Goal: Information Seeking & Learning: Check status

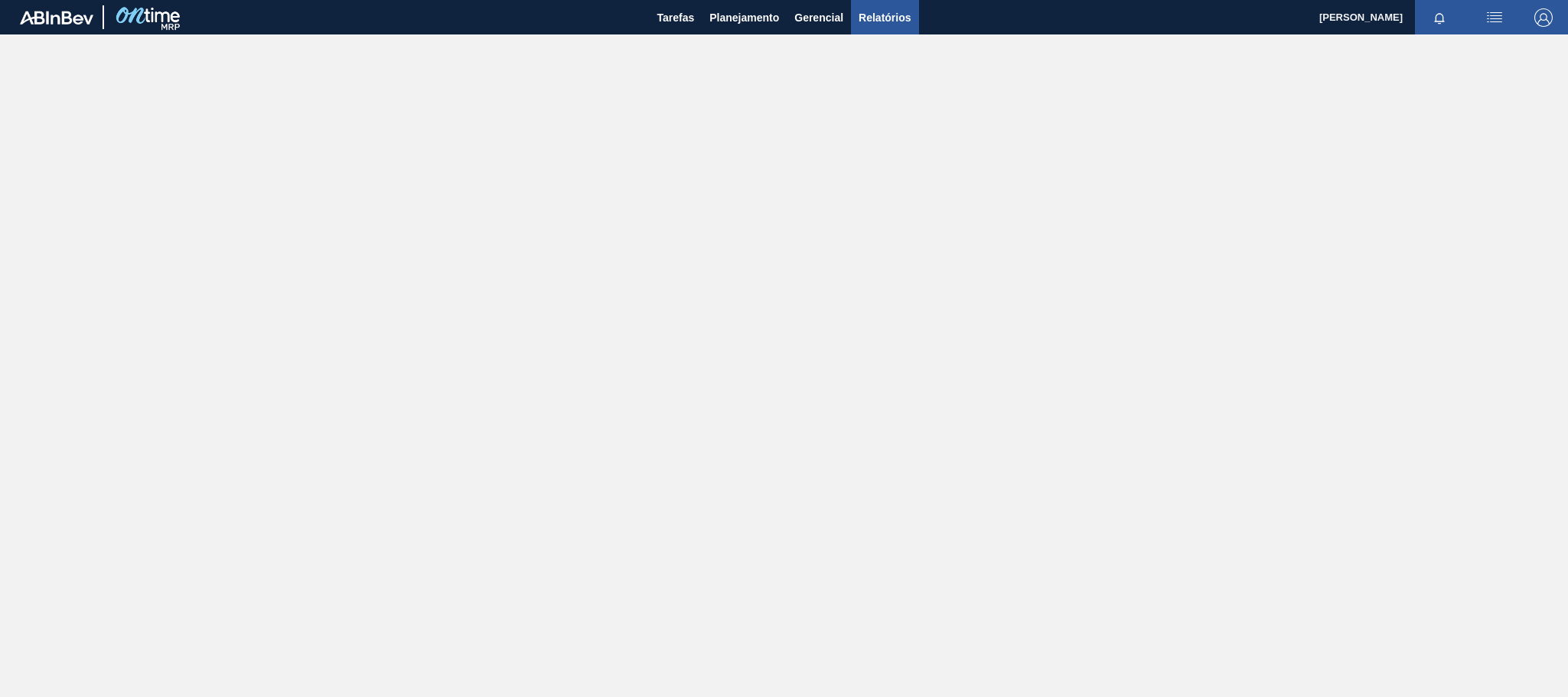
click at [863, 18] on span "Relatórios" at bounding box center [884, 18] width 52 height 18
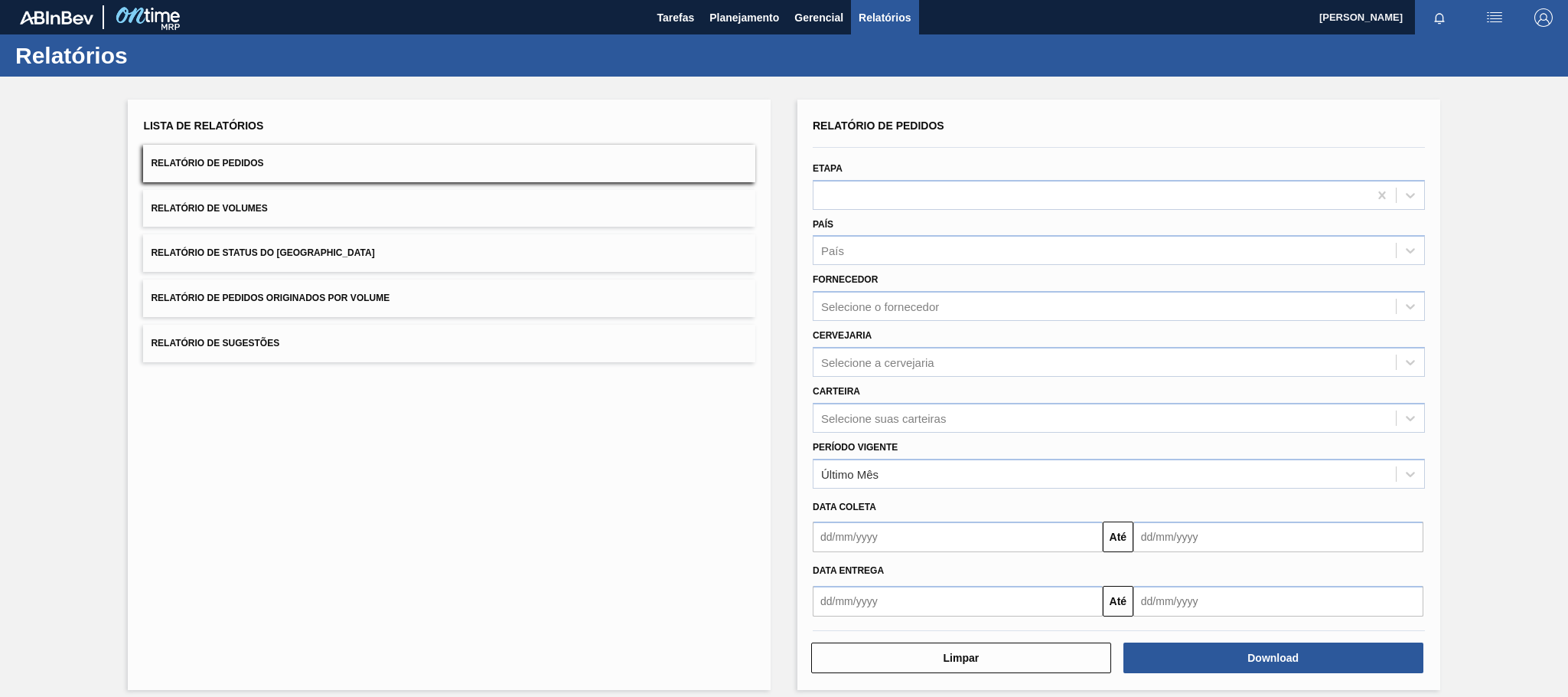
click at [273, 299] on span "Relatório de Pedidos Originados por Volume" at bounding box center [270, 298] width 238 height 11
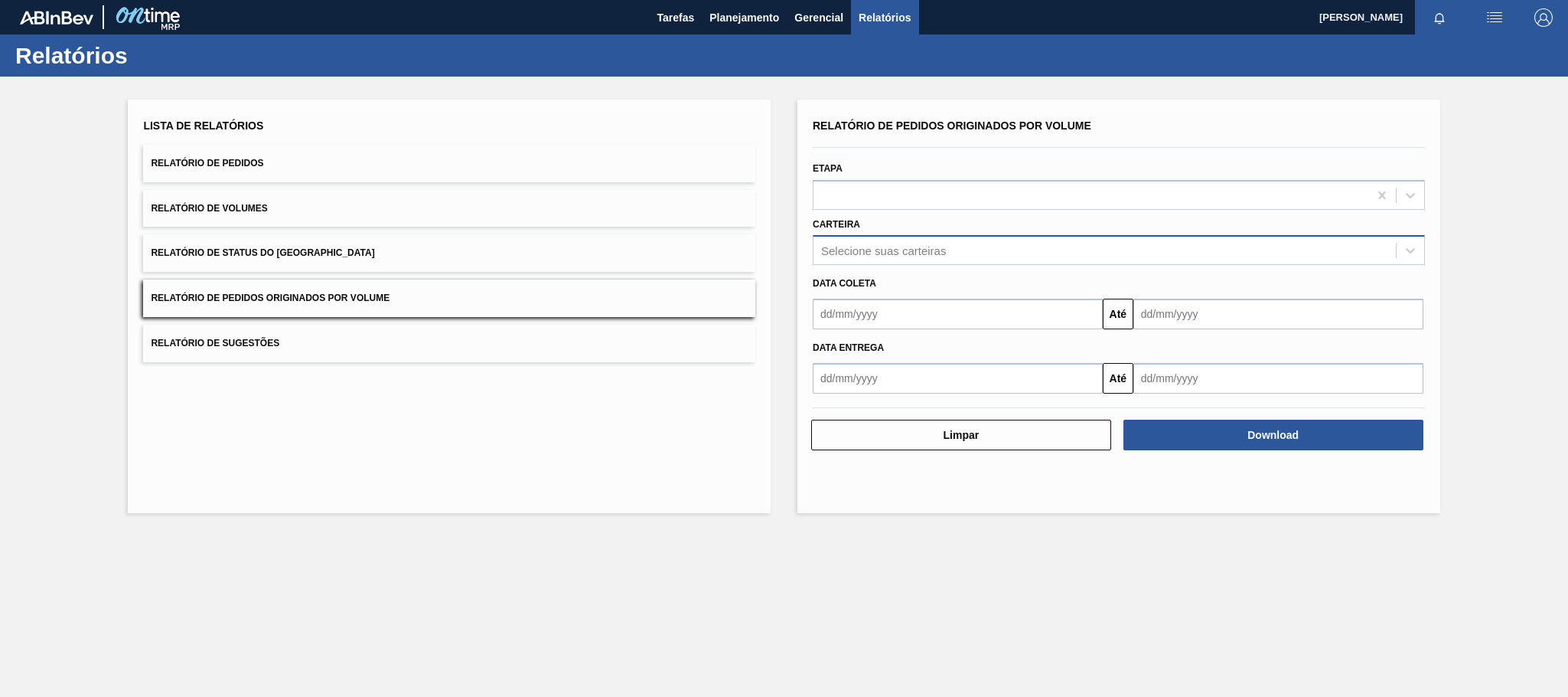
click at [919, 242] on div "Selecione suas carteiras" at bounding box center [1104, 250] width 582 height 22
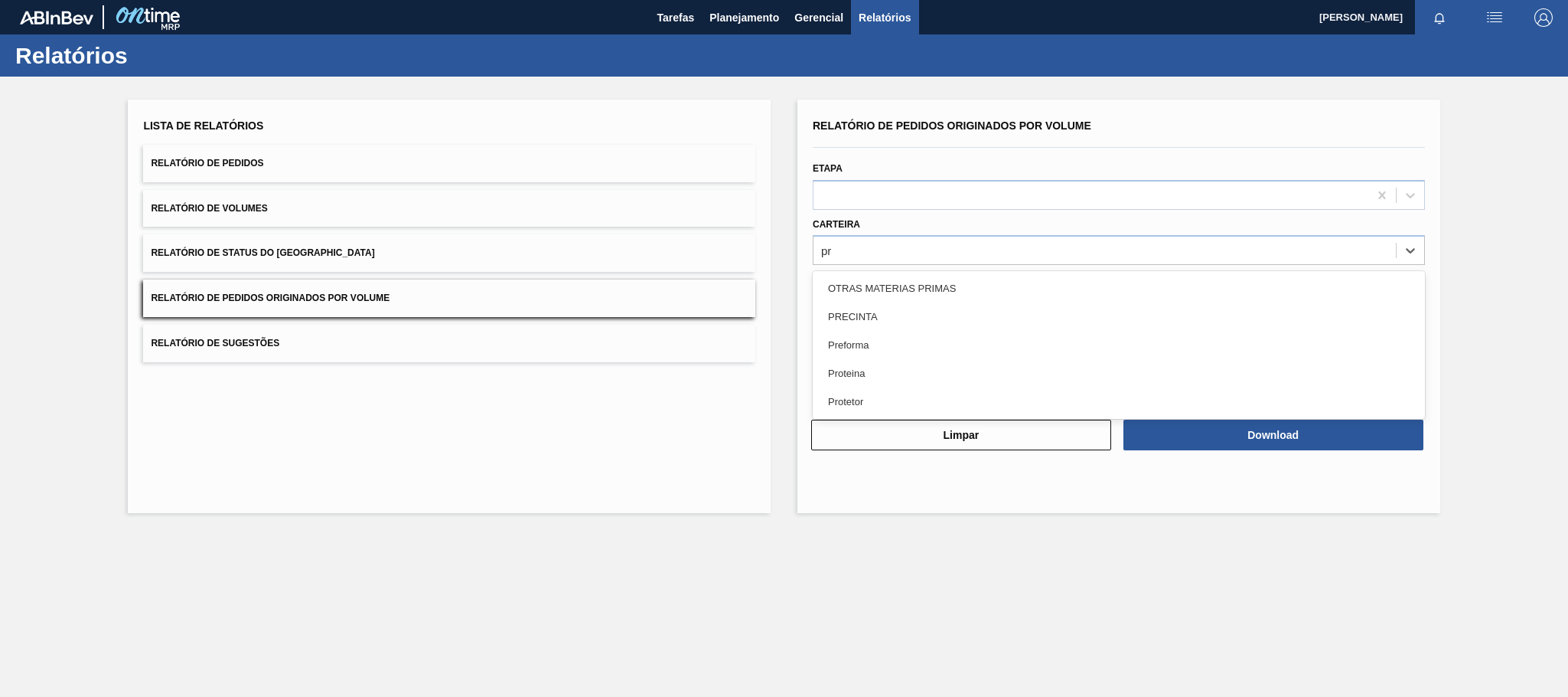
type input "pre"
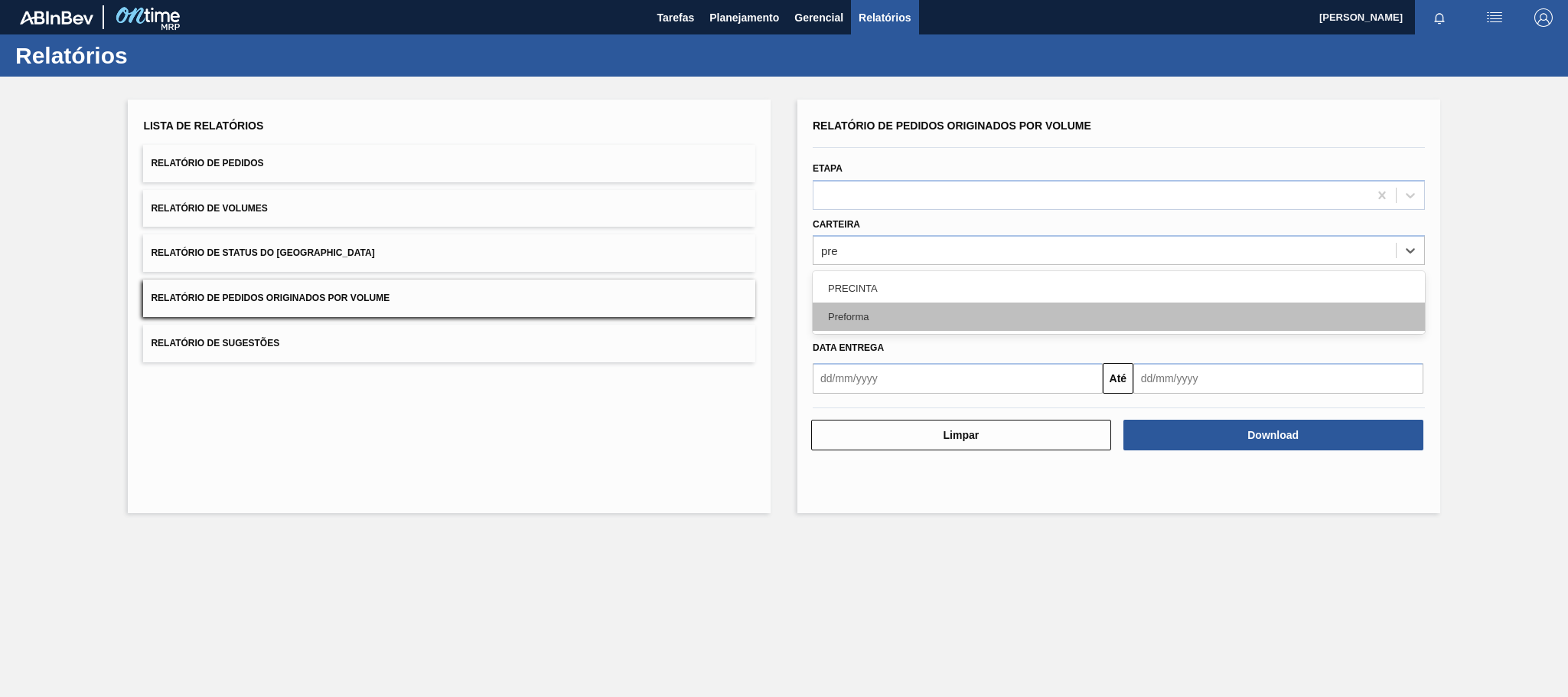
click at [930, 310] on div "Preforma" at bounding box center [1118, 316] width 612 height 28
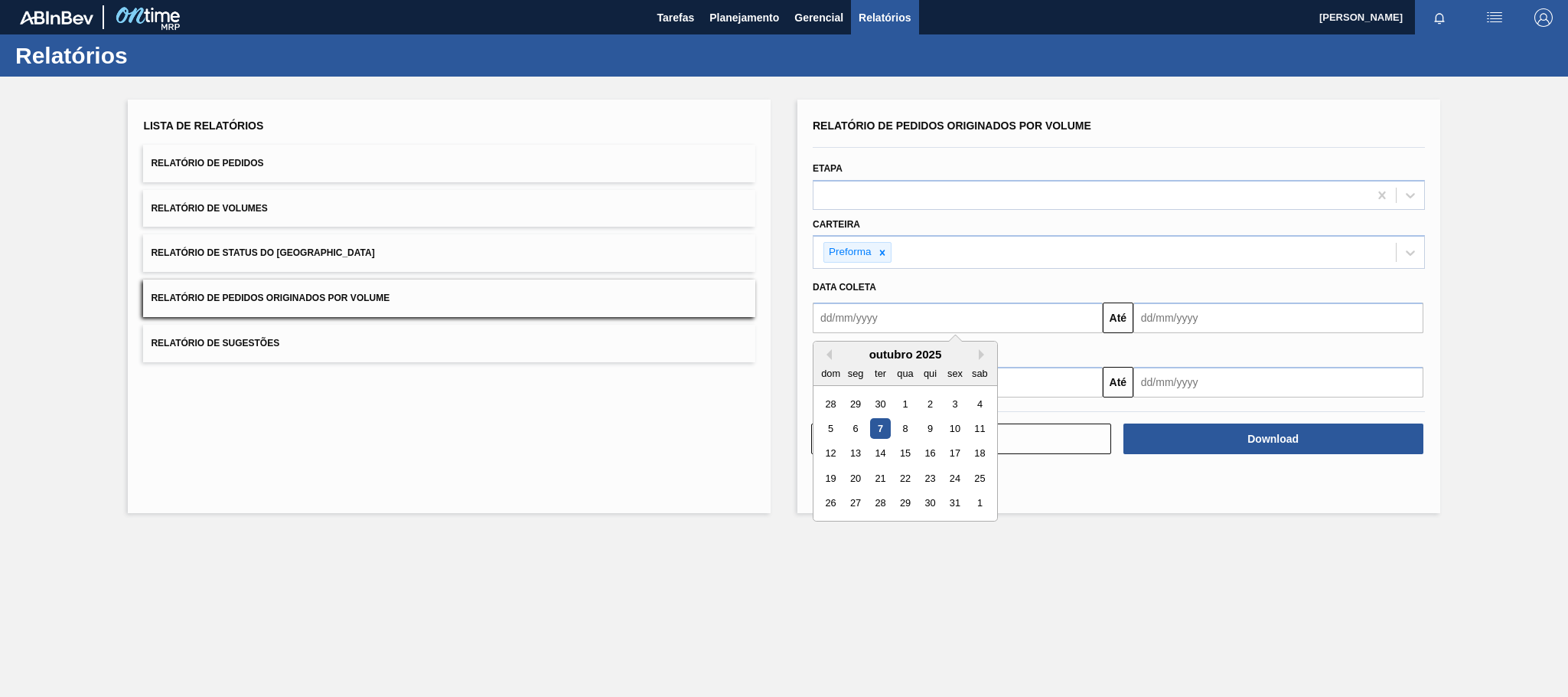
click at [944, 317] on input "text" at bounding box center [957, 317] width 290 height 31
click at [829, 354] on button "Previous Month" at bounding box center [827, 354] width 11 height 11
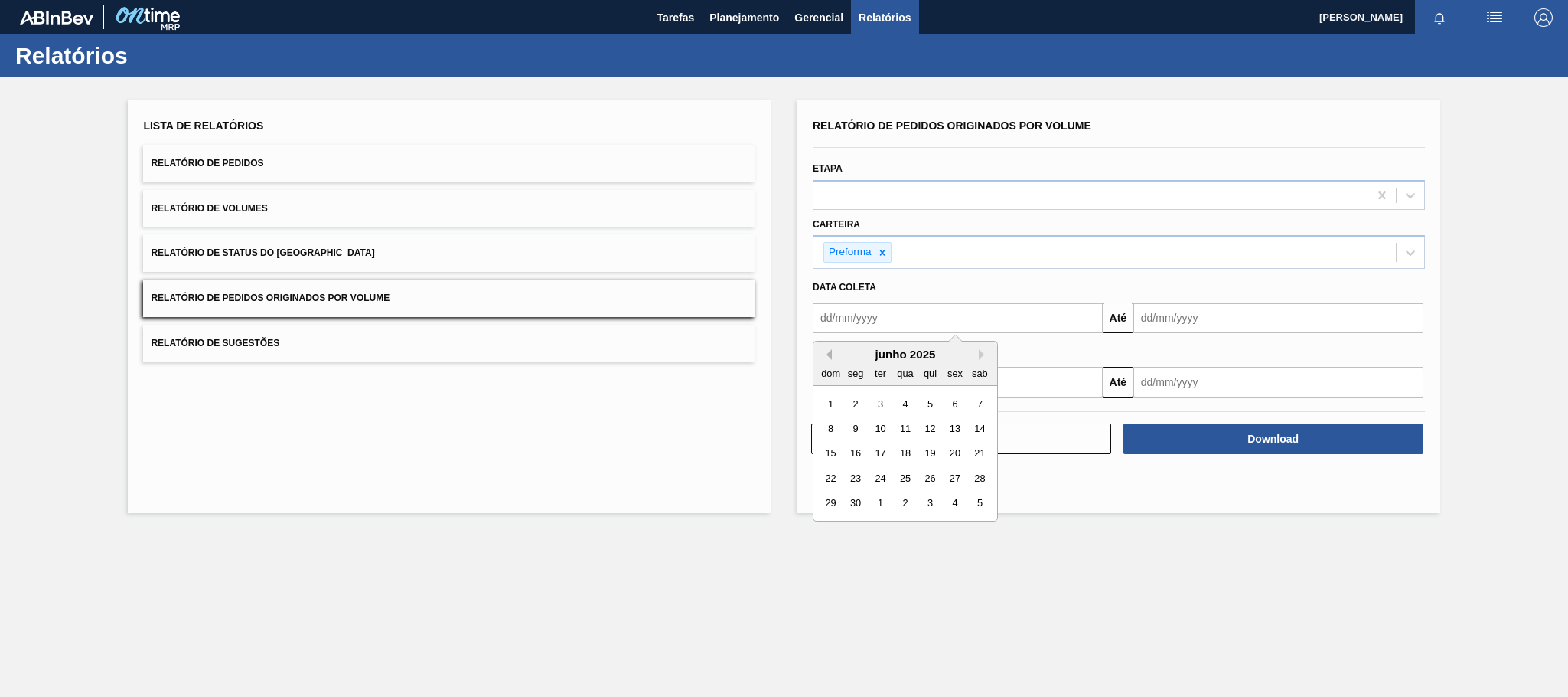
click at [829, 354] on button "Previous Month" at bounding box center [827, 354] width 11 height 11
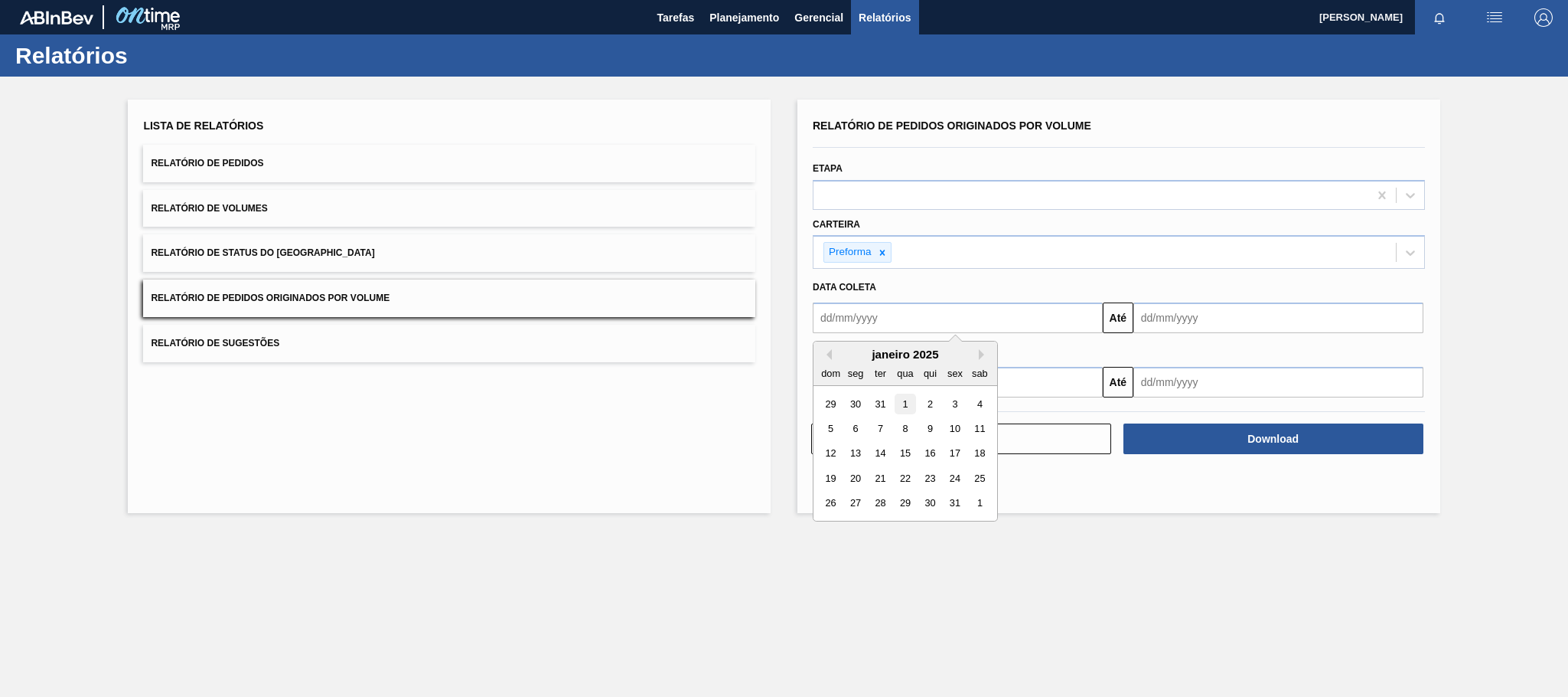
click at [905, 405] on div "1" at bounding box center [905, 404] width 21 height 21
type input "[DATE]"
click at [1233, 327] on input "text" at bounding box center [1278, 317] width 290 height 31
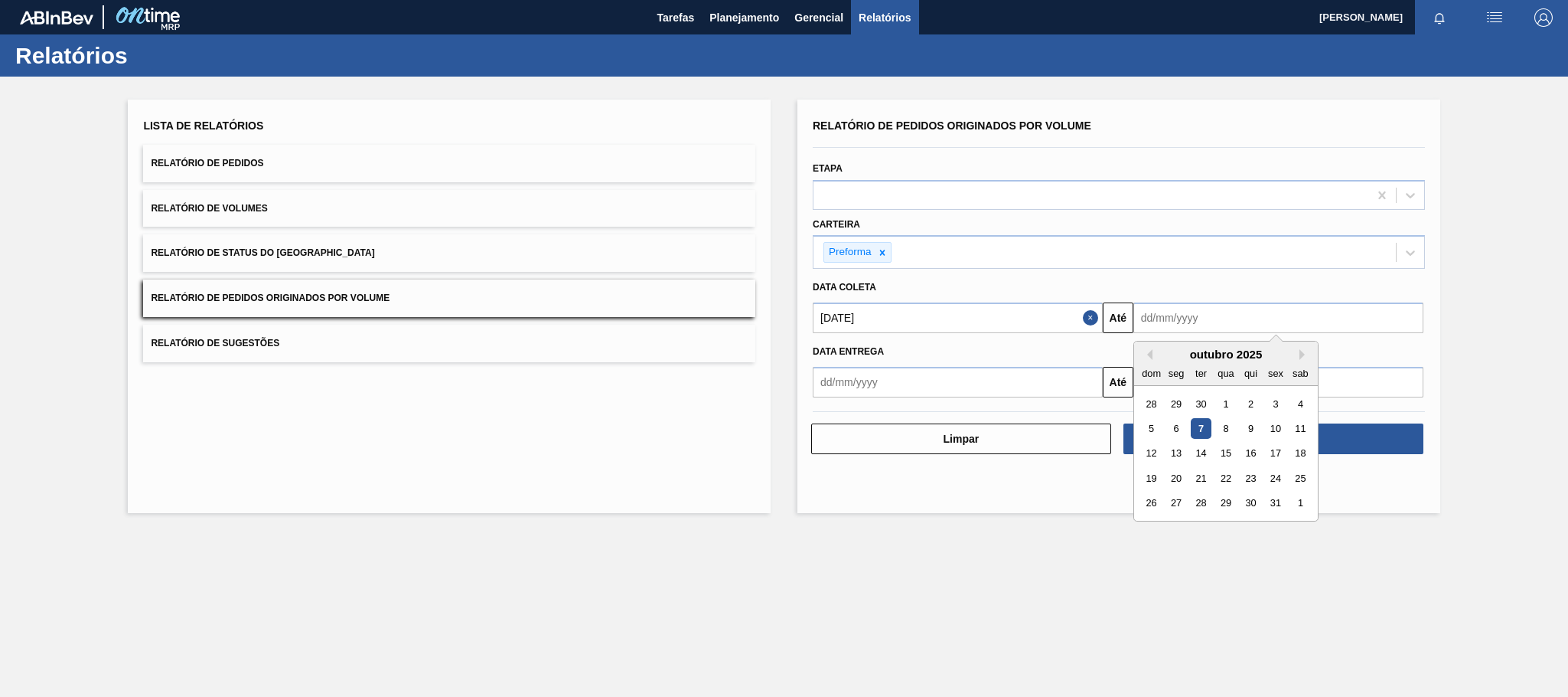
click at [1020, 388] on input "text" at bounding box center [957, 381] width 290 height 31
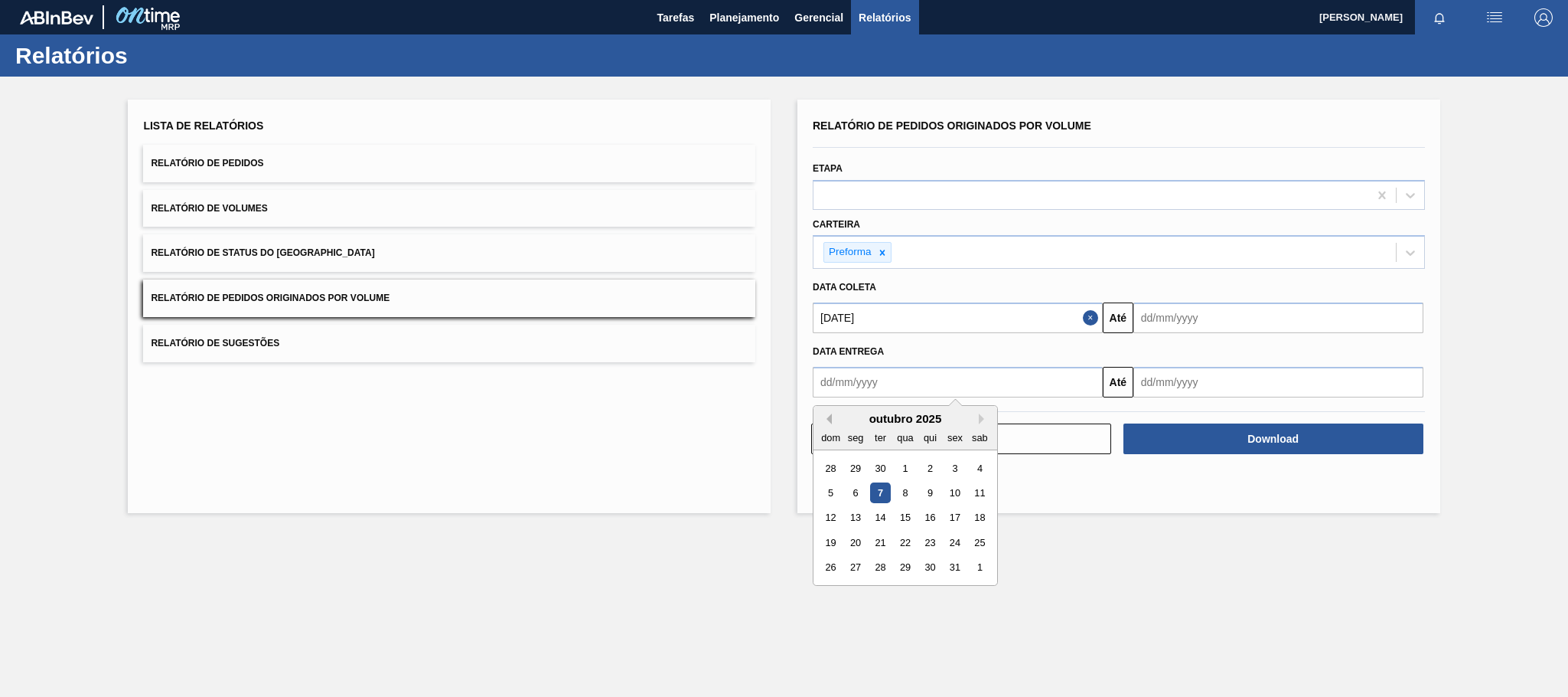
click at [829, 419] on button "Previous Month" at bounding box center [827, 418] width 11 height 11
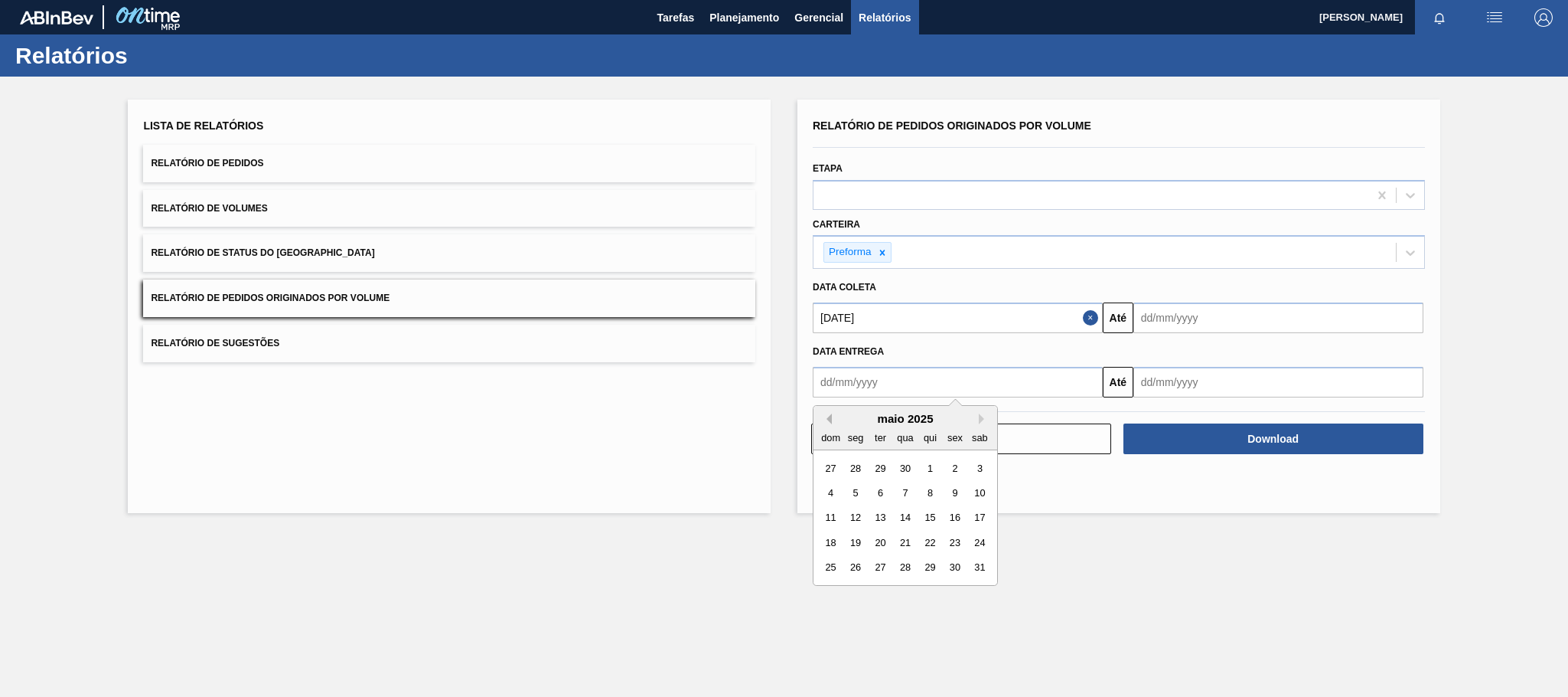
click at [829, 419] on button "Previous Month" at bounding box center [827, 418] width 11 height 11
drag, startPoint x: 913, startPoint y: 469, endPoint x: 905, endPoint y: 467, distance: 8.2
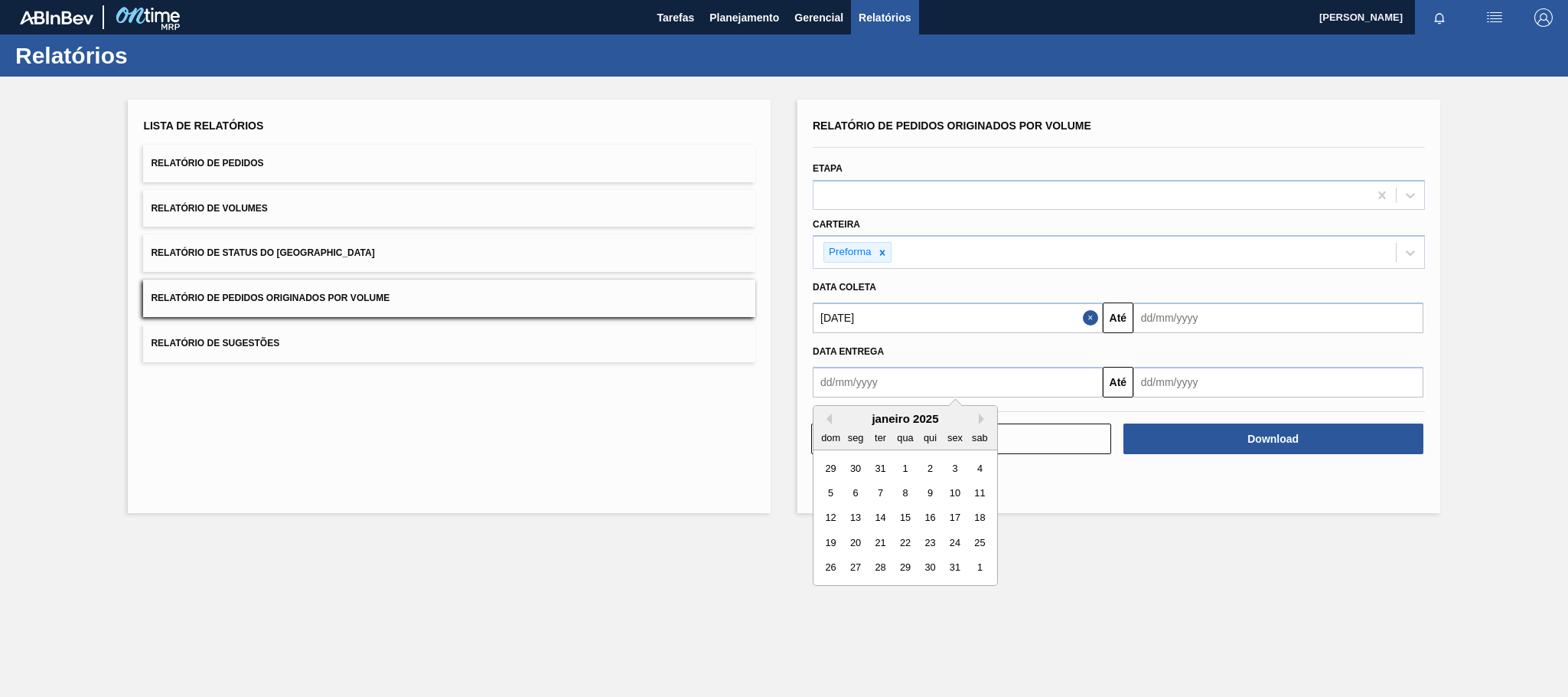
click at [910, 469] on div "1" at bounding box center [905, 467] width 21 height 21
type input "[DATE]"
click at [1205, 324] on input "text" at bounding box center [1278, 317] width 290 height 31
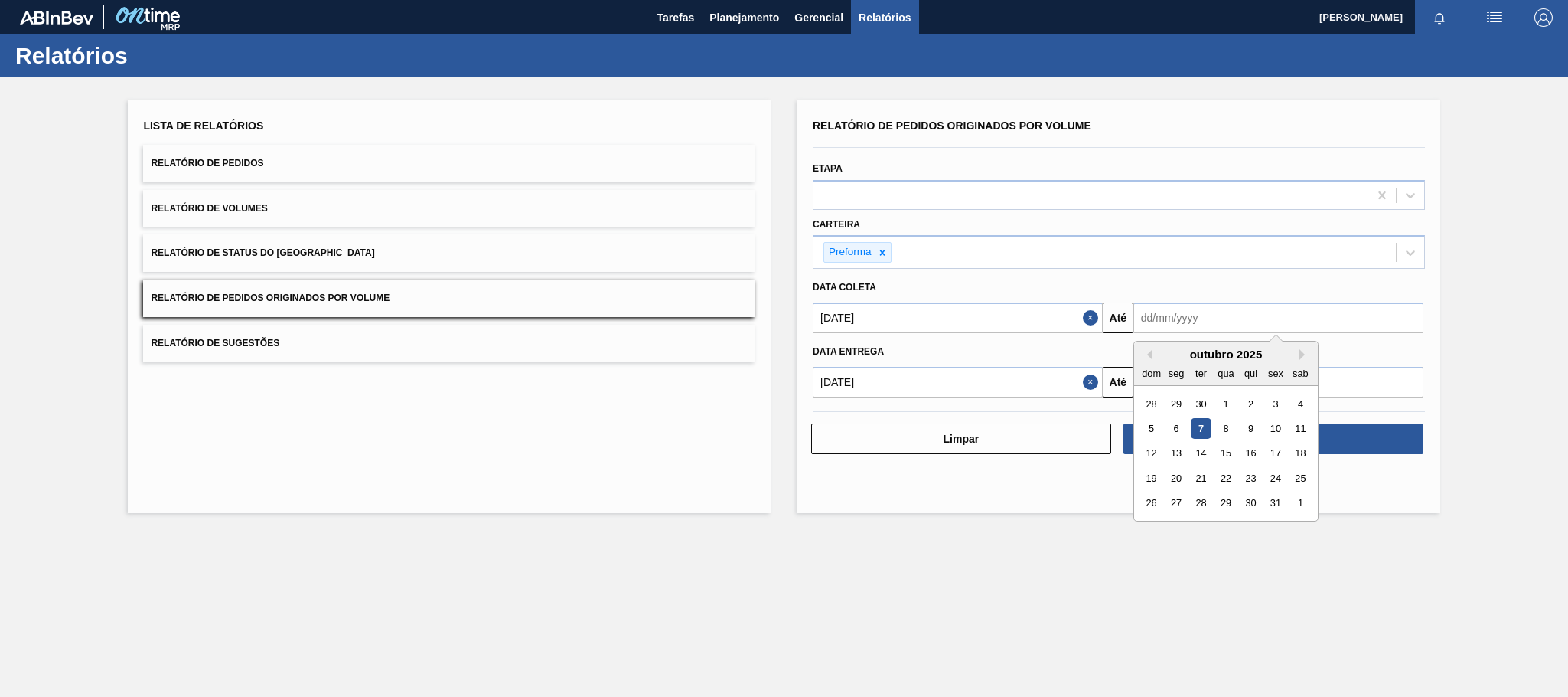
click at [1174, 359] on div "outubro 2025" at bounding box center [1226, 353] width 184 height 13
click at [1300, 353] on button "Next Month" at bounding box center [1305, 354] width 11 height 11
click at [1151, 528] on div "30" at bounding box center [1152, 528] width 21 height 21
type input "[DATE]"
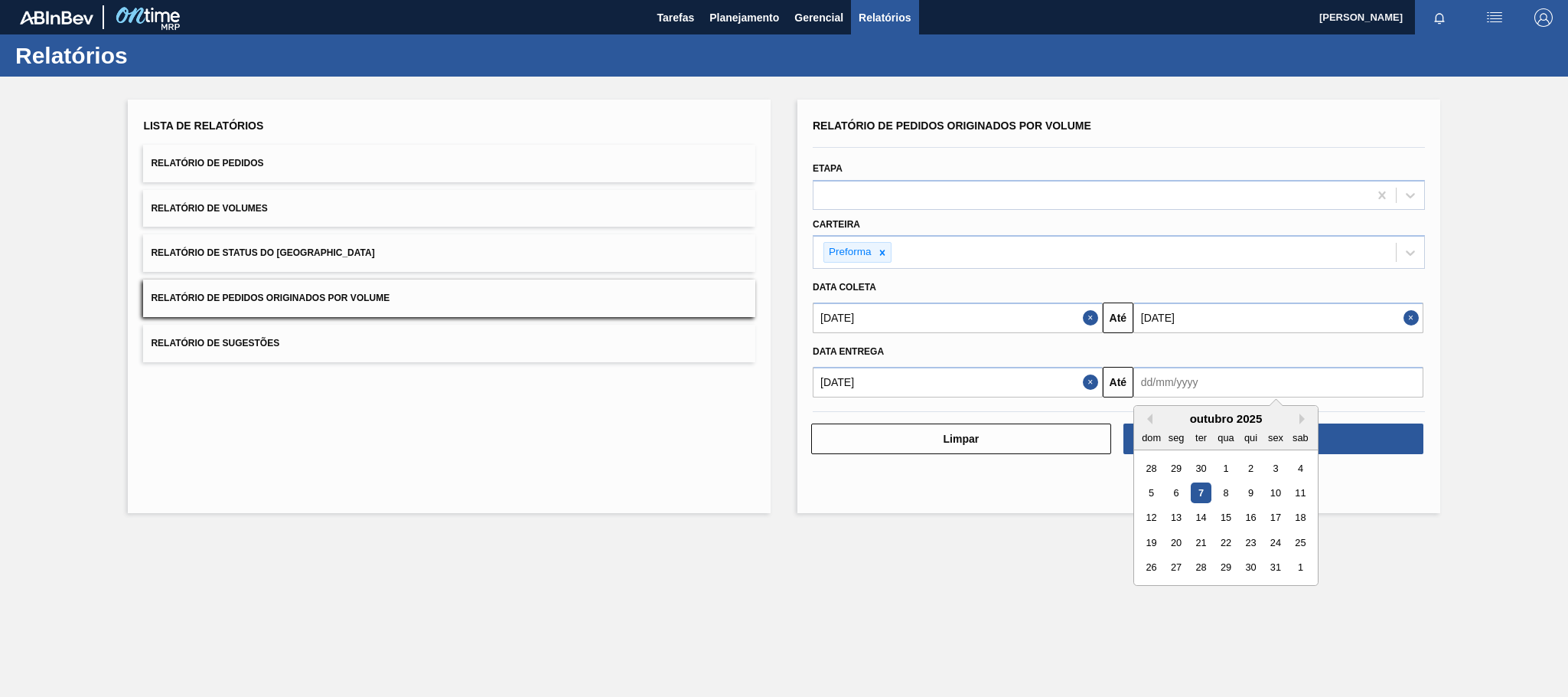
click at [1213, 377] on input "text" at bounding box center [1278, 381] width 290 height 31
click at [1187, 414] on div "outubro 2025" at bounding box center [1226, 418] width 184 height 13
click at [1300, 419] on div "outubro 2025" at bounding box center [1226, 418] width 184 height 13
click at [1304, 420] on button "Next Month" at bounding box center [1305, 418] width 11 height 11
click at [1151, 590] on div "30" at bounding box center [1152, 593] width 21 height 21
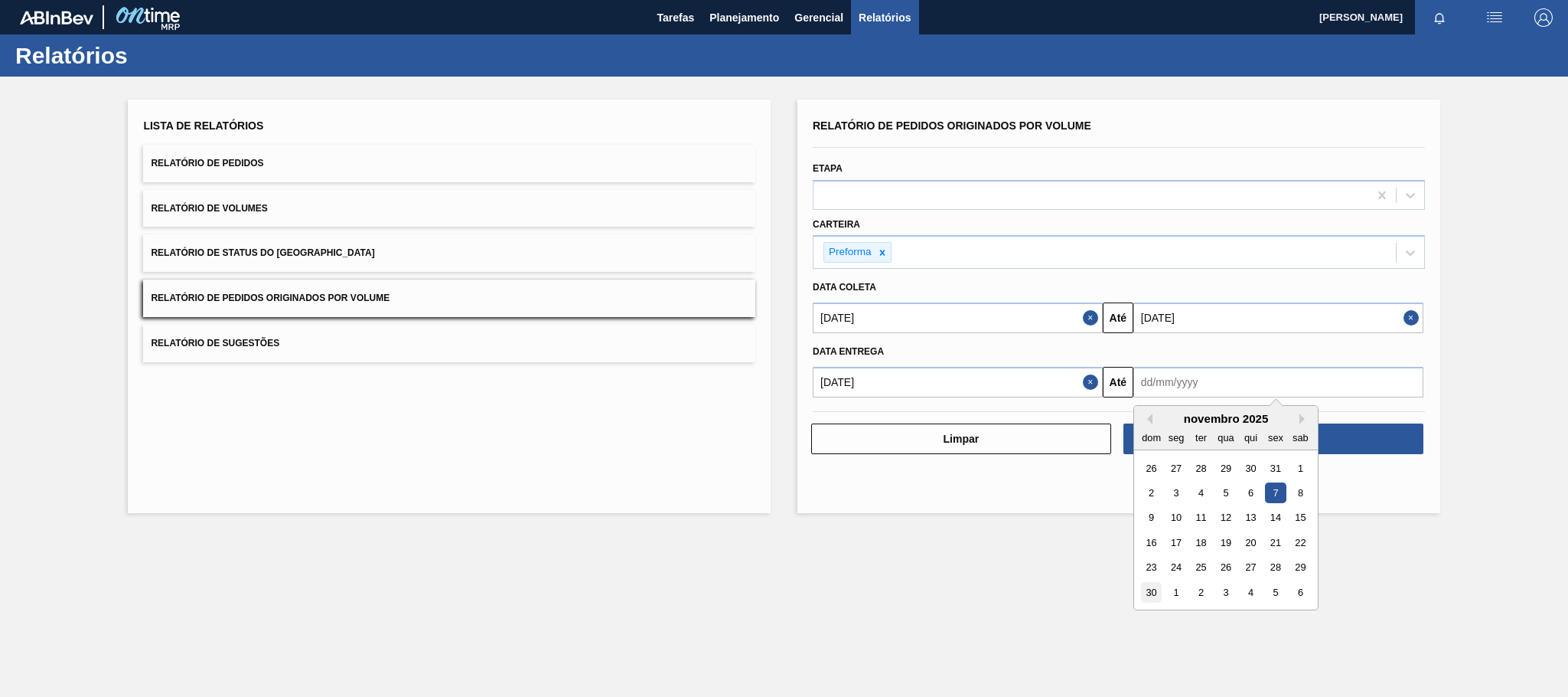
type input "[DATE]"
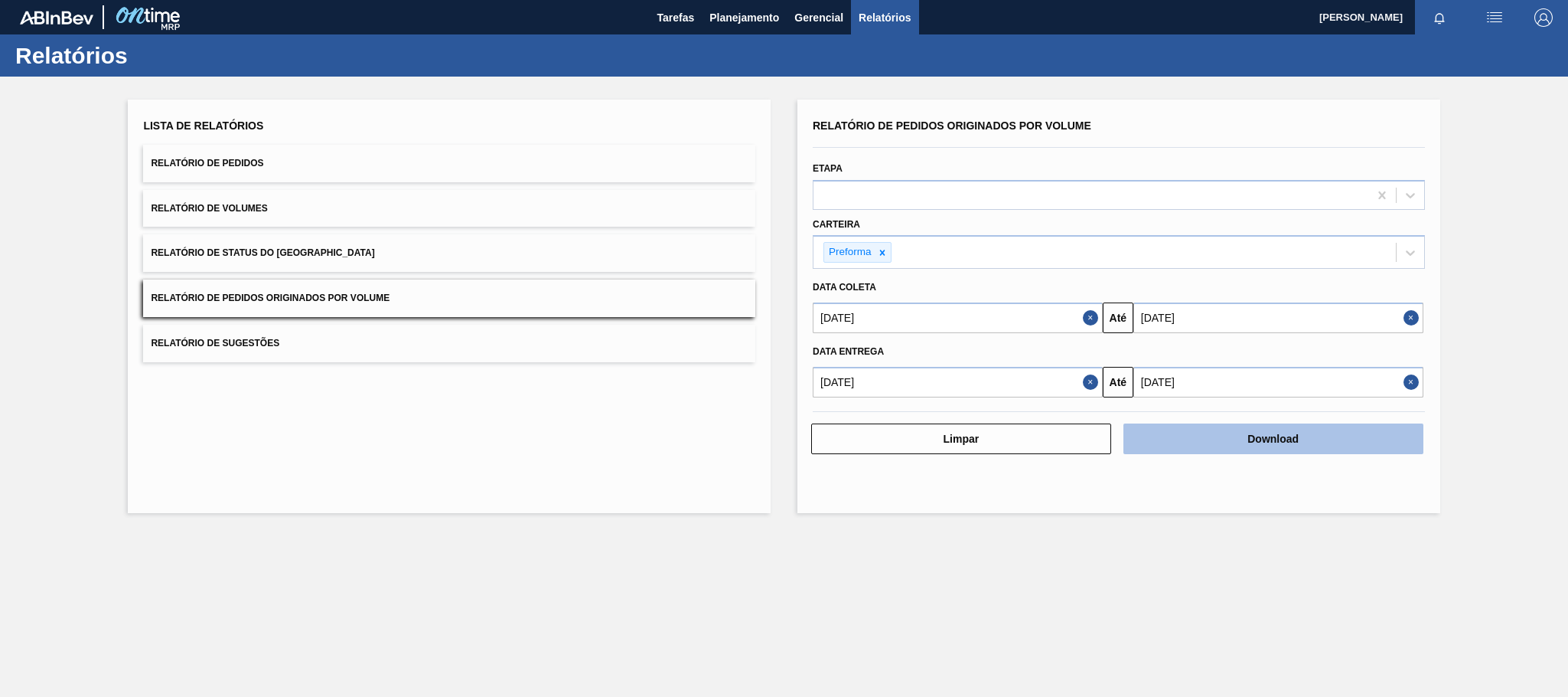
click at [1288, 427] on button "Download" at bounding box center [1274, 438] width 300 height 31
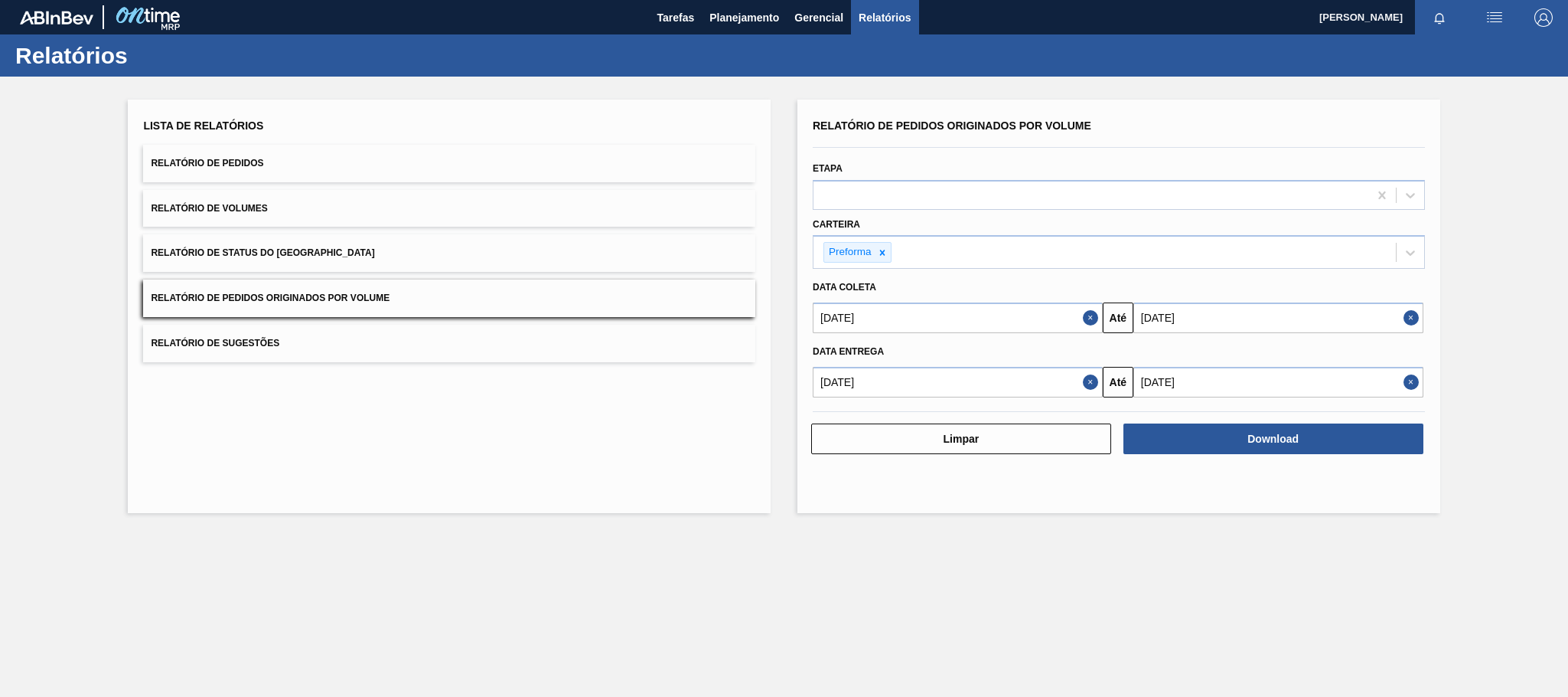
click at [249, 159] on span "Relatório de Pedidos" at bounding box center [207, 163] width 112 height 11
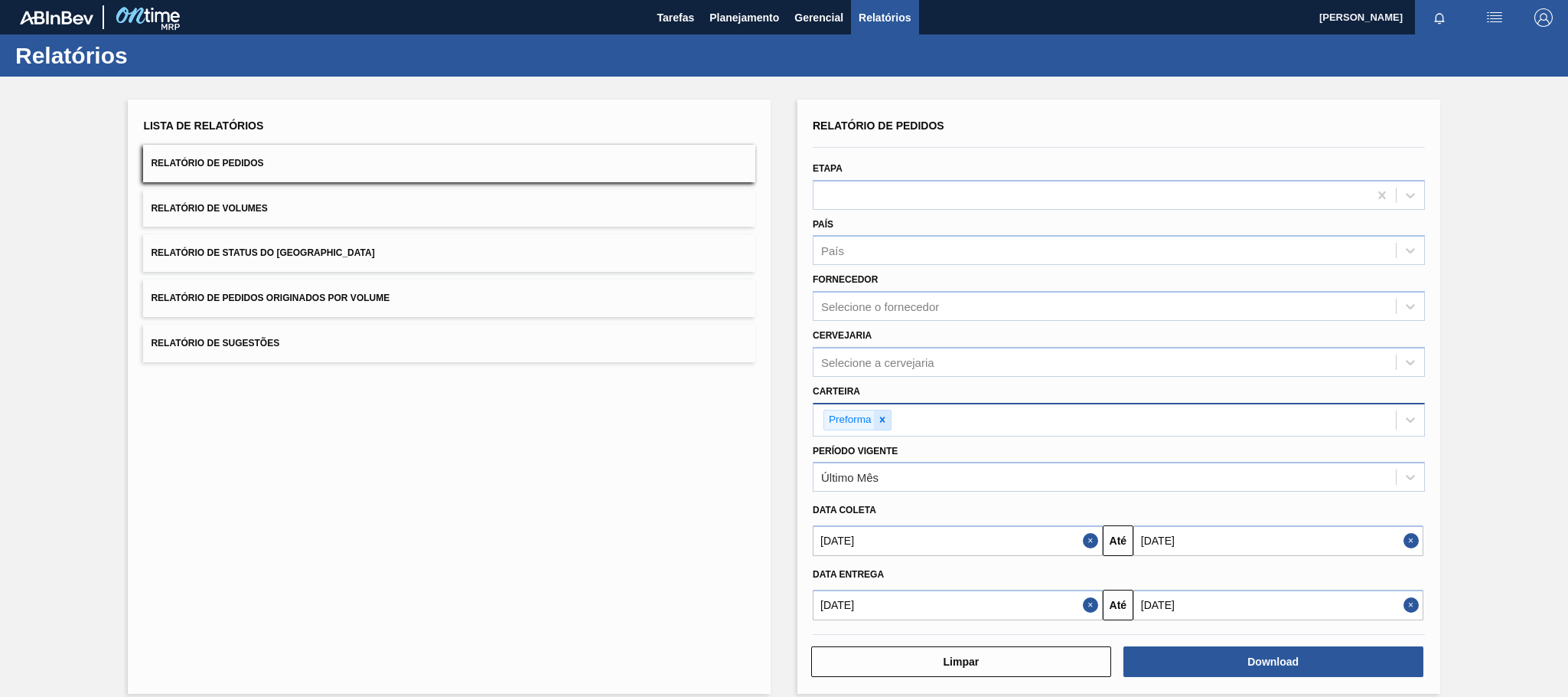
click at [877, 421] on icon at bounding box center [883, 419] width 11 height 11
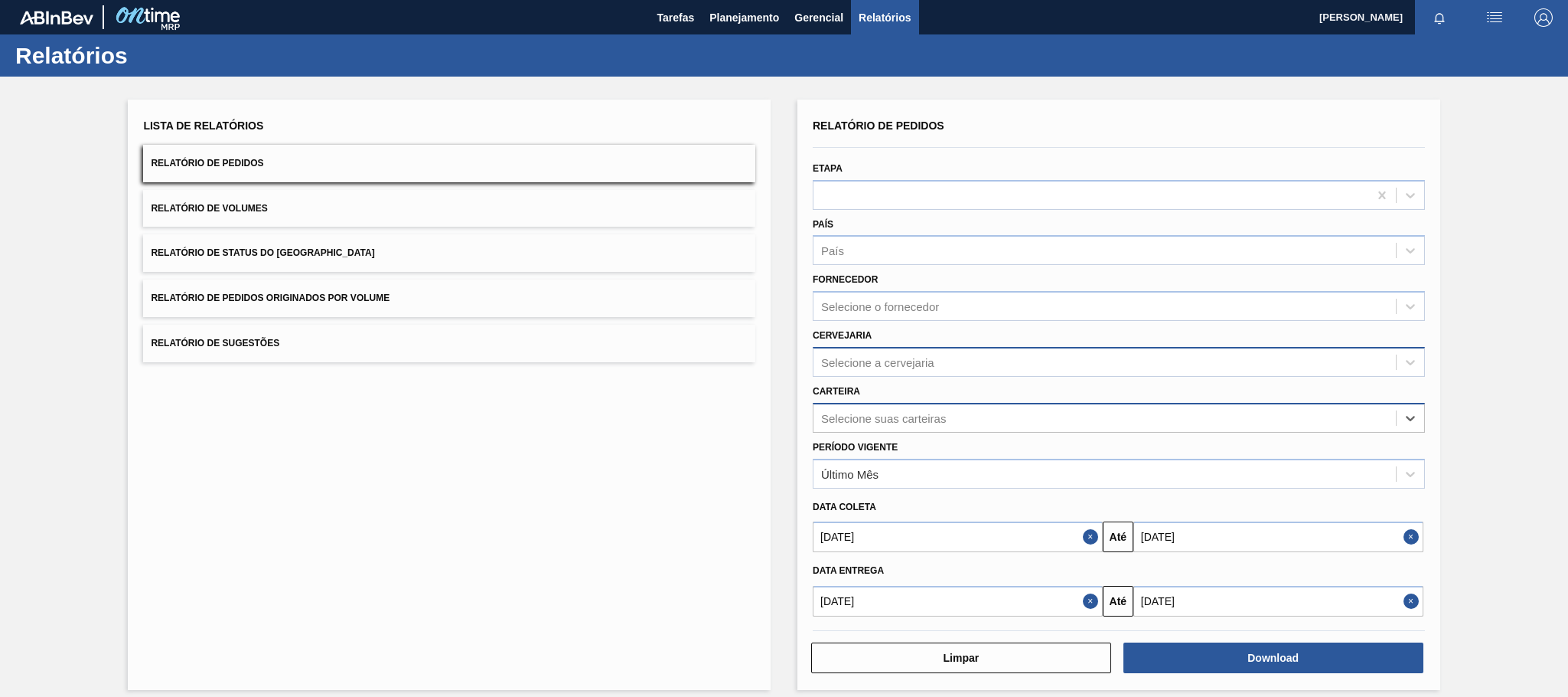
click at [863, 355] on div "Selecione a cervejaria" at bounding box center [877, 361] width 113 height 13
type input "br15"
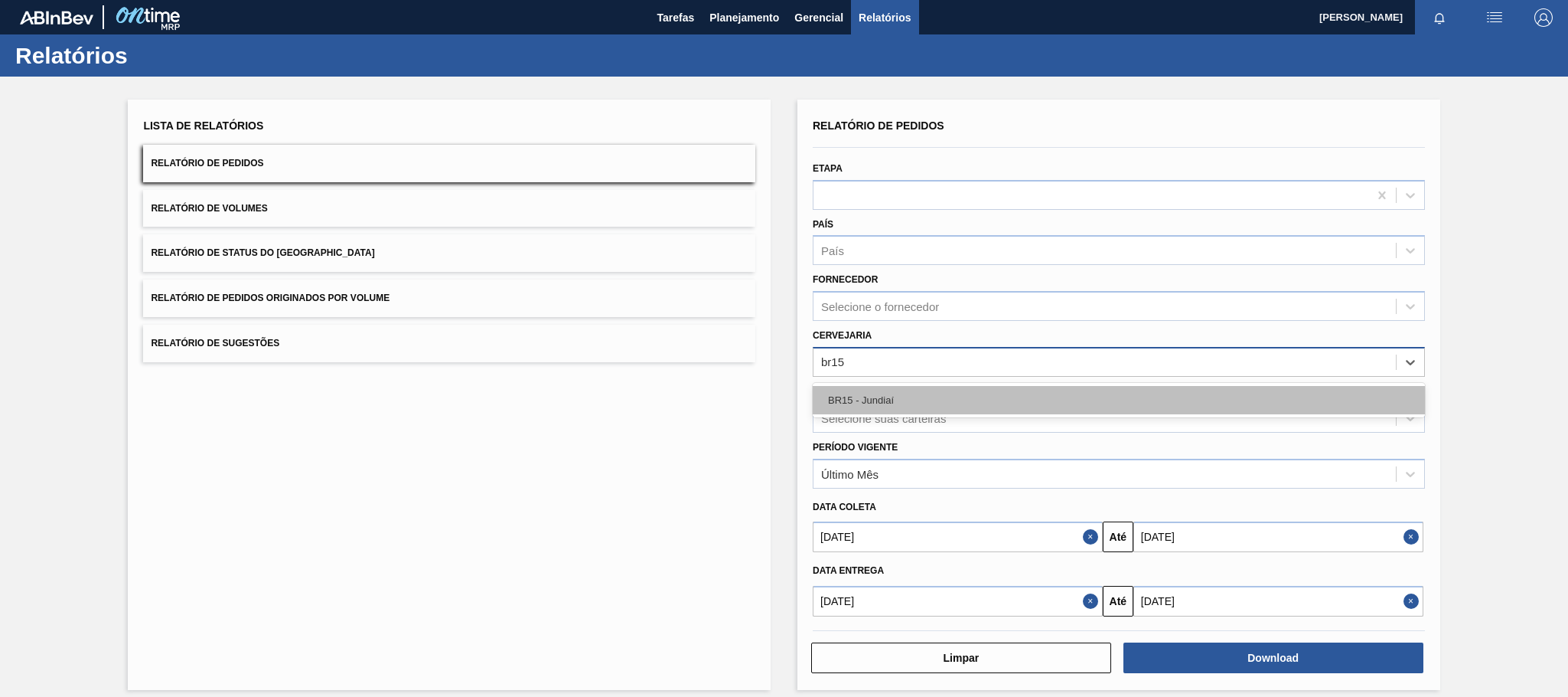
click at [879, 397] on div "BR15 - Jundiaí" at bounding box center [1118, 400] width 612 height 28
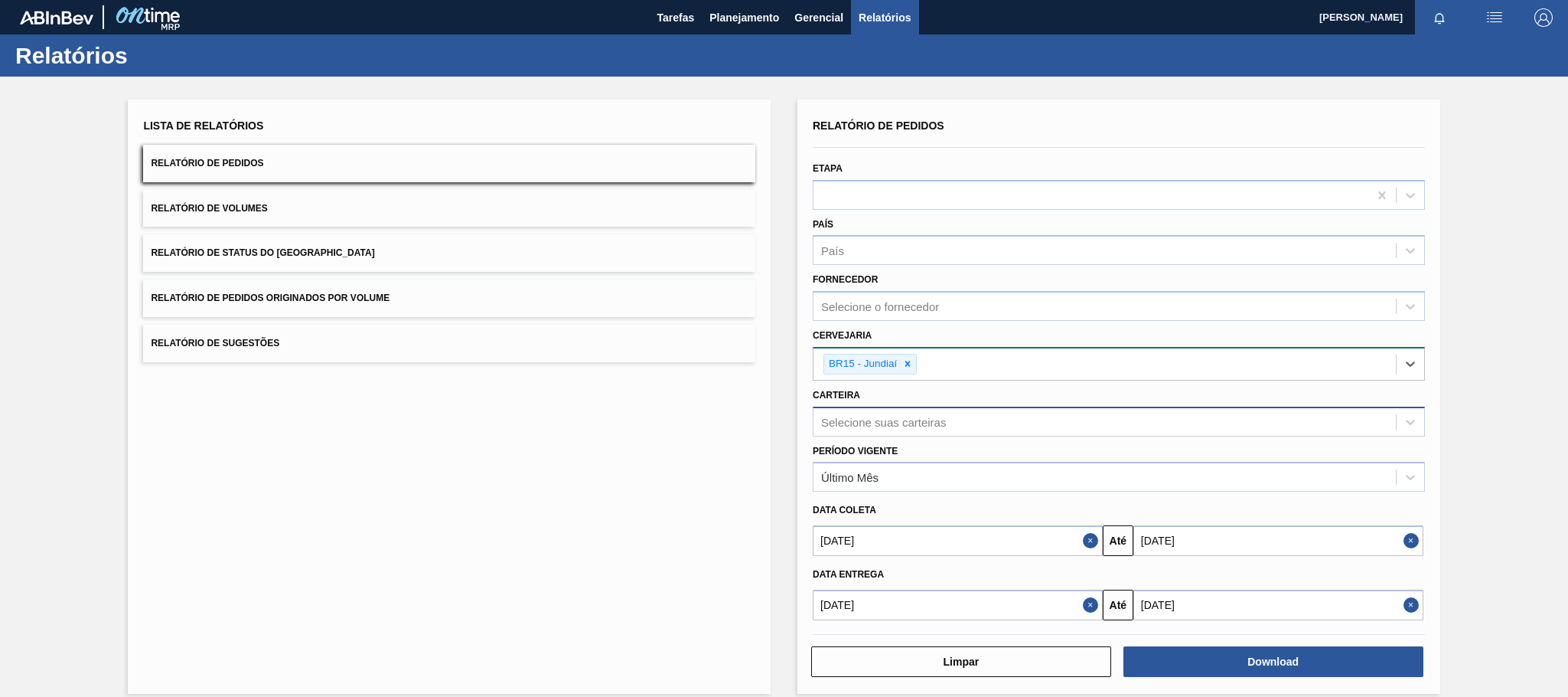
click at [1093, 540] on button "Close" at bounding box center [1092, 540] width 20 height 31
click at [1084, 601] on button "Close" at bounding box center [1092, 604] width 20 height 31
click at [1056, 544] on input "text" at bounding box center [957, 540] width 290 height 31
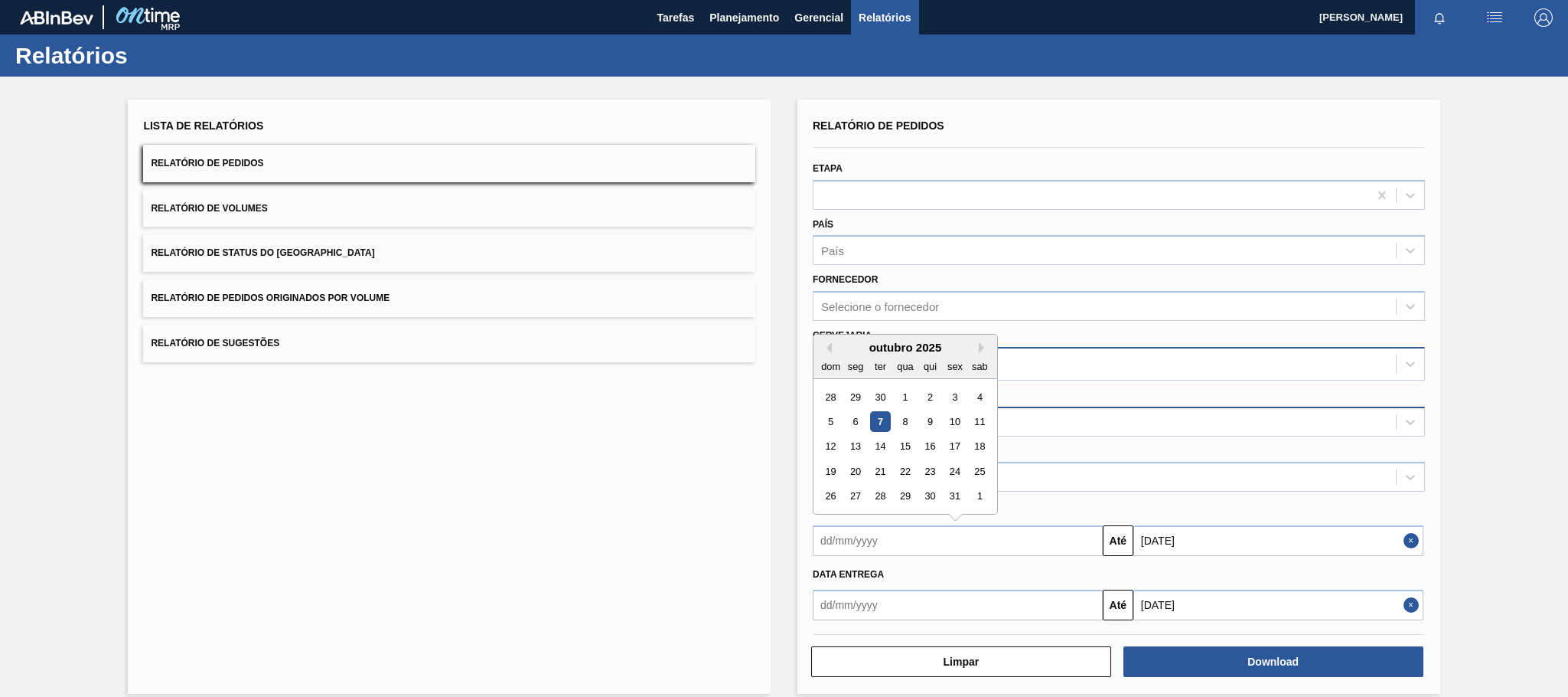
drag, startPoint x: 879, startPoint y: 414, endPoint x: 890, endPoint y: 428, distance: 17.8
click at [879, 414] on div "7" at bounding box center [881, 422] width 21 height 21
type input "[DATE]"
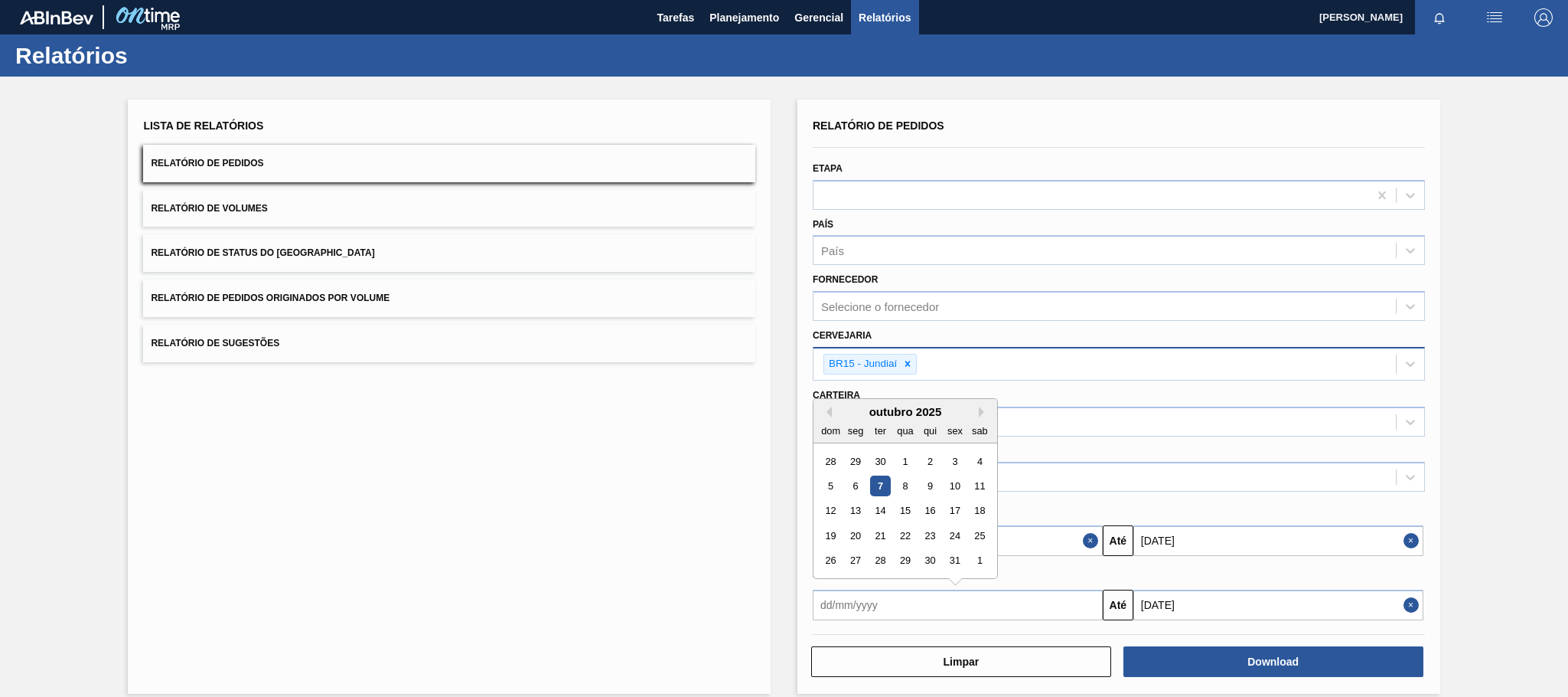
click at [1029, 607] on input "text" at bounding box center [957, 604] width 290 height 31
click at [882, 489] on div "7" at bounding box center [881, 486] width 21 height 21
type input "[DATE]"
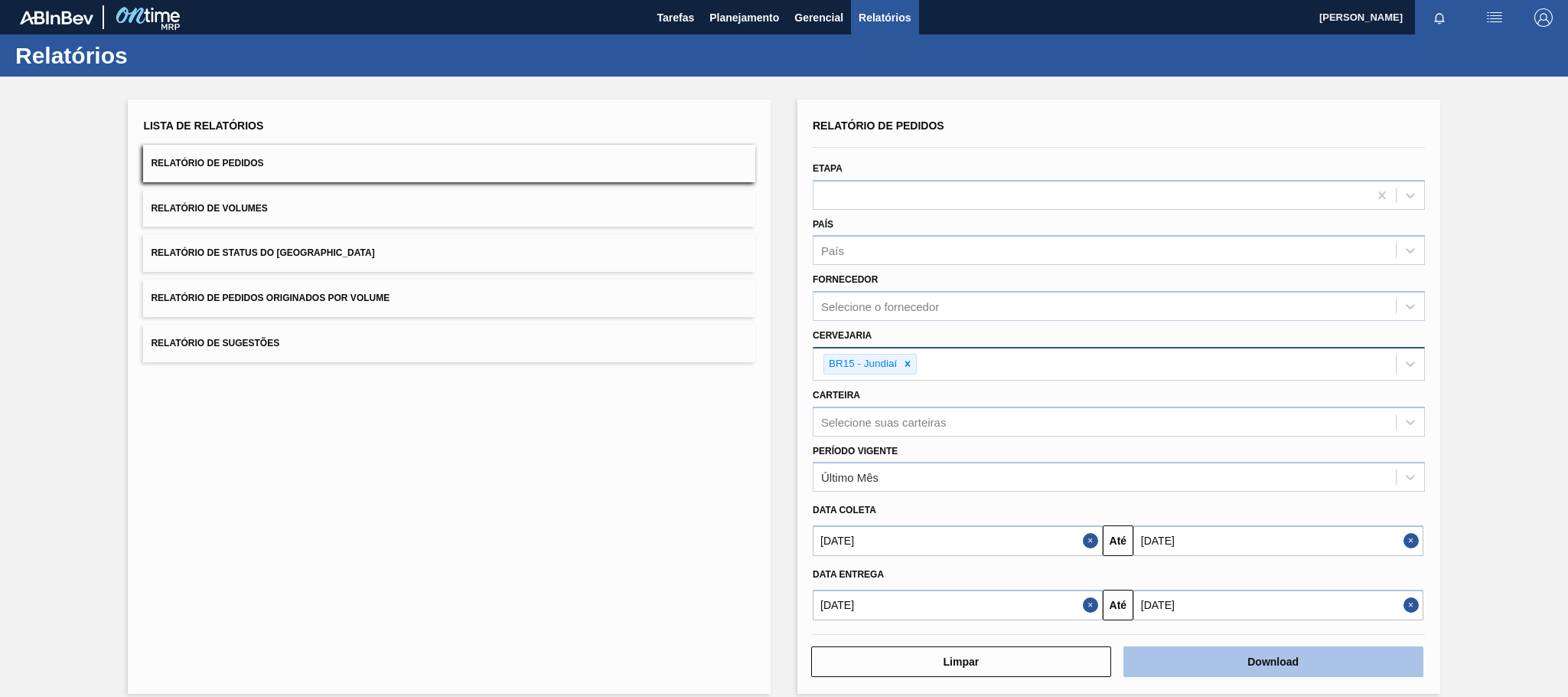
click at [1275, 660] on button "Download" at bounding box center [1274, 661] width 300 height 31
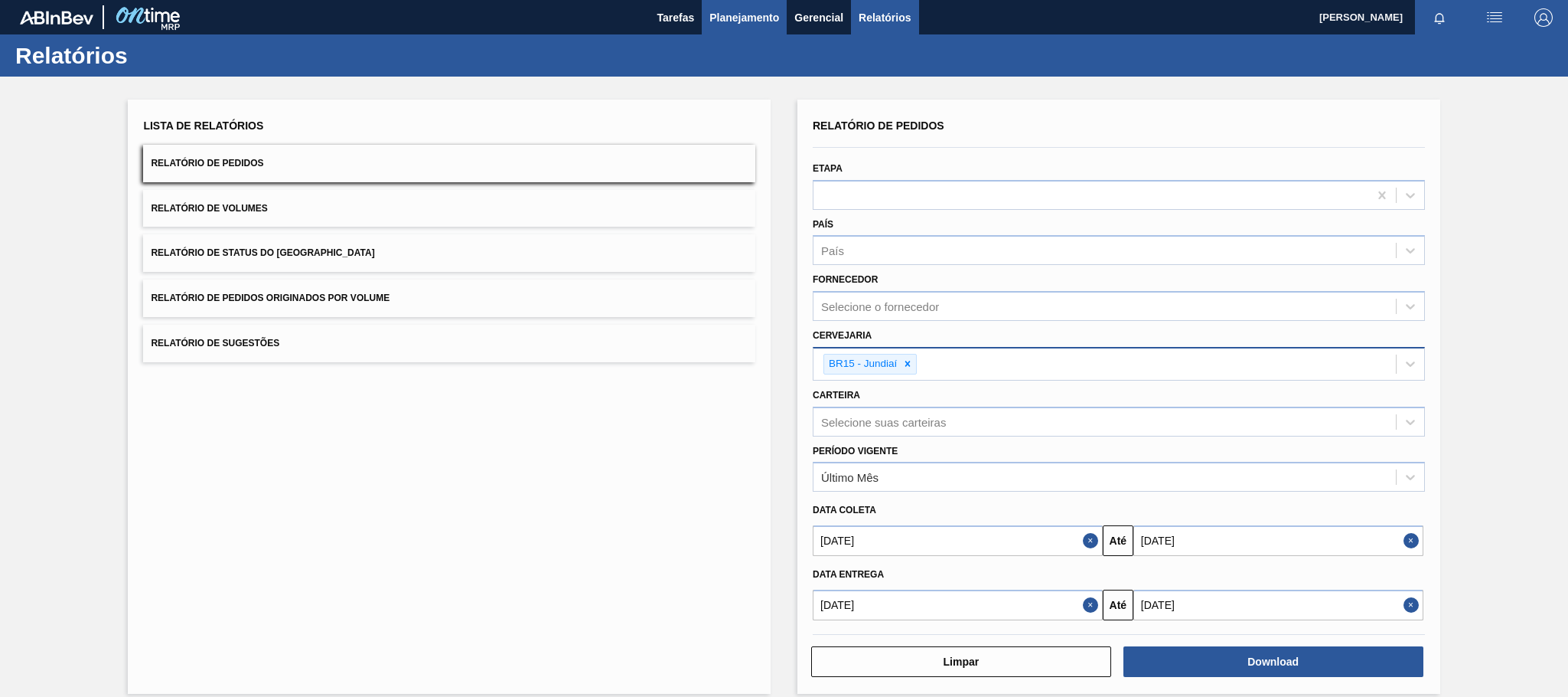
click at [737, 12] on span "Planejamento" at bounding box center [743, 18] width 69 height 18
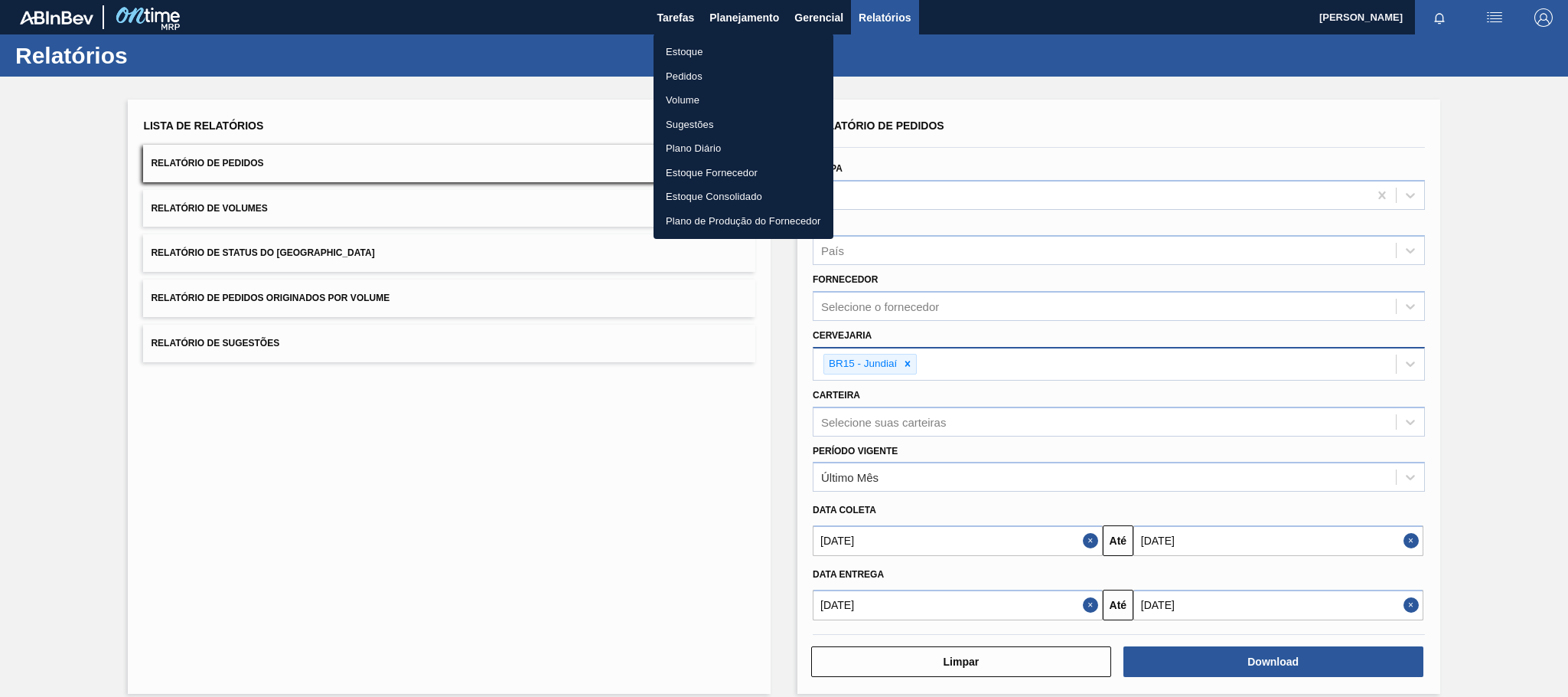
click at [728, 51] on li "Estoque" at bounding box center [743, 52] width 180 height 25
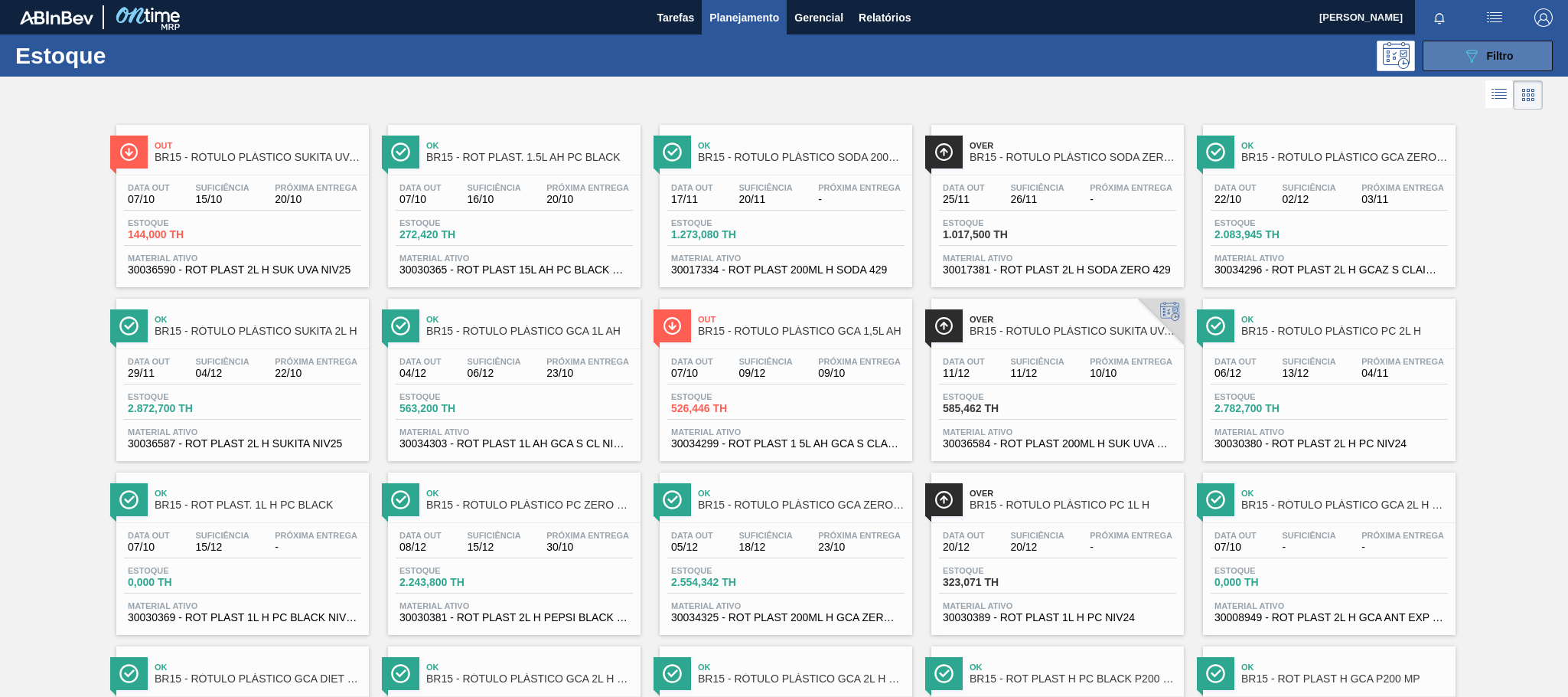
click at [1462, 56] on icon "089F7B8B-B2A5-4AFE-B5C0-19BA573D28AC" at bounding box center [1471, 55] width 18 height 18
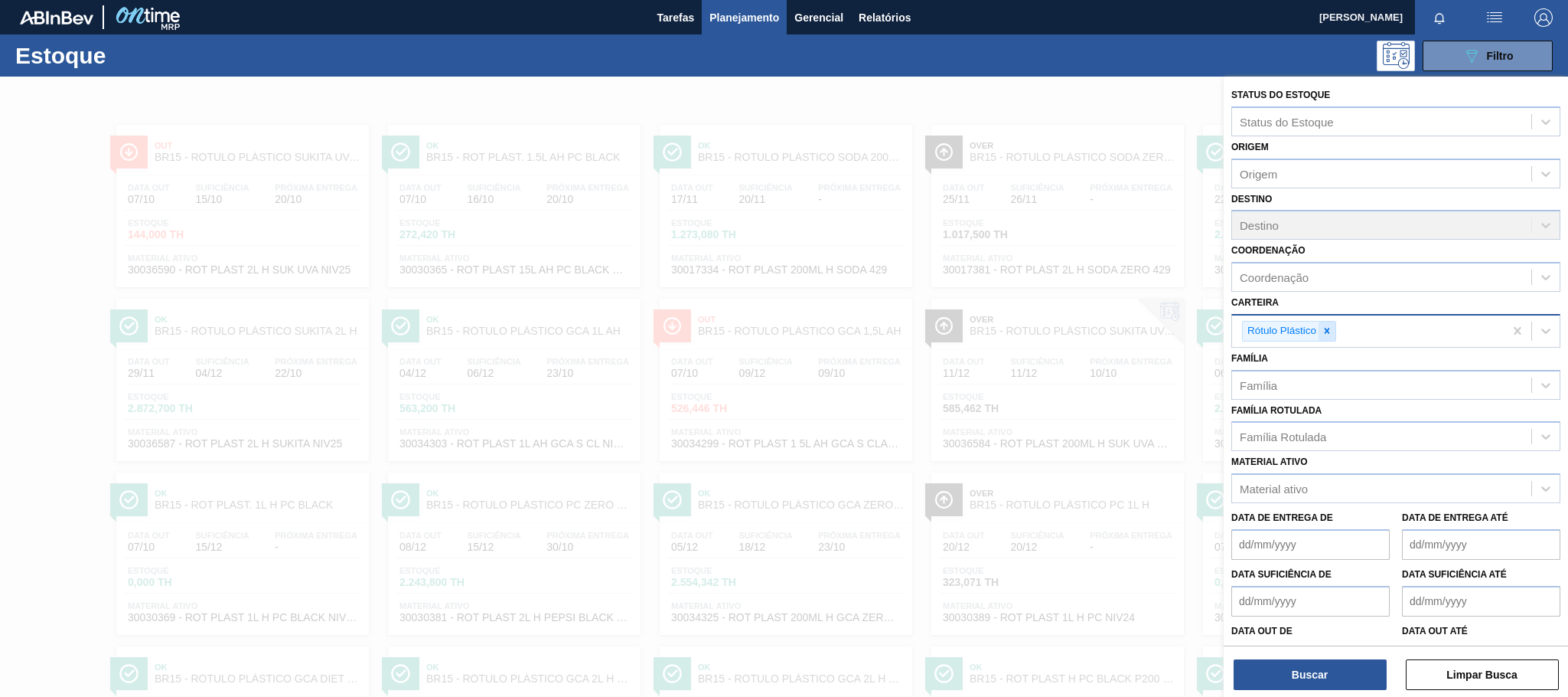
click at [1331, 335] on icon at bounding box center [1327, 331] width 11 height 11
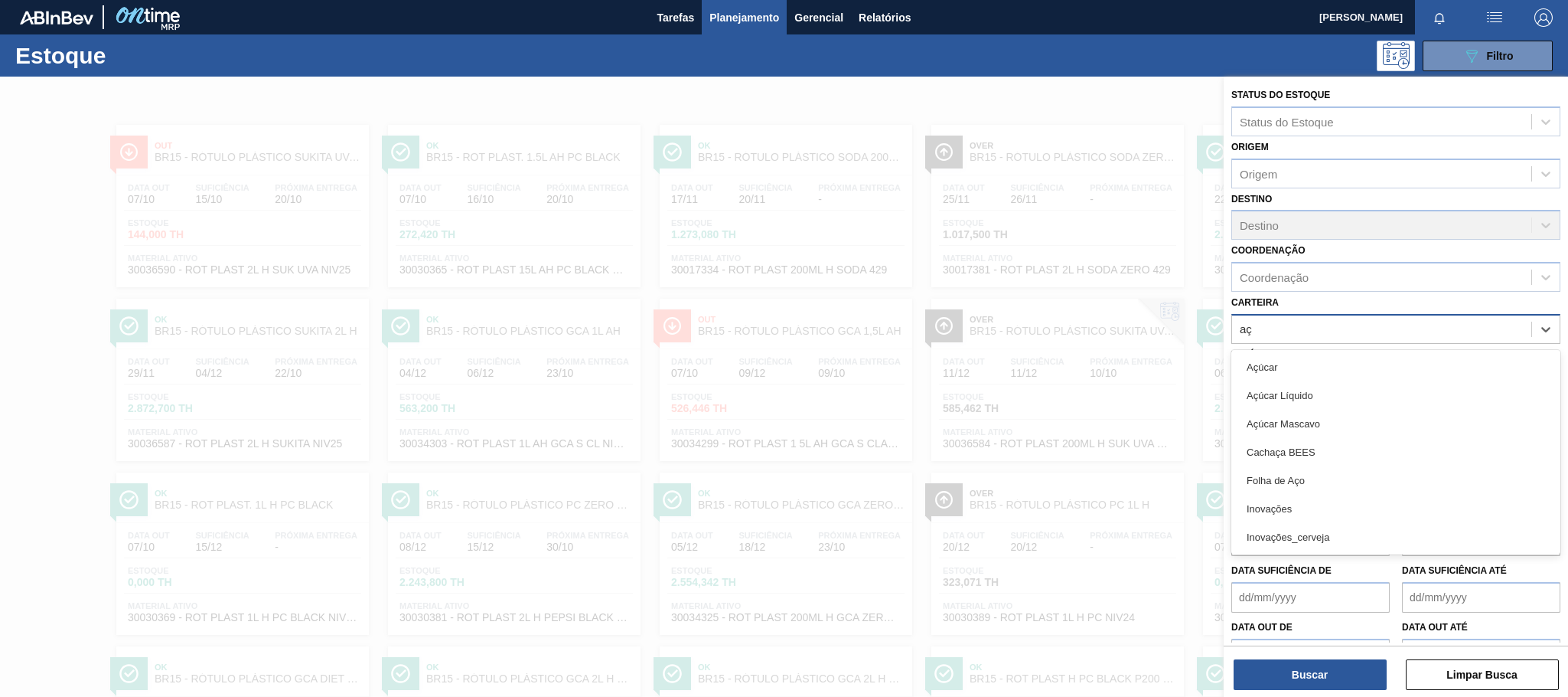
type input "açú"
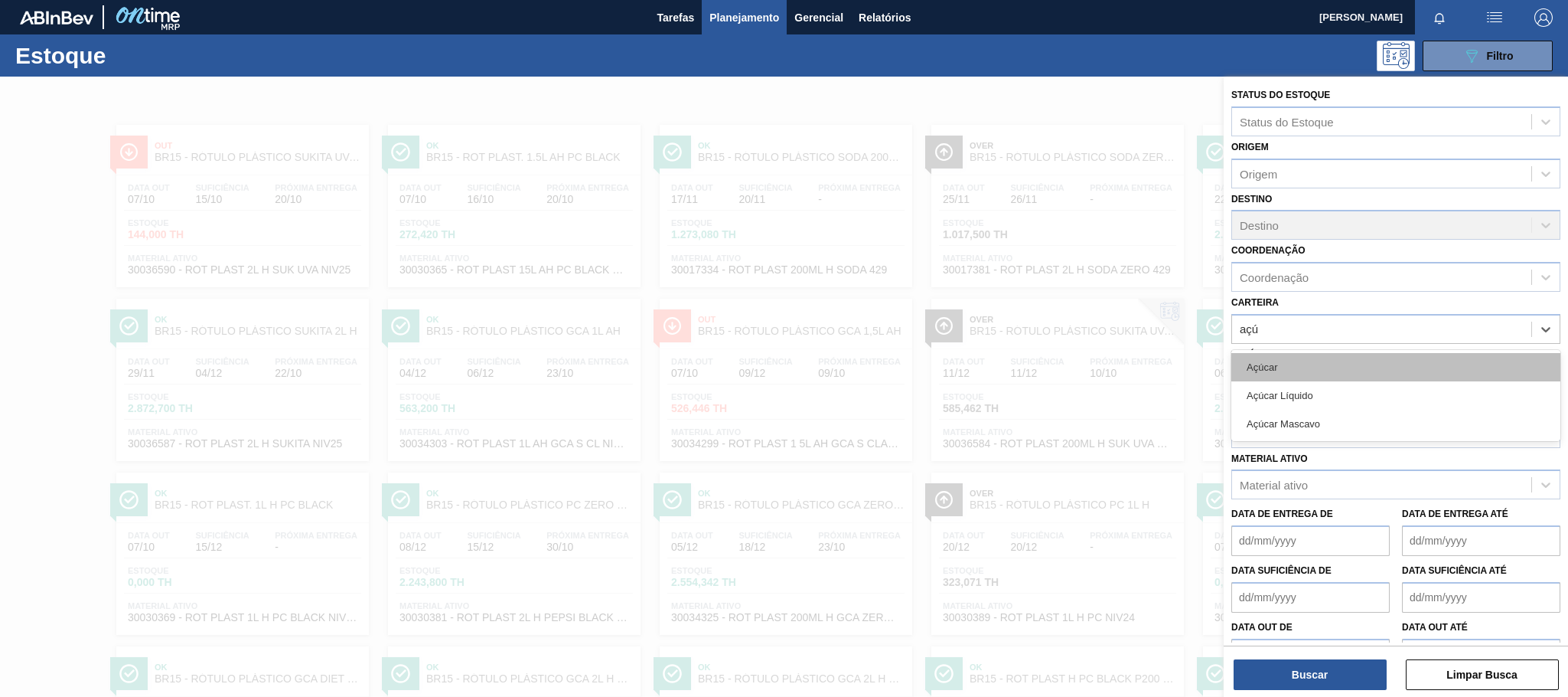
click at [1350, 357] on div "Açúcar" at bounding box center [1395, 366] width 329 height 28
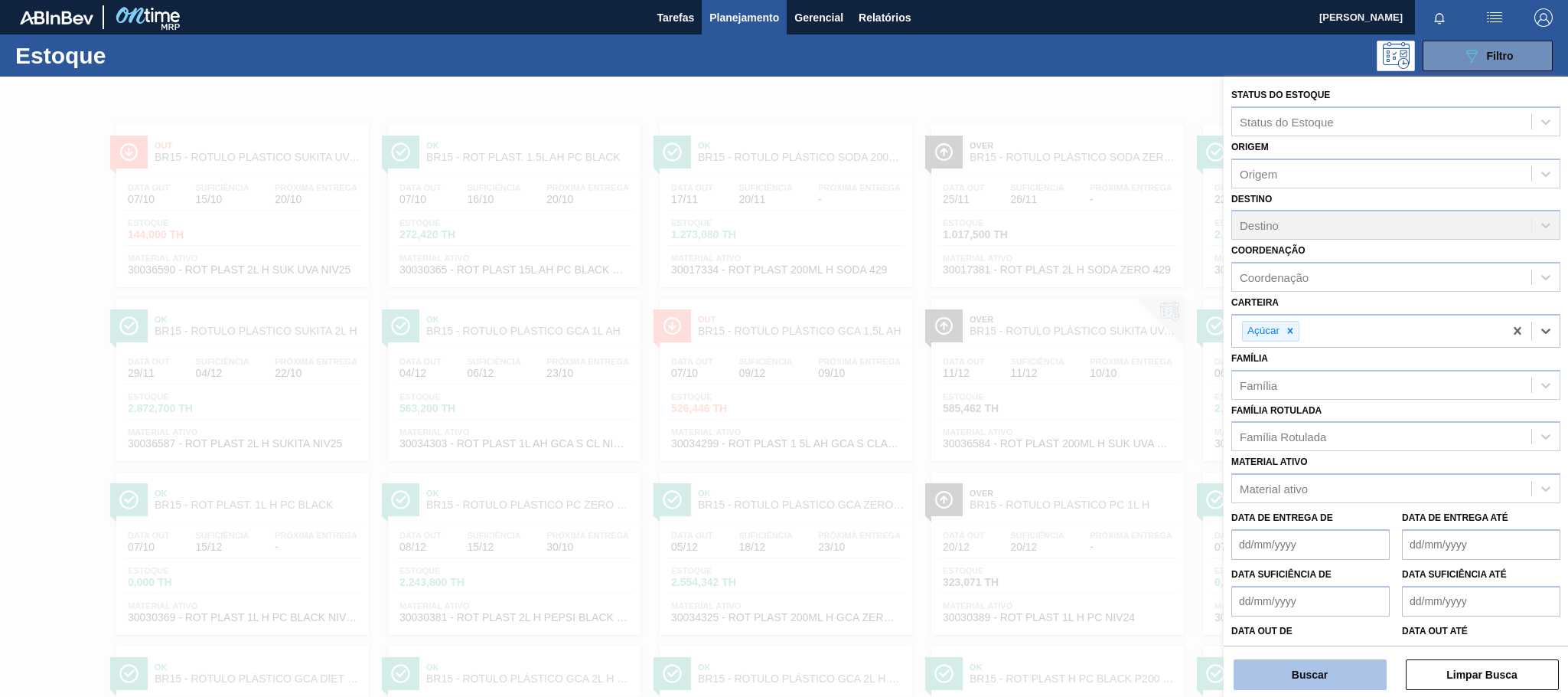
click at [1300, 669] on button "Buscar" at bounding box center [1309, 674] width 153 height 31
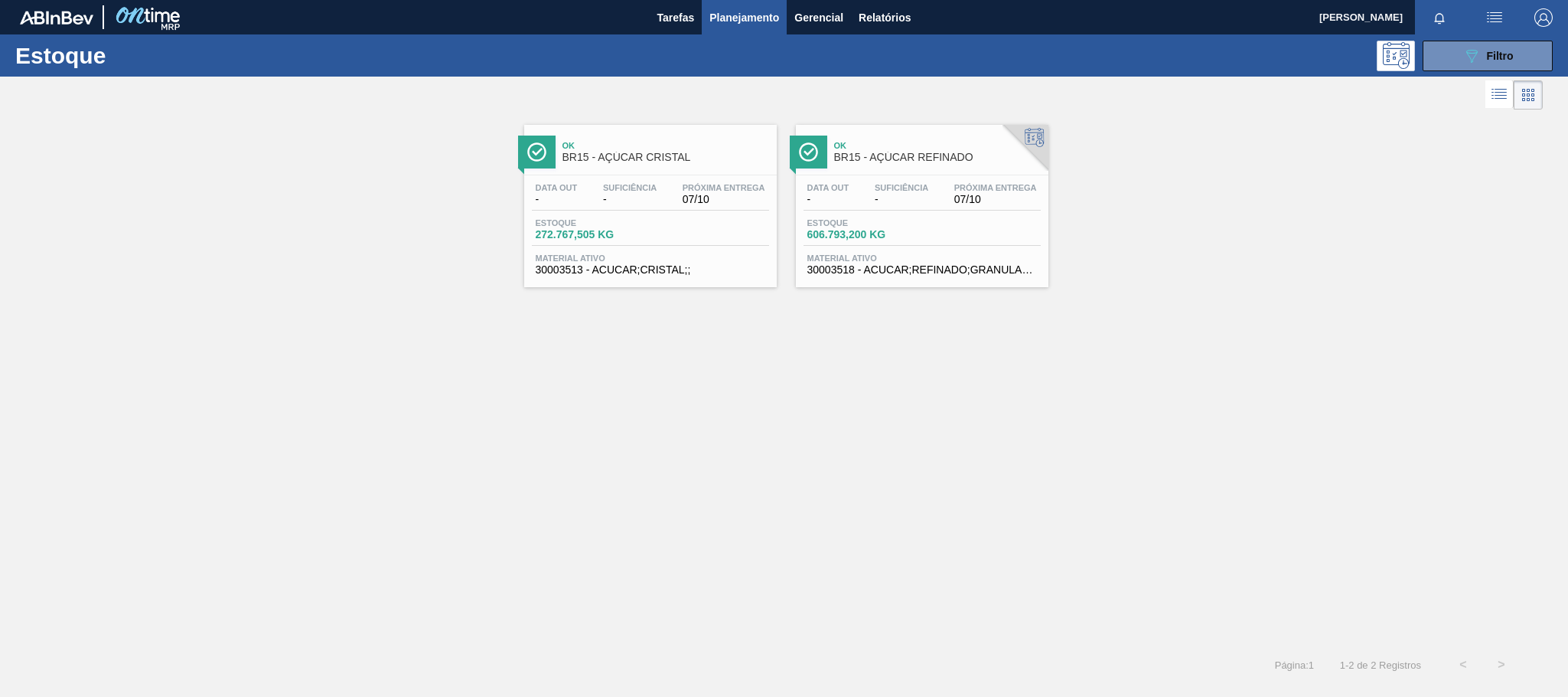
click at [714, 177] on div "Data out - Suficiência - Próxima Entrega 07/10 Estoque 272.767,505 KG Material …" at bounding box center [650, 227] width 252 height 104
click at [1463, 55] on icon "089F7B8B-B2A5-4AFE-B5C0-19BA573D28AC" at bounding box center [1471, 55] width 18 height 18
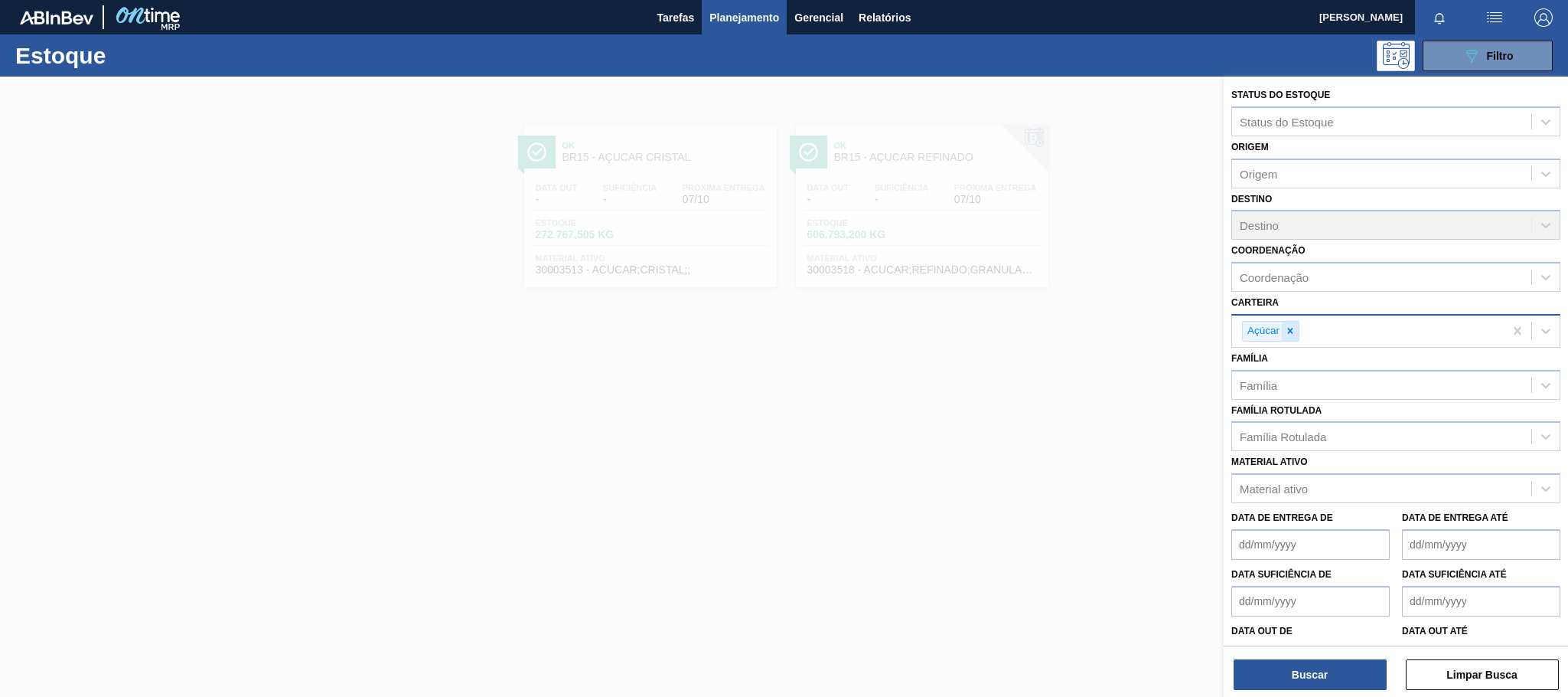
click at [1288, 325] on icon at bounding box center [1290, 331] width 11 height 11
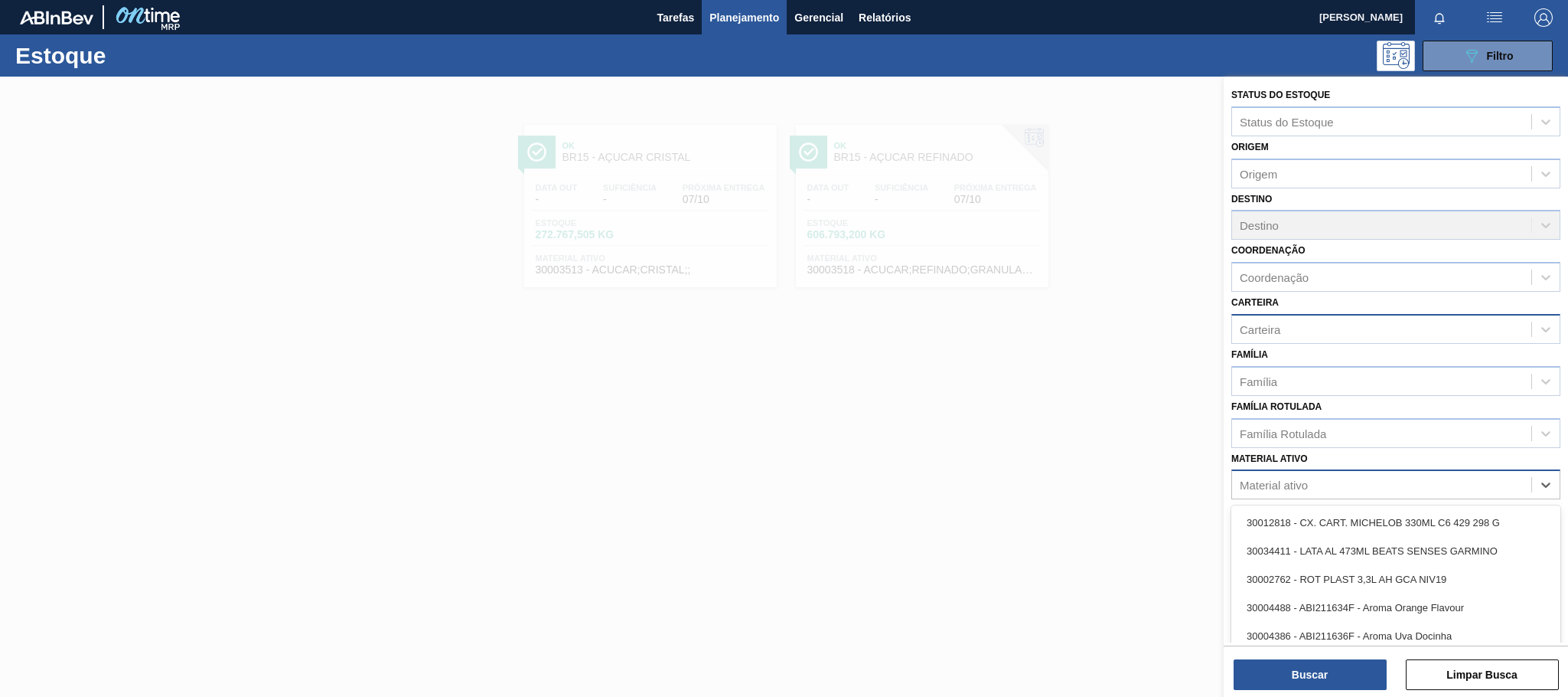
click at [1341, 489] on div "Material ativo" at bounding box center [1381, 484] width 299 height 22
paste ativo "30003606"
type ativo "30003606"
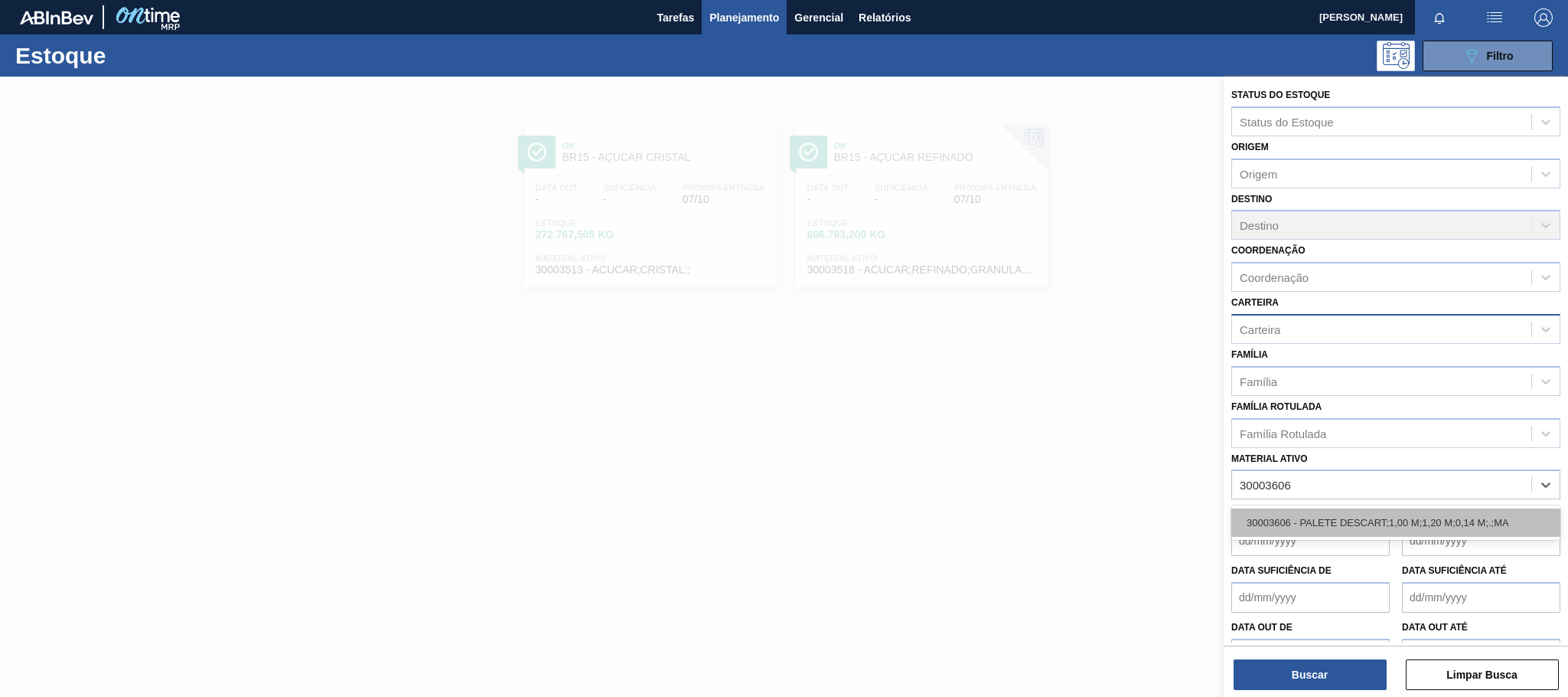
click at [1354, 516] on div "30003606 - PALETE DESCART;1,00 M;1,20 M;0,14 M;.;MA" at bounding box center [1395, 523] width 329 height 28
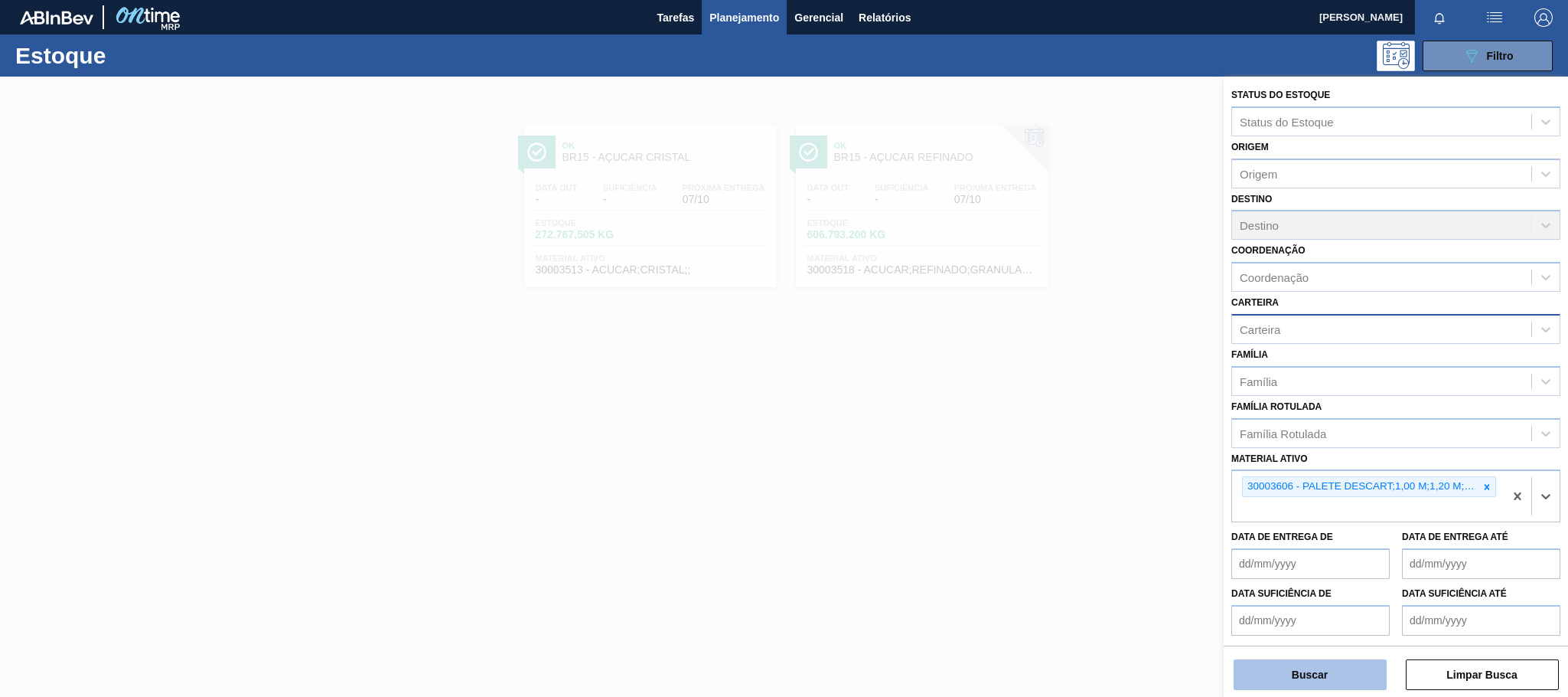
click at [1348, 686] on button "Buscar" at bounding box center [1309, 674] width 153 height 31
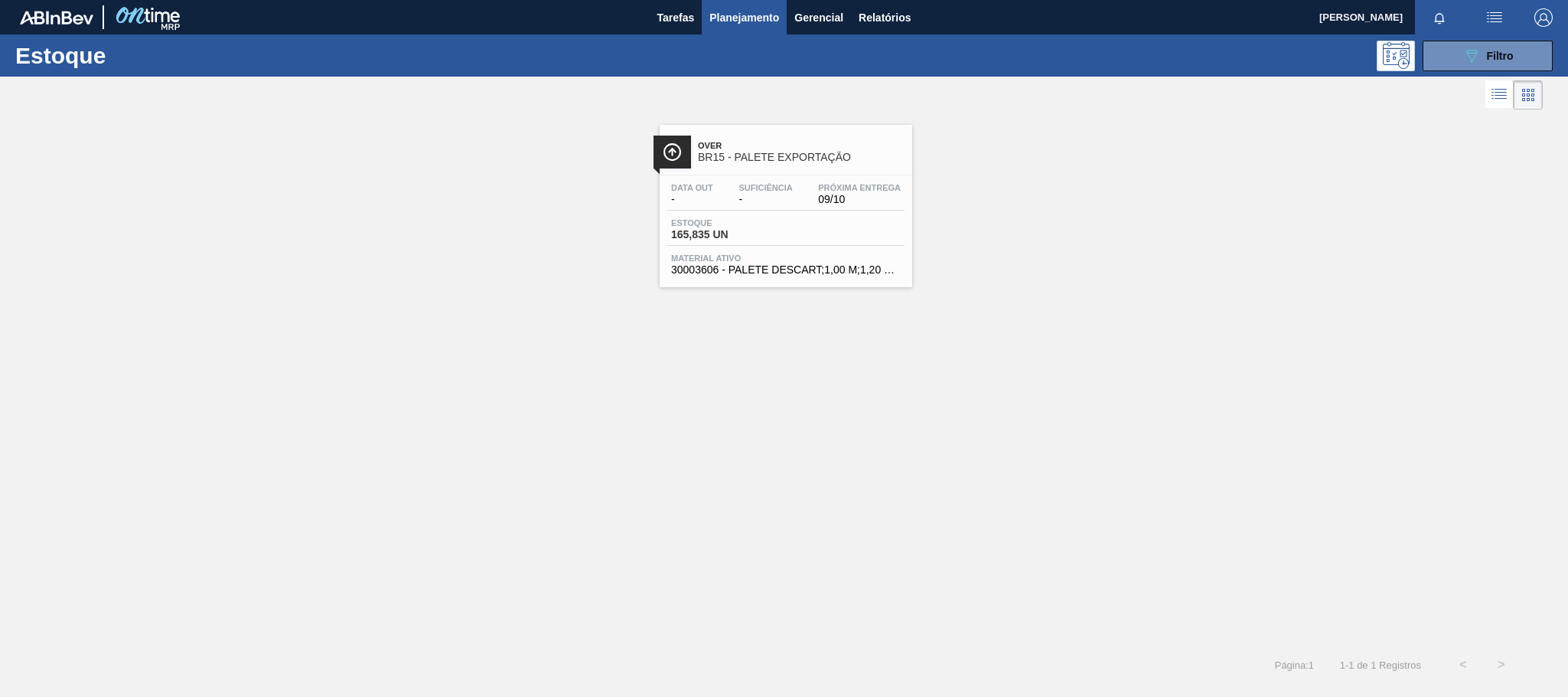
click at [785, 170] on div "Over BR15 - PALETE EXPORTAÇÃO Data out - Suficiência - Próxima Entrega 09/10 Es…" at bounding box center [786, 205] width 252 height 162
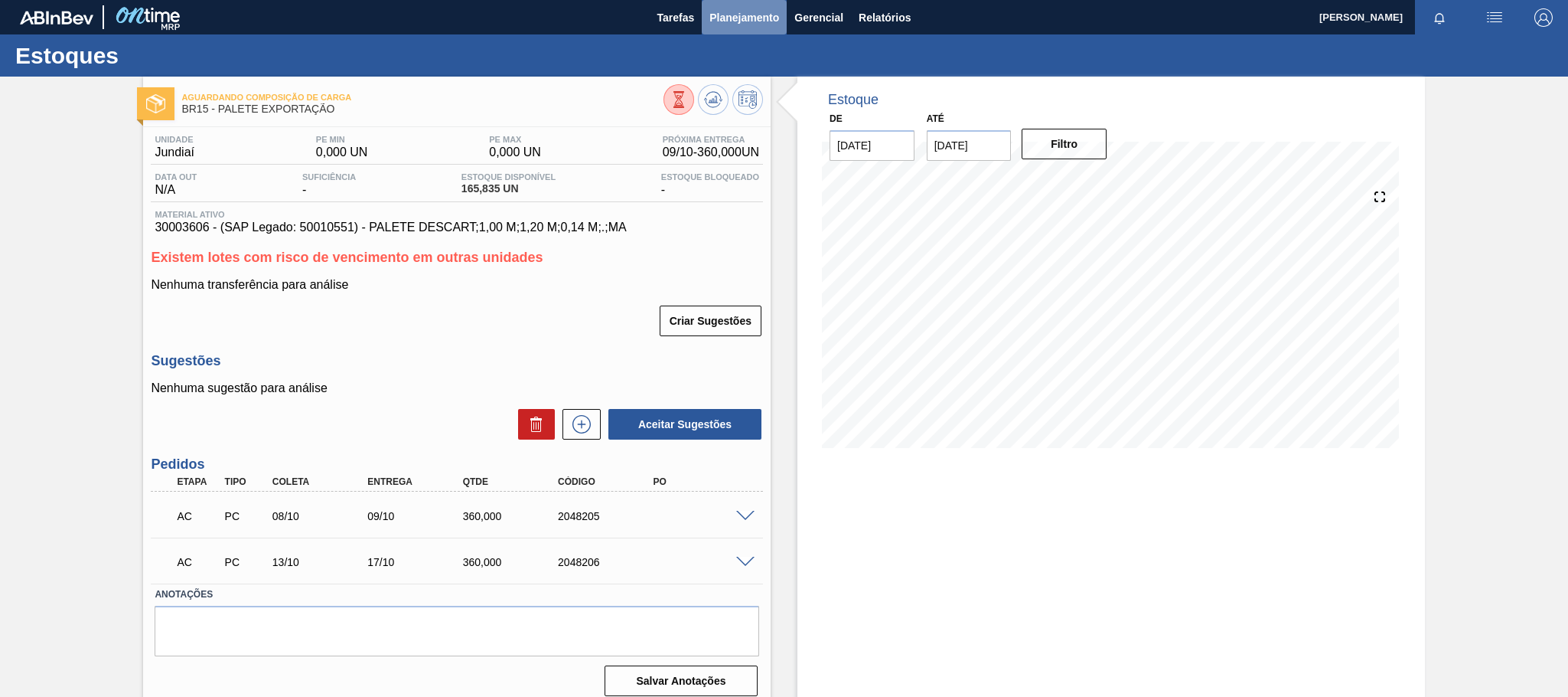
click at [741, 23] on span "Planejamento" at bounding box center [743, 18] width 69 height 18
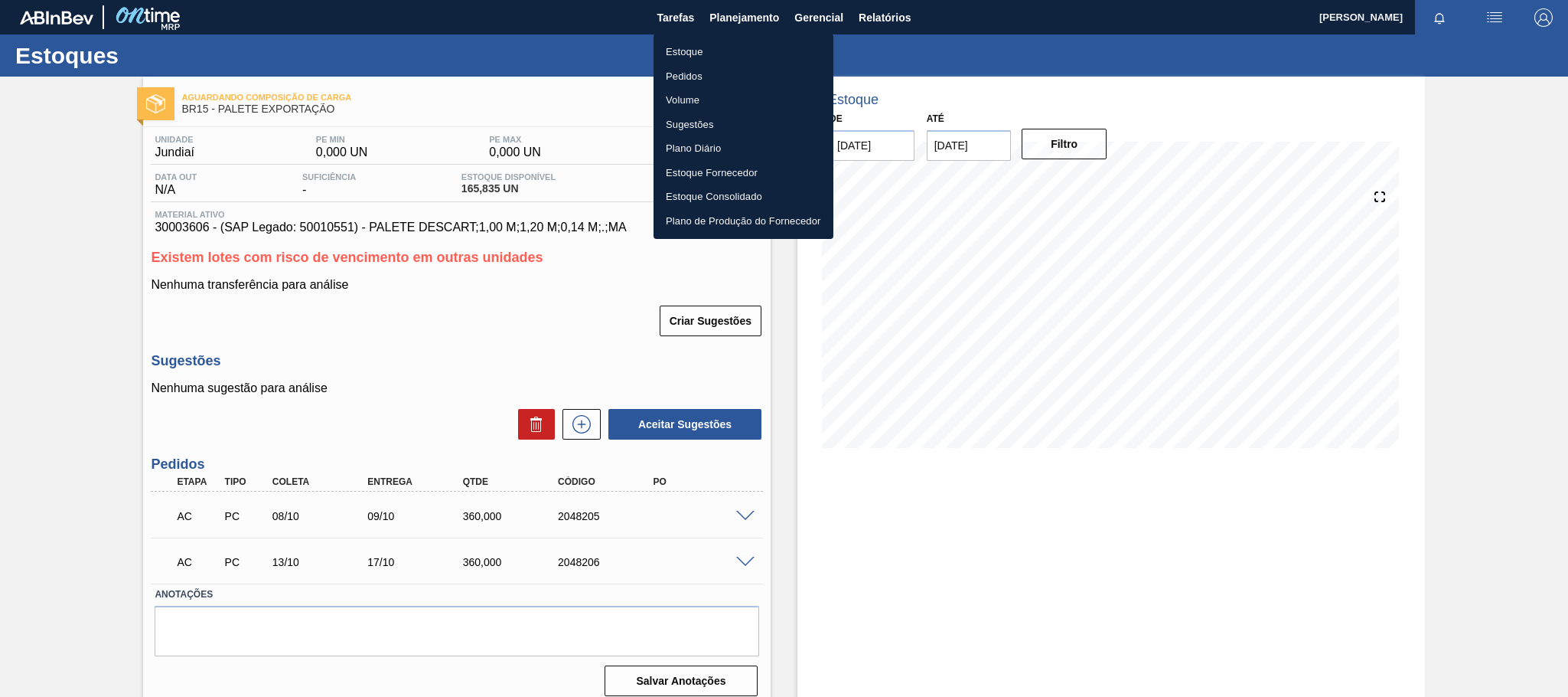
click at [728, 46] on li "Estoque" at bounding box center [743, 52] width 180 height 25
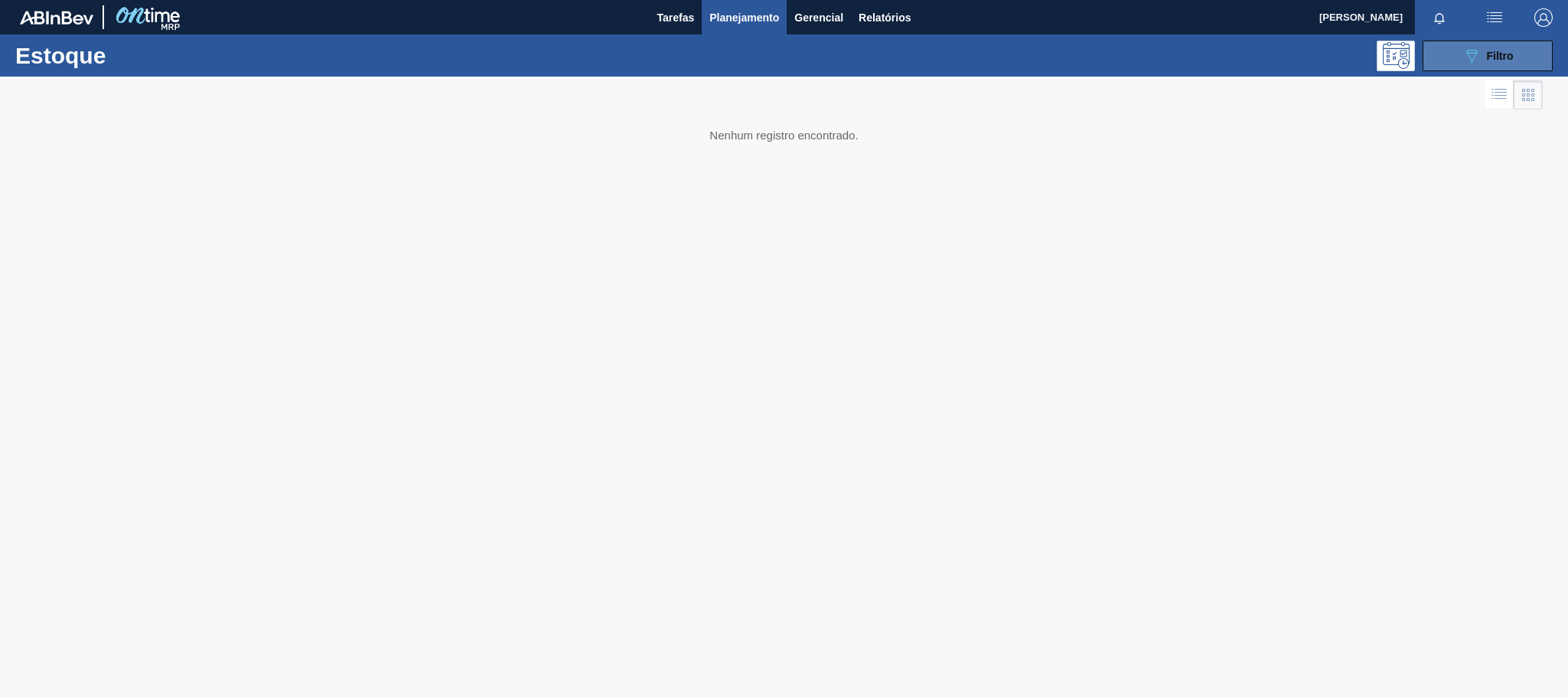
click at [1487, 63] on div "089F7B8B-B2A5-4AFE-B5C0-19BA573D28AC Filtro" at bounding box center [1487, 55] width 51 height 18
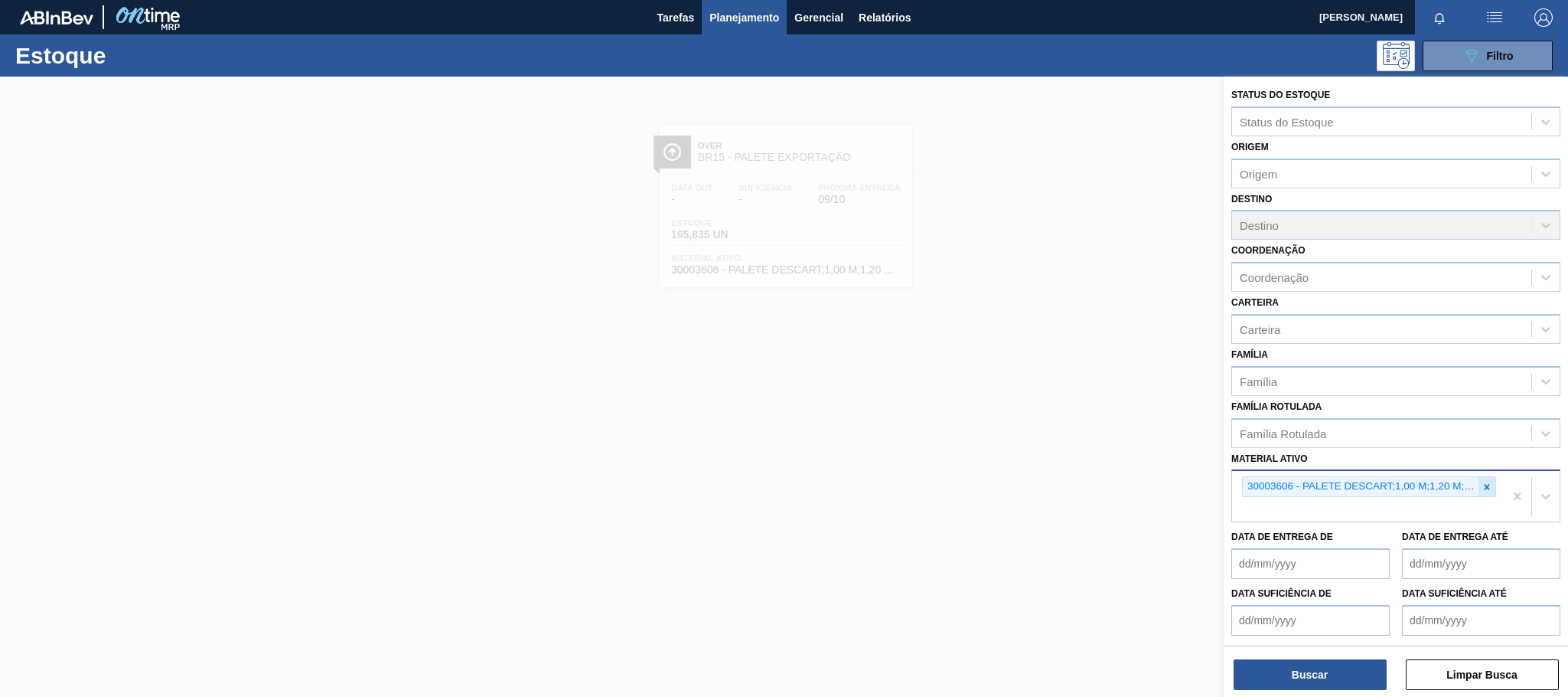
click at [1485, 487] on icon at bounding box center [1487, 487] width 5 height 5
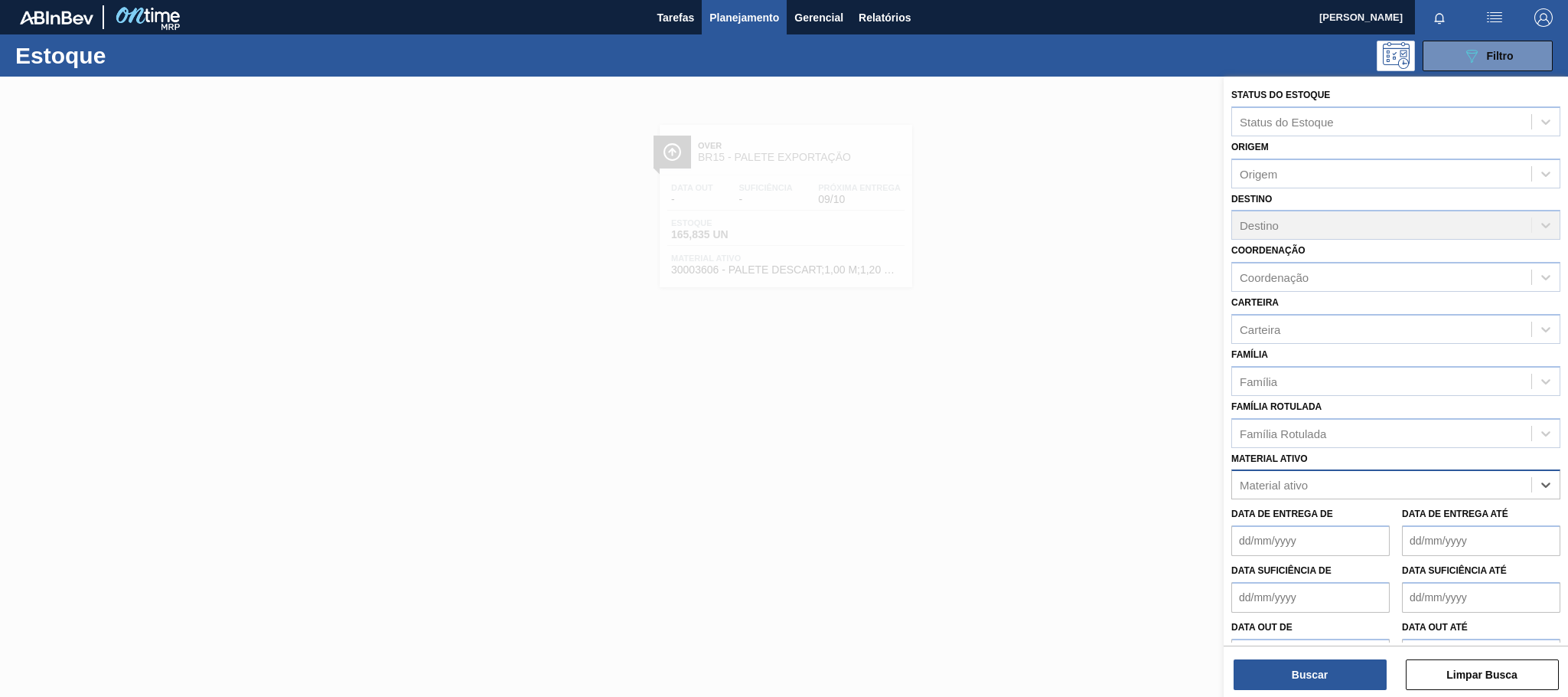
paste ativo "30003102"
type ativo "30003102"
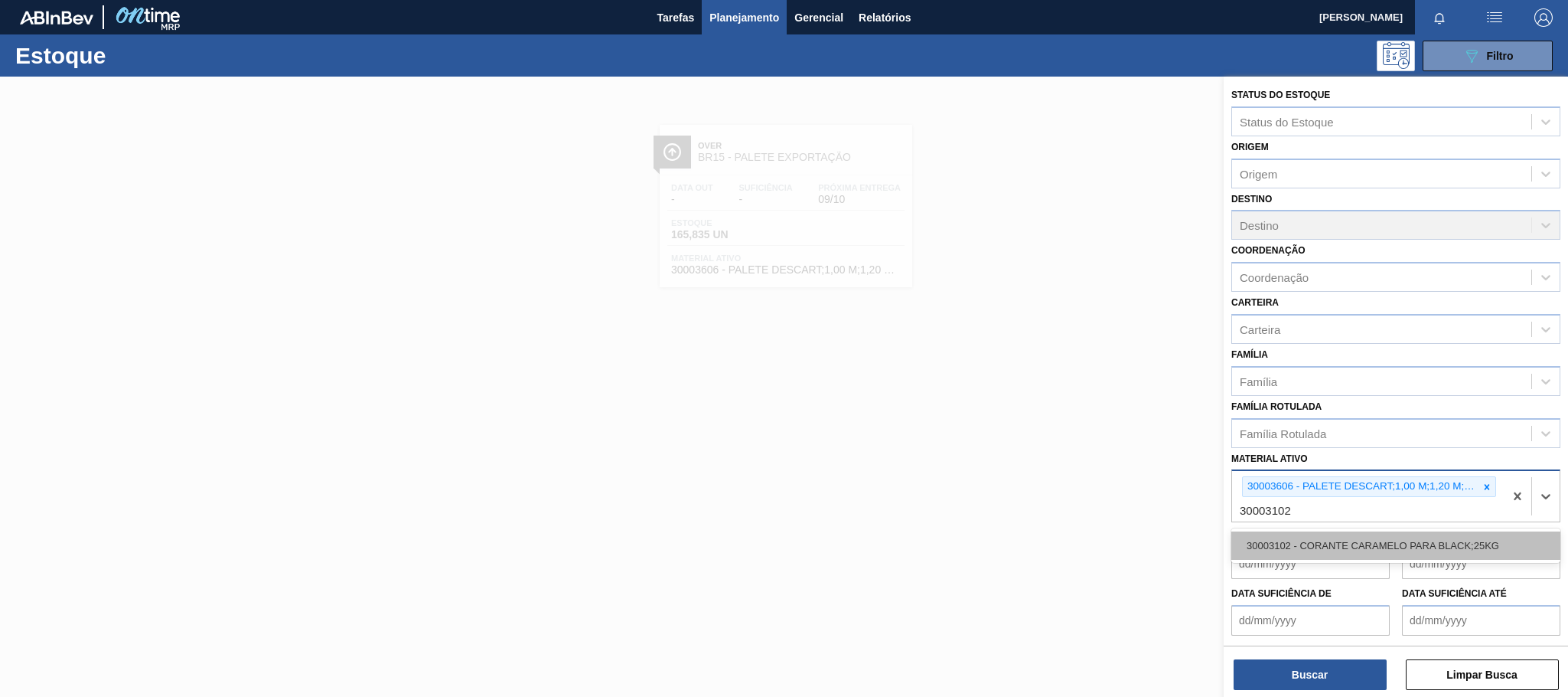
click at [1391, 547] on div "30003102 - CORANTE CARAMELO PARA BLACK;25KG" at bounding box center [1395, 545] width 329 height 28
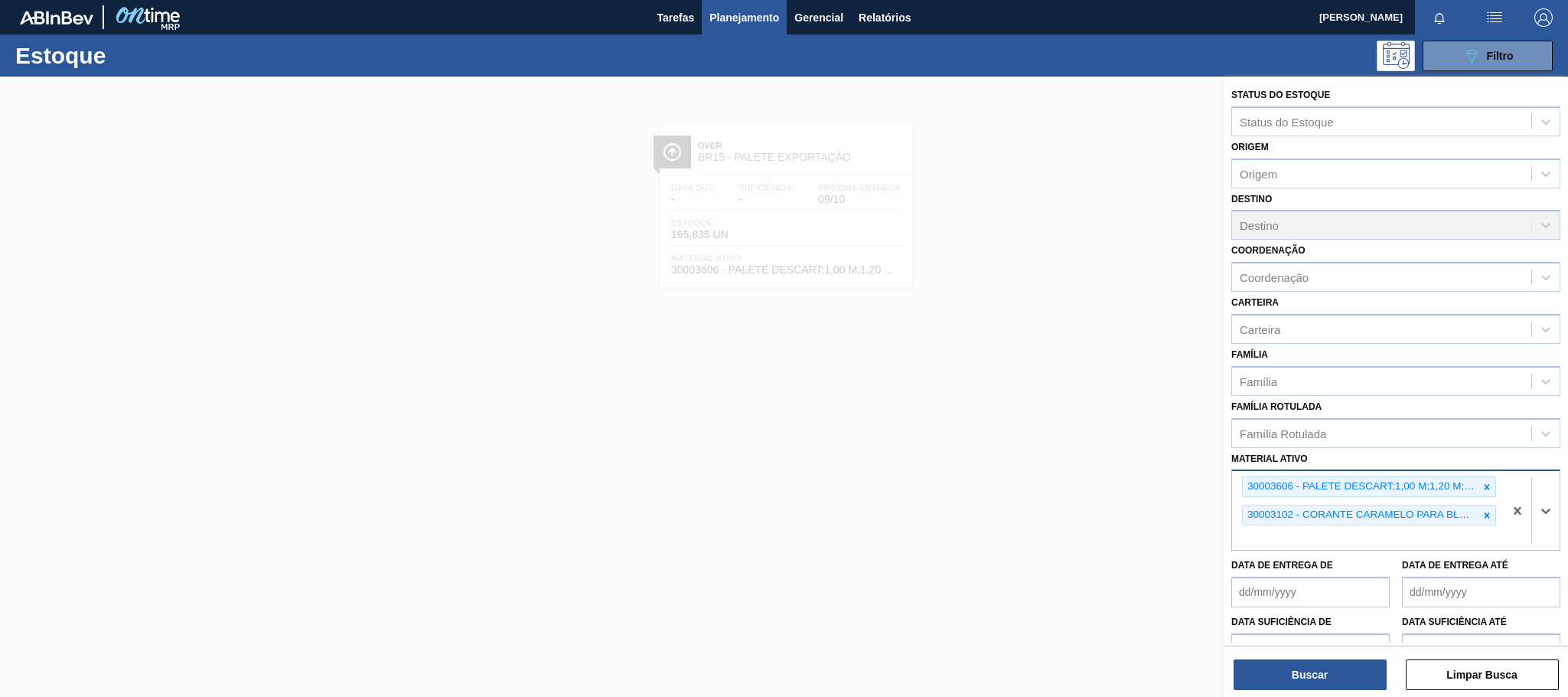
paste ativo "30003579"
type ativo "30003579"
click at [1385, 576] on div "30003579 - CITRATO DE SODIO" at bounding box center [1395, 573] width 329 height 28
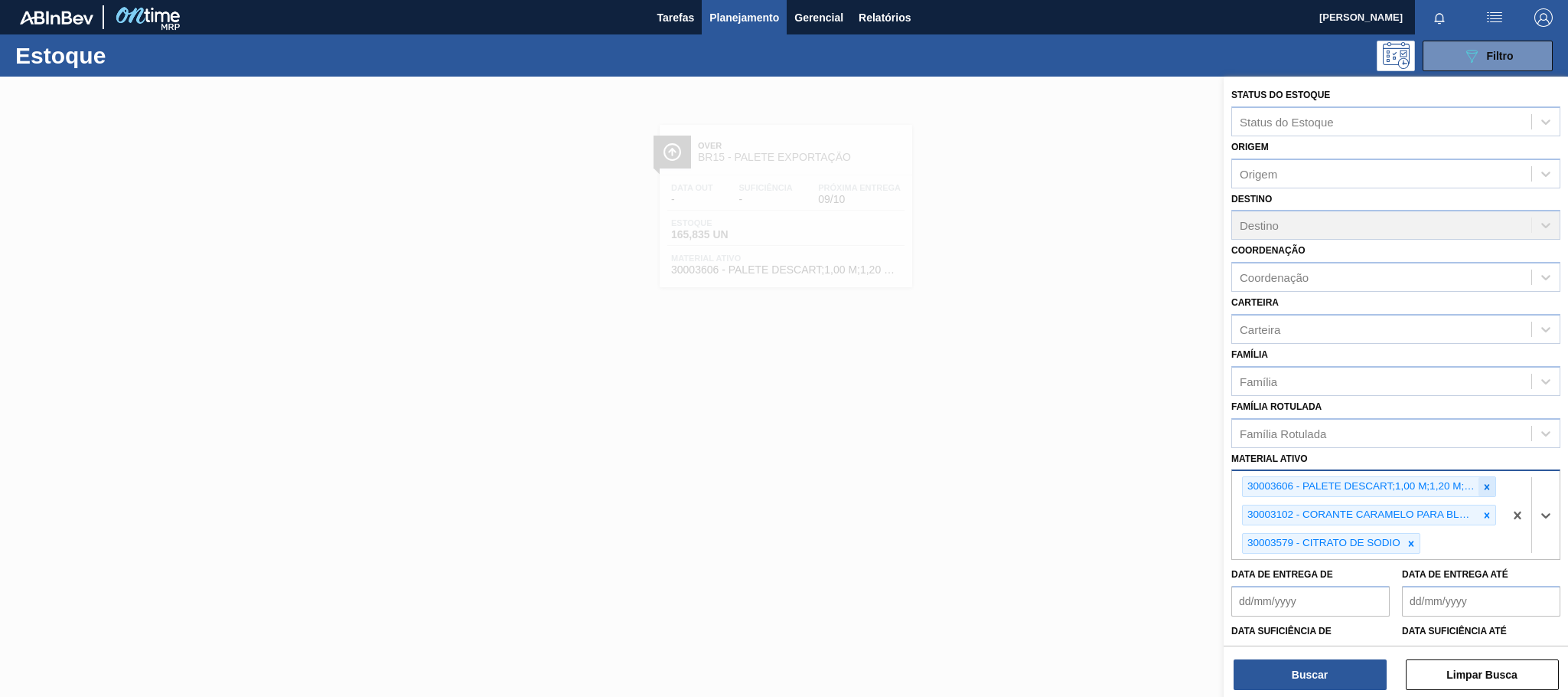
click at [1485, 487] on icon at bounding box center [1487, 487] width 5 height 5
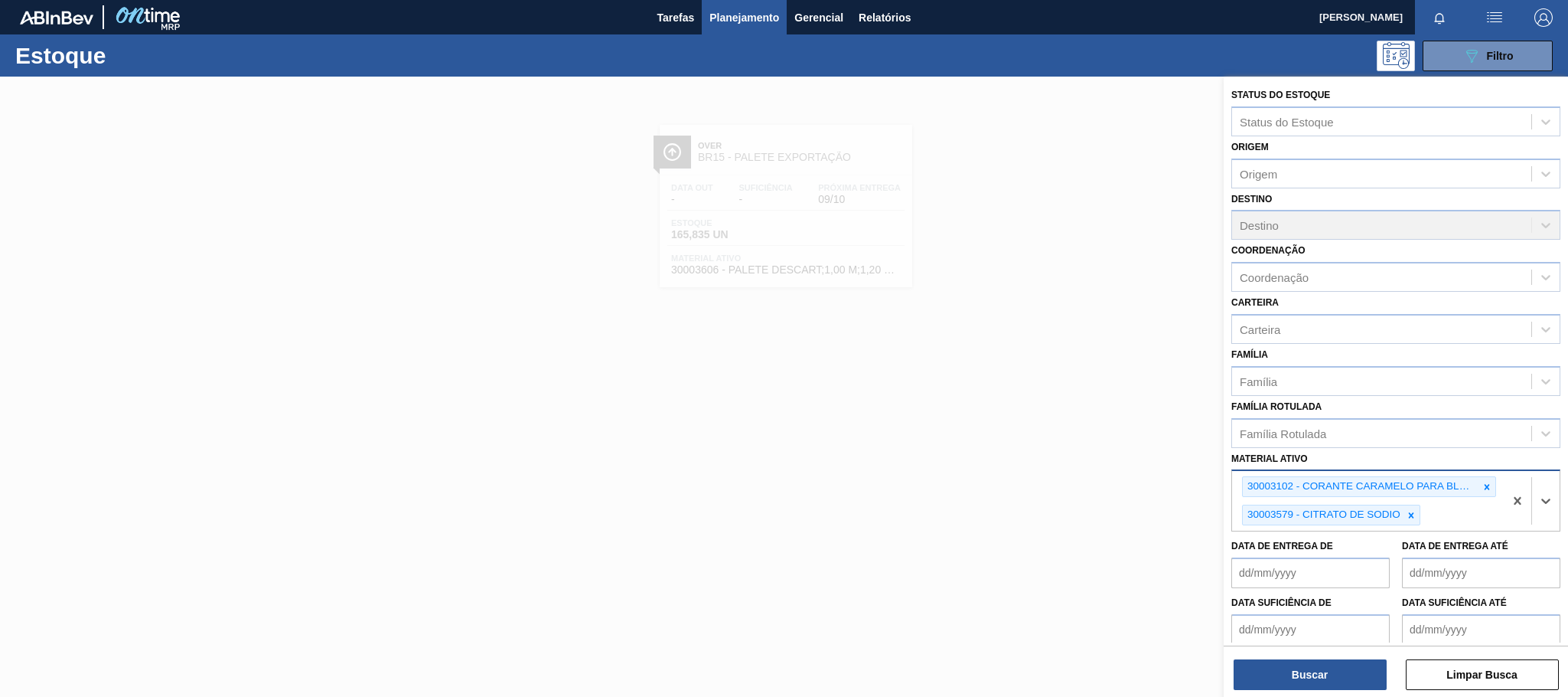
paste ativo "30031885"
type ativo "30031885"
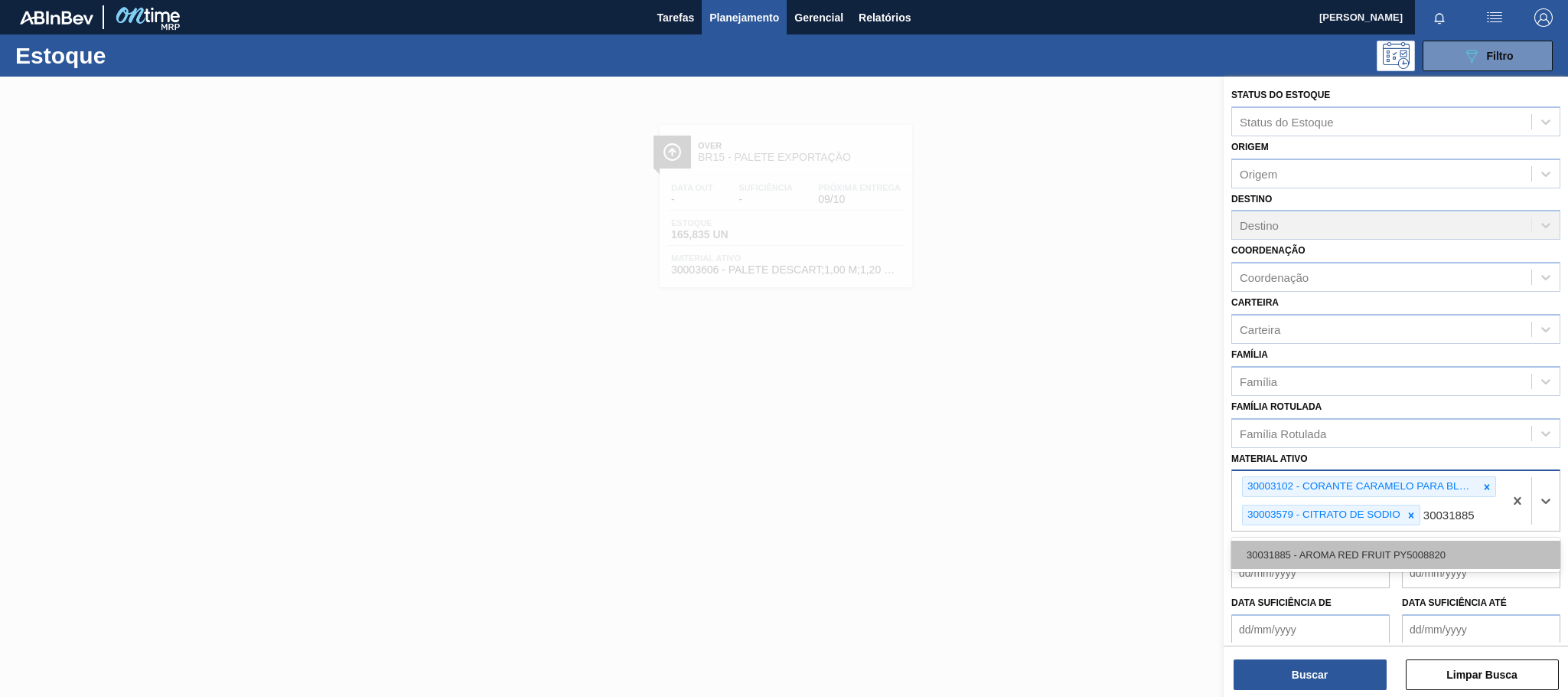
click at [1361, 554] on div "30031885 - AROMA RED FRUIT PY5008820" at bounding box center [1395, 554] width 329 height 28
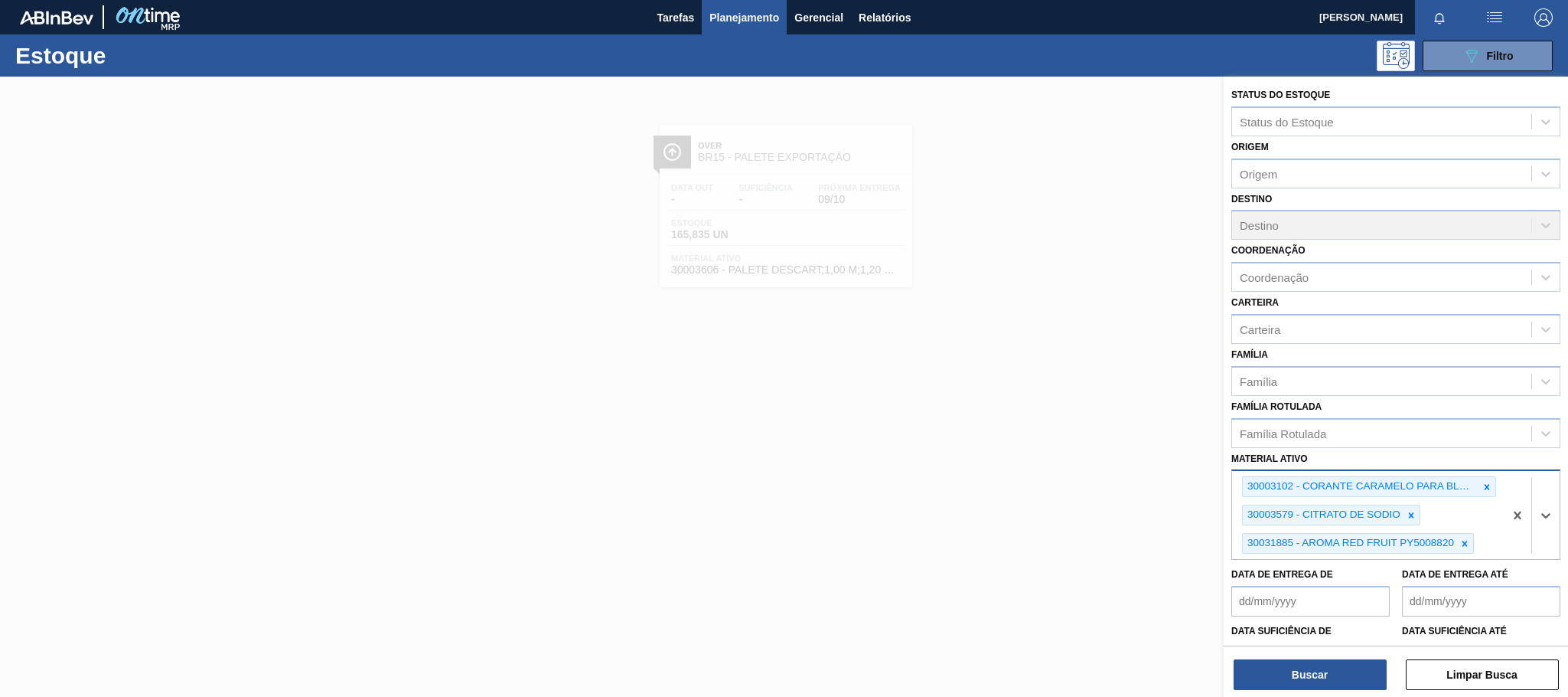
paste ativo "30034006"
type ativo "30034006"
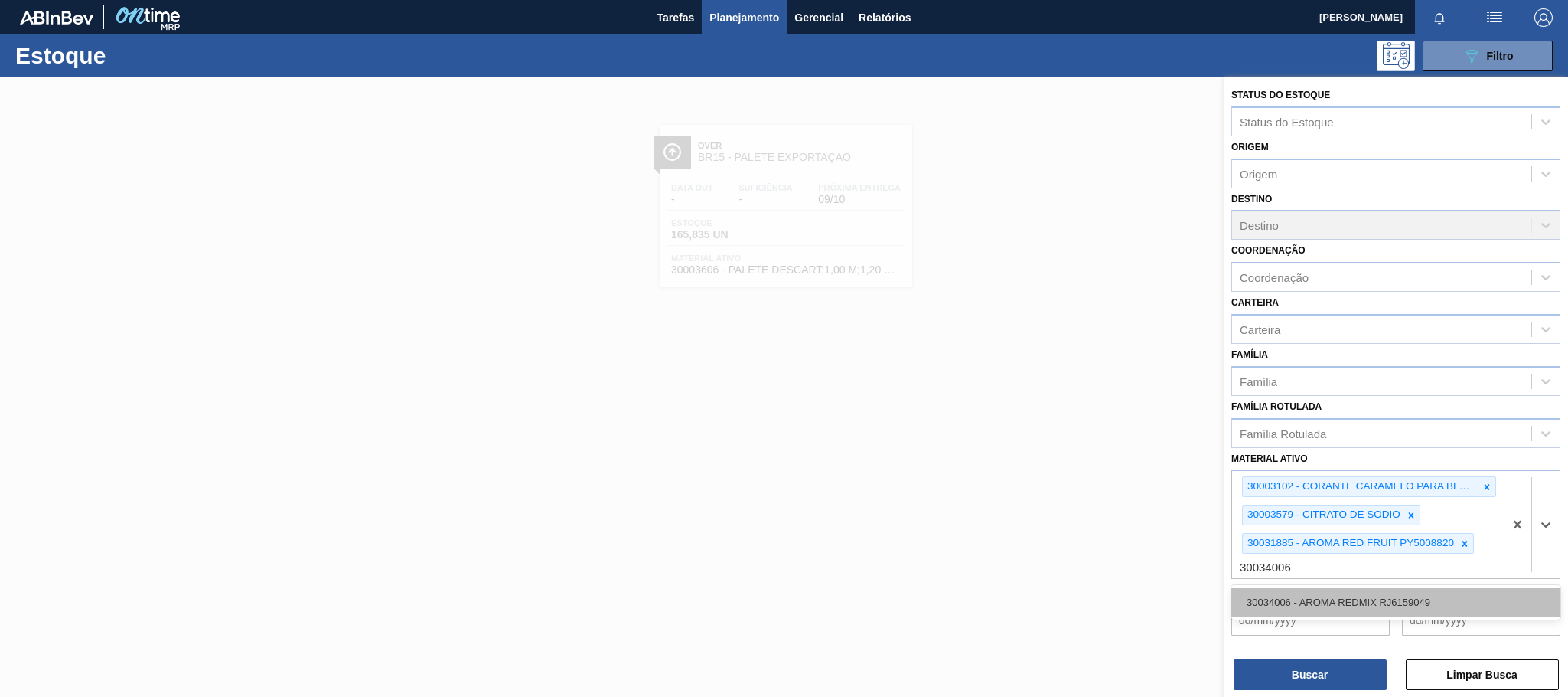
click at [1435, 601] on div "30034006 - AROMA REDMIX RJ6159049" at bounding box center [1395, 602] width 329 height 28
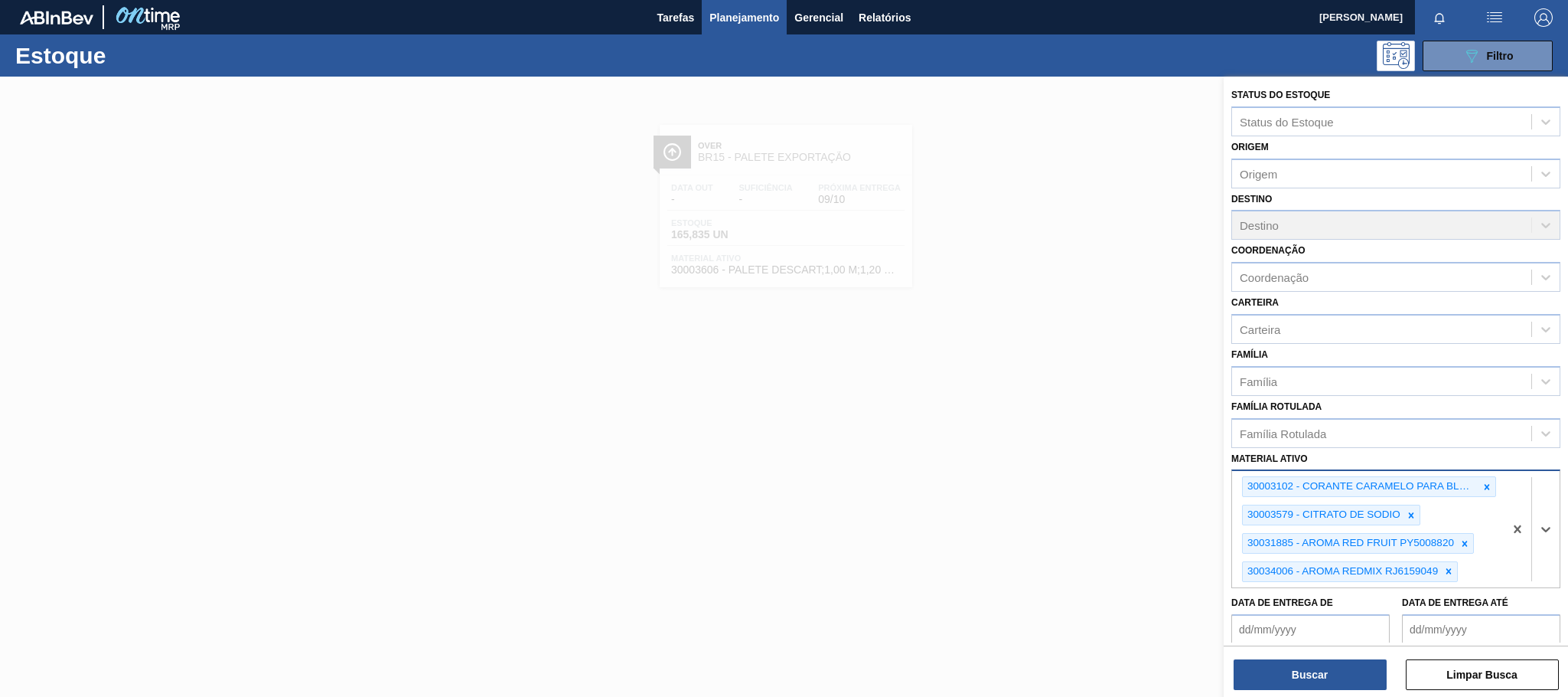
paste ativo "30029921"
type ativo "30029921"
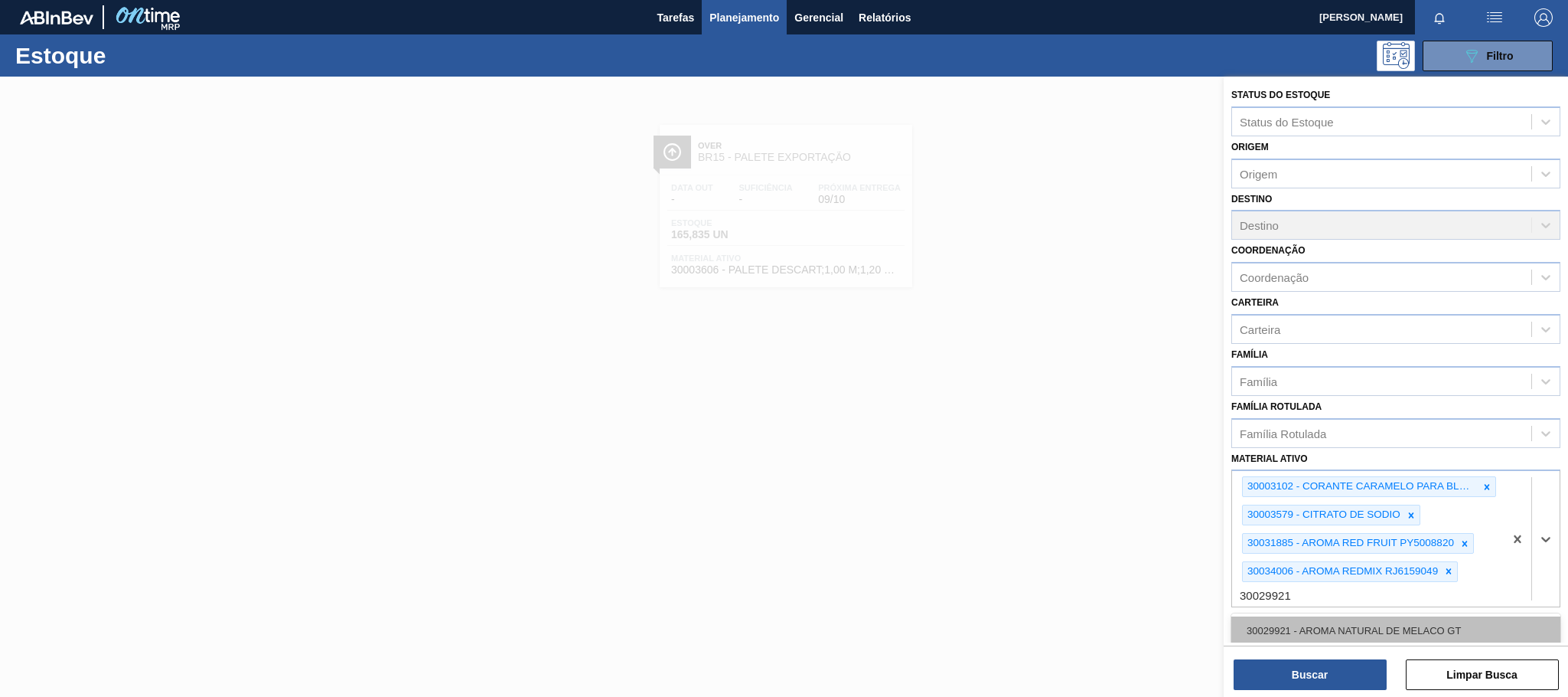
click at [1406, 629] on div "30029921 - AROMA NATURAL DE MELACO GT" at bounding box center [1395, 630] width 329 height 28
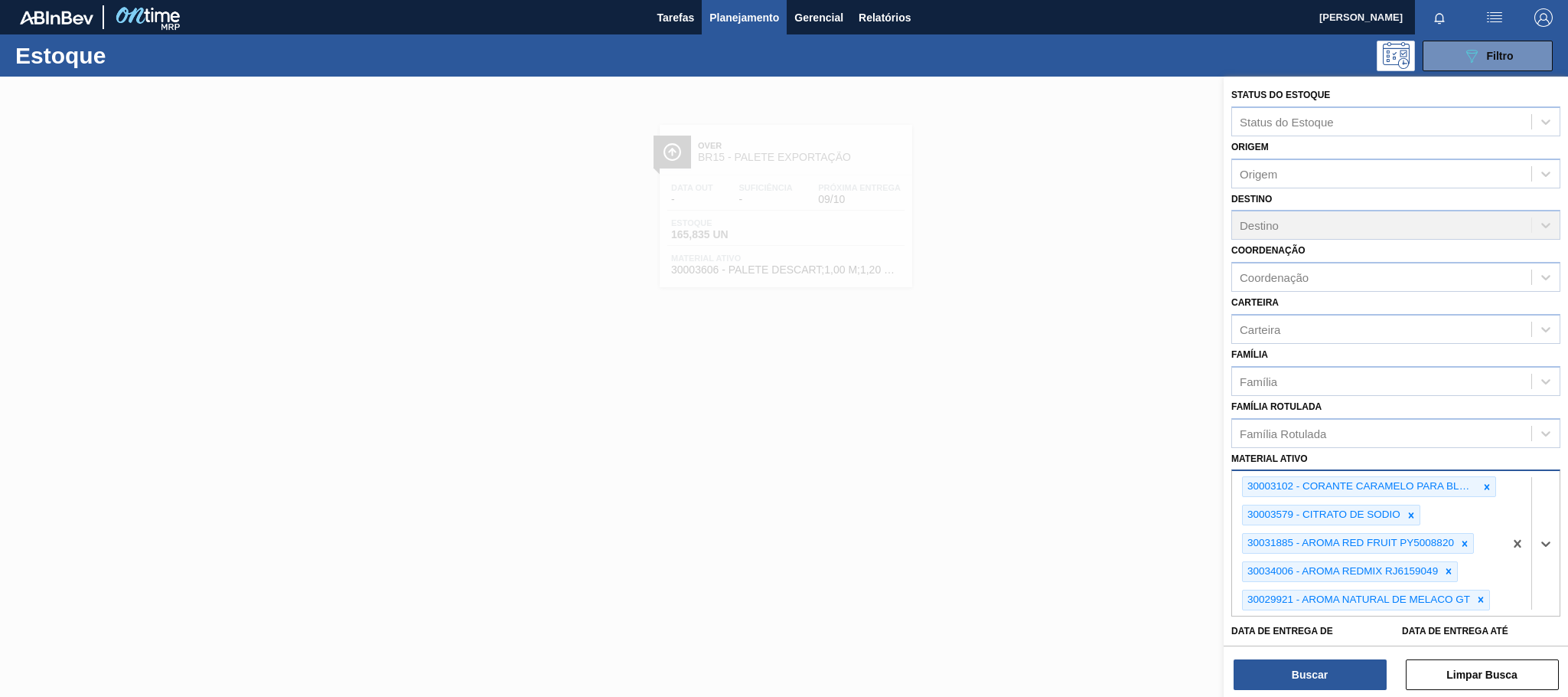
paste ativo "30036580"
type ativo "30036580"
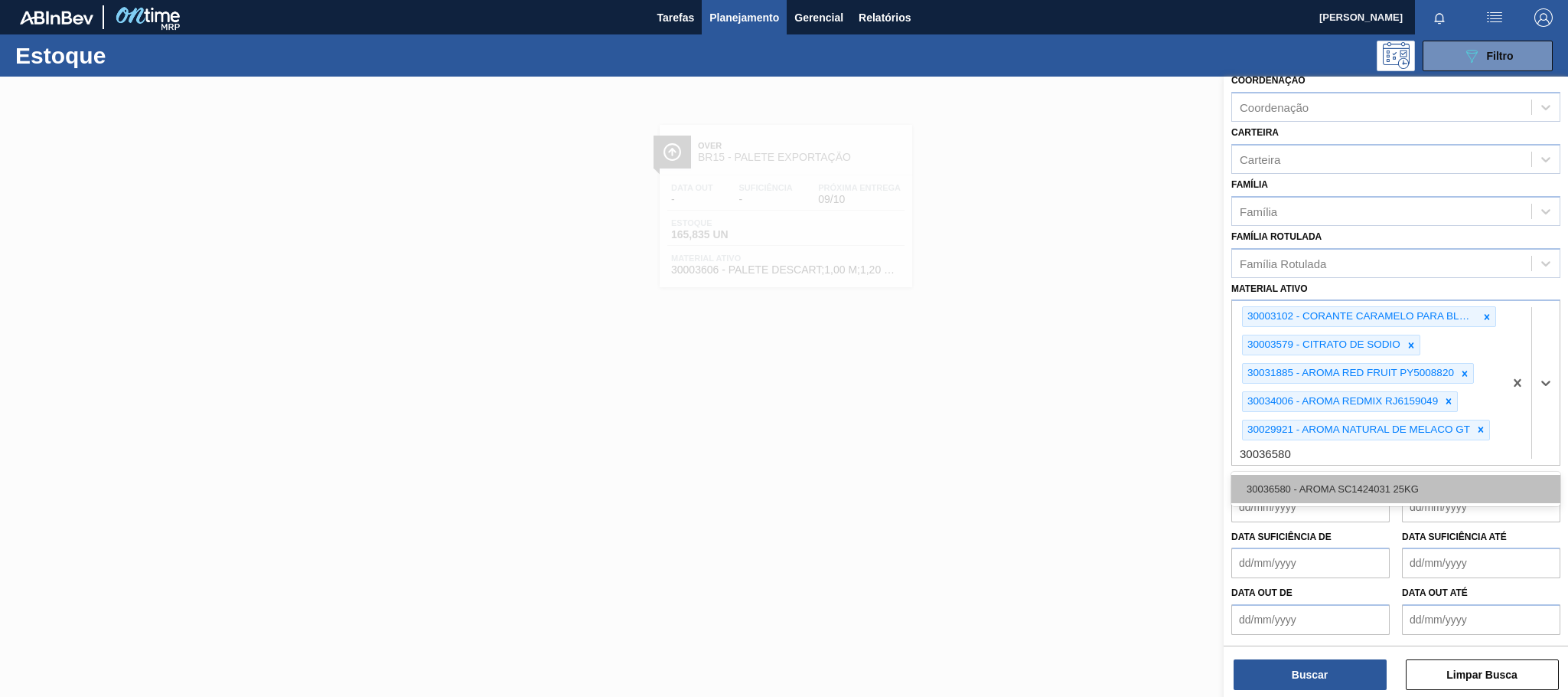
click at [1380, 490] on div "30036580 - AROMA SC1424031 25KG" at bounding box center [1395, 488] width 329 height 28
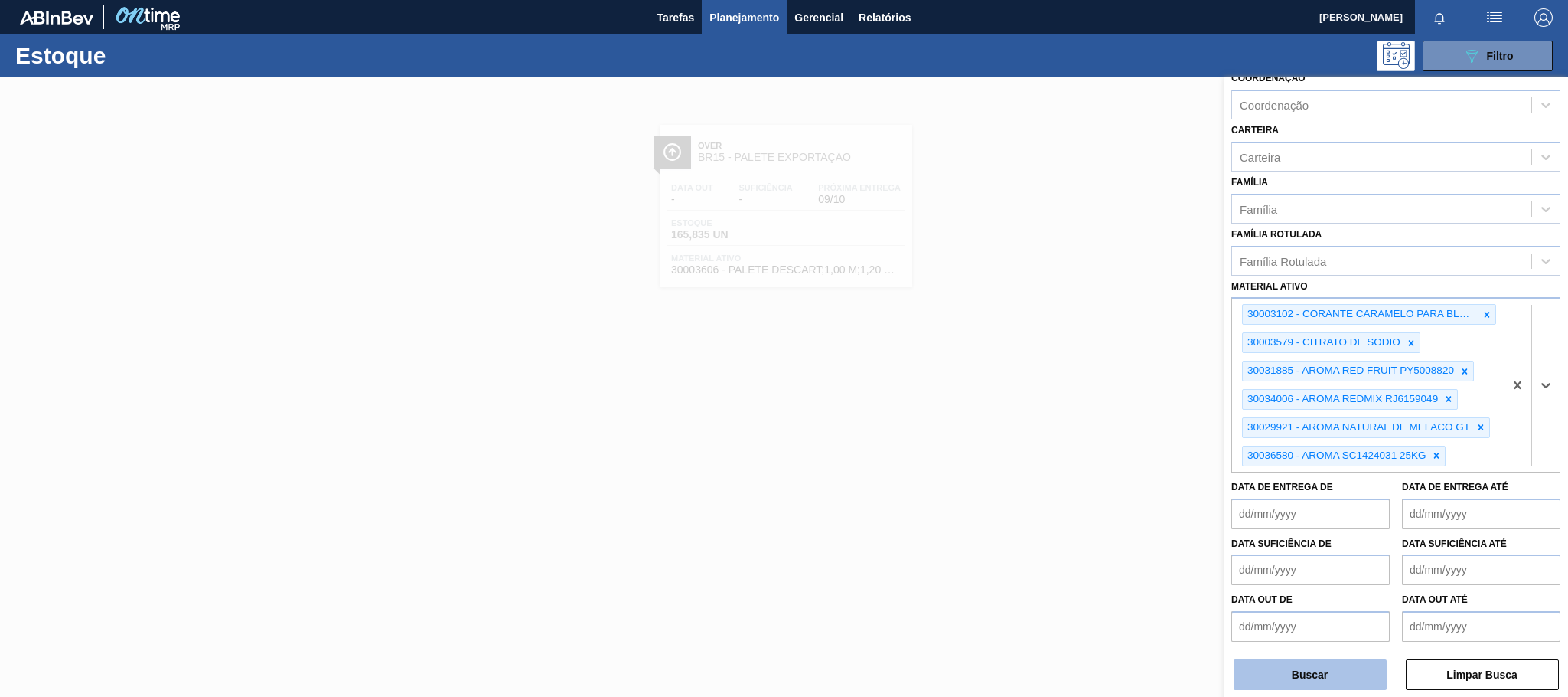
click at [1352, 676] on button "Buscar" at bounding box center [1309, 674] width 153 height 31
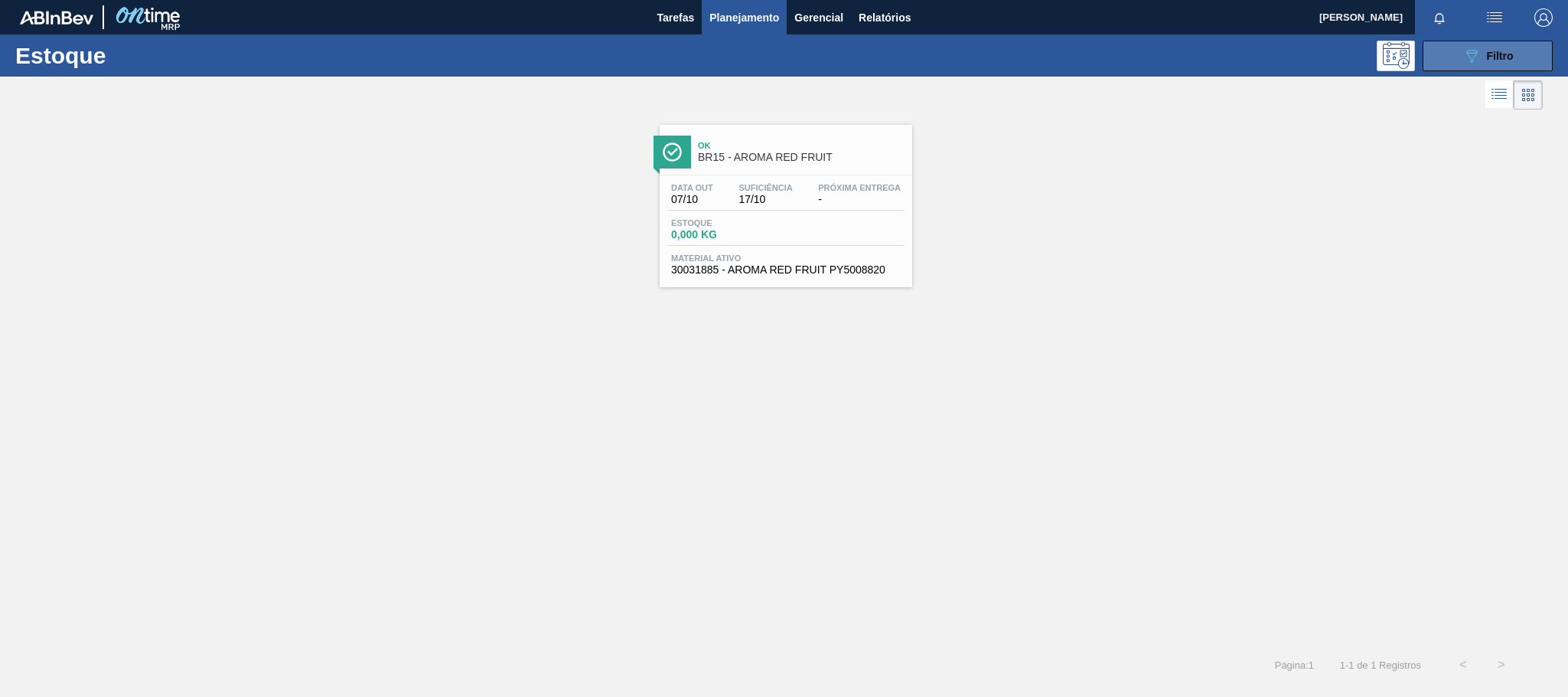
click at [1472, 56] on icon "089F7B8B-B2A5-4AFE-B5C0-19BA573D28AC" at bounding box center [1471, 55] width 18 height 18
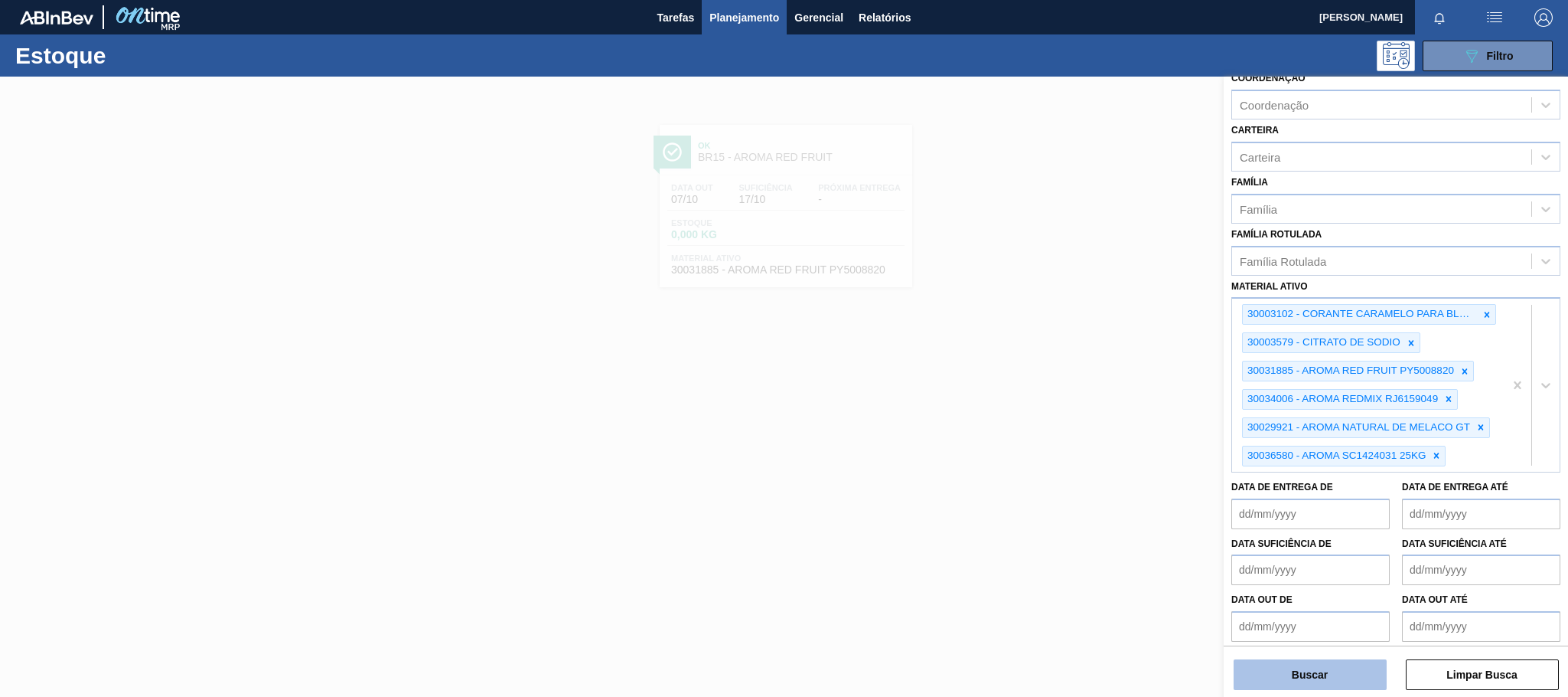
click at [1338, 671] on button "Buscar" at bounding box center [1309, 674] width 153 height 31
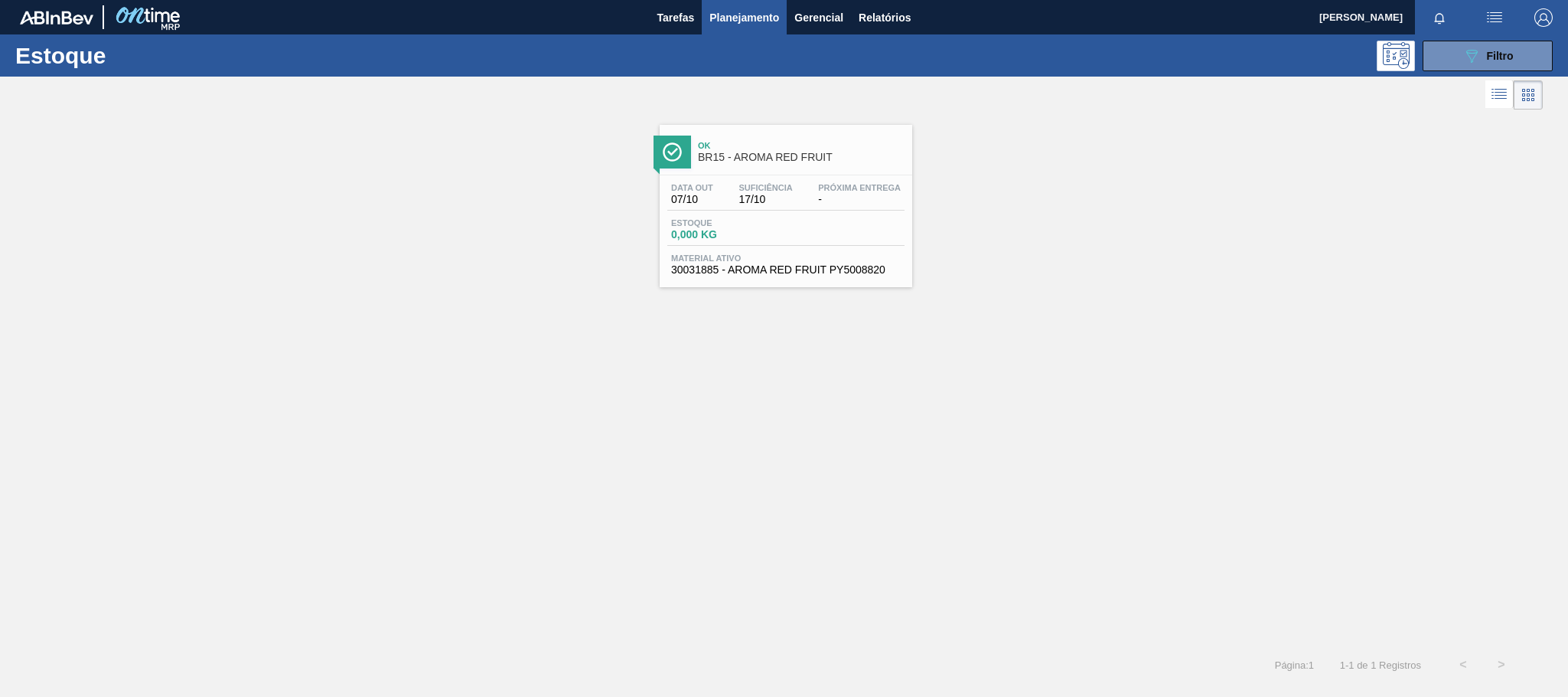
click at [806, 150] on span "Ok" at bounding box center [801, 146] width 207 height 9
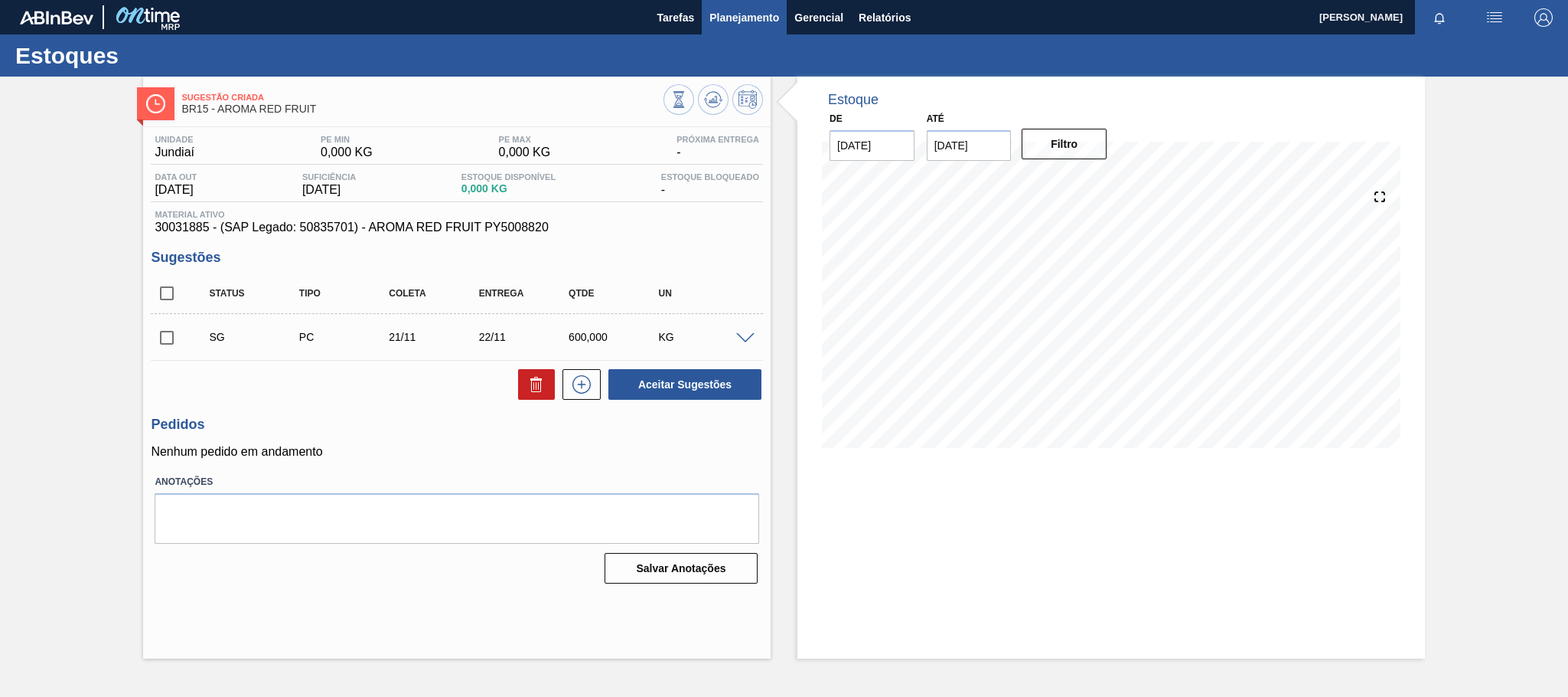
click at [741, 17] on span "Planejamento" at bounding box center [743, 18] width 69 height 18
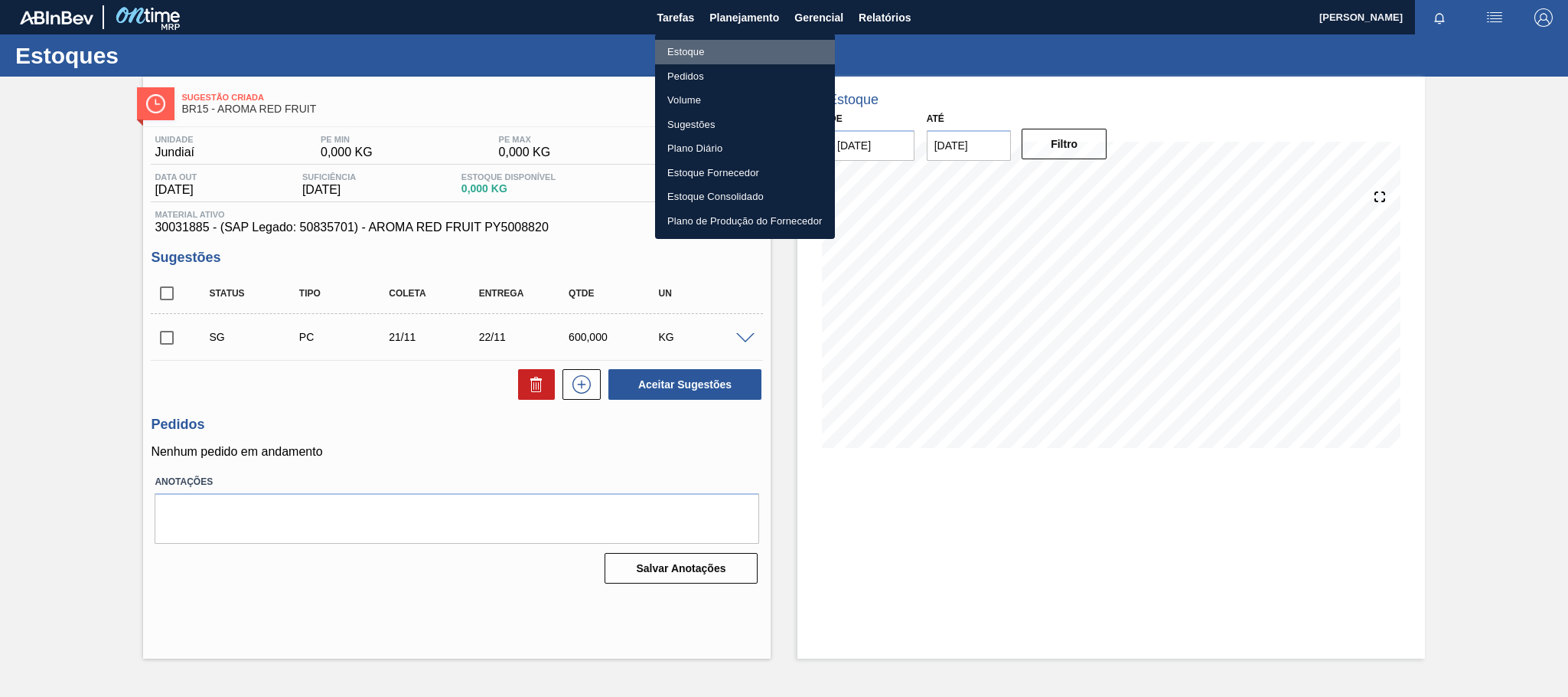
click at [726, 51] on li "Estoque" at bounding box center [744, 52] width 180 height 25
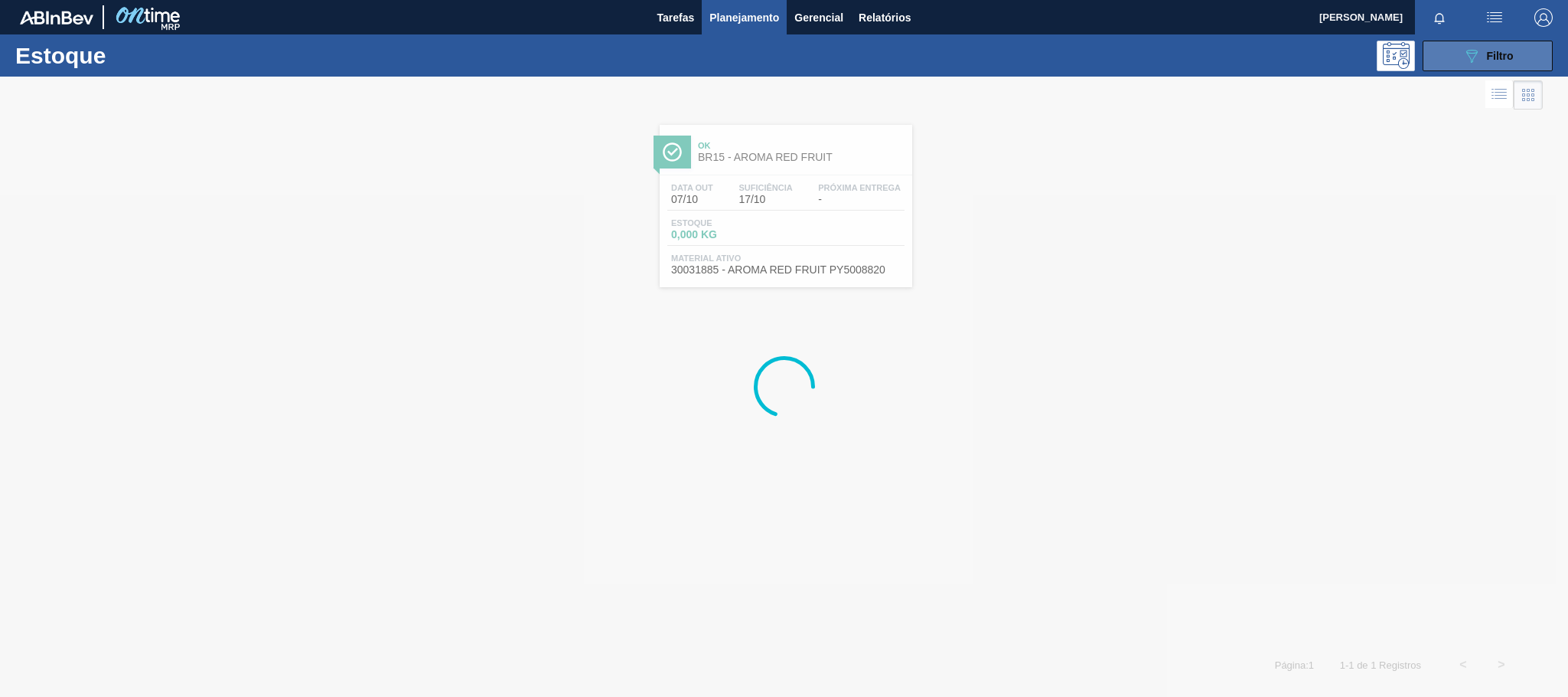
click at [1483, 64] on div "089F7B8B-B2A5-4AFE-B5C0-19BA573D28AC Filtro" at bounding box center [1487, 55] width 51 height 18
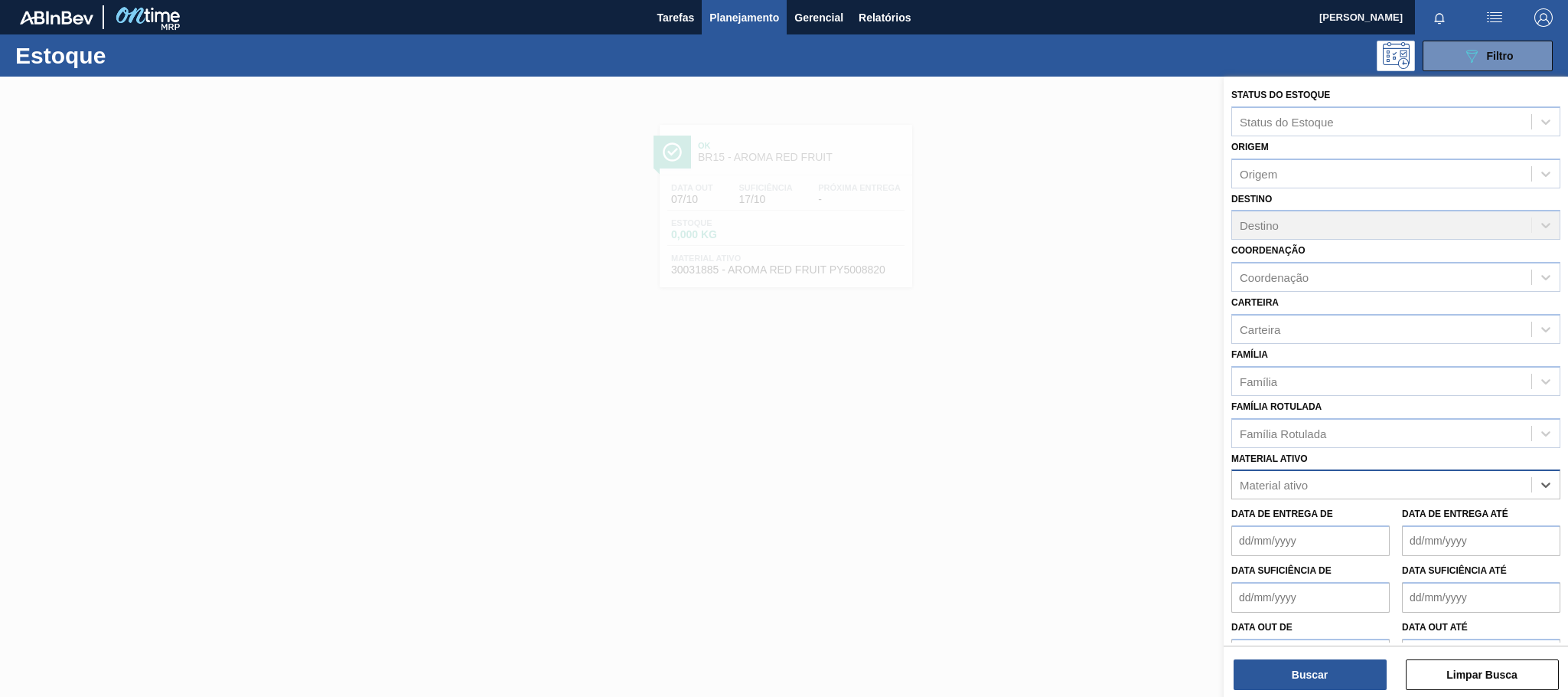
paste ativo "30003355"
type ativo "30003355"
click at [1406, 522] on div "30003355 - CAIXA PAP BAG IN BOX;18L;;" at bounding box center [1395, 523] width 329 height 28
paste ativo "30010207"
type ativo "30010207"
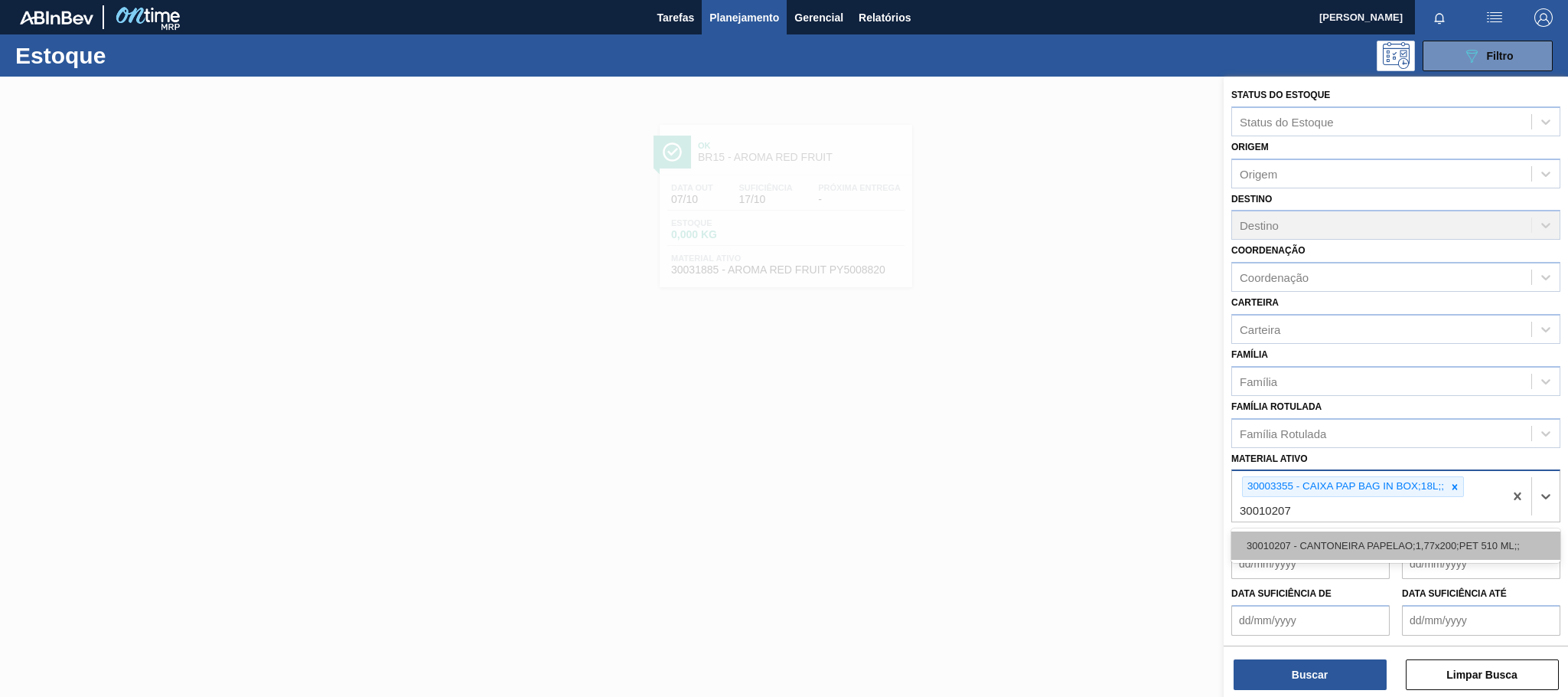
click at [1382, 544] on div "30010207 - CANTONEIRA PAPELAO;1,77x200;PET 510 ML;;" at bounding box center [1395, 545] width 329 height 28
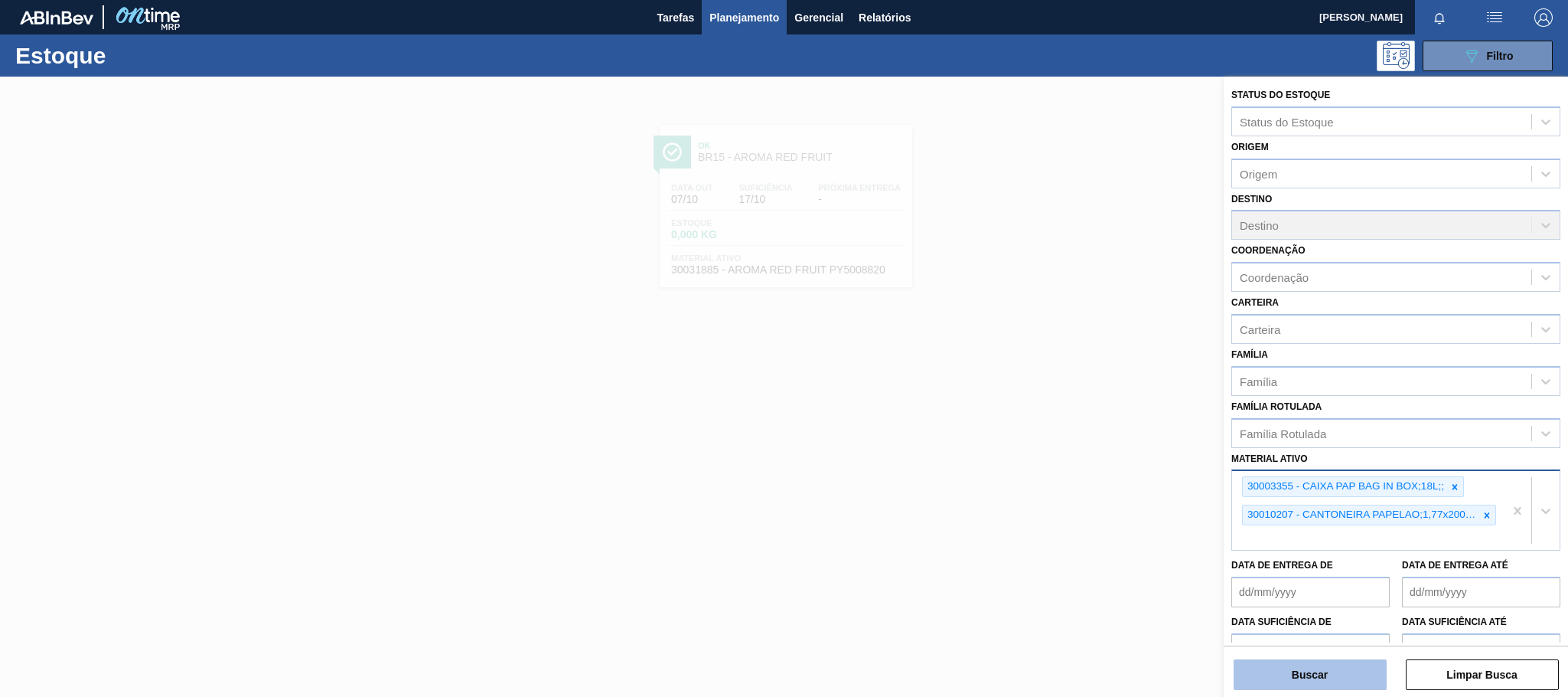
click at [1337, 675] on button "Buscar" at bounding box center [1309, 674] width 153 height 31
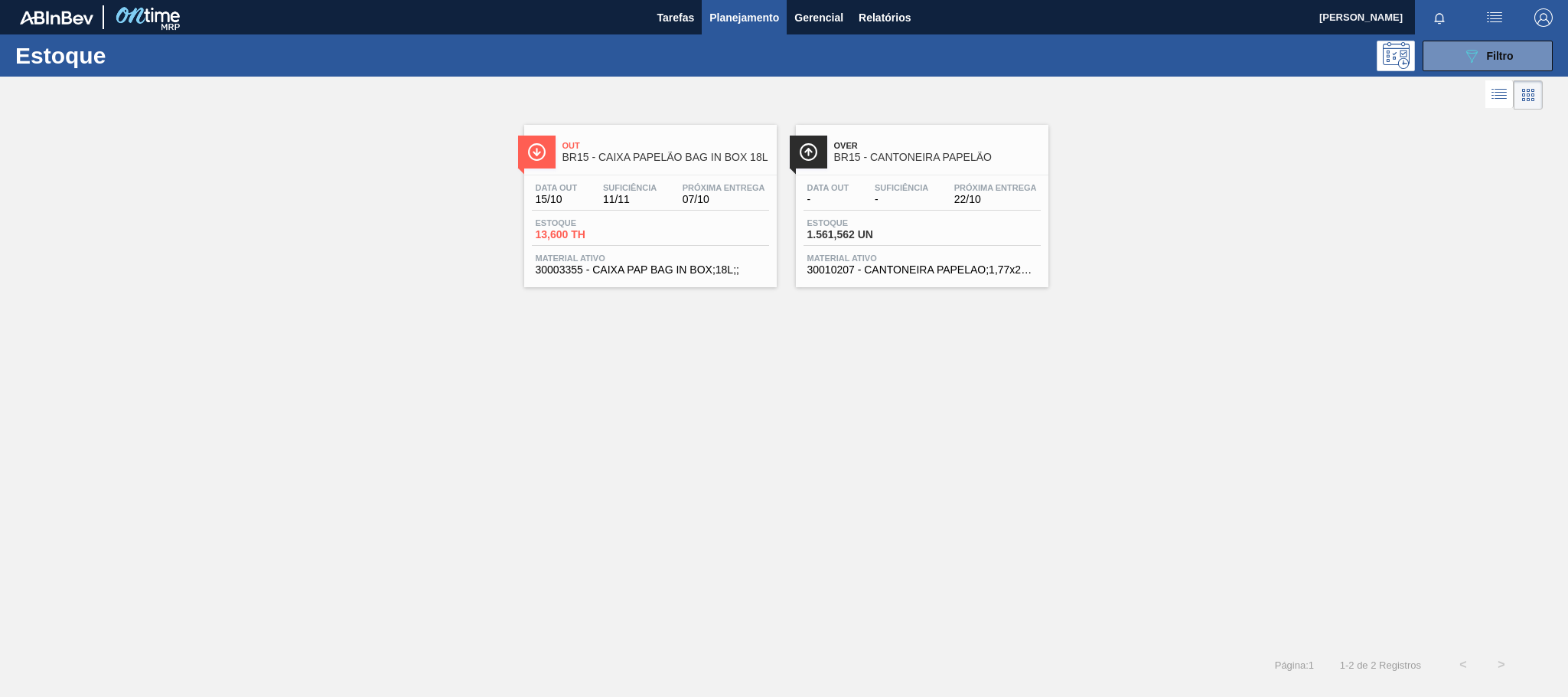
click at [683, 209] on div "Data [DATE] Suficiência 11/11 Próxima Entrega 07/10" at bounding box center [650, 196] width 238 height 27
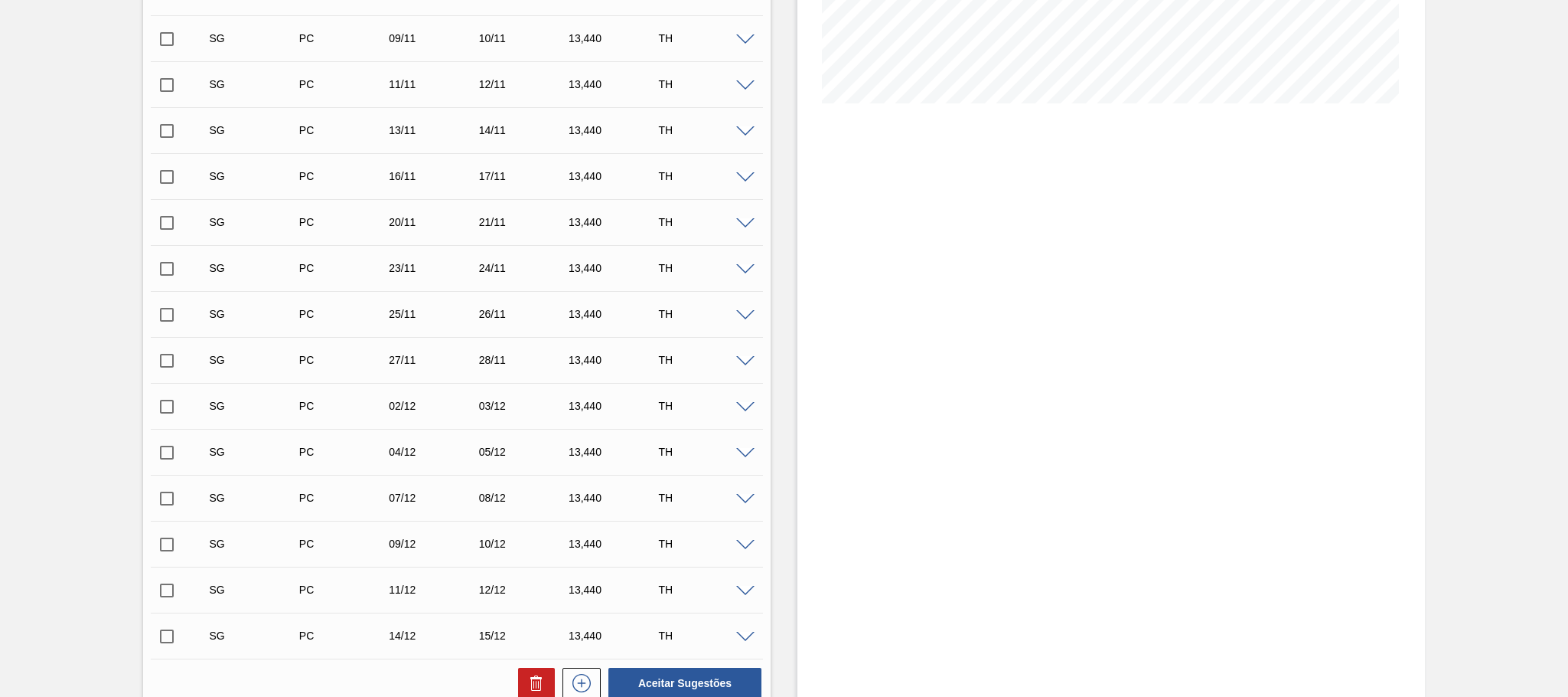
scroll to position [689, 0]
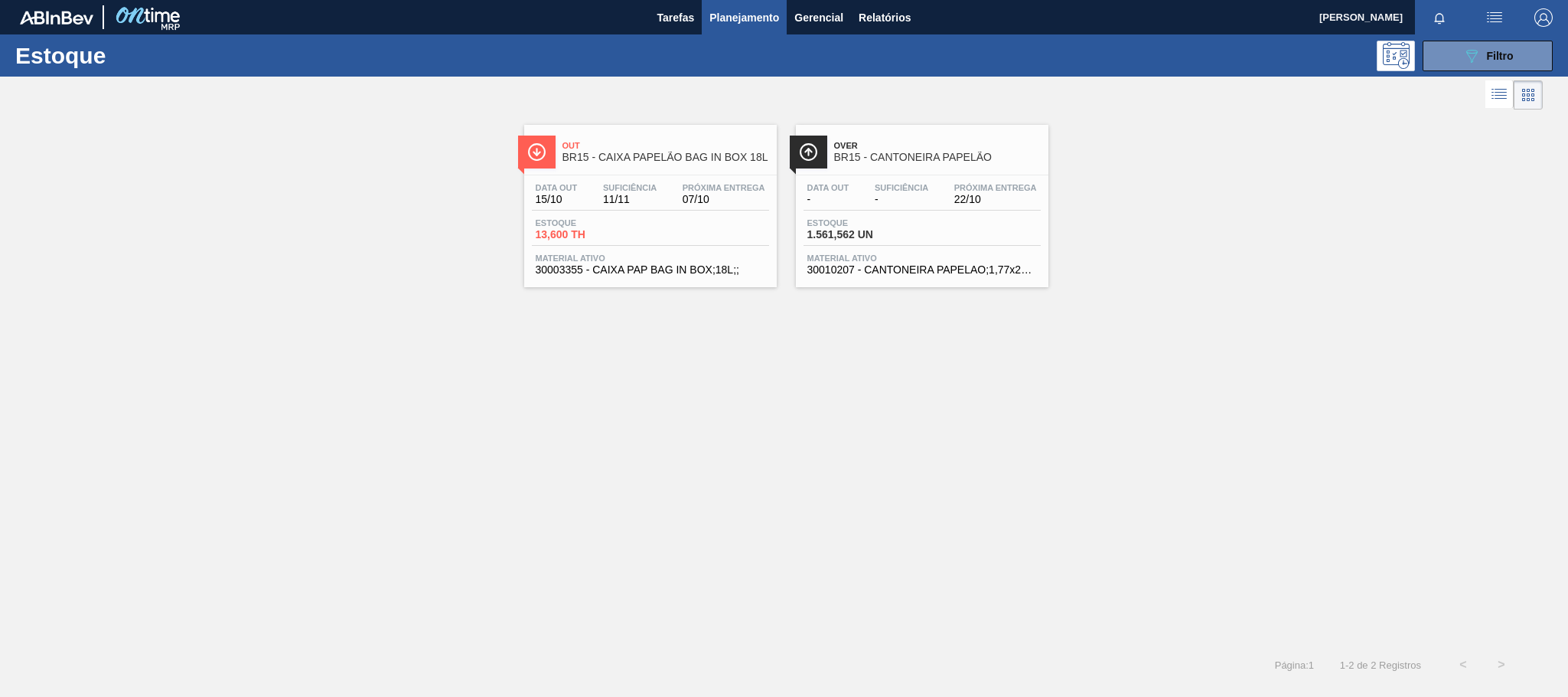
click at [900, 217] on div "Data out - Suficiência - Próxima Entrega 22/10 Estoque 1.561,562 UN Material at…" at bounding box center [922, 227] width 252 height 104
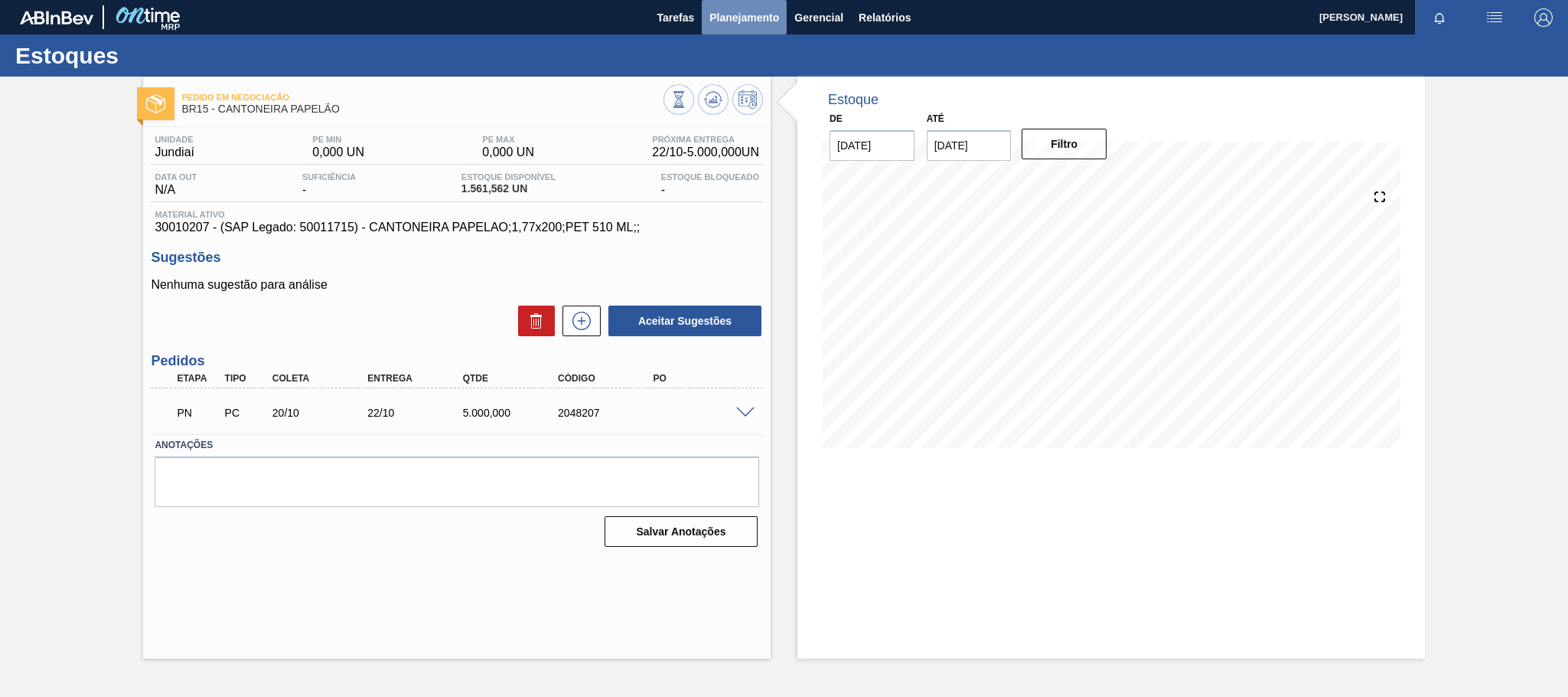
click at [749, 18] on span "Planejamento" at bounding box center [743, 18] width 69 height 18
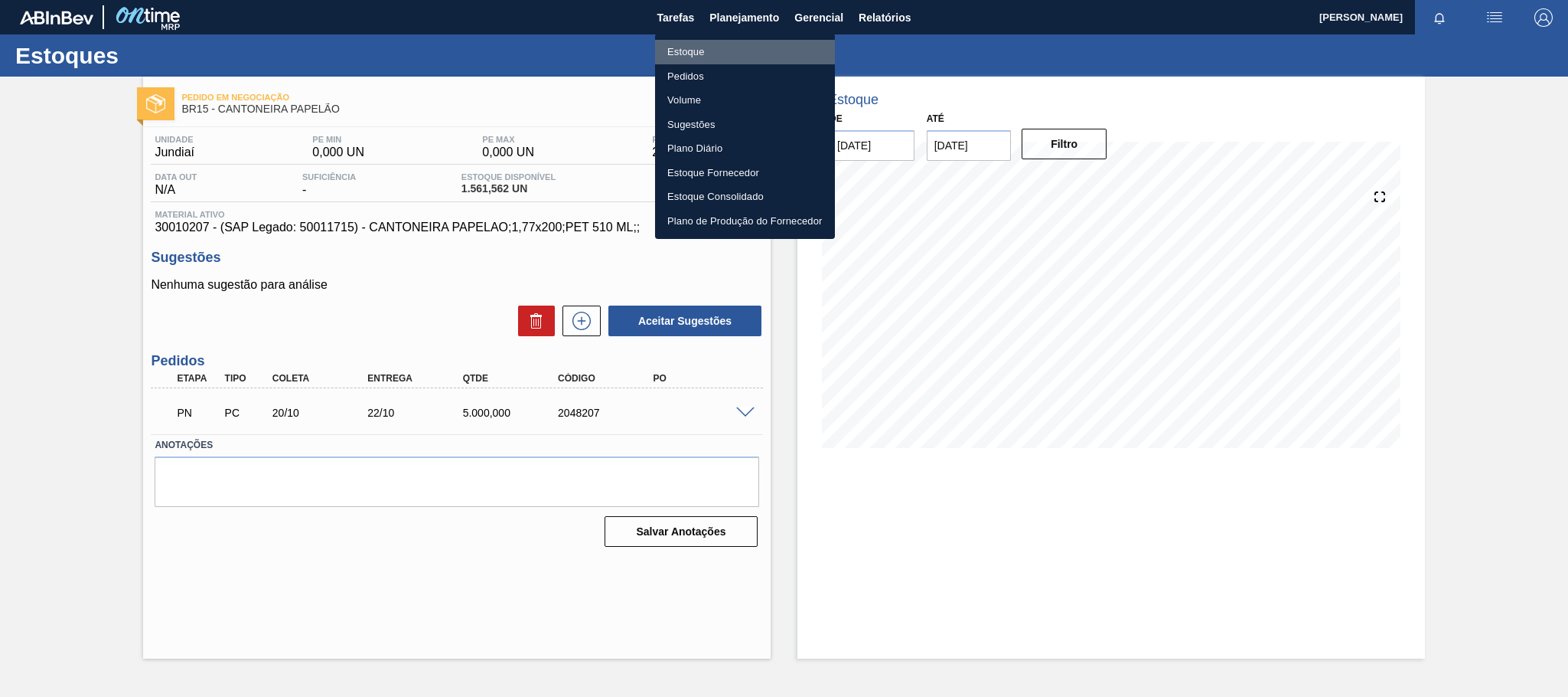
click at [740, 48] on li "Estoque" at bounding box center [744, 52] width 180 height 25
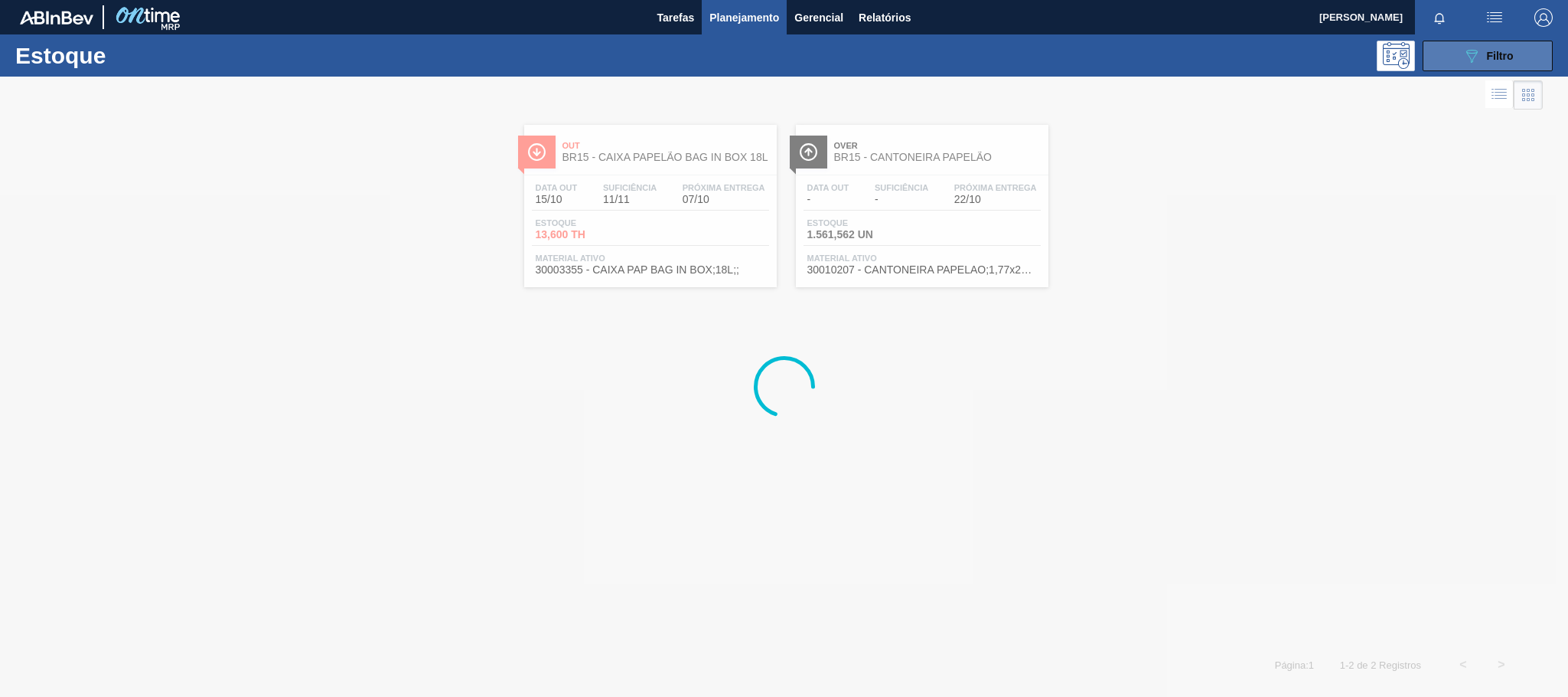
click at [1457, 63] on button "089F7B8B-B2A5-4AFE-B5C0-19BA573D28AC Filtro" at bounding box center [1487, 55] width 130 height 31
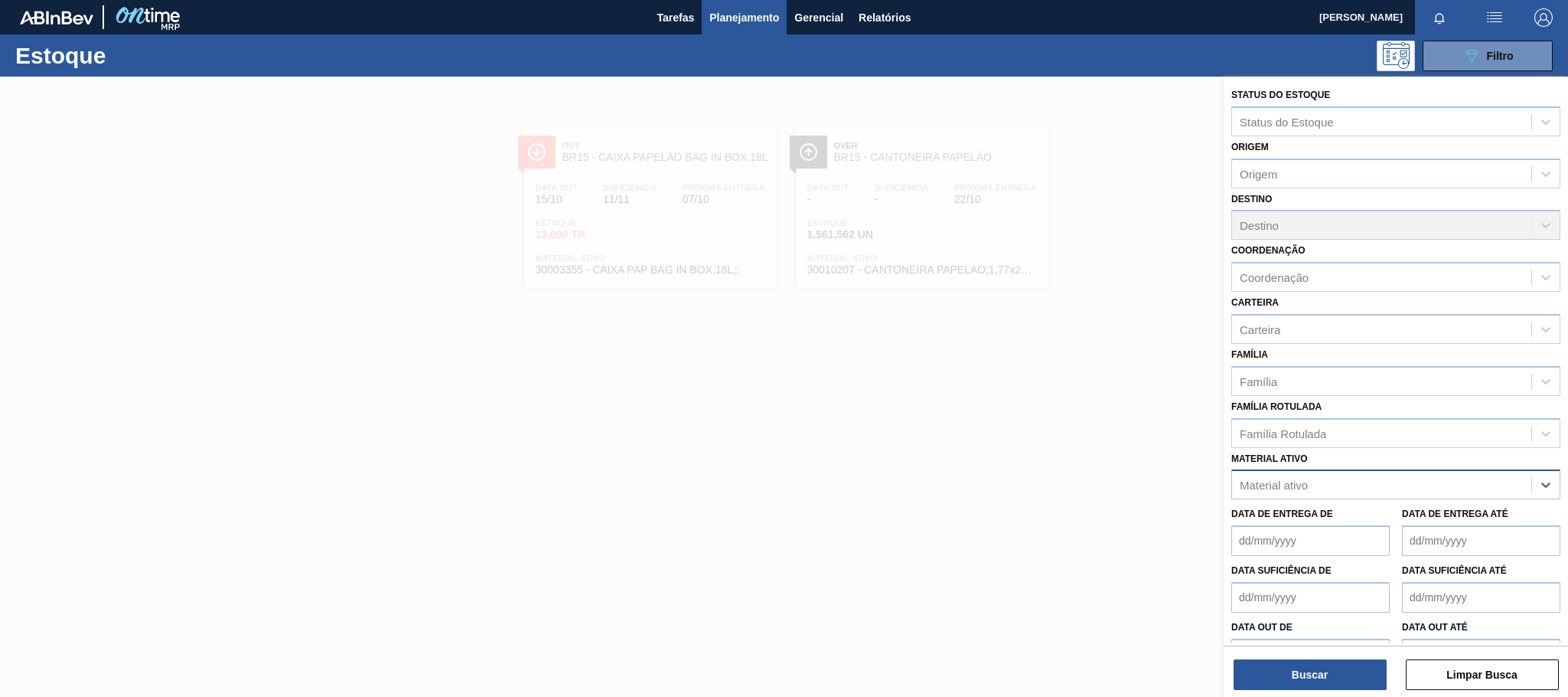
paste ativo "30029302"
type ativo "30029302"
click at [1420, 528] on div "30029302 - FILME CONTR 780X60 GCA Z EXP ESP NIV23" at bounding box center [1395, 523] width 329 height 28
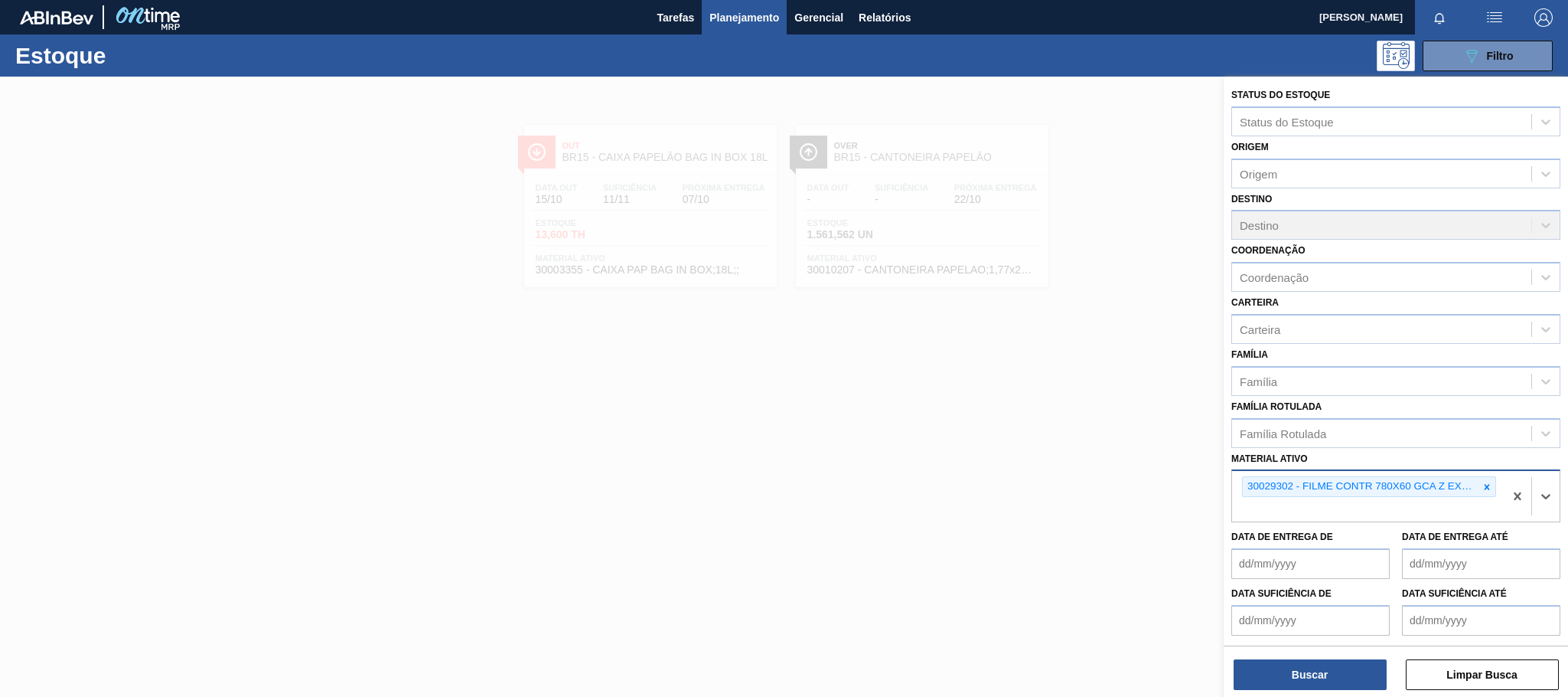
paste ativo "30017382"
type ativo "30017382"
click at [1472, 540] on div "30017382 - FILME CONTR 780X60 SODA LT350 429" at bounding box center [1395, 545] width 329 height 28
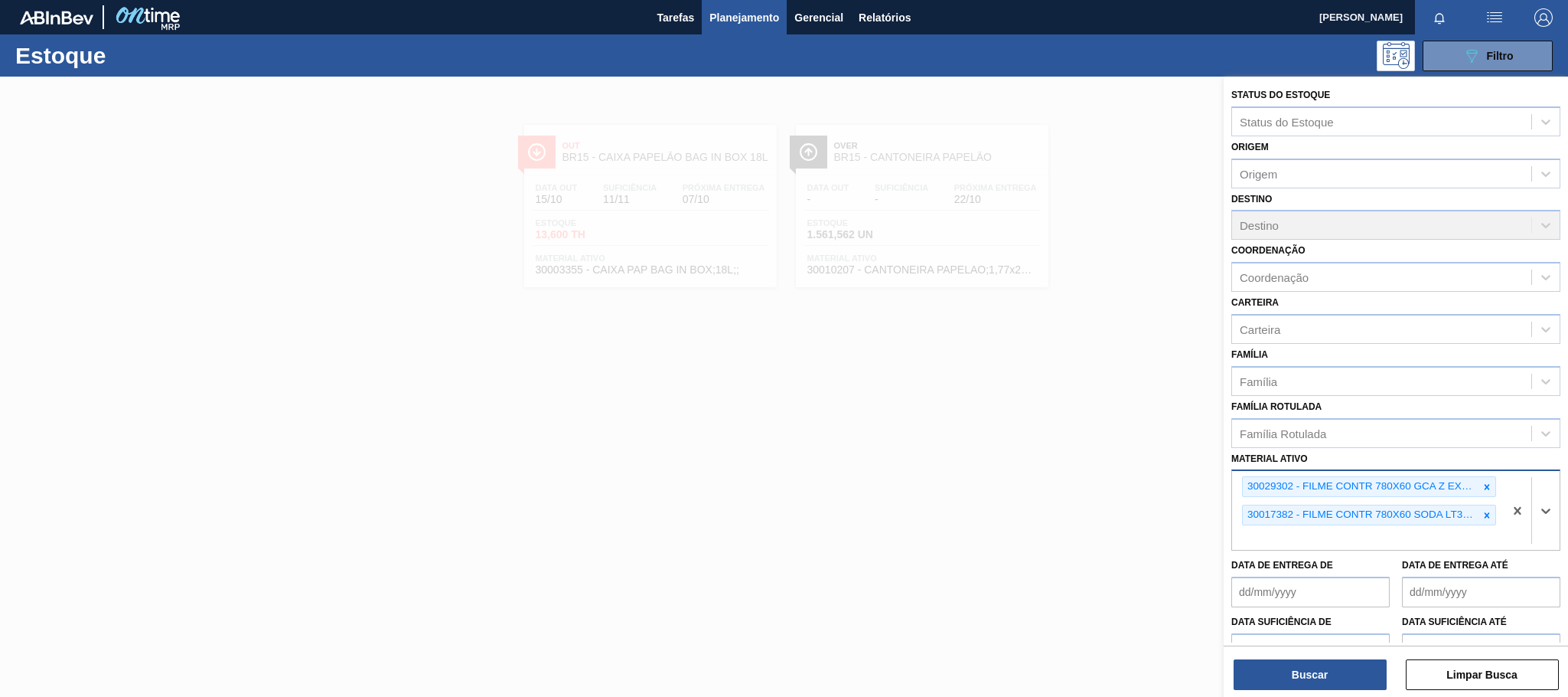
paste ativo "30034066"
type ativo "30034066"
click at [1384, 570] on div "30034066 - FILME CONTR 780X60 GCA LT350 MP NIV24" at bounding box center [1395, 573] width 329 height 28
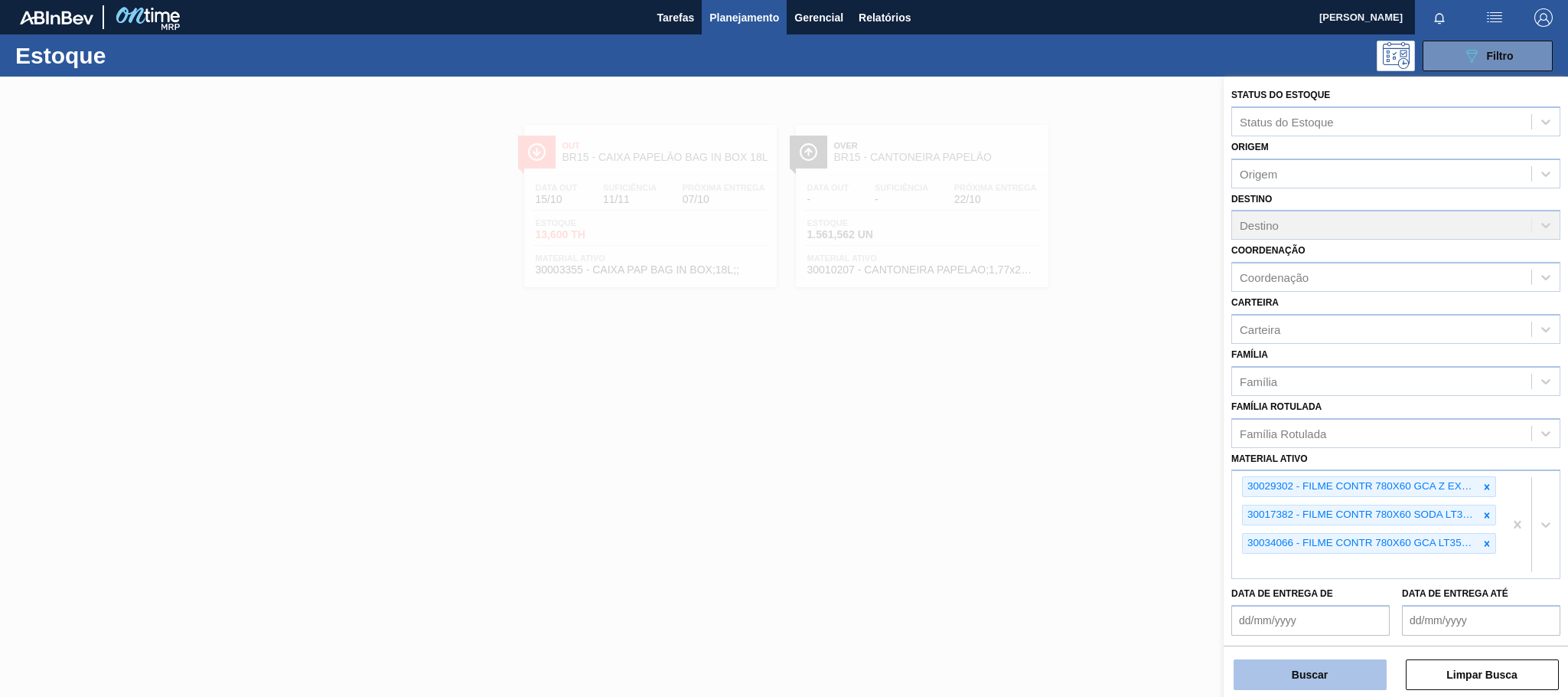
click at [1316, 671] on button "Buscar" at bounding box center [1309, 674] width 153 height 31
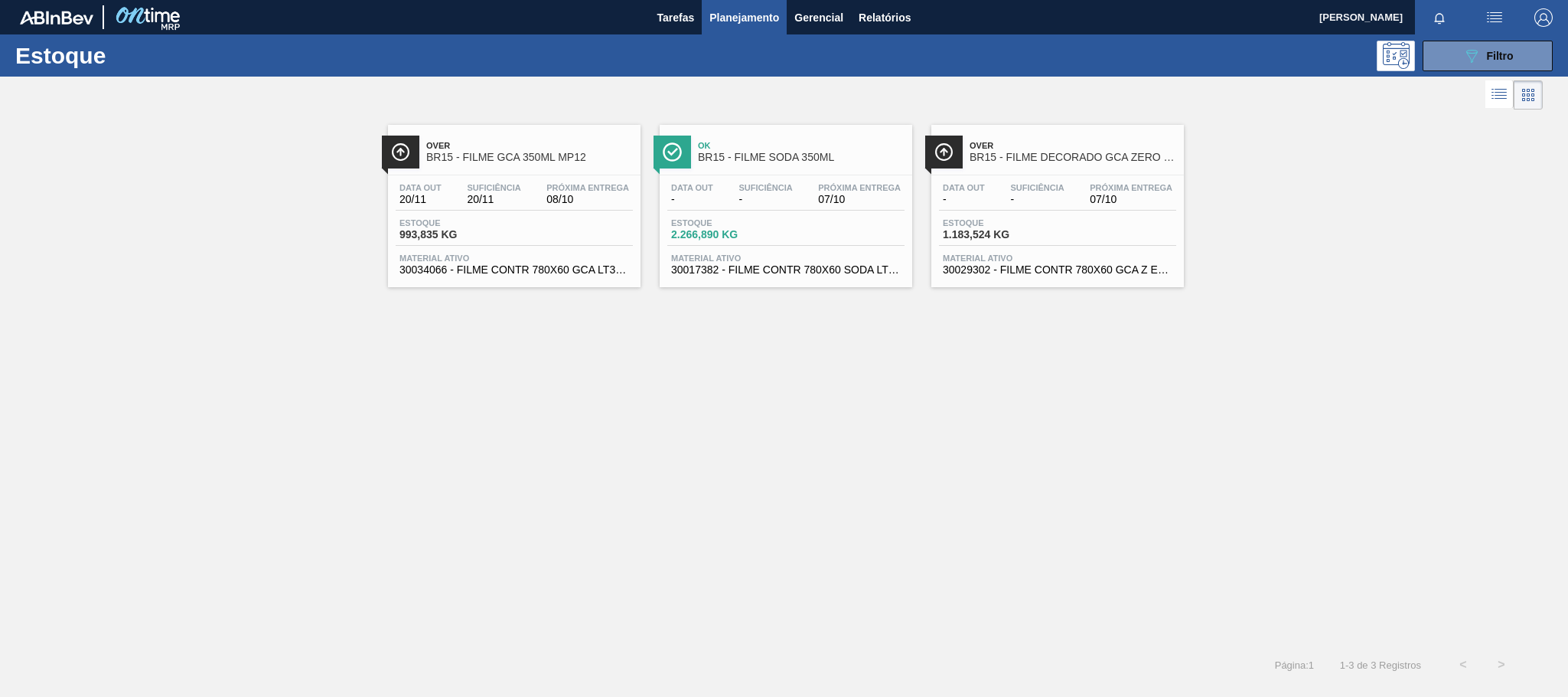
click at [516, 214] on div "Data [DATE] Suficiência 20/11 Próxima Entrega 08/10 Estoque 993,835 KG Material…" at bounding box center [514, 227] width 252 height 104
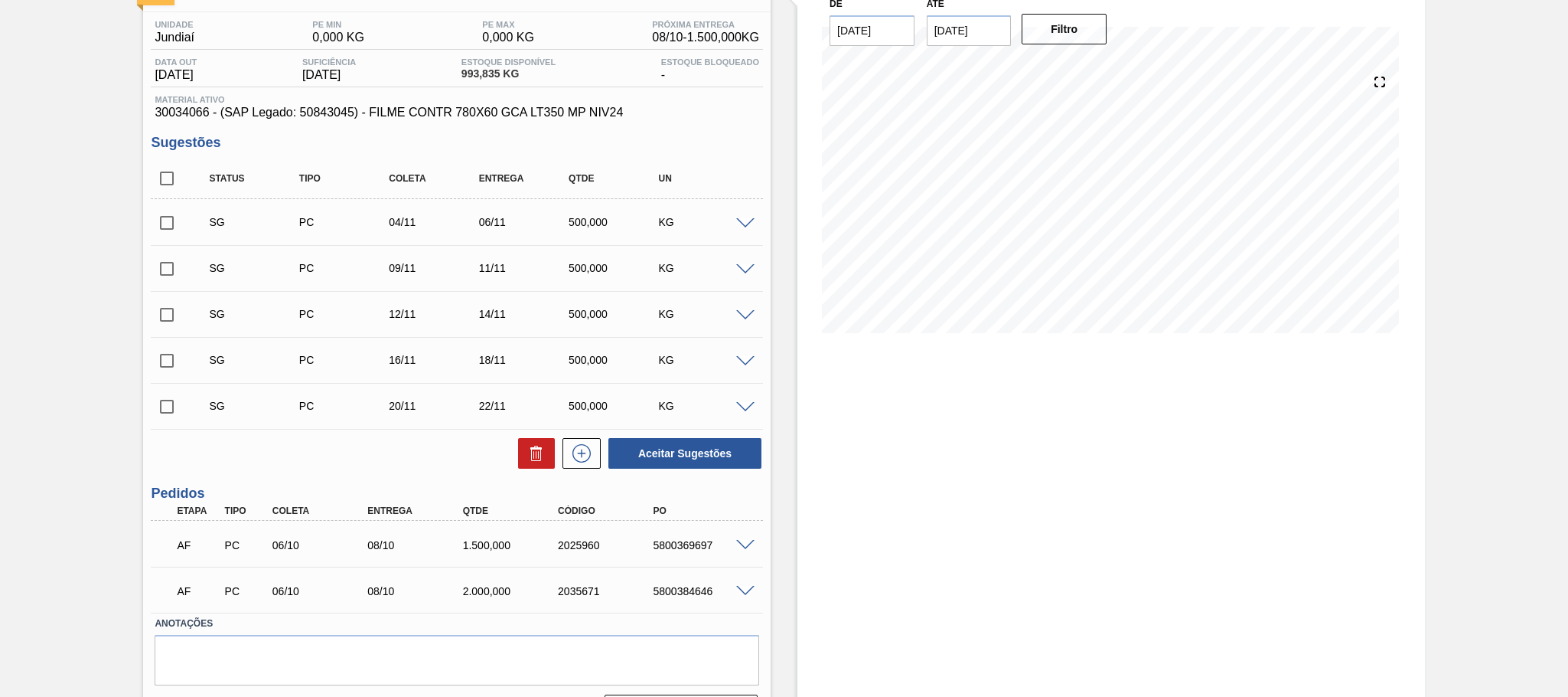
scroll to position [160, 0]
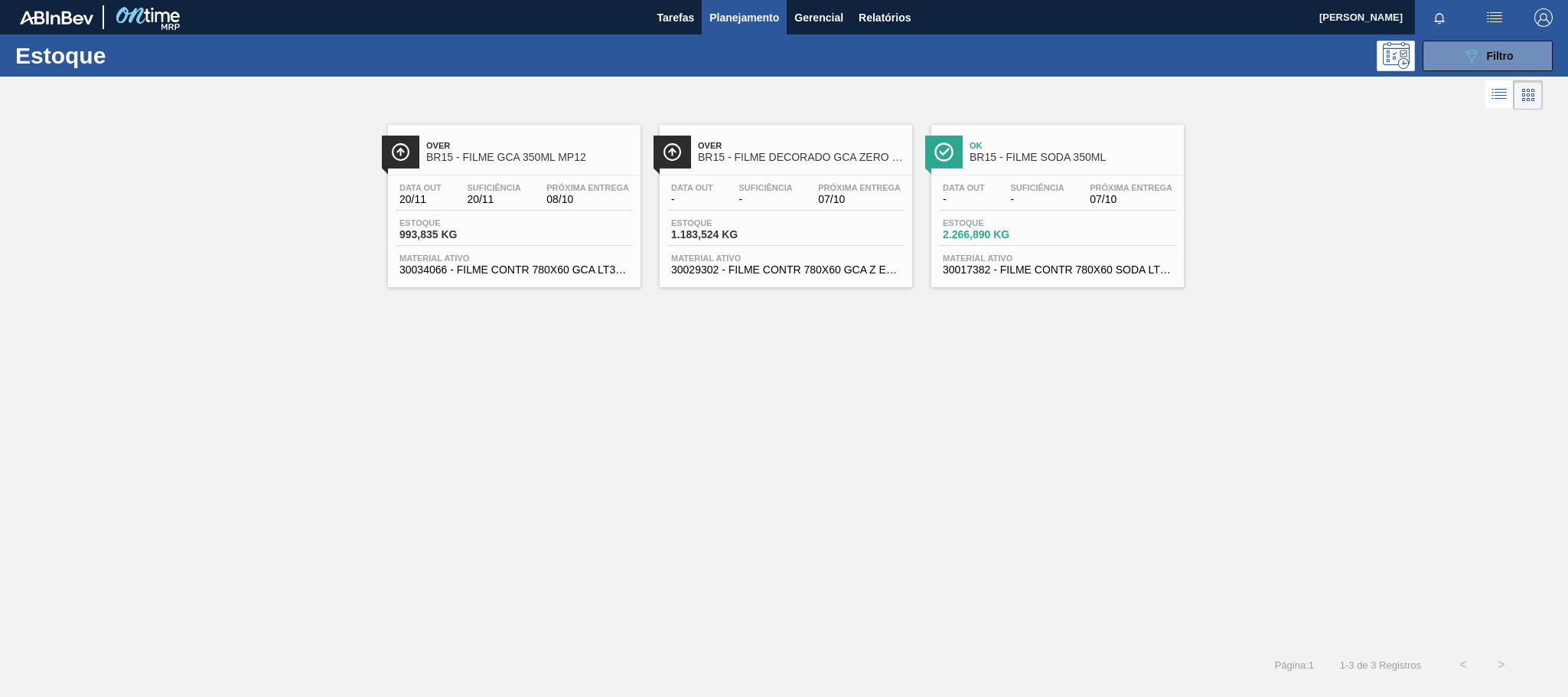
click at [825, 192] on span "Próxima Entrega" at bounding box center [859, 188] width 82 height 9
click at [791, 196] on span "-" at bounding box center [765, 199] width 53 height 11
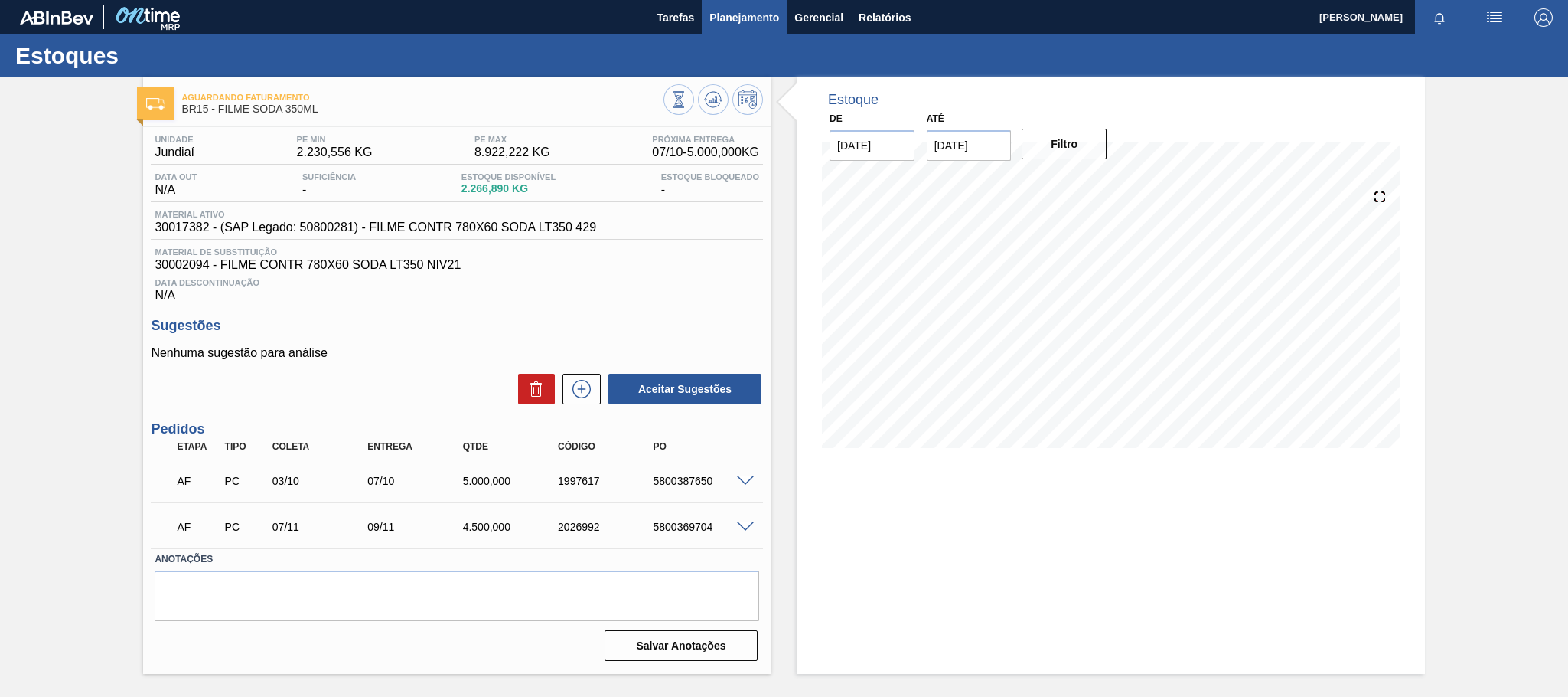
click at [747, 16] on span "Planejamento" at bounding box center [743, 18] width 69 height 18
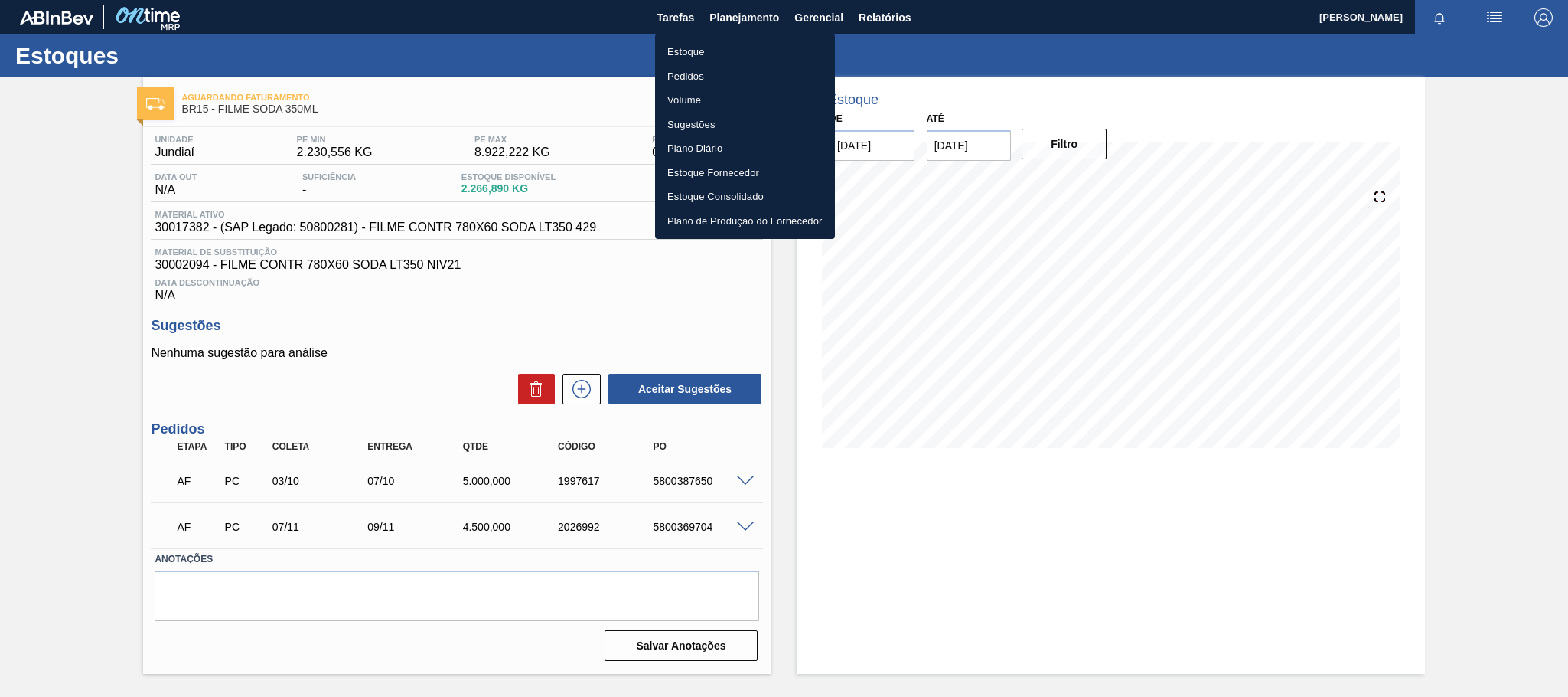
click at [741, 46] on li "Estoque" at bounding box center [744, 52] width 180 height 25
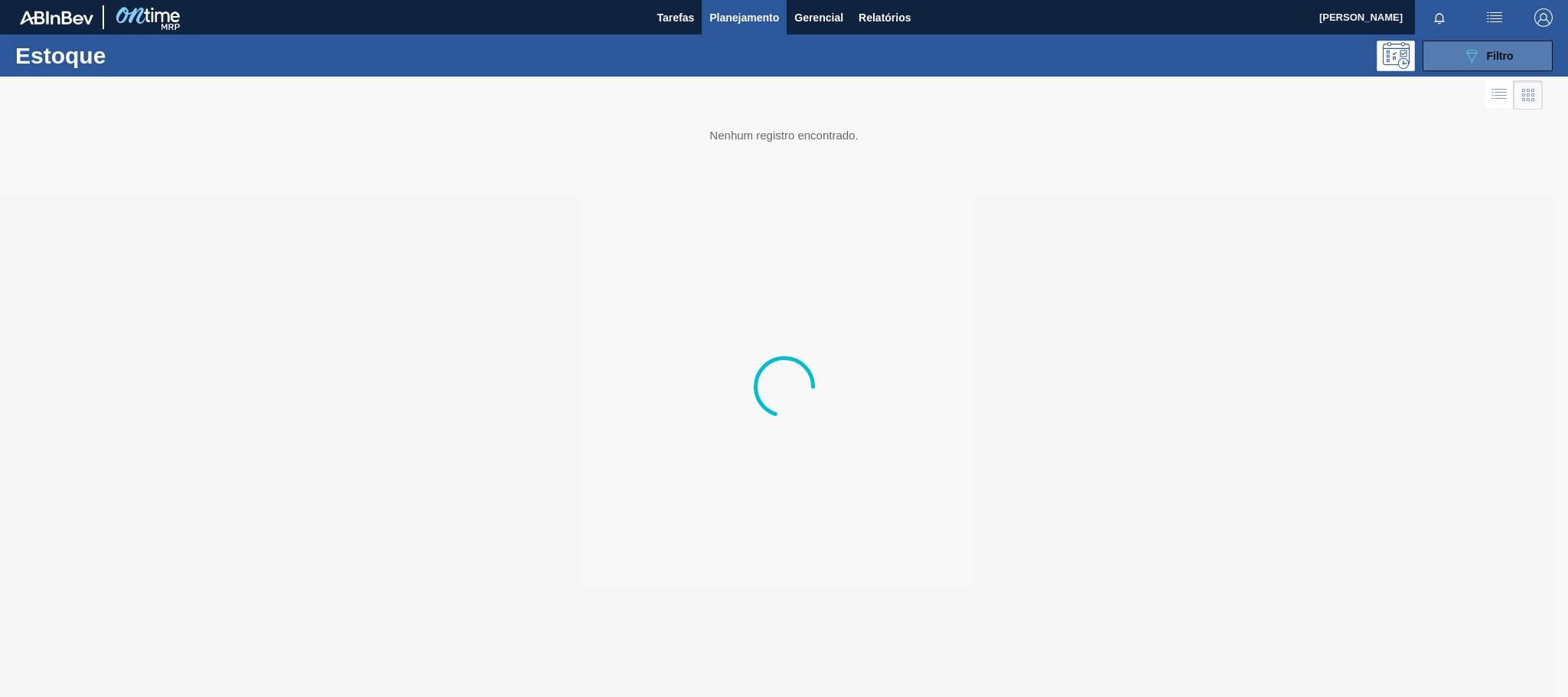
click at [1458, 46] on button "089F7B8B-B2A5-4AFE-B5C0-19BA573D28AC Filtro" at bounding box center [1487, 55] width 130 height 31
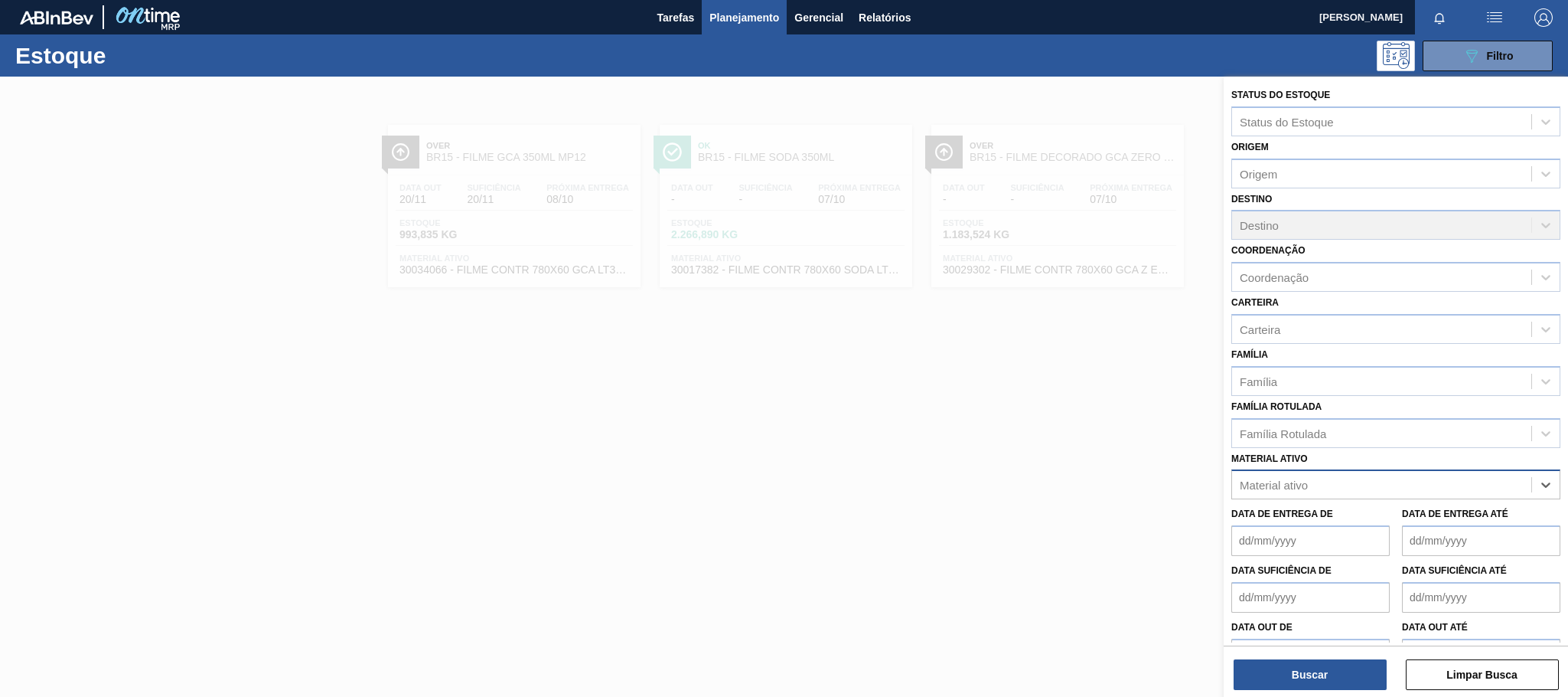
paste ativo "30031247"
type ativo "30031247"
click at [1406, 522] on div "30031247 - SUCO UVA CONC PRESV 255KG" at bounding box center [1395, 523] width 329 height 28
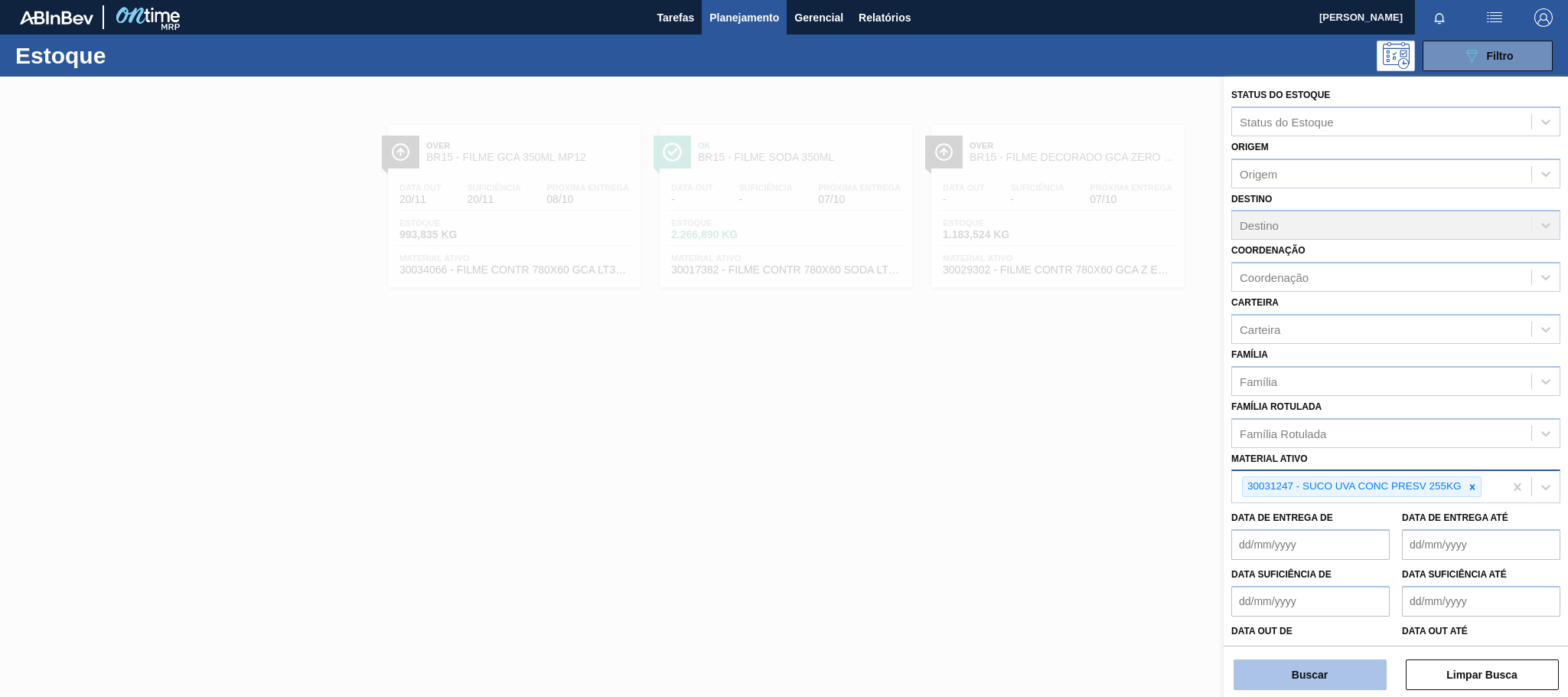
click at [1348, 676] on button "Buscar" at bounding box center [1309, 674] width 153 height 31
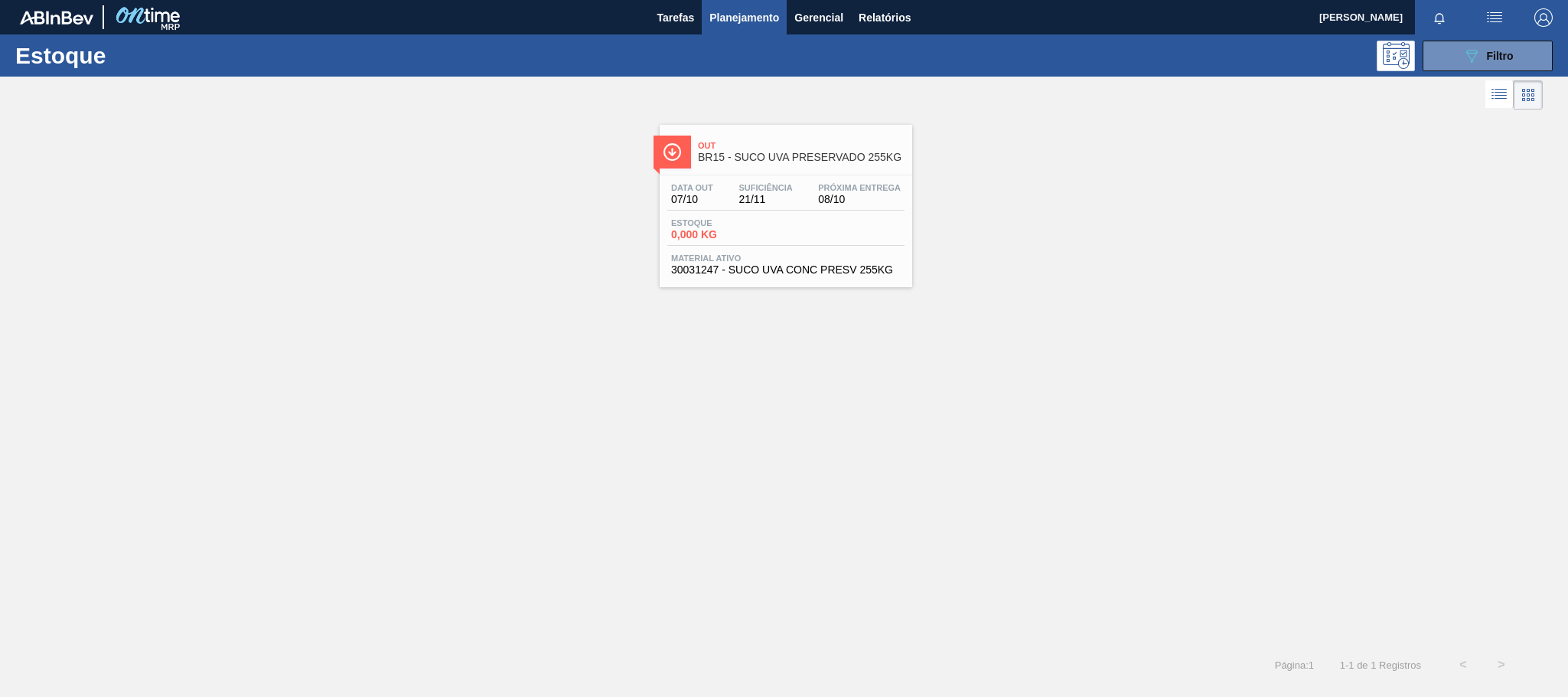
click at [746, 171] on div "Out BR15 - SUCO UVA PRESERVADO 255KG Data [DATE] Suficiência 21/11 Próxima Entr…" at bounding box center [786, 205] width 252 height 162
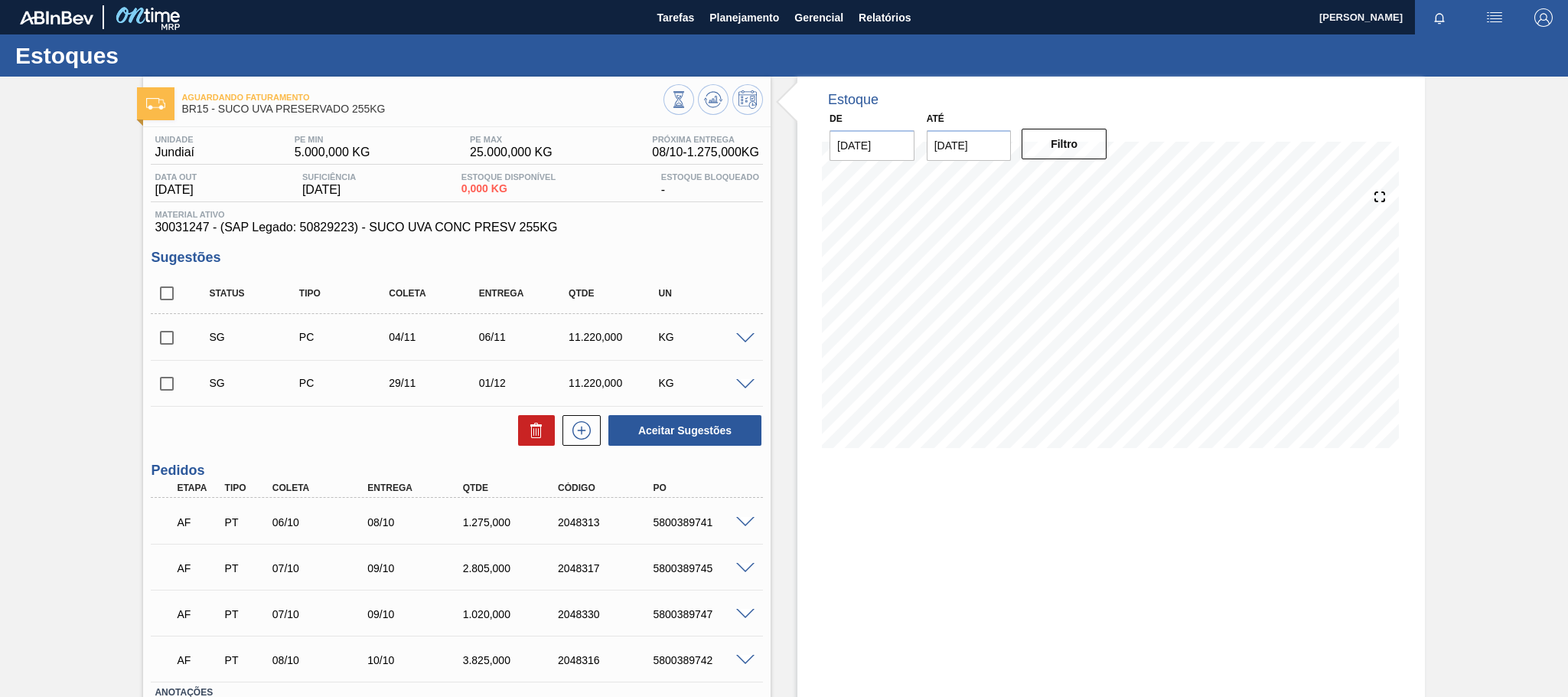
scroll to position [113, 0]
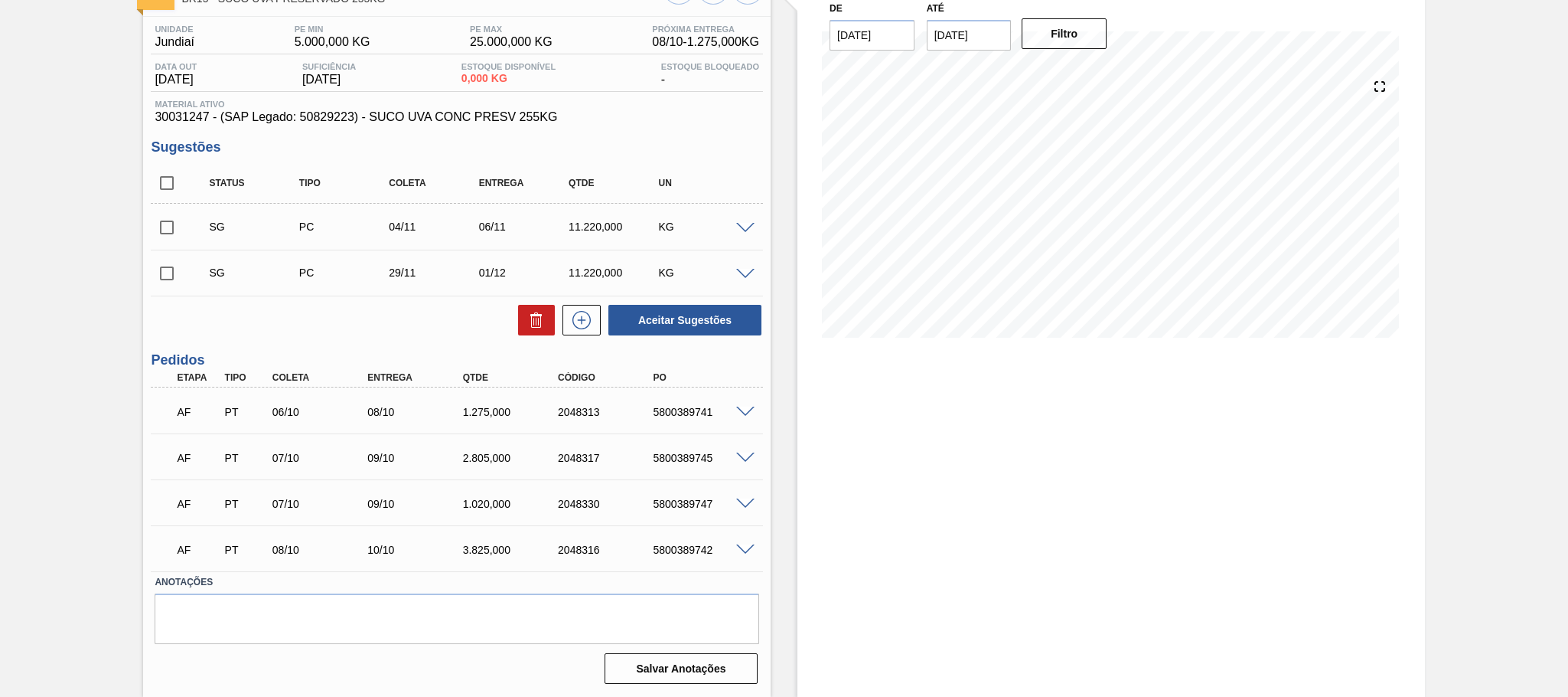
click at [745, 455] on span at bounding box center [745, 458] width 18 height 11
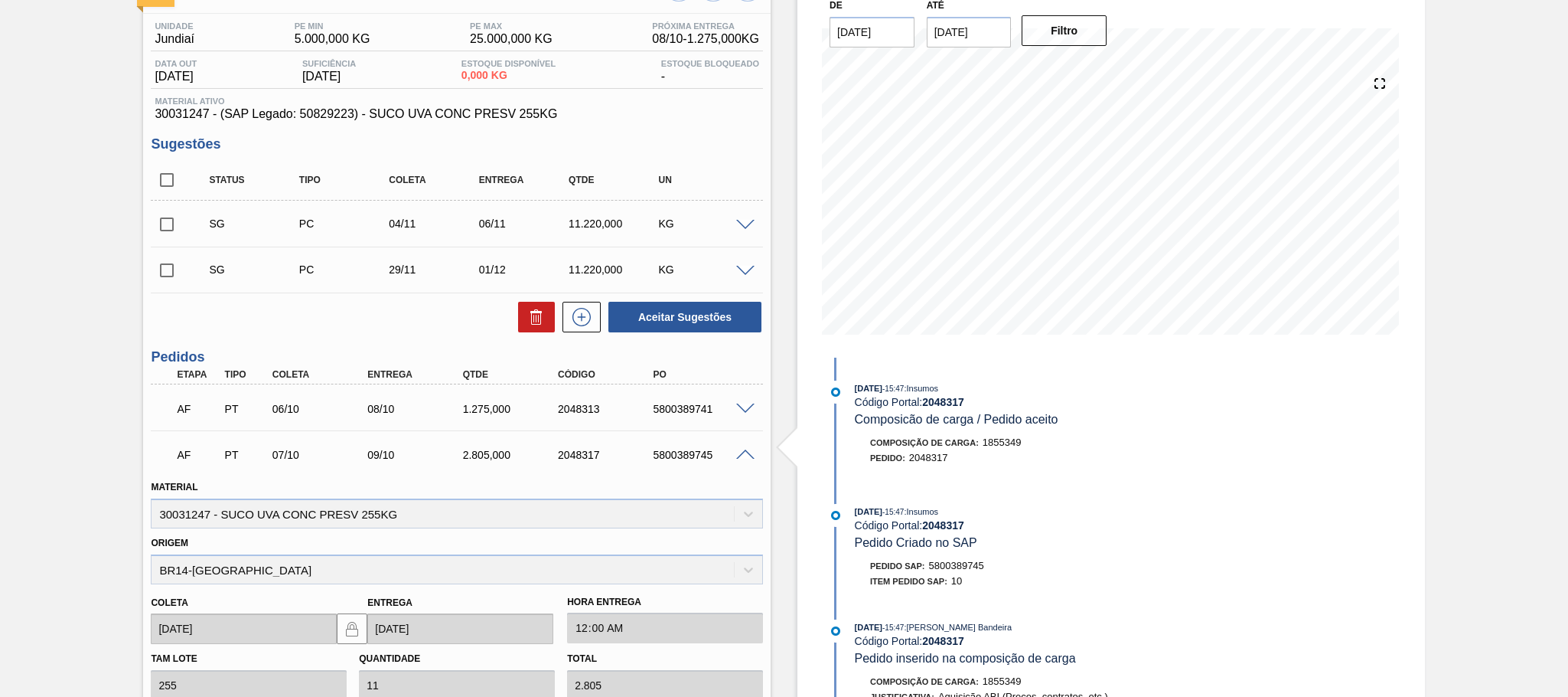
click at [740, 461] on div "5800389745" at bounding box center [703, 455] width 107 height 12
click at [742, 457] on span at bounding box center [745, 455] width 18 height 11
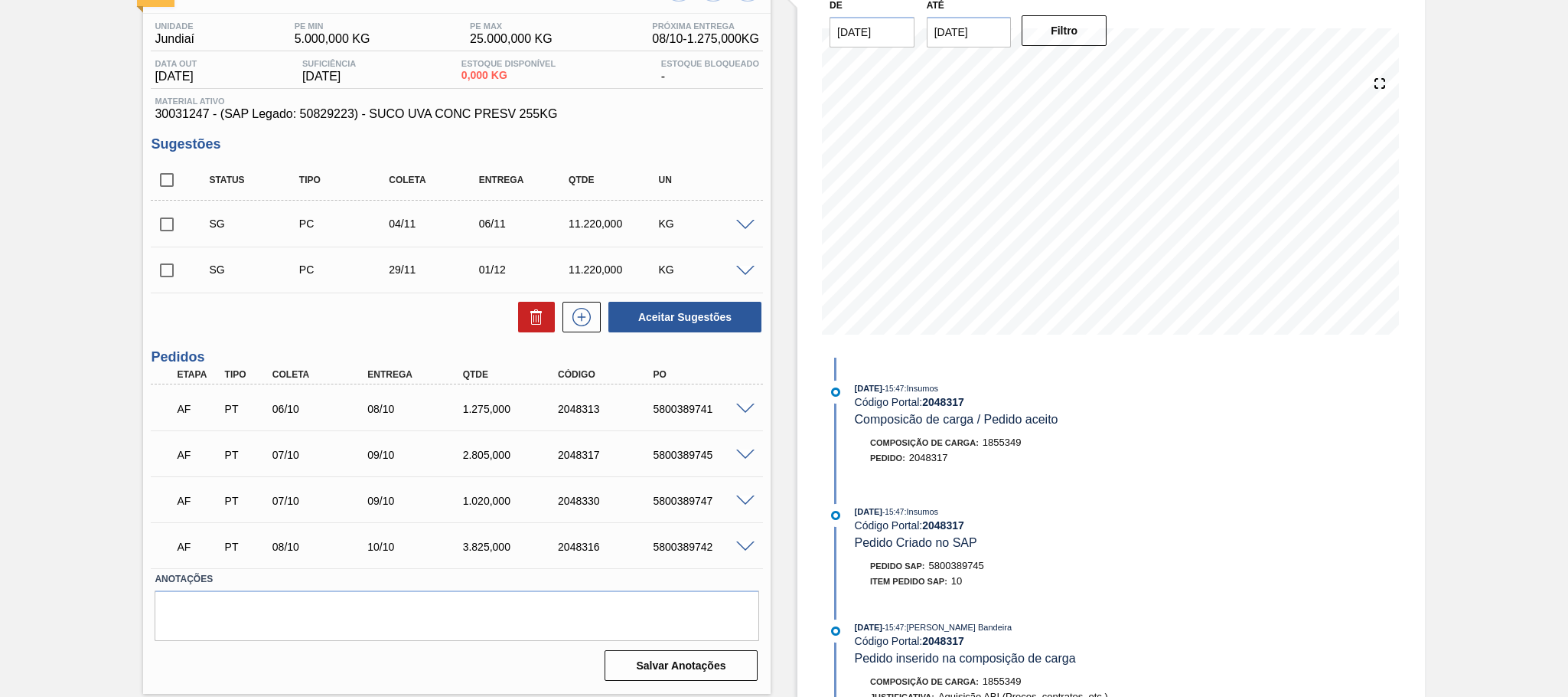
click at [740, 505] on span at bounding box center [745, 501] width 18 height 11
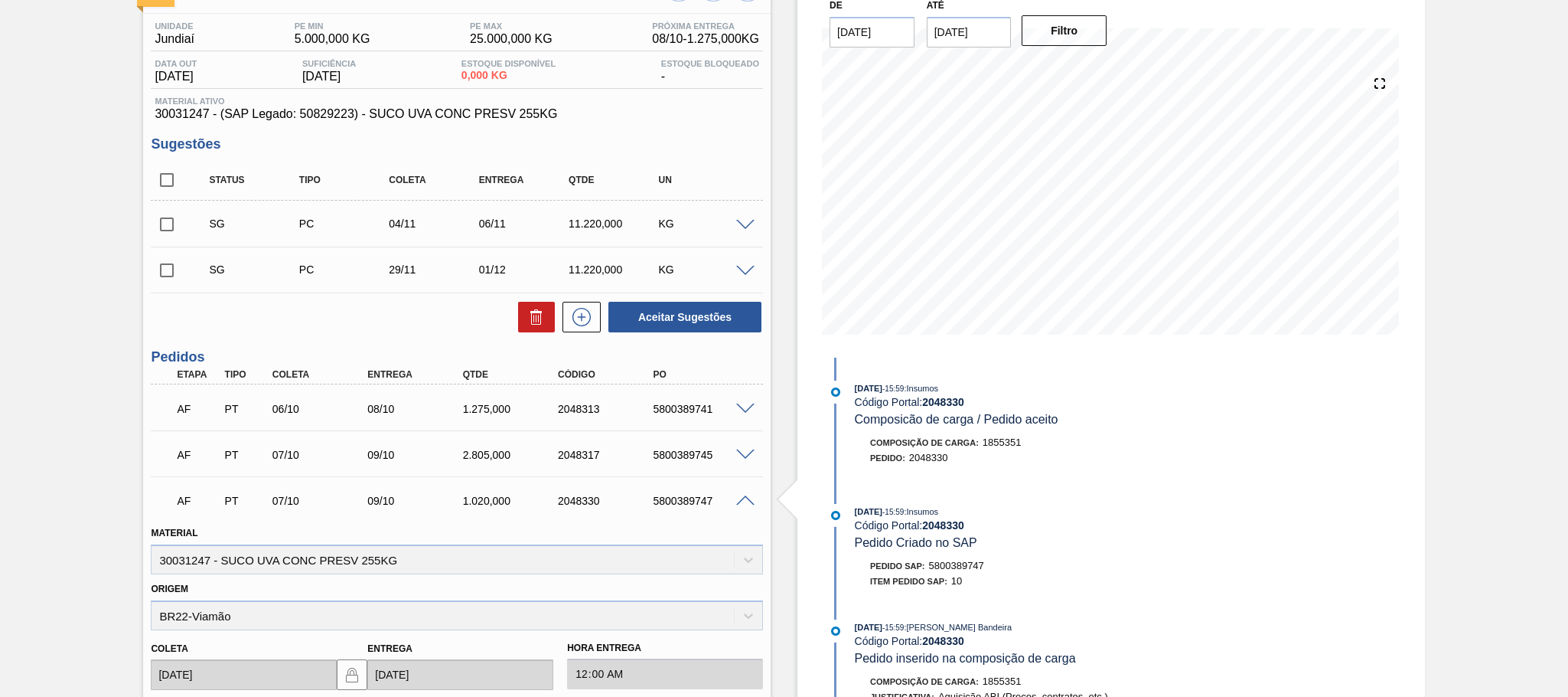
click at [740, 505] on span at bounding box center [745, 501] width 18 height 11
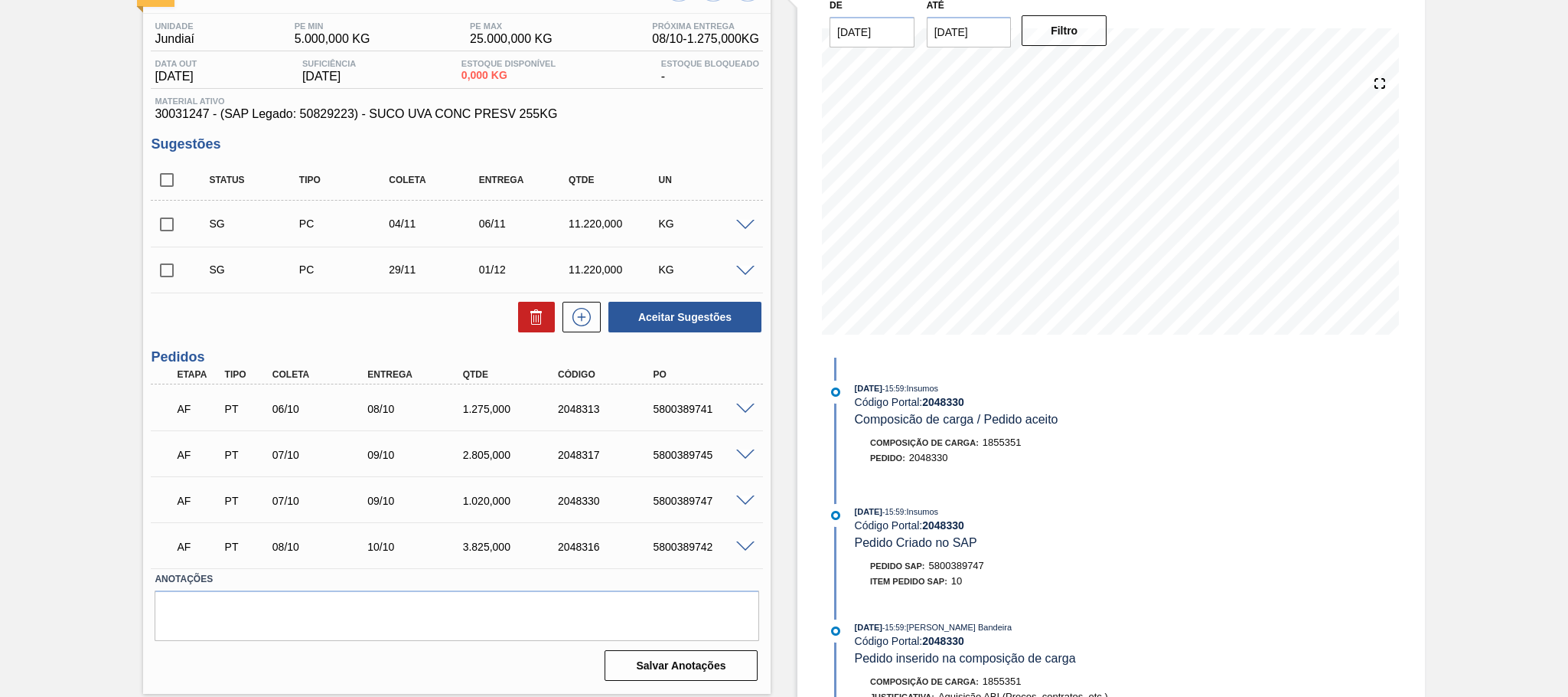
click at [741, 551] on span at bounding box center [745, 546] width 18 height 11
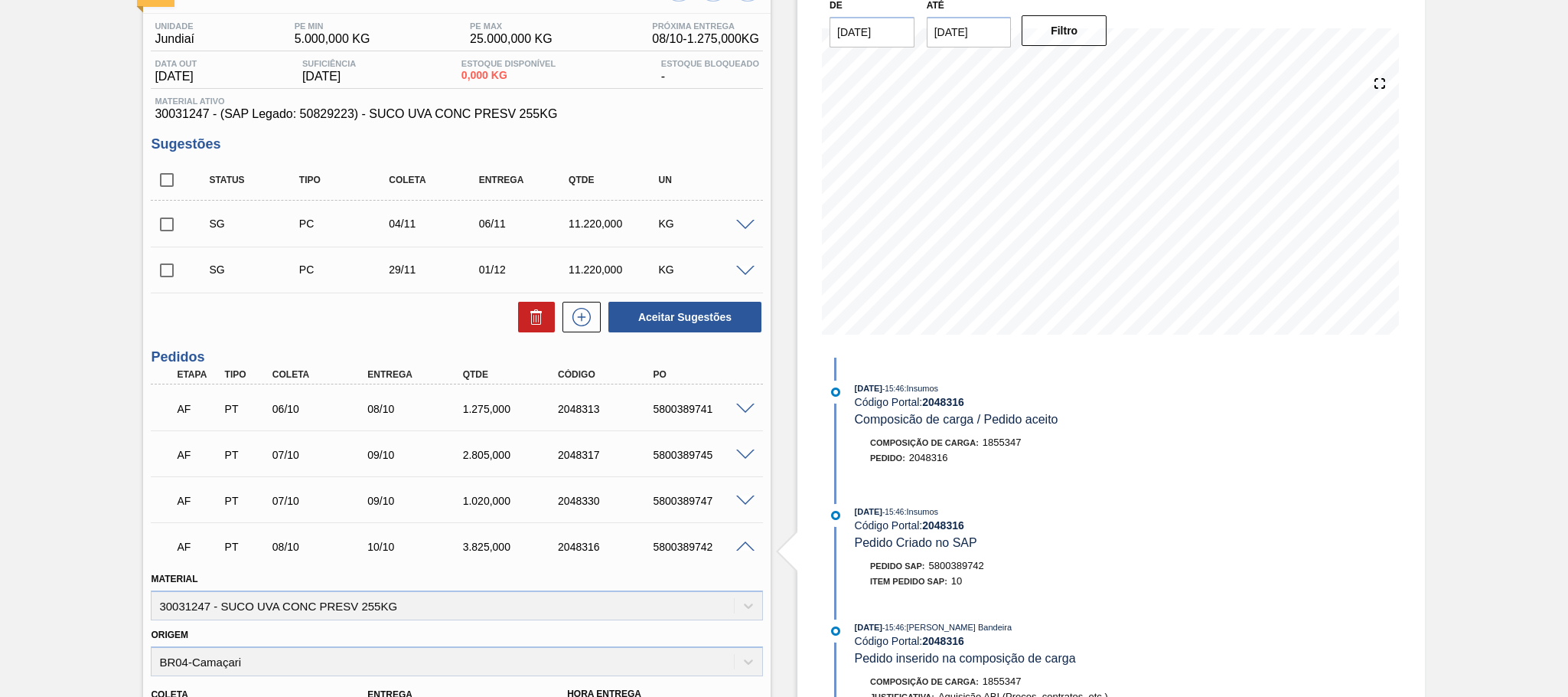
click at [742, 547] on span at bounding box center [745, 546] width 18 height 11
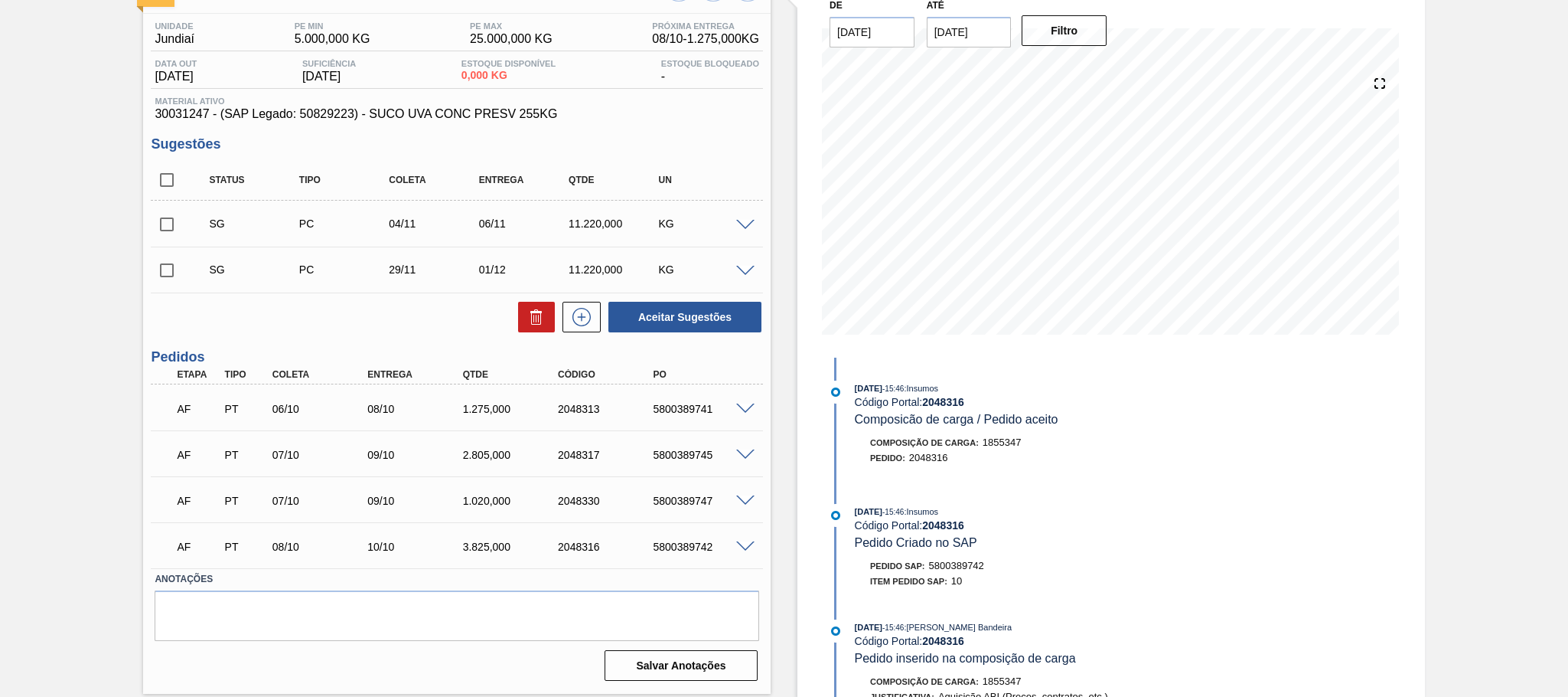
scroll to position [0, 0]
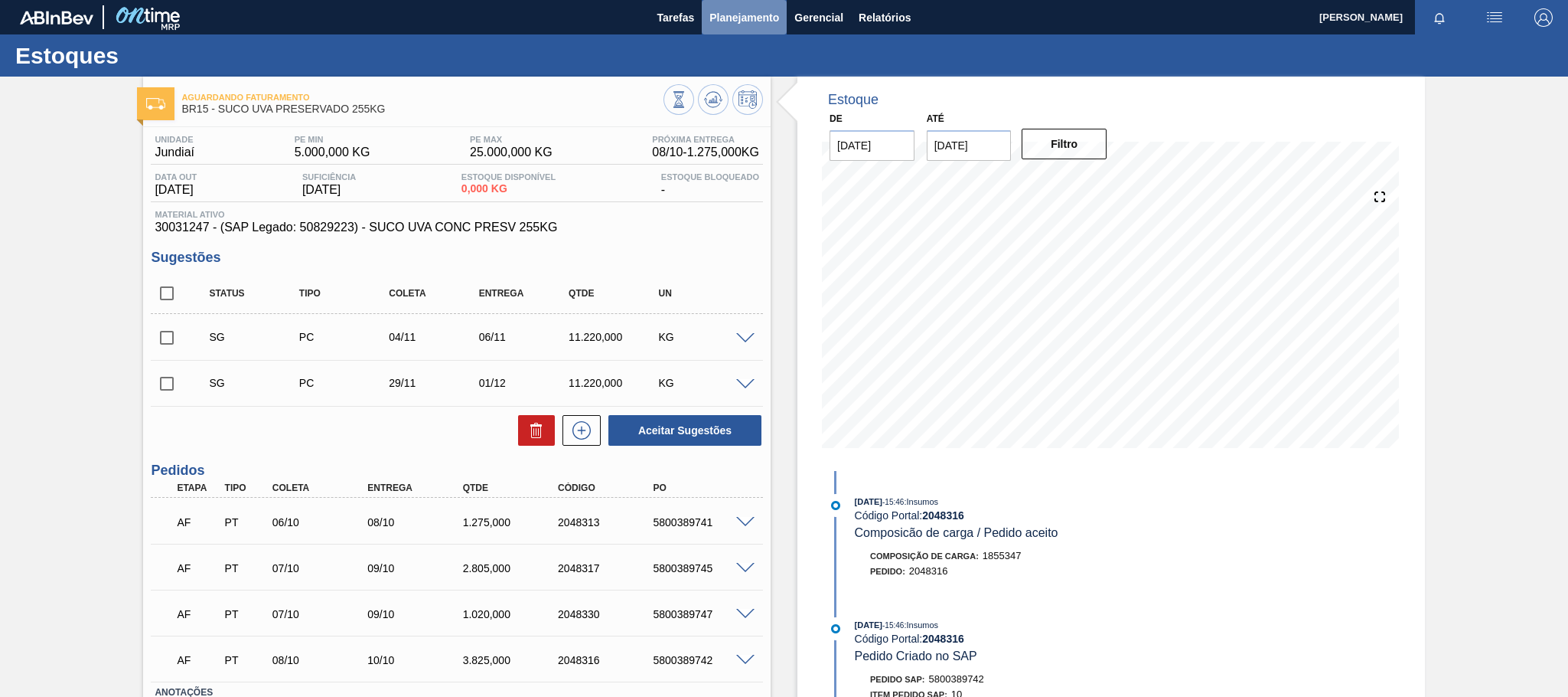
click at [747, 5] on button "Planejamento" at bounding box center [744, 17] width 85 height 34
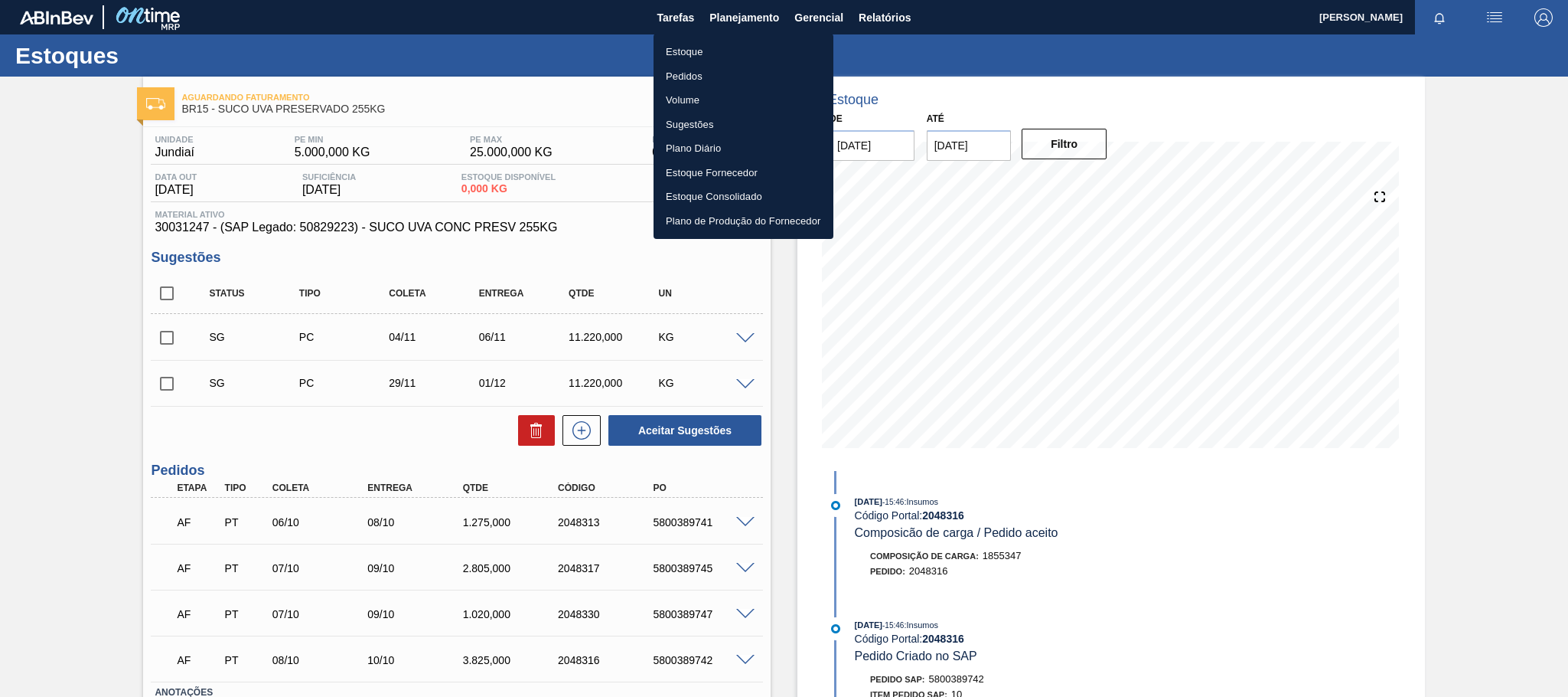
click at [719, 49] on li "Estoque" at bounding box center [743, 52] width 180 height 25
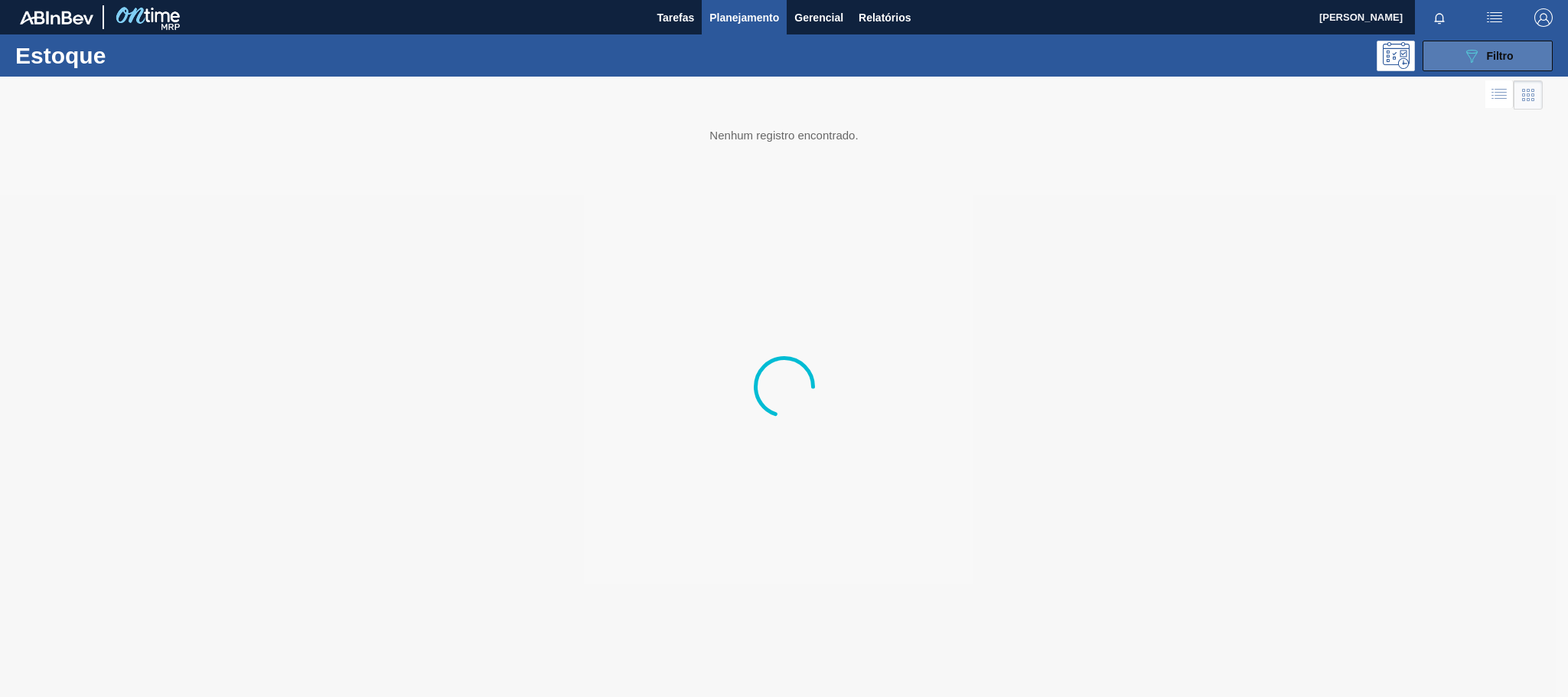
click at [1504, 60] on span "Filtro" at bounding box center [1500, 56] width 27 height 12
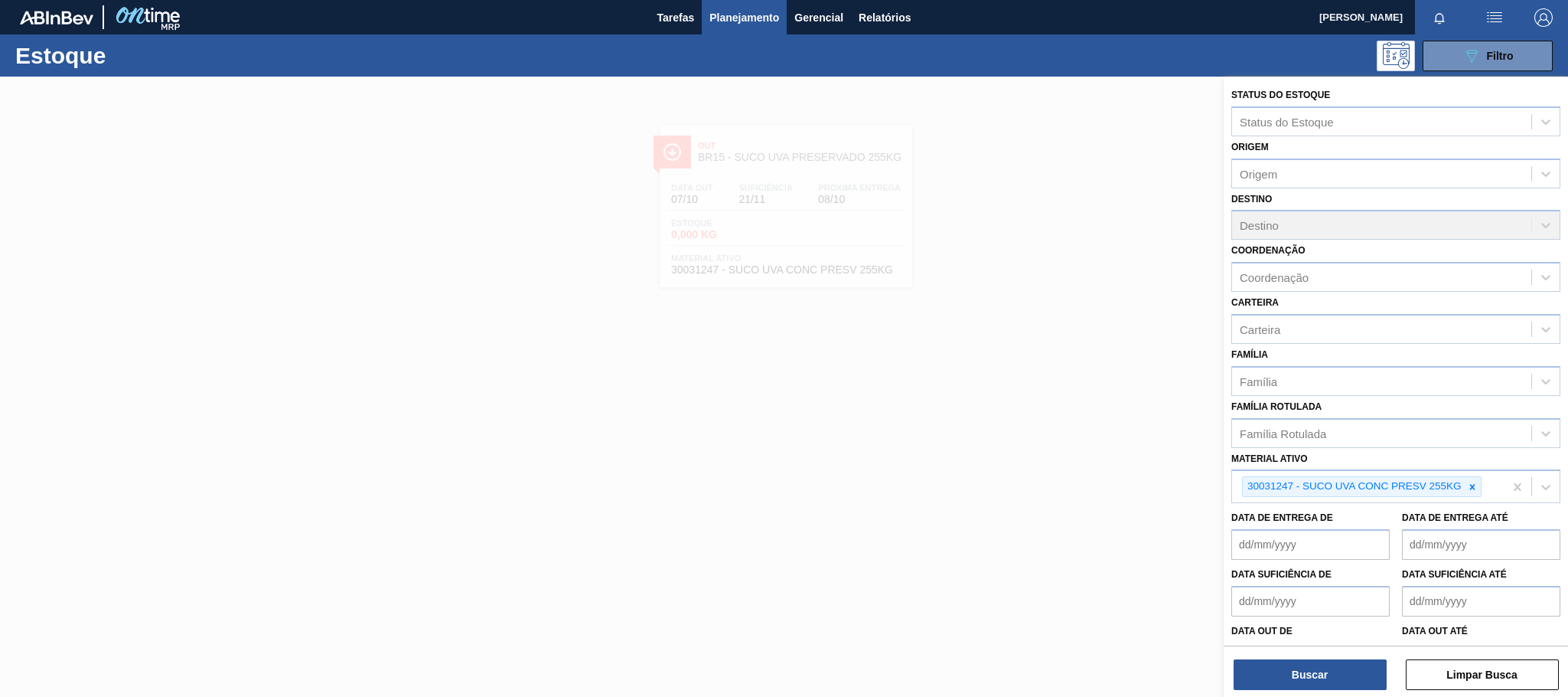
click at [1477, 489] on icon at bounding box center [1472, 487] width 11 height 11
paste ativo "30030680"
type ativo "30030680"
click at [1415, 519] on div "No options" at bounding box center [1395, 522] width 329 height 26
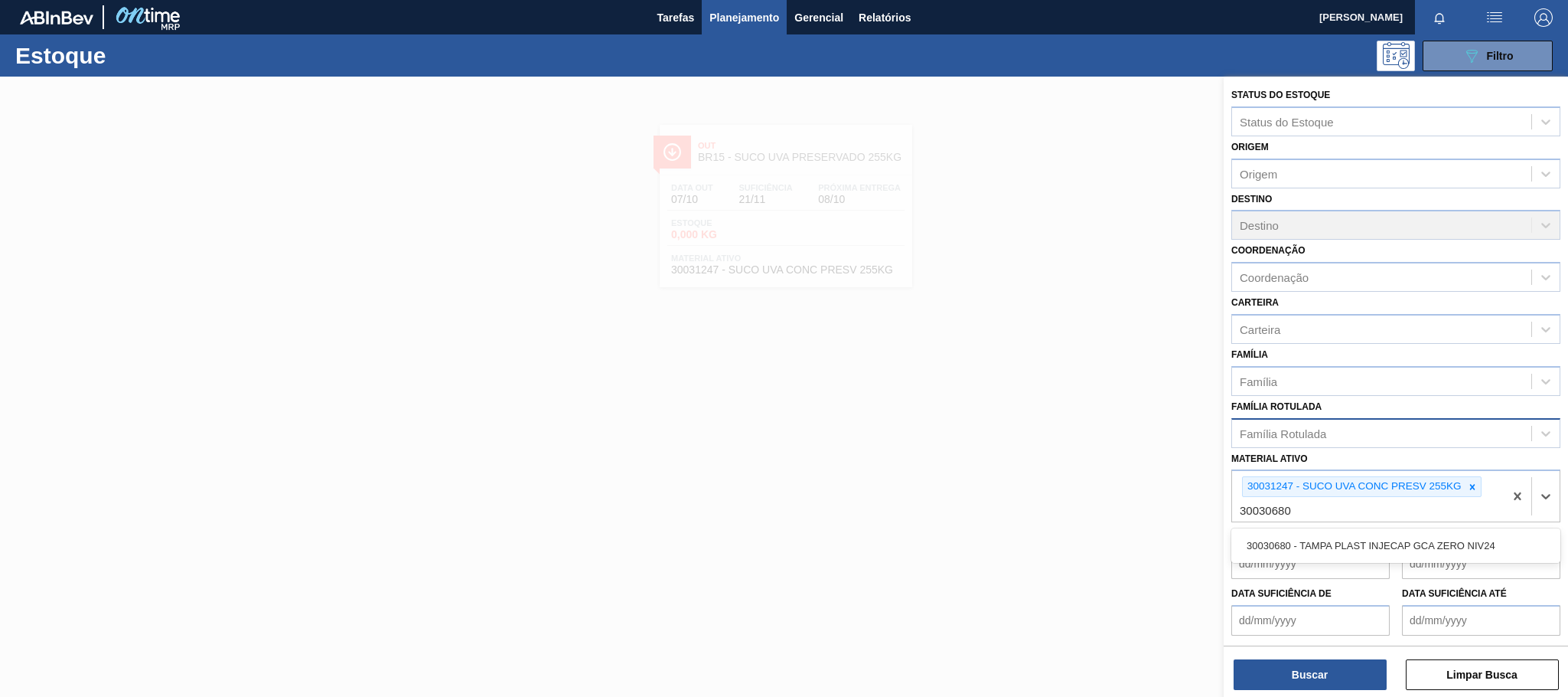
scroll to position [56, 0]
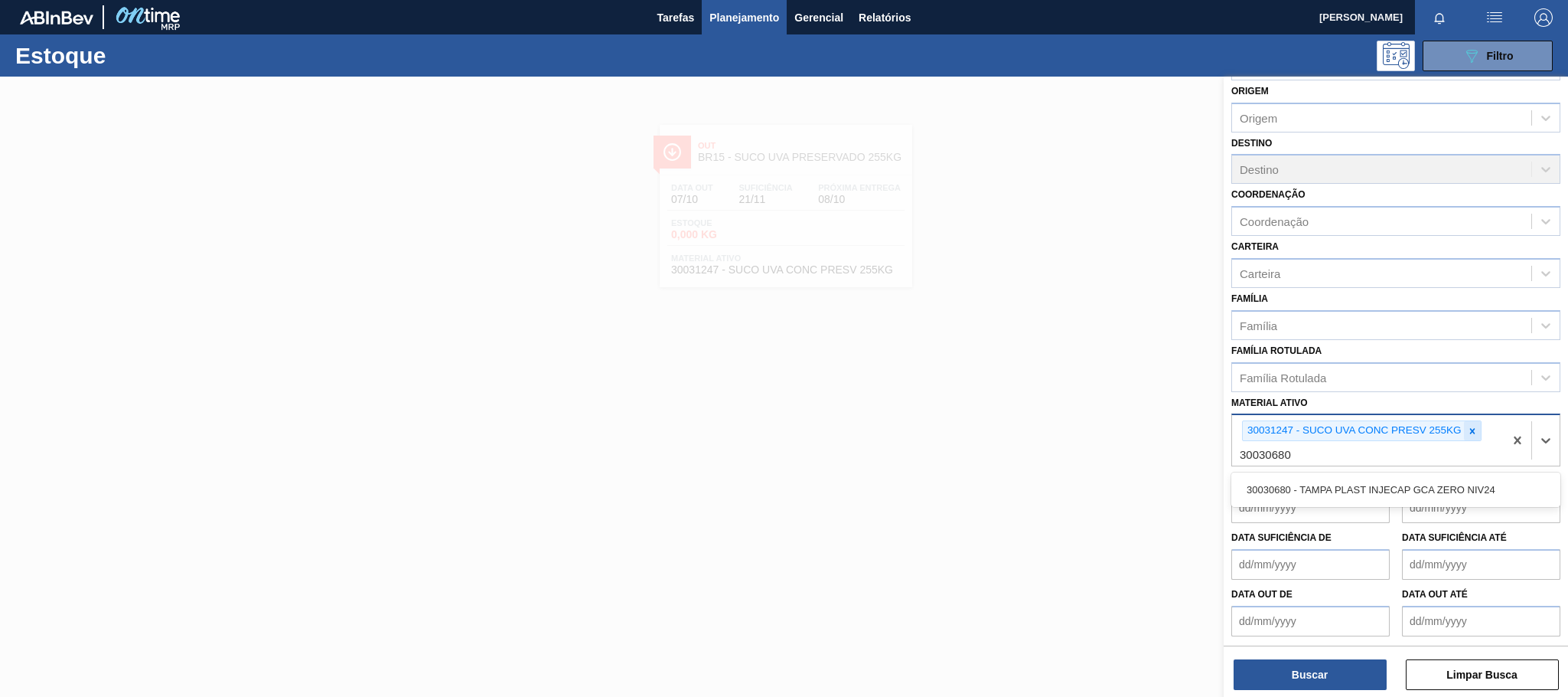
click at [1469, 430] on icon at bounding box center [1472, 430] width 11 height 11
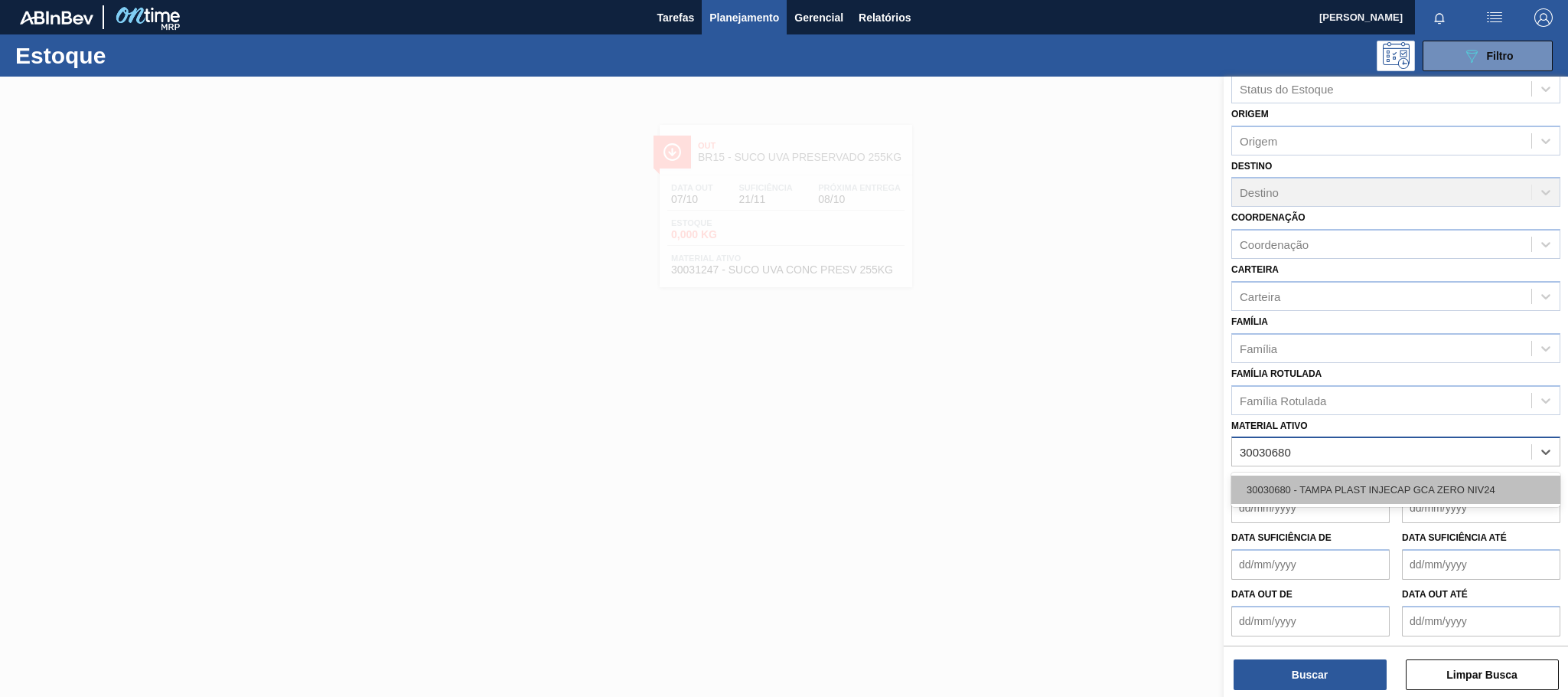
click at [1394, 486] on div "30030680 - TAMPA PLAST INJECAP GCA ZERO NIV24" at bounding box center [1395, 489] width 329 height 28
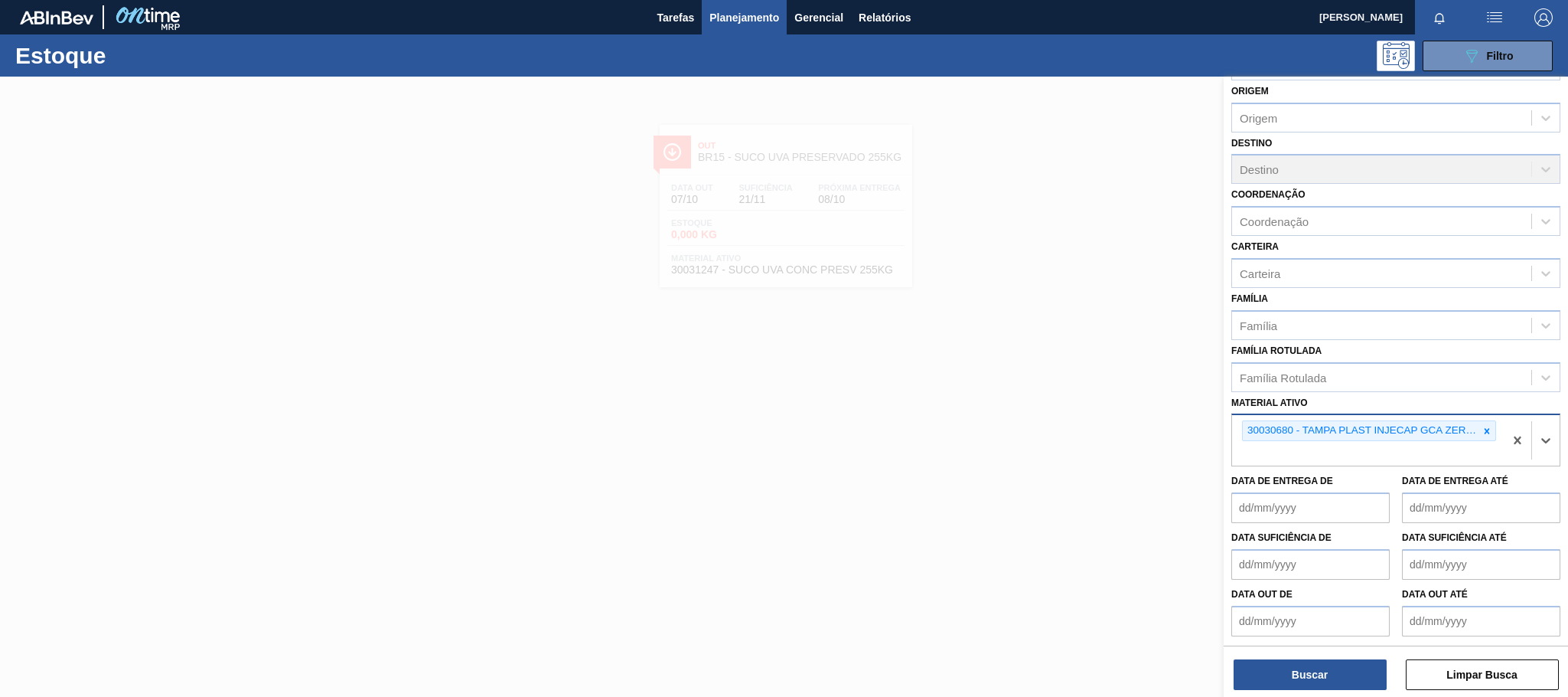
paste ativo "30030646"
type ativo "30030646"
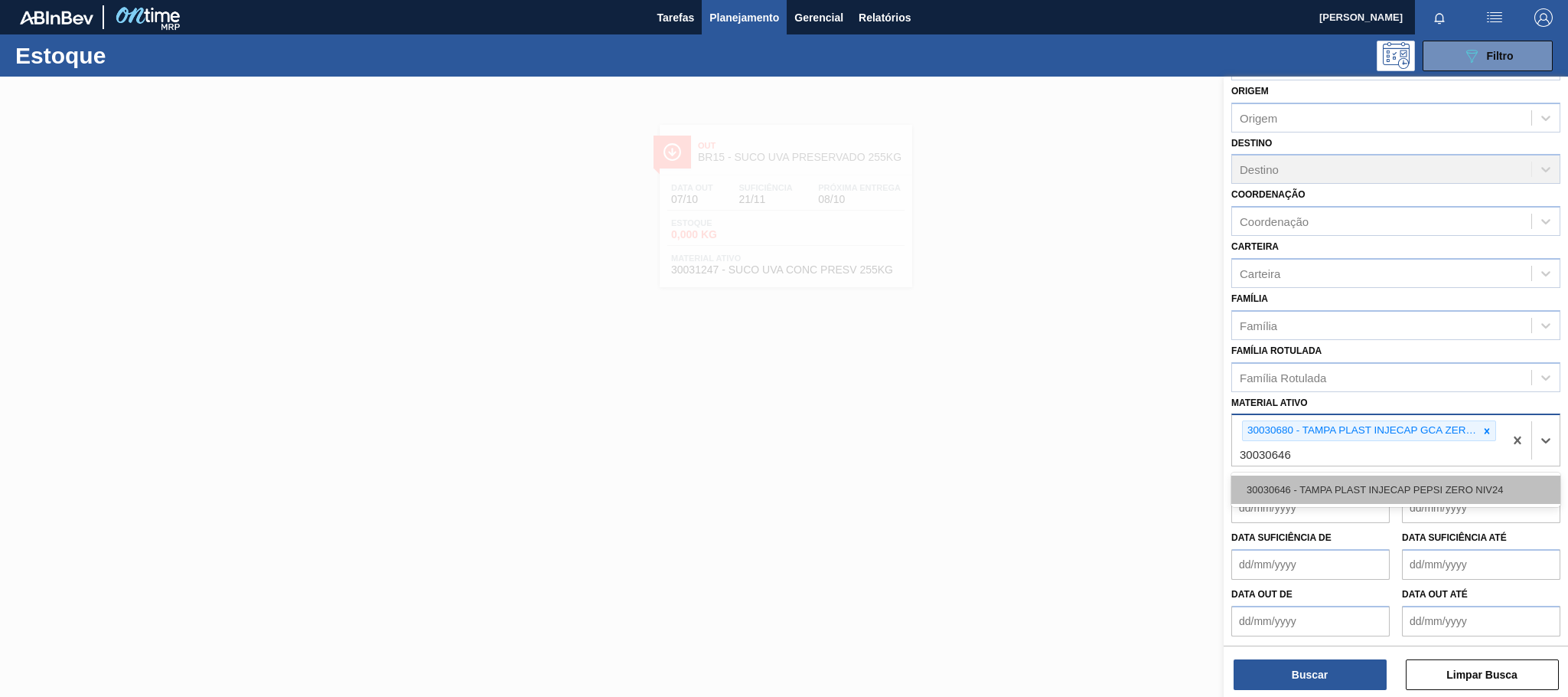
click at [1391, 490] on div "30030646 - TAMPA PLAST INJECAP PEPSI ZERO NIV24" at bounding box center [1395, 489] width 329 height 28
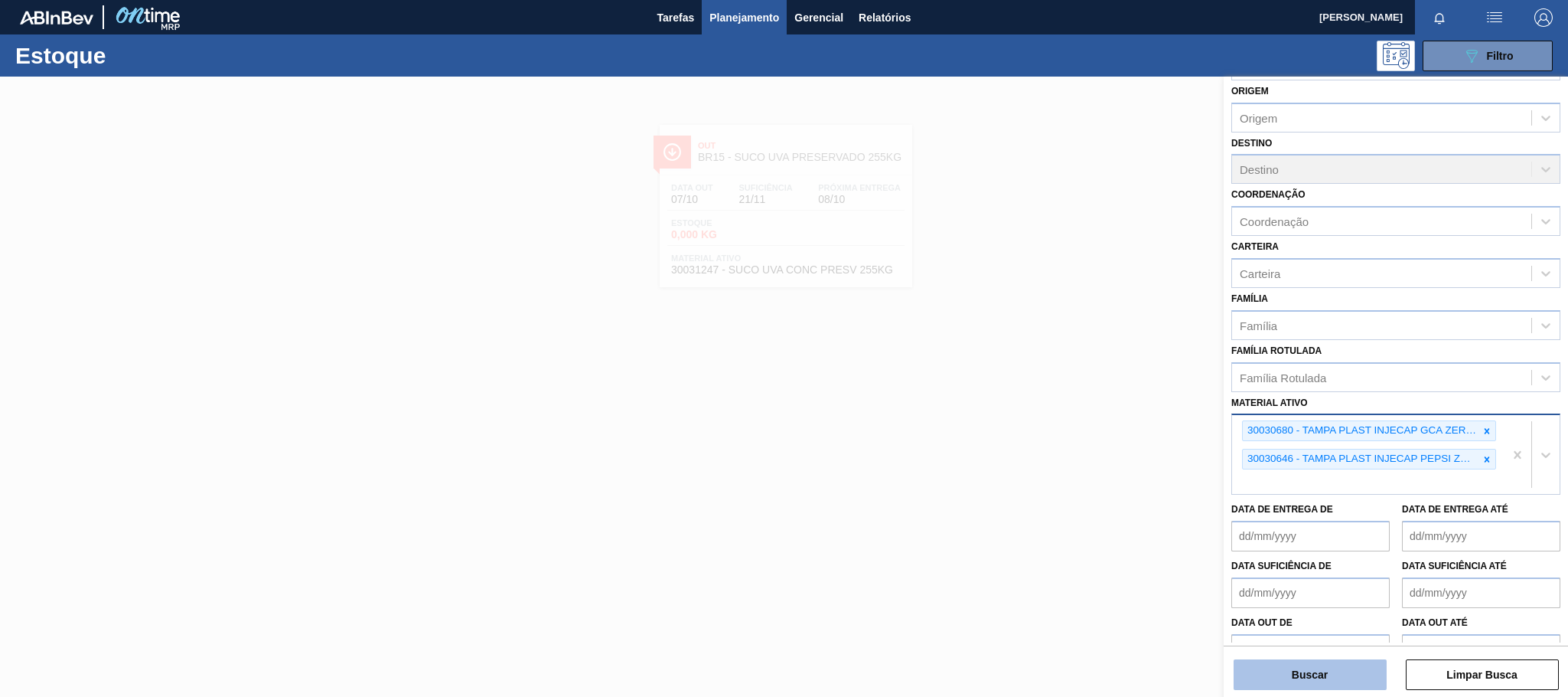
click at [1276, 672] on button "Buscar" at bounding box center [1309, 674] width 153 height 31
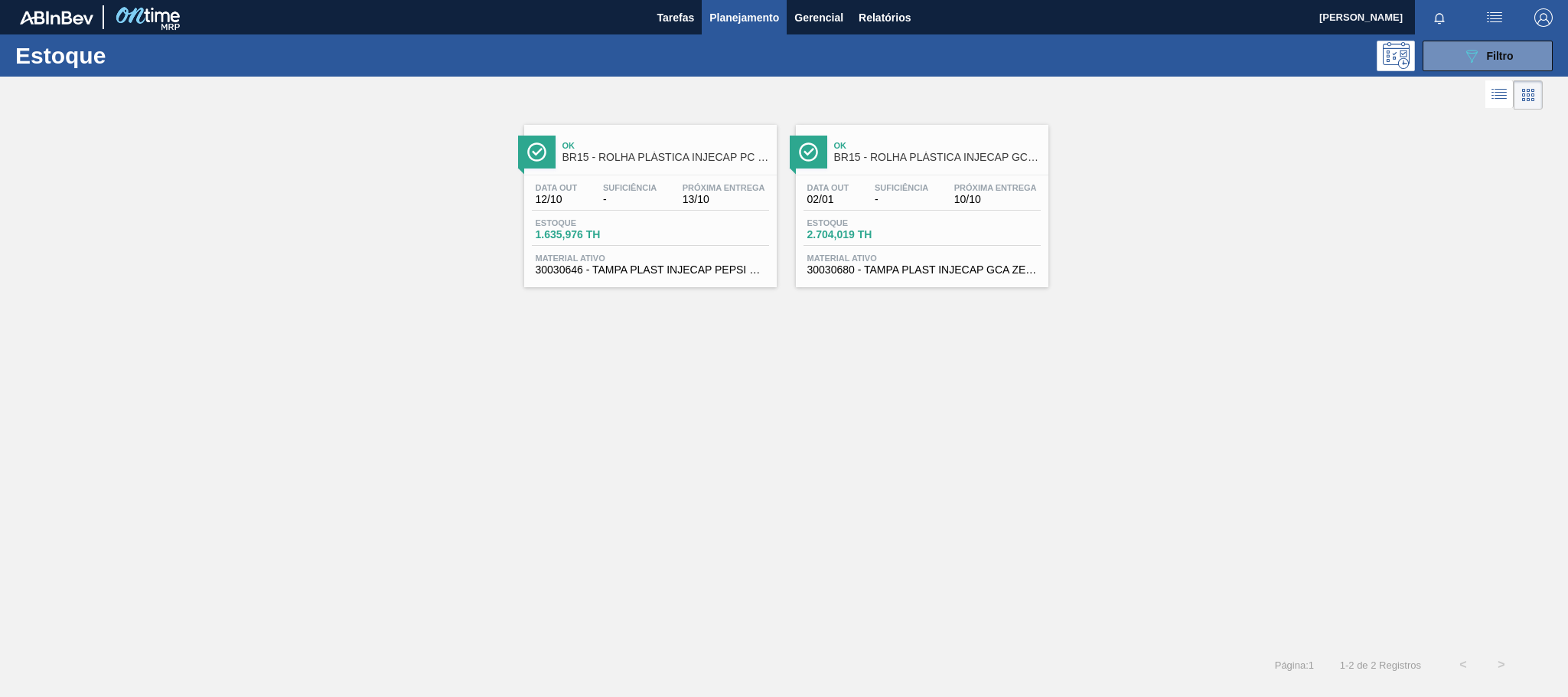
click at [717, 228] on div "Estoque 1.635,976 TH" at bounding box center [650, 231] width 238 height 27
click at [882, 163] on span "BR15 - ROLHA PLÁSTICA INJECAP GCA ZERO SHORT" at bounding box center [938, 157] width 207 height 11
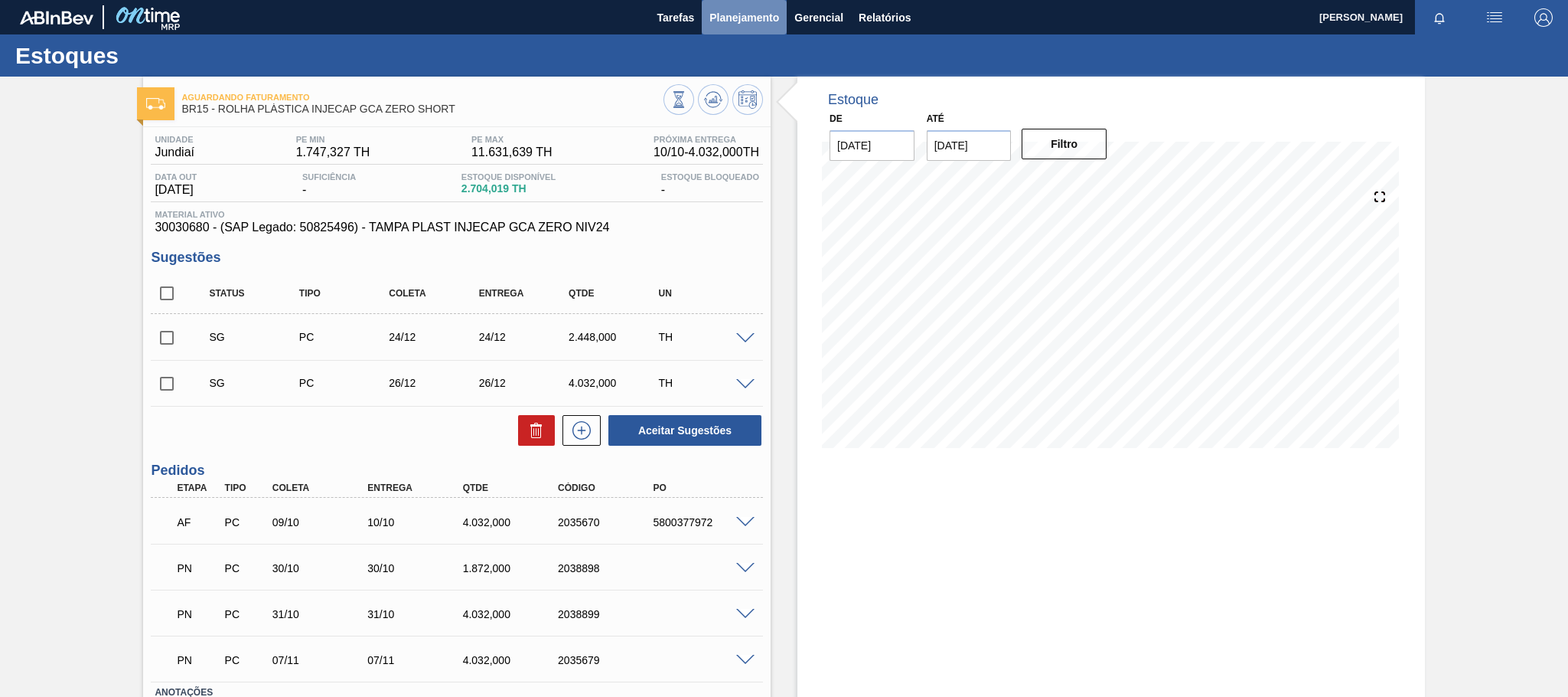
click at [758, 19] on span "Planejamento" at bounding box center [743, 18] width 69 height 18
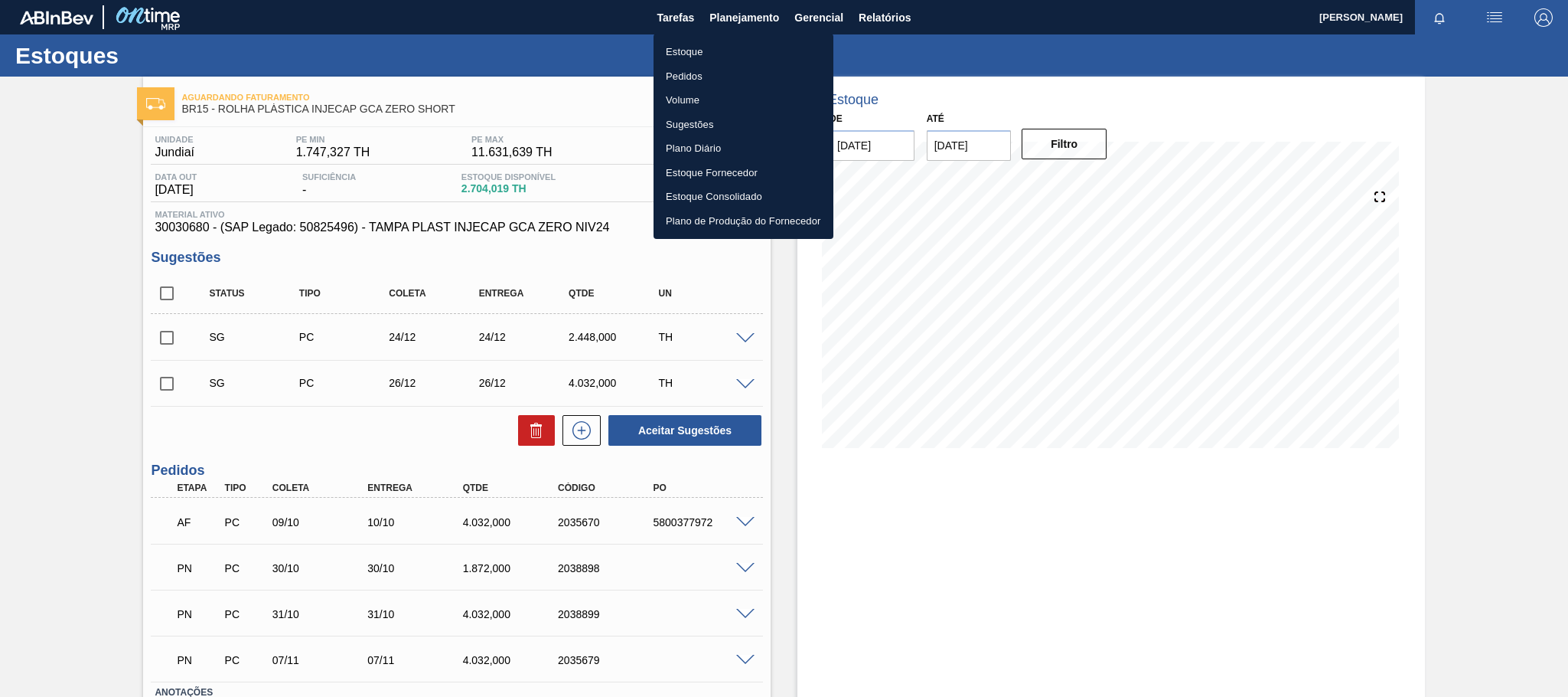
click at [758, 53] on li "Estoque" at bounding box center [743, 52] width 180 height 25
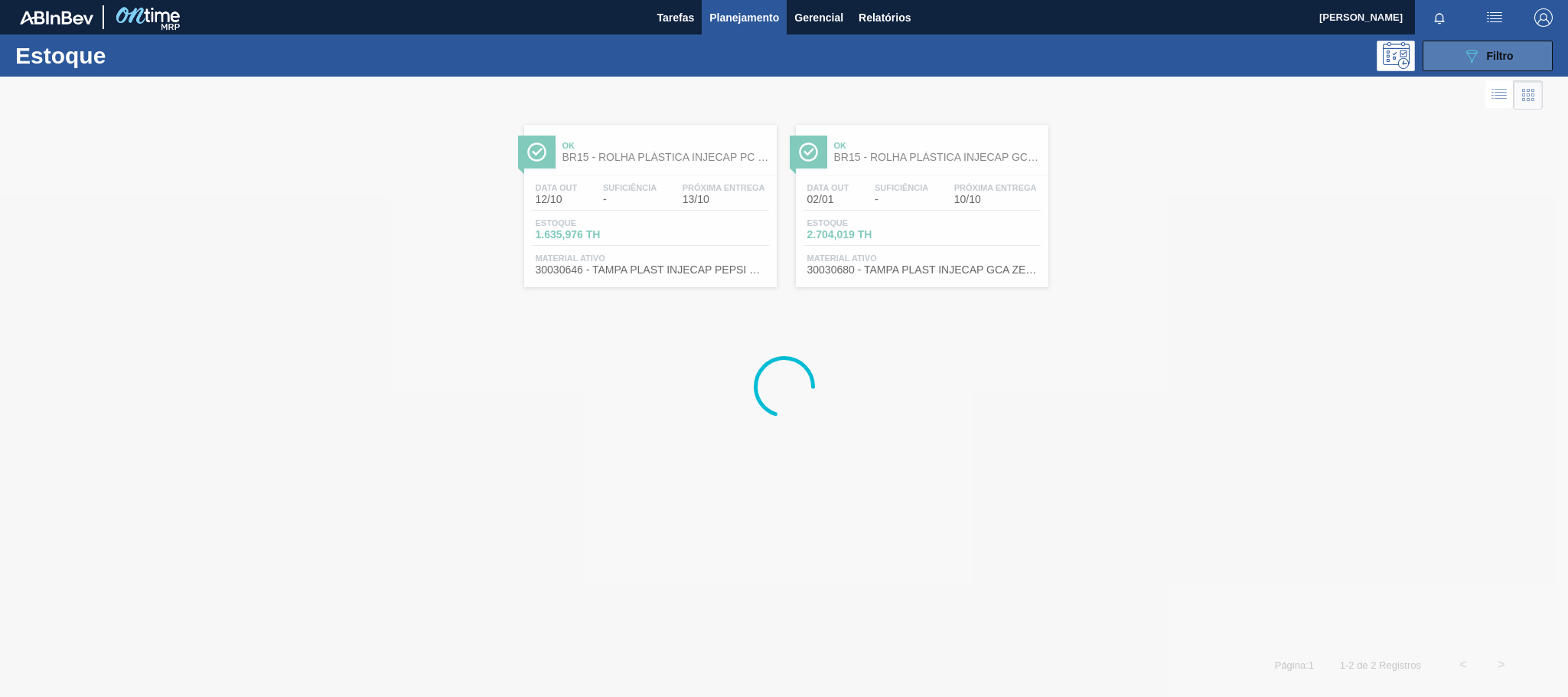
click at [1479, 53] on icon "089F7B8B-B2A5-4AFE-B5C0-19BA573D28AC" at bounding box center [1471, 55] width 18 height 18
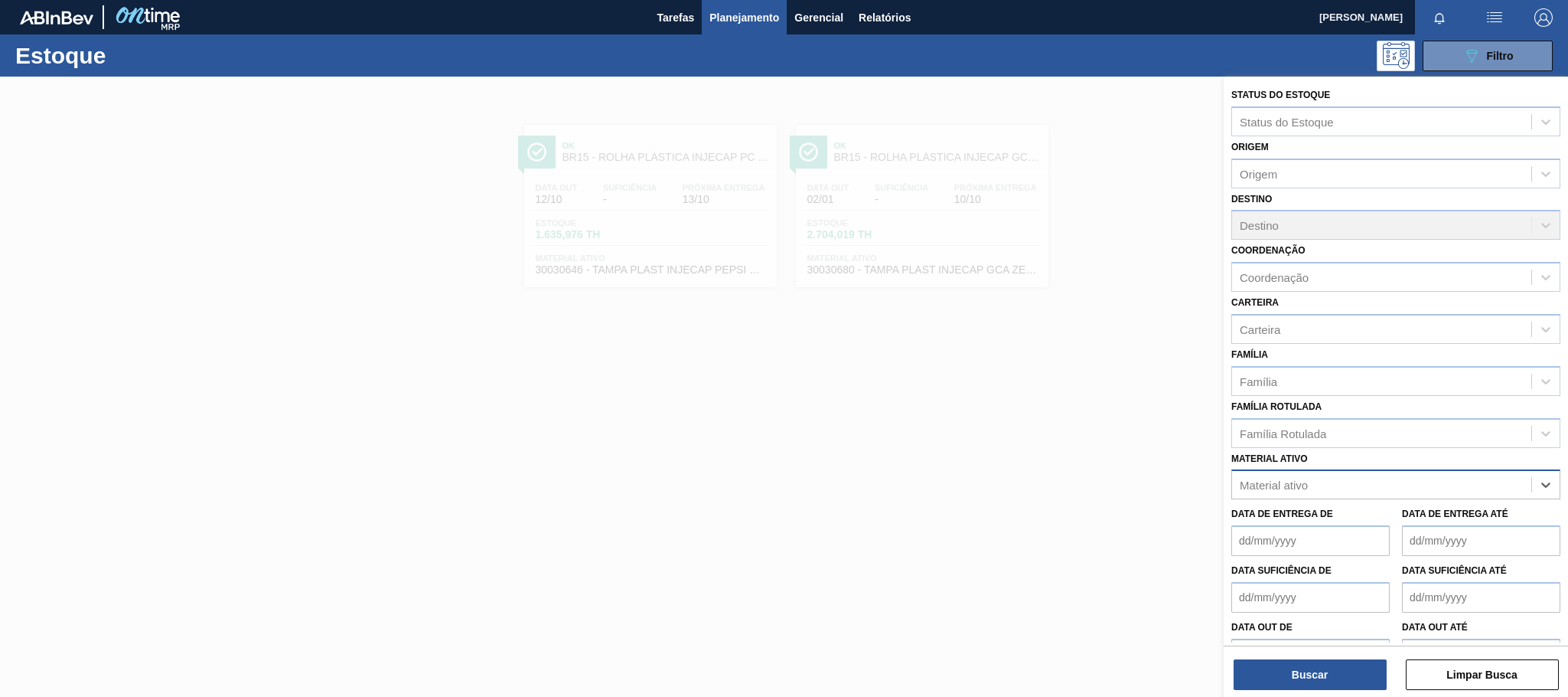
paste ativo "30031878"
type ativo "30031878"
click at [1432, 526] on div "30031878 - TAMPA AL VERDE GCA BASE SOLVENTE" at bounding box center [1395, 523] width 329 height 28
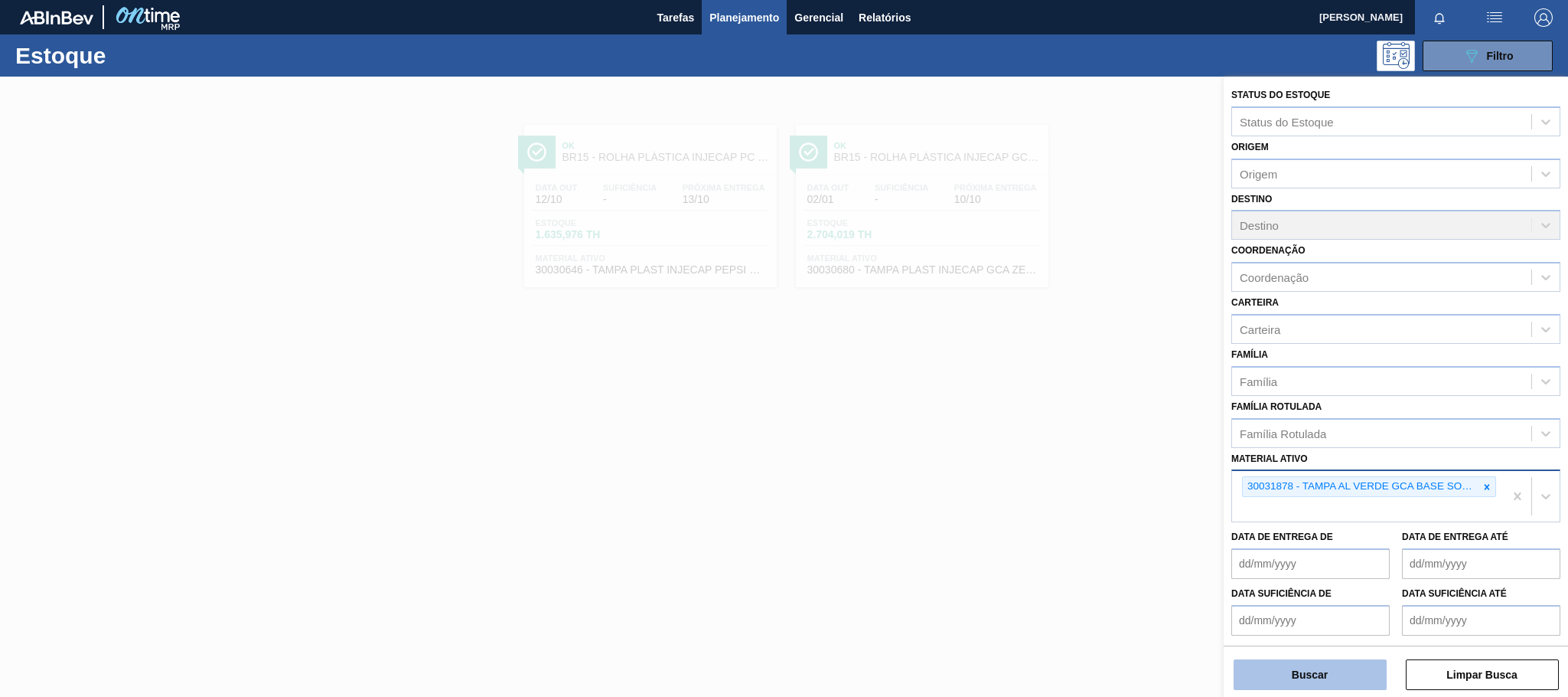
click at [1334, 676] on button "Buscar" at bounding box center [1309, 674] width 153 height 31
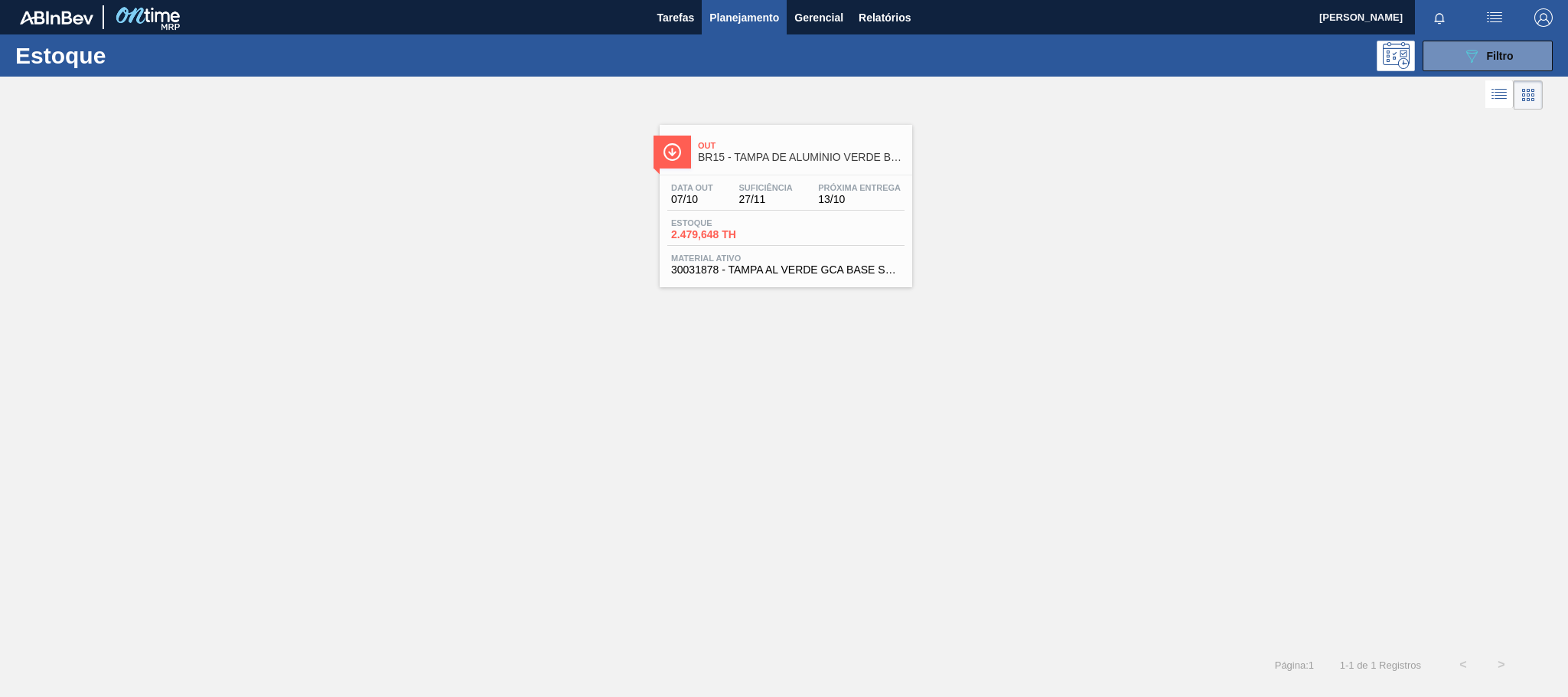
click at [809, 198] on div "Data [DATE] Suficiência 27/11 Próxima Entrega 13/10" at bounding box center [785, 196] width 238 height 27
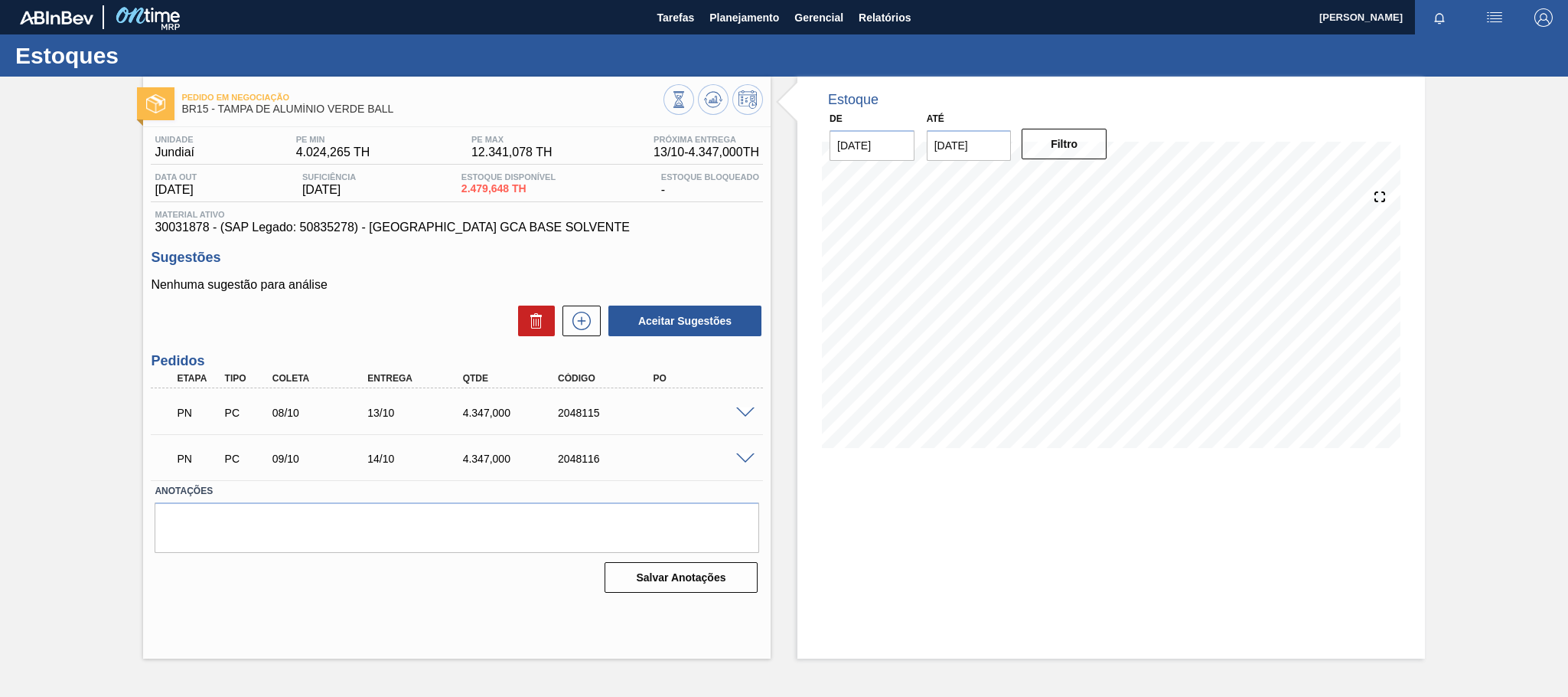
click at [740, 409] on span at bounding box center [745, 412] width 18 height 11
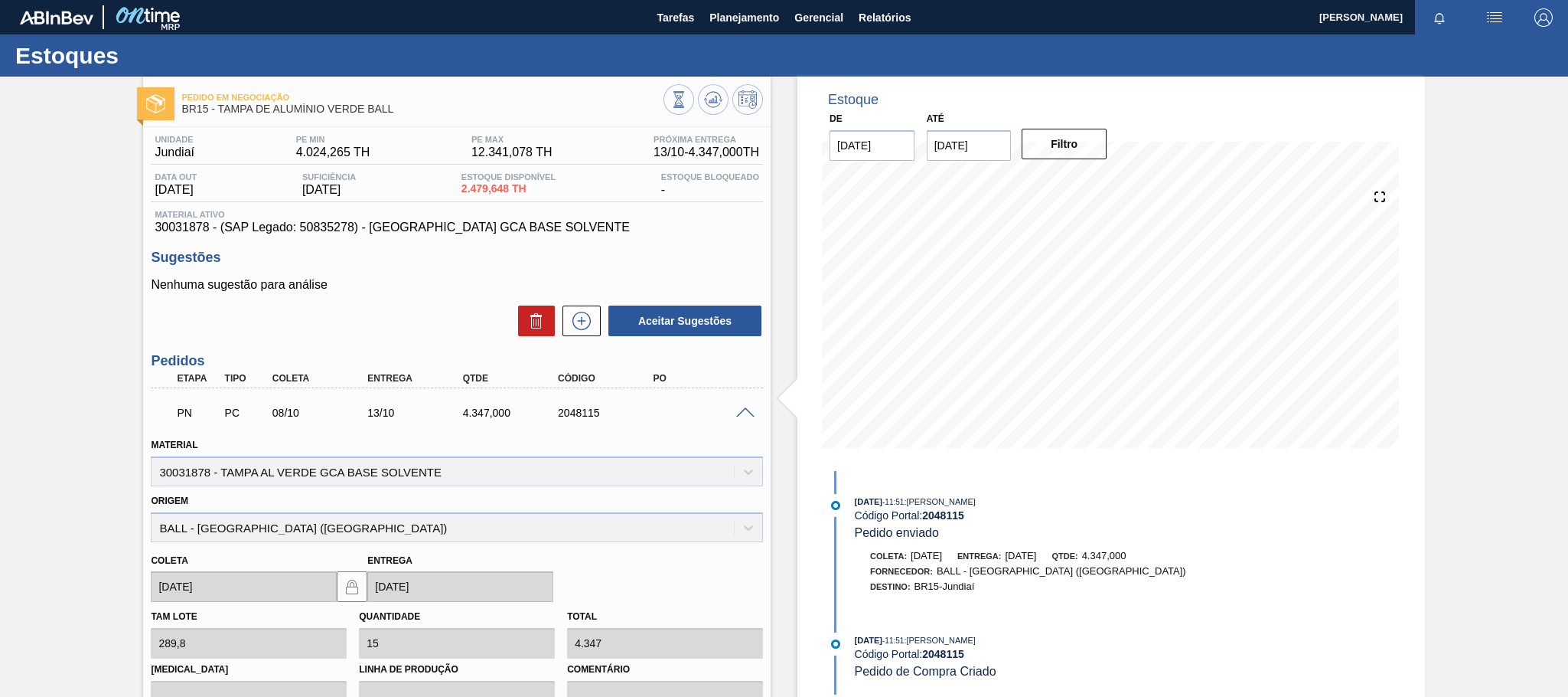
click at [740, 411] on span at bounding box center [745, 412] width 18 height 11
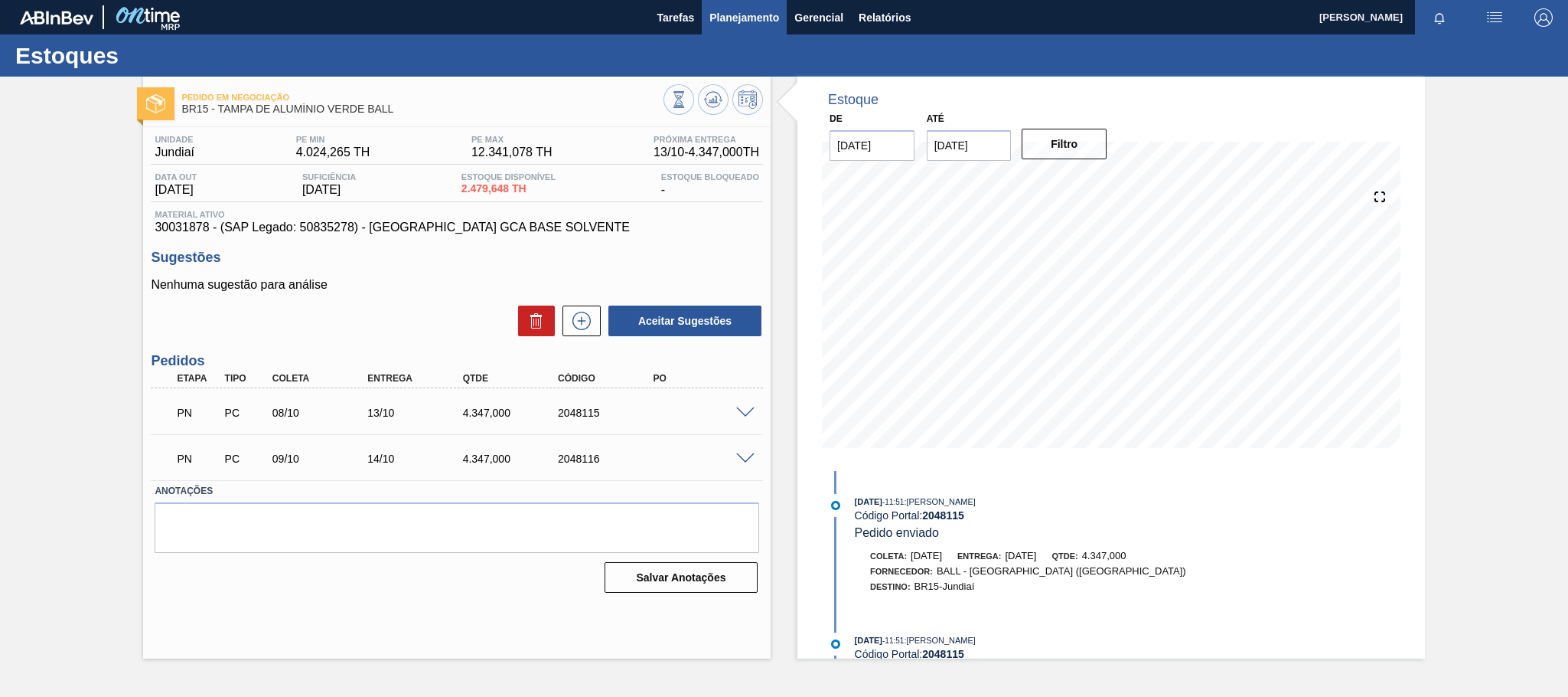
click at [753, 21] on span "Planejamento" at bounding box center [743, 18] width 69 height 18
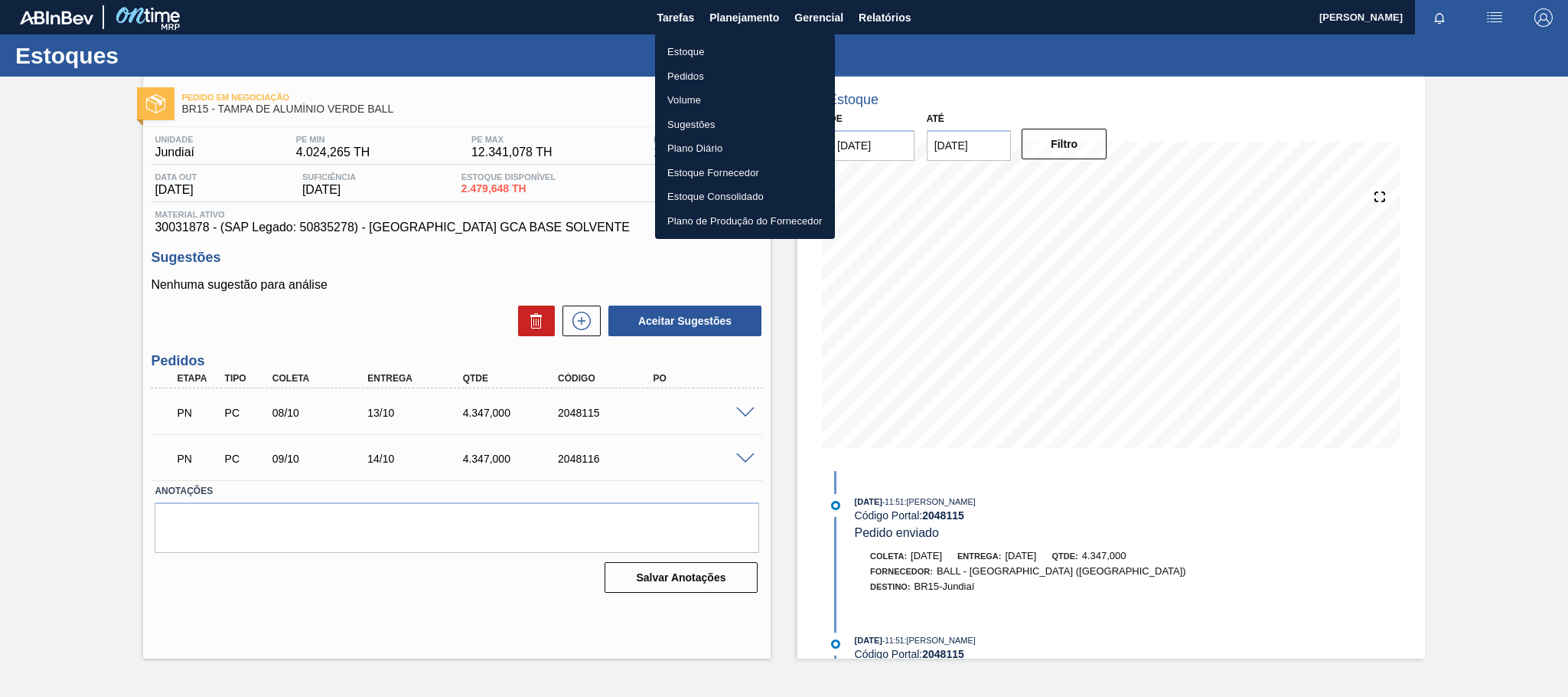
click at [746, 53] on li "Estoque" at bounding box center [744, 52] width 180 height 25
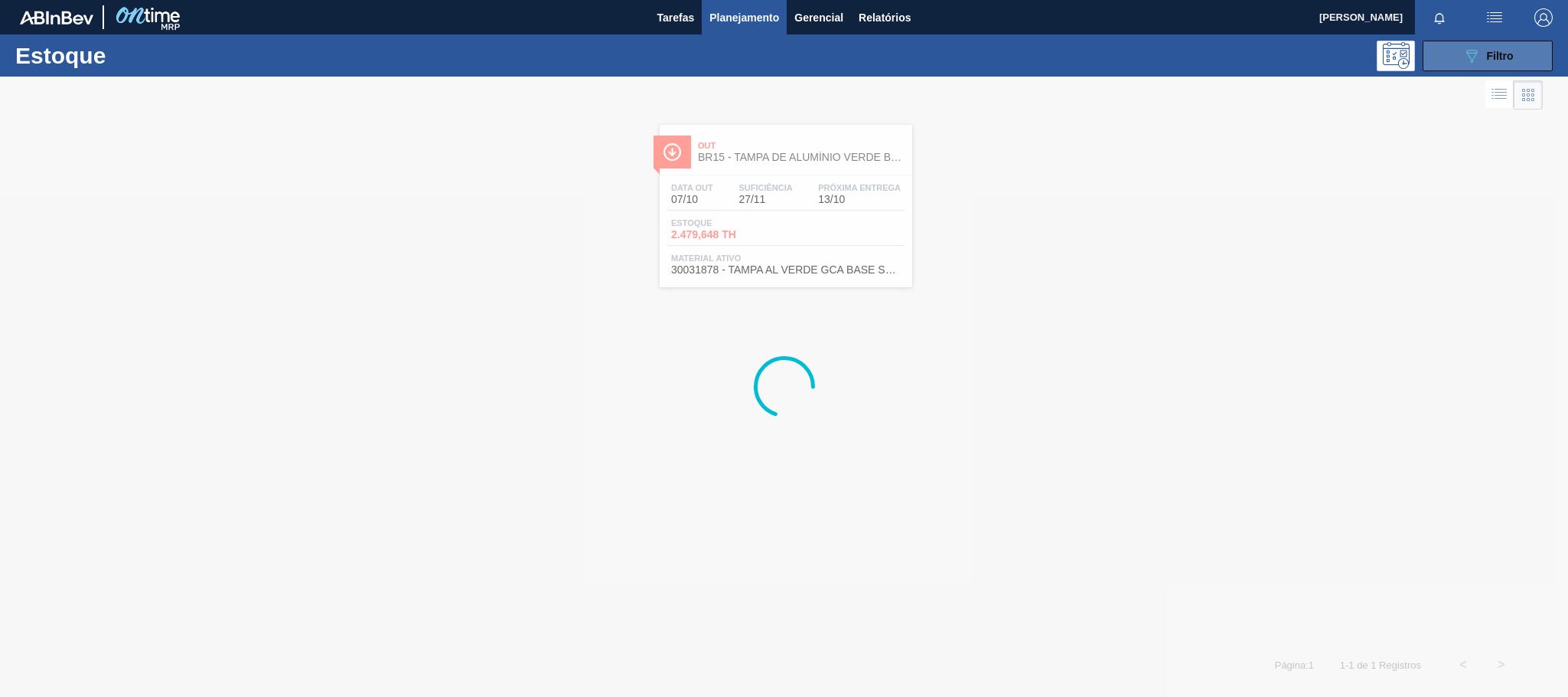
click at [1504, 62] on div "089F7B8B-B2A5-4AFE-B5C0-19BA573D28AC Filtro" at bounding box center [1487, 55] width 51 height 18
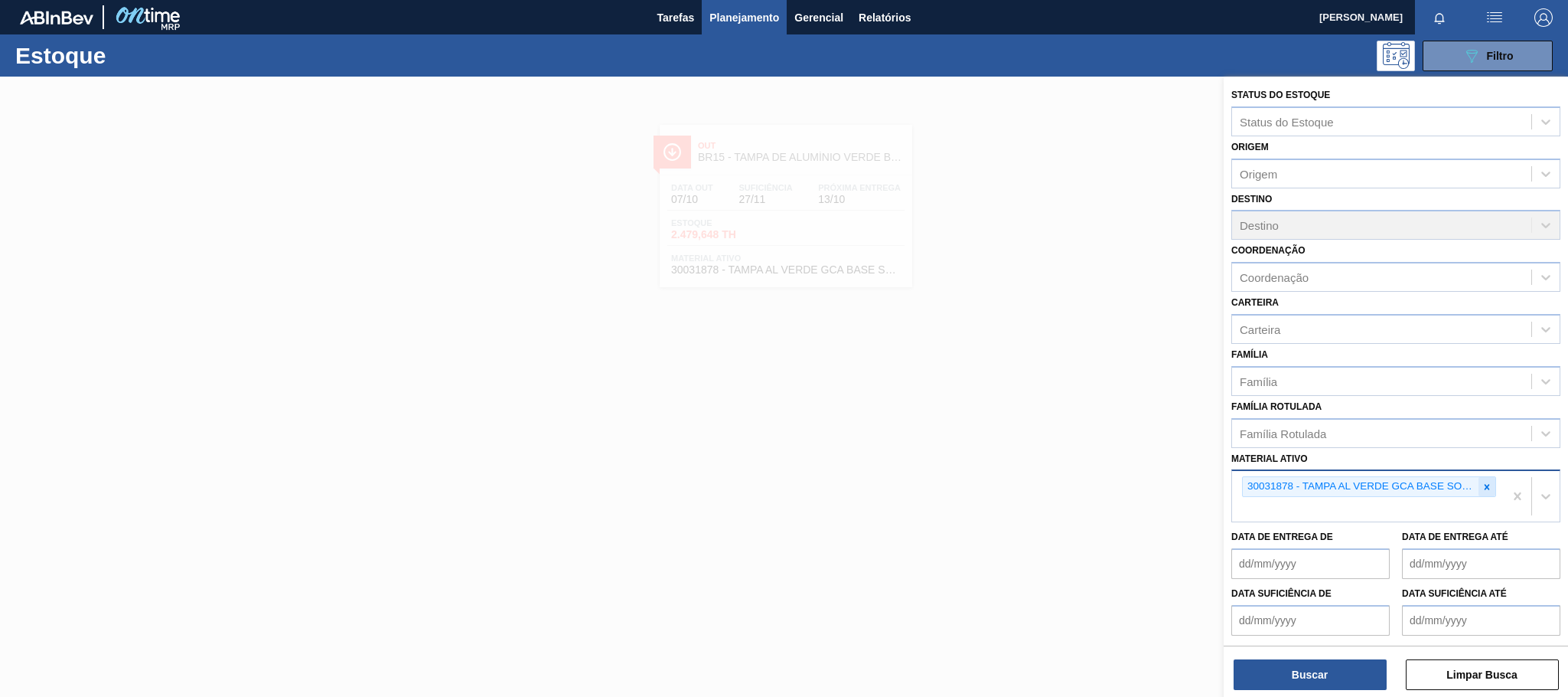
click at [1484, 487] on icon at bounding box center [1486, 487] width 11 height 11
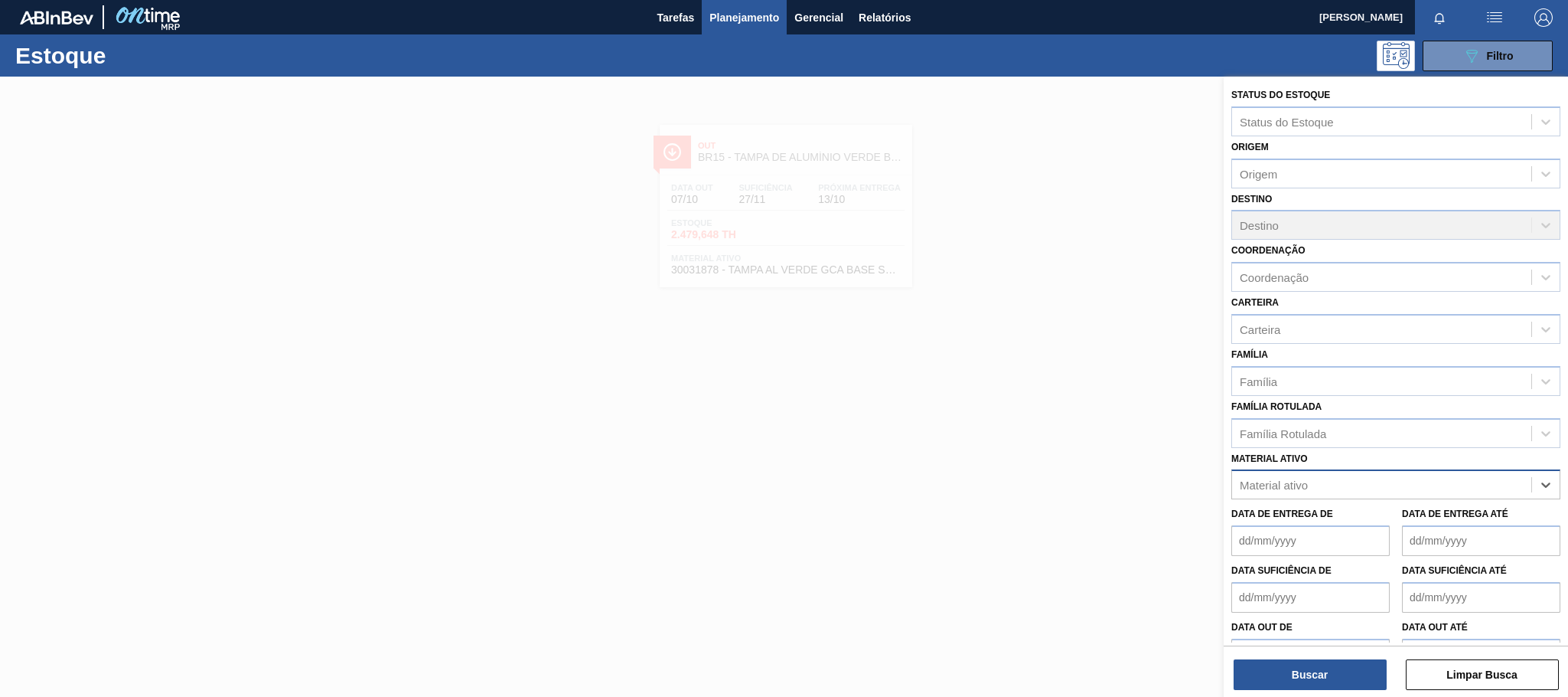
paste ativo "30030365"
type ativo "30030365"
click at [1417, 529] on div "30030365 - ROT PLAST 15L AH PC BLACK NIV24" at bounding box center [1395, 523] width 329 height 28
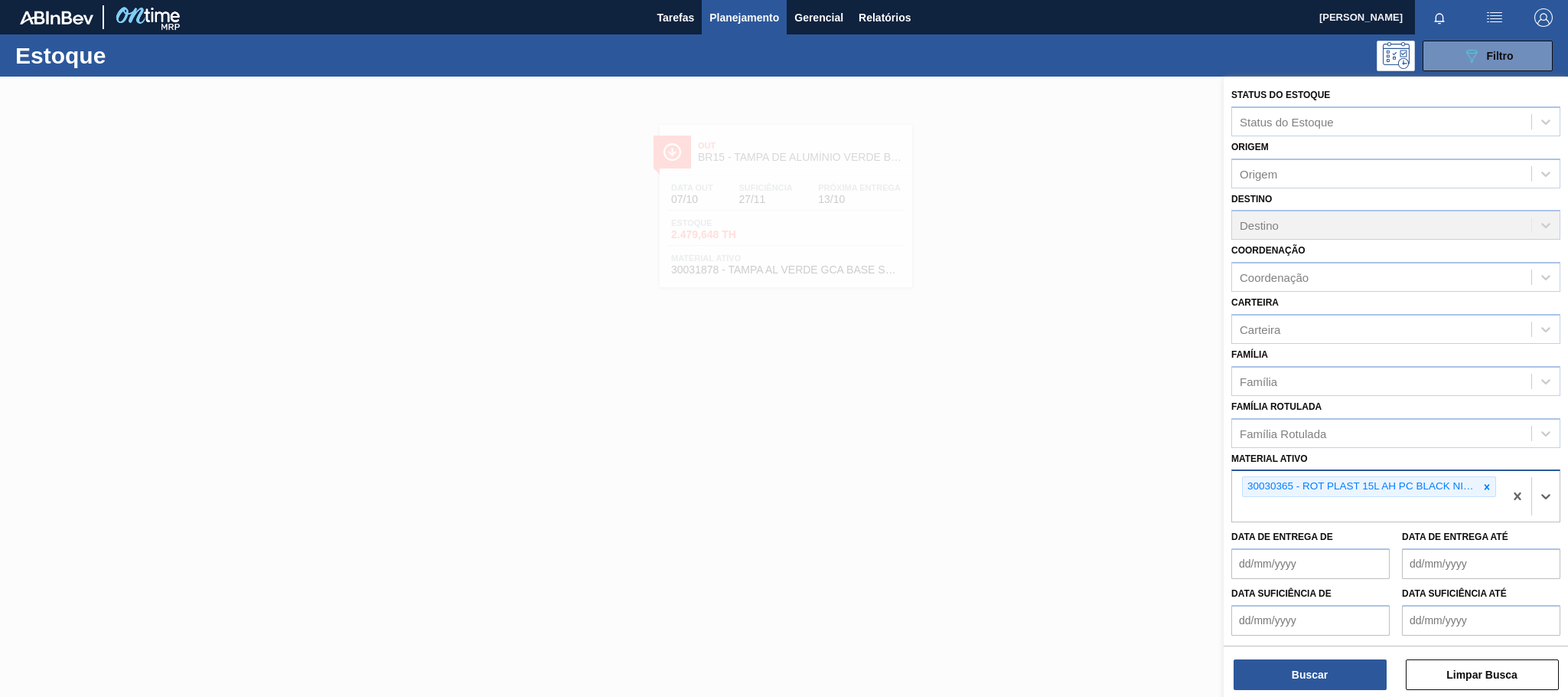
paste ativo "30034299"
type ativo "30034299"
click at [1314, 547] on div "30034299 - ROT PLAST 1 5L AH GCA S CLAIM NIV25" at bounding box center [1395, 545] width 329 height 28
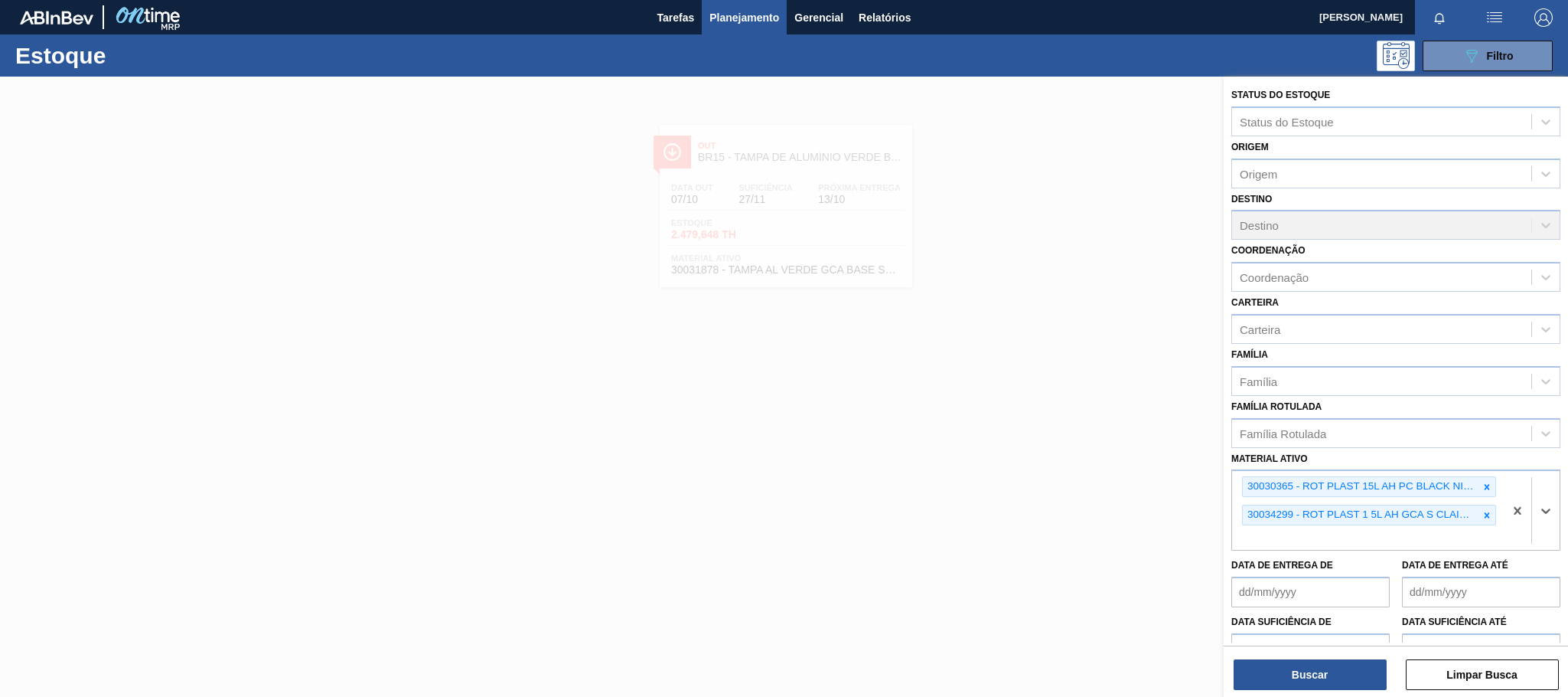
paste ativo "30030777"
type ativo "30030777"
click at [1364, 574] on div "30030777 - ROT PLAST 200ML H SUKITA NIV24" at bounding box center [1395, 573] width 329 height 28
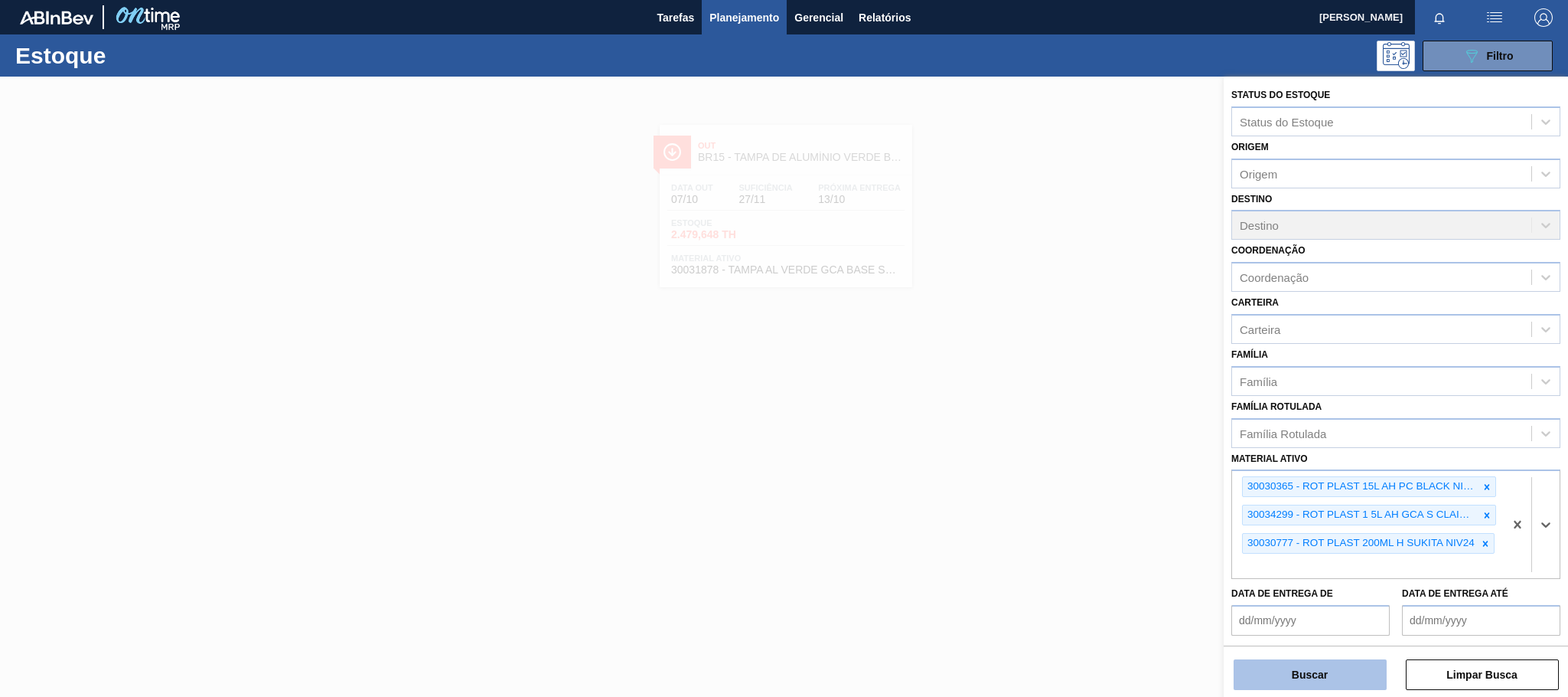
click at [1341, 679] on button "Buscar" at bounding box center [1309, 674] width 153 height 31
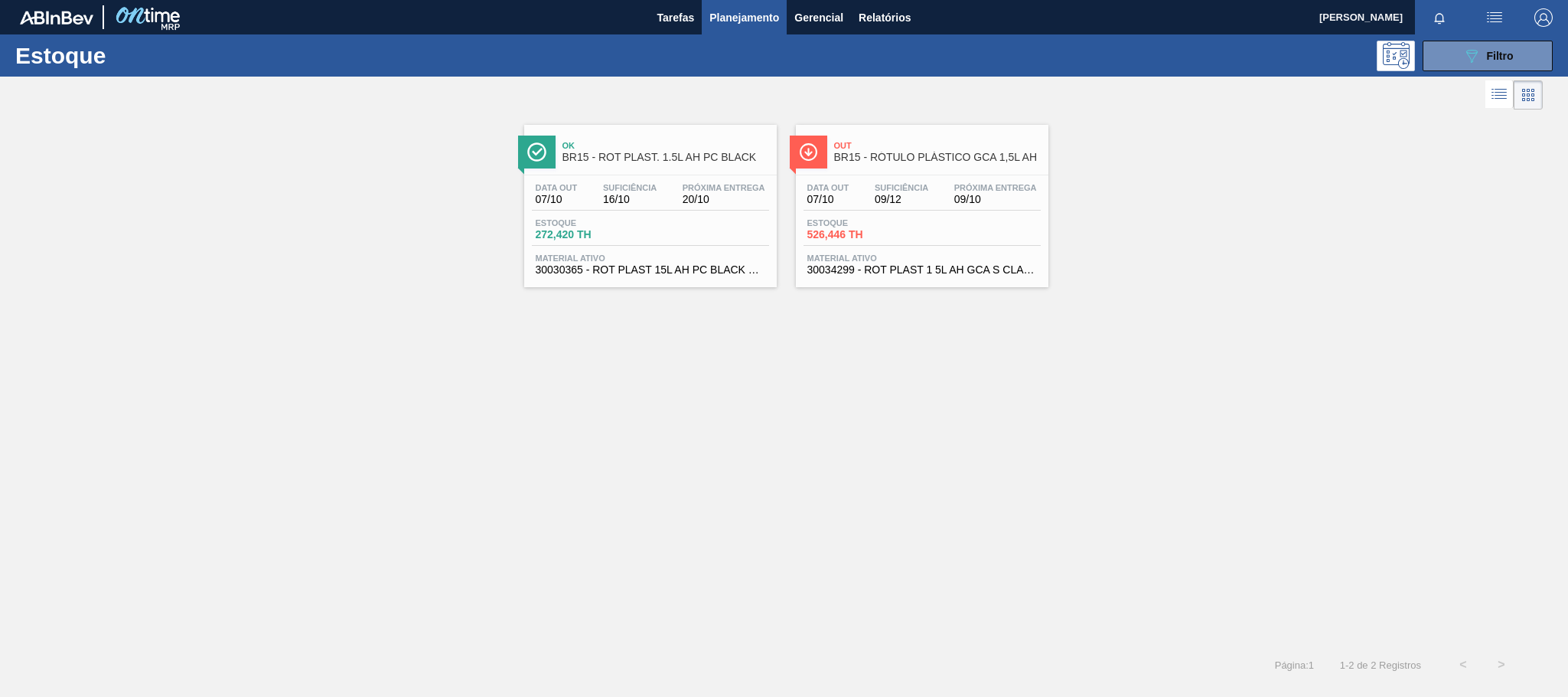
click at [614, 194] on div "Suficiência 16/10" at bounding box center [630, 194] width 61 height 22
click at [921, 189] on span "Suficiência" at bounding box center [901, 188] width 53 height 9
click at [723, 208] on div "Data [DATE] Suficiência 16/10 Próxima Entrega 20/10" at bounding box center [650, 196] width 238 height 27
click at [944, 210] on div "Data [DATE] Suficiência 09/12 Próxima Entrega 09/10" at bounding box center [922, 196] width 238 height 27
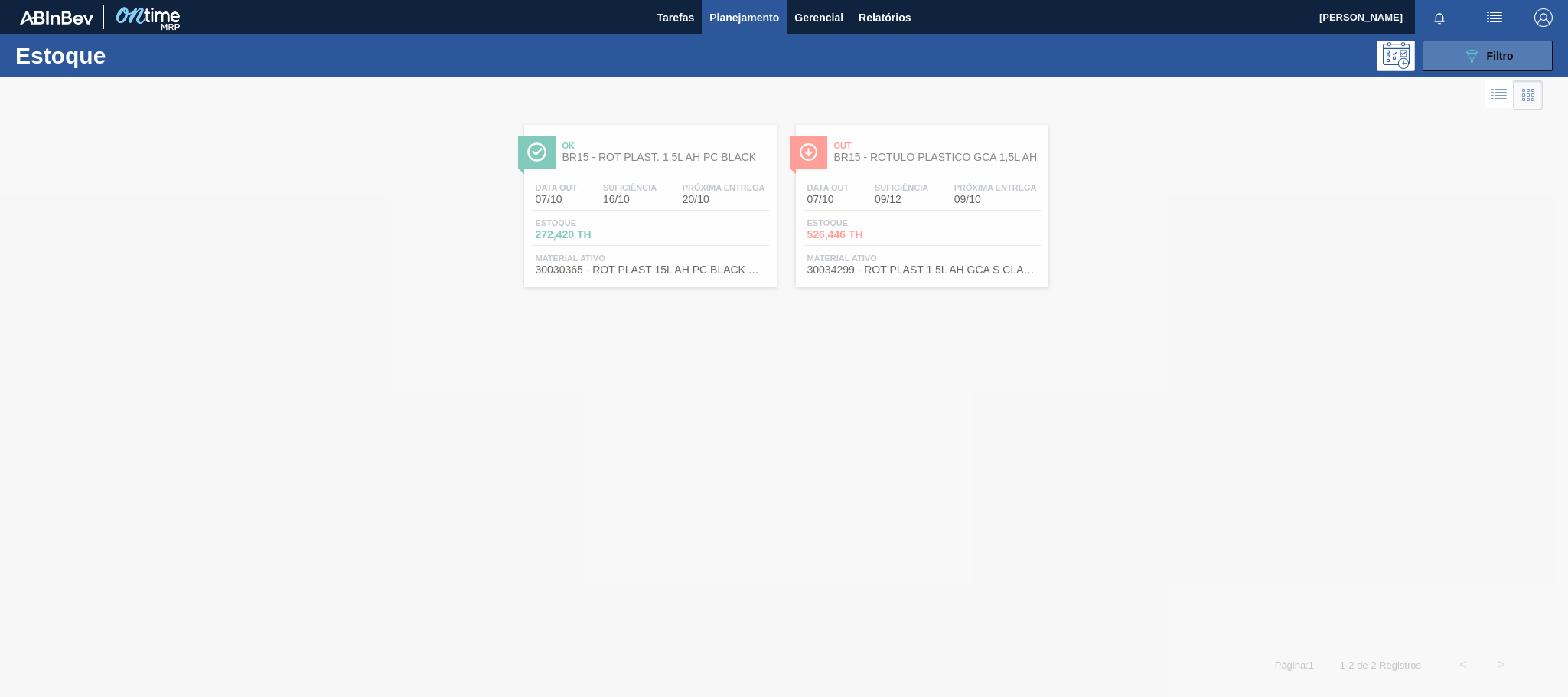
click at [1486, 60] on div "089F7B8B-B2A5-4AFE-B5C0-19BA573D28AC Filtro" at bounding box center [1487, 55] width 51 height 18
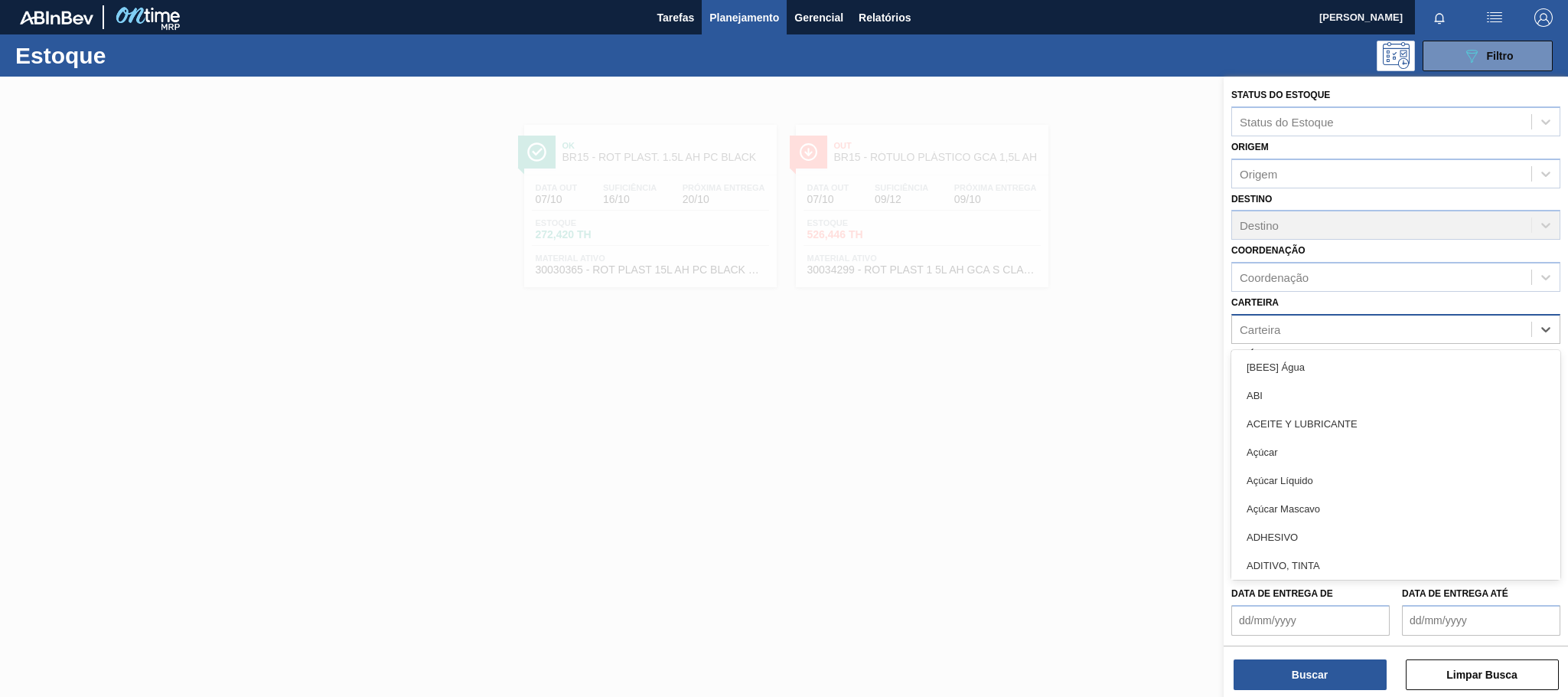
click at [1311, 323] on div "Carteira" at bounding box center [1381, 328] width 299 height 22
type input "ró"
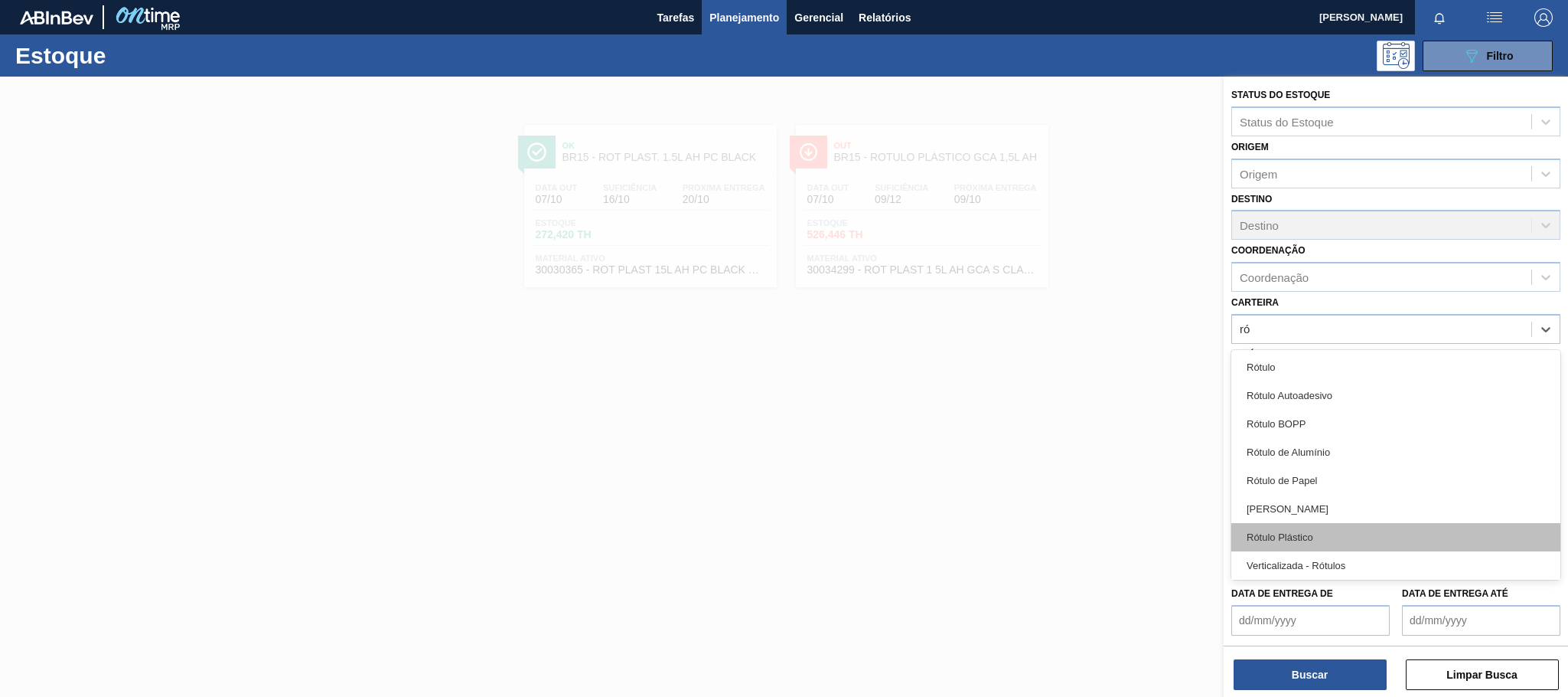
click at [1355, 535] on div "Rótulo Plástico" at bounding box center [1395, 537] width 329 height 28
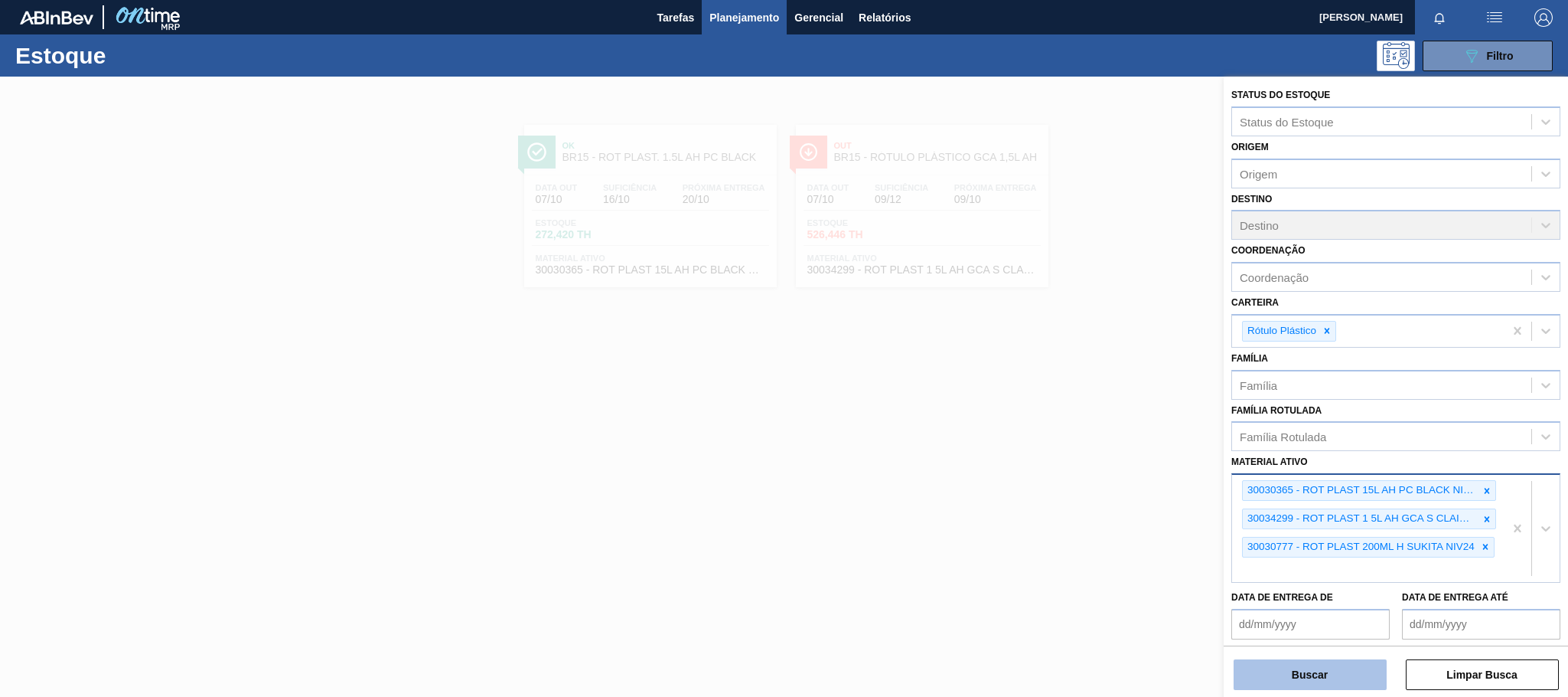
click at [1297, 678] on button "Buscar" at bounding box center [1309, 674] width 153 height 31
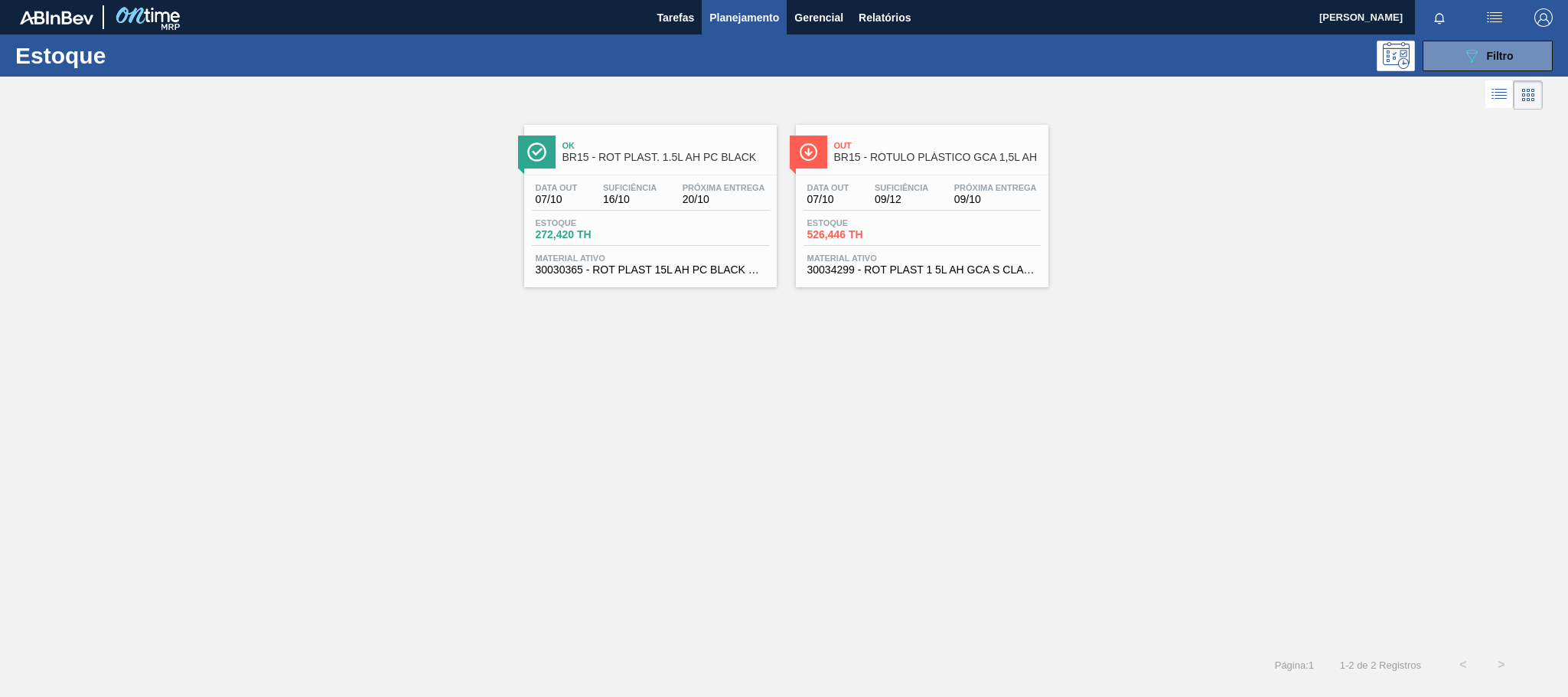
click at [1453, 39] on div "Estoque 089F7B8B-B2A5-4AFE-B5C0-19BA573D28AC Filtro" at bounding box center [784, 55] width 1568 height 42
click at [1458, 58] on button "089F7B8B-B2A5-4AFE-B5C0-19BA573D28AC Filtro" at bounding box center [1487, 55] width 130 height 31
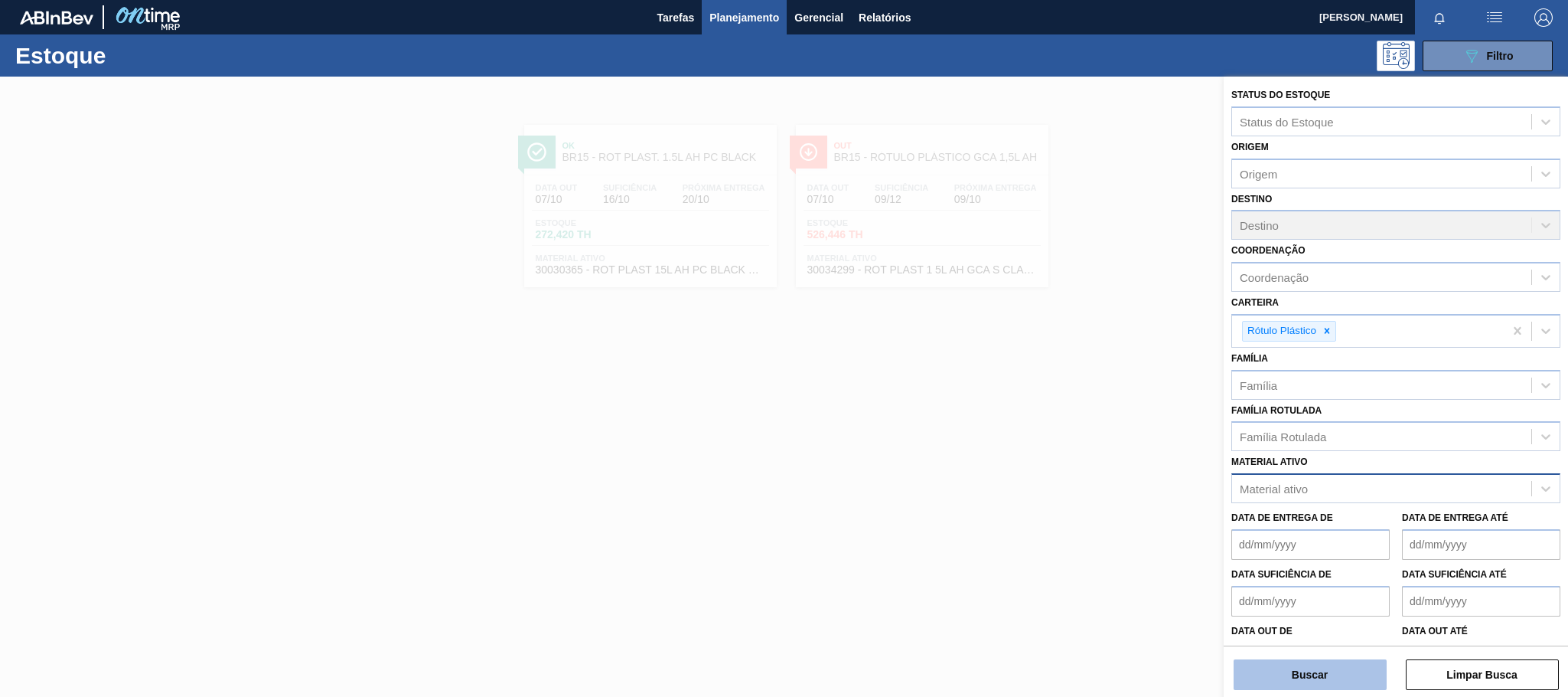
click at [1344, 679] on button "Buscar" at bounding box center [1309, 674] width 153 height 31
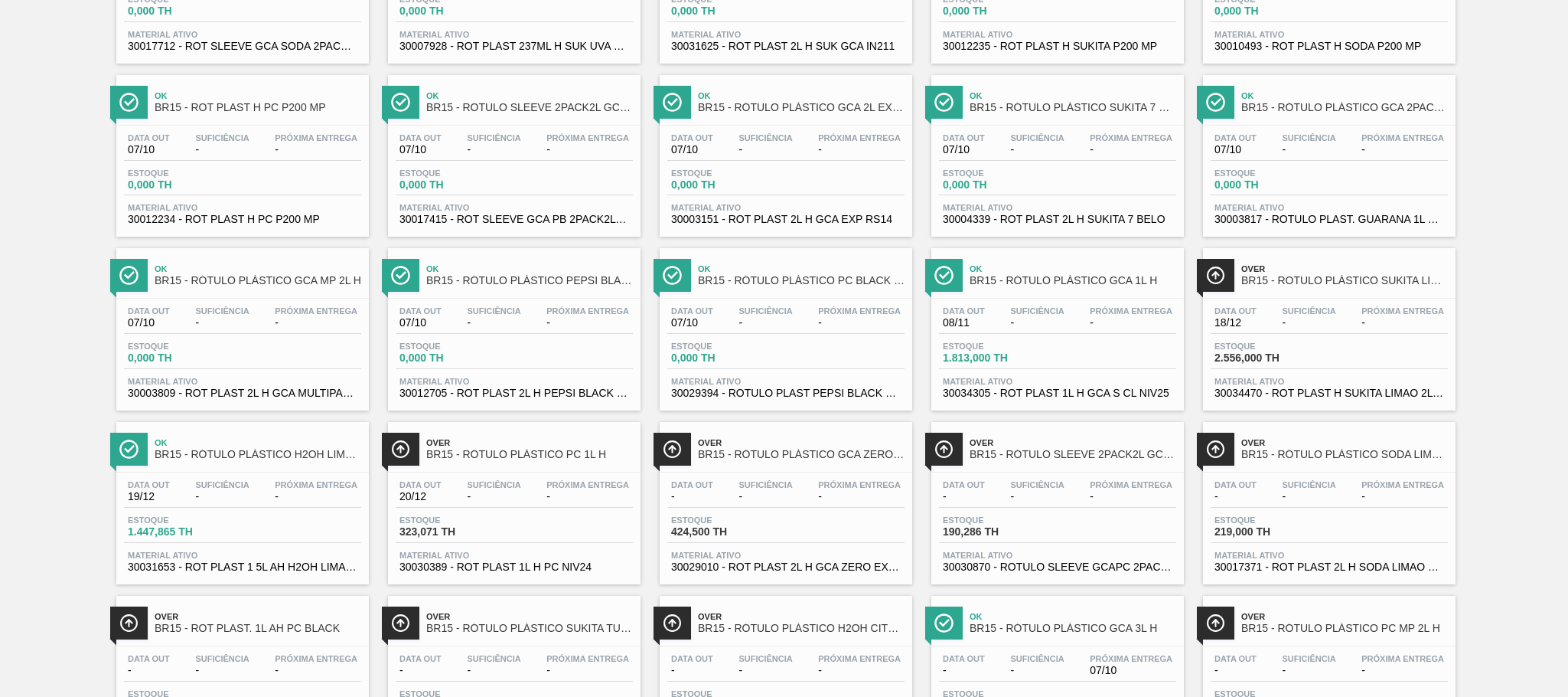
scroll to position [1234, 0]
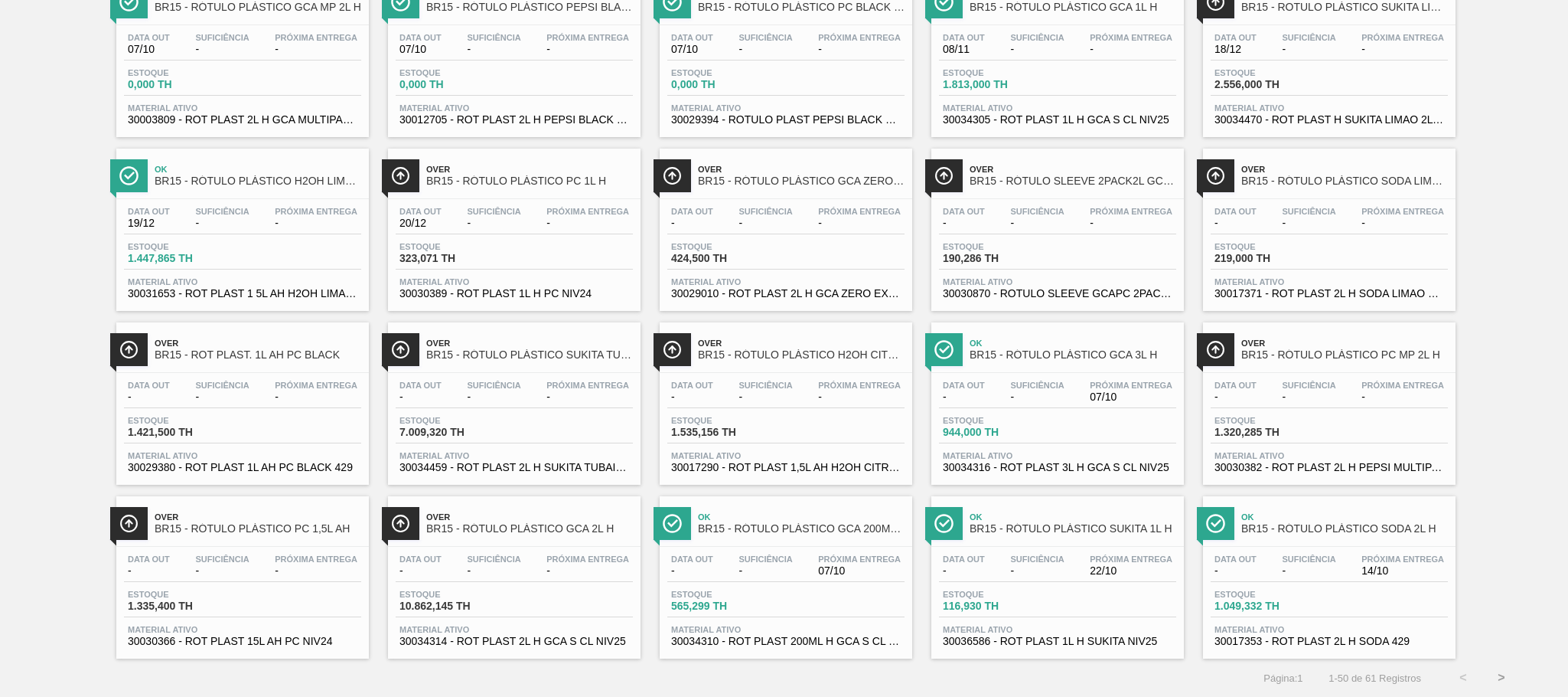
click at [1495, 678] on button ">" at bounding box center [1501, 678] width 39 height 39
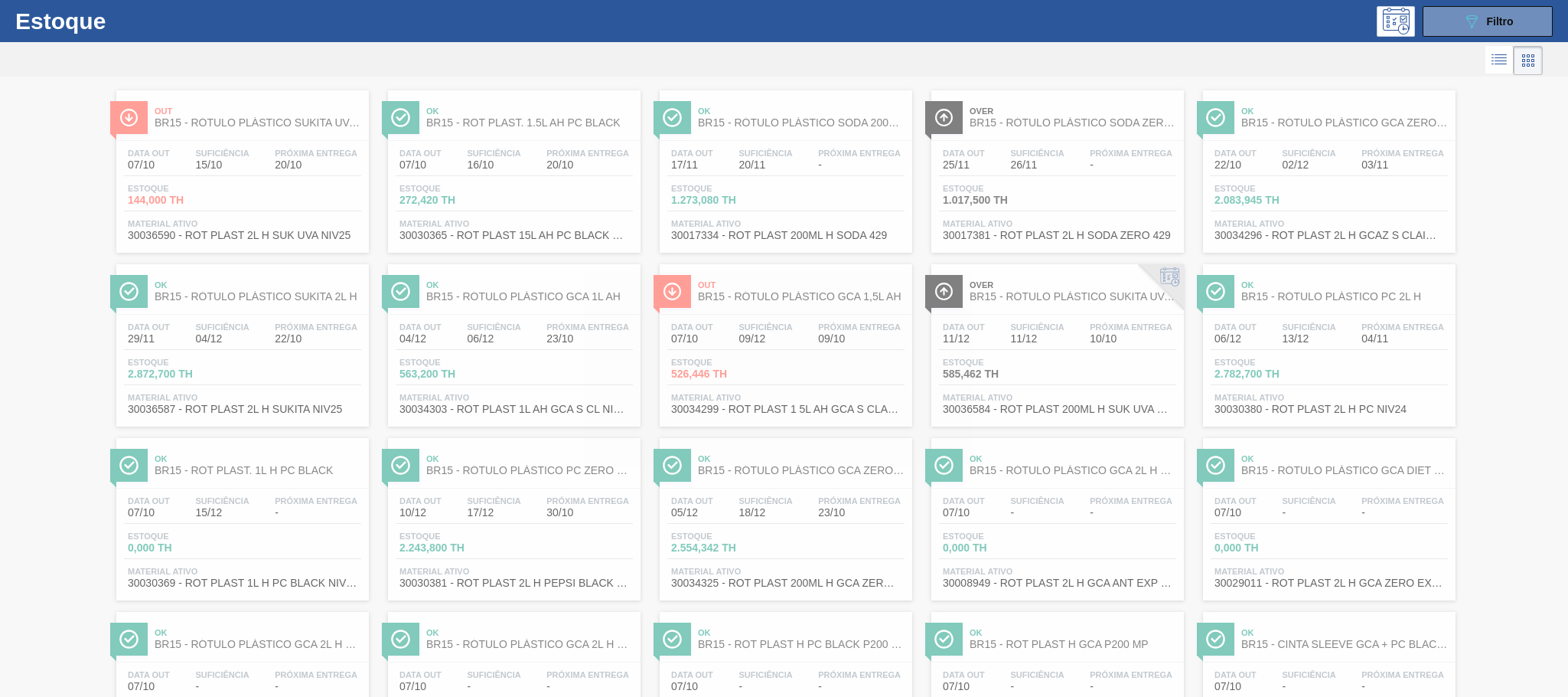
scroll to position [0, 0]
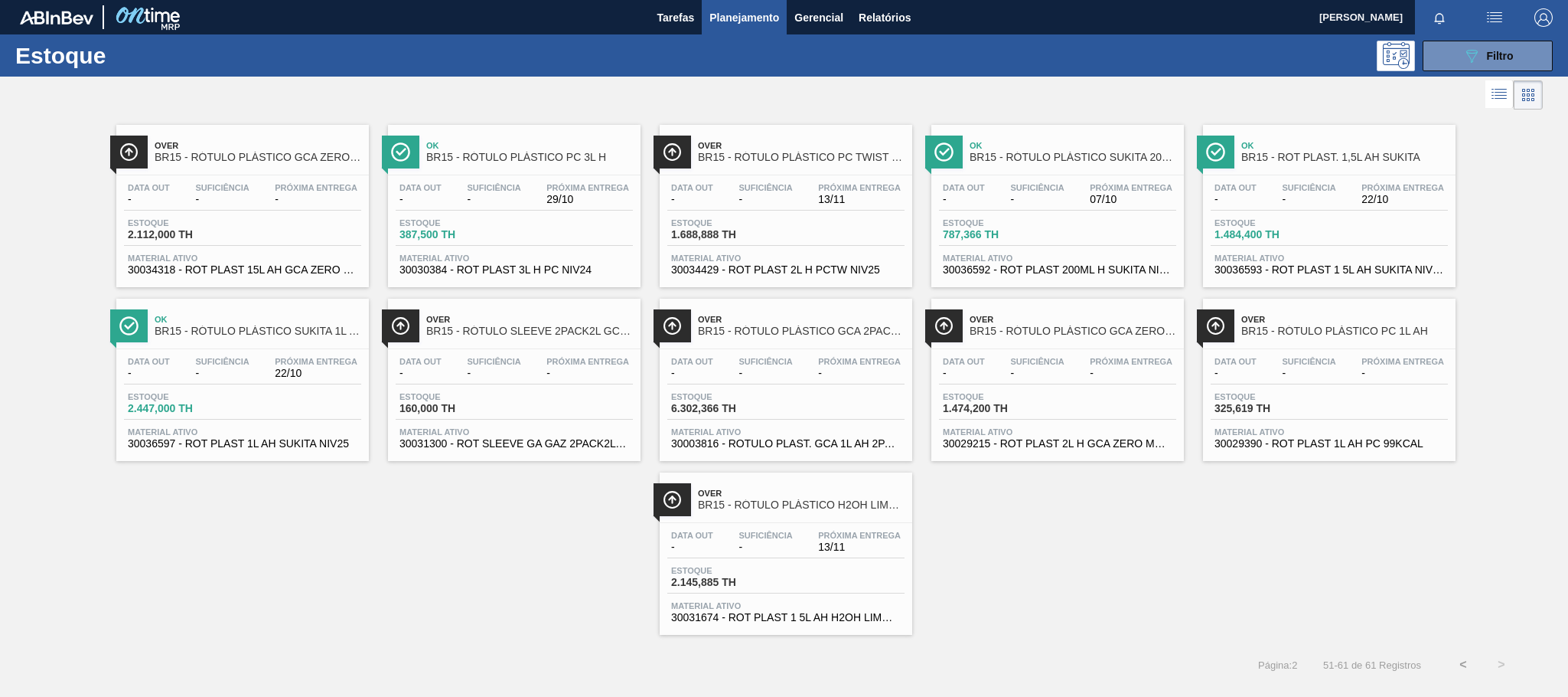
click at [1153, 251] on div "Data out - Suficiência - Próxima Entrega 07/10 Estoque 787,366 TH Material ativ…" at bounding box center [1058, 227] width 252 height 104
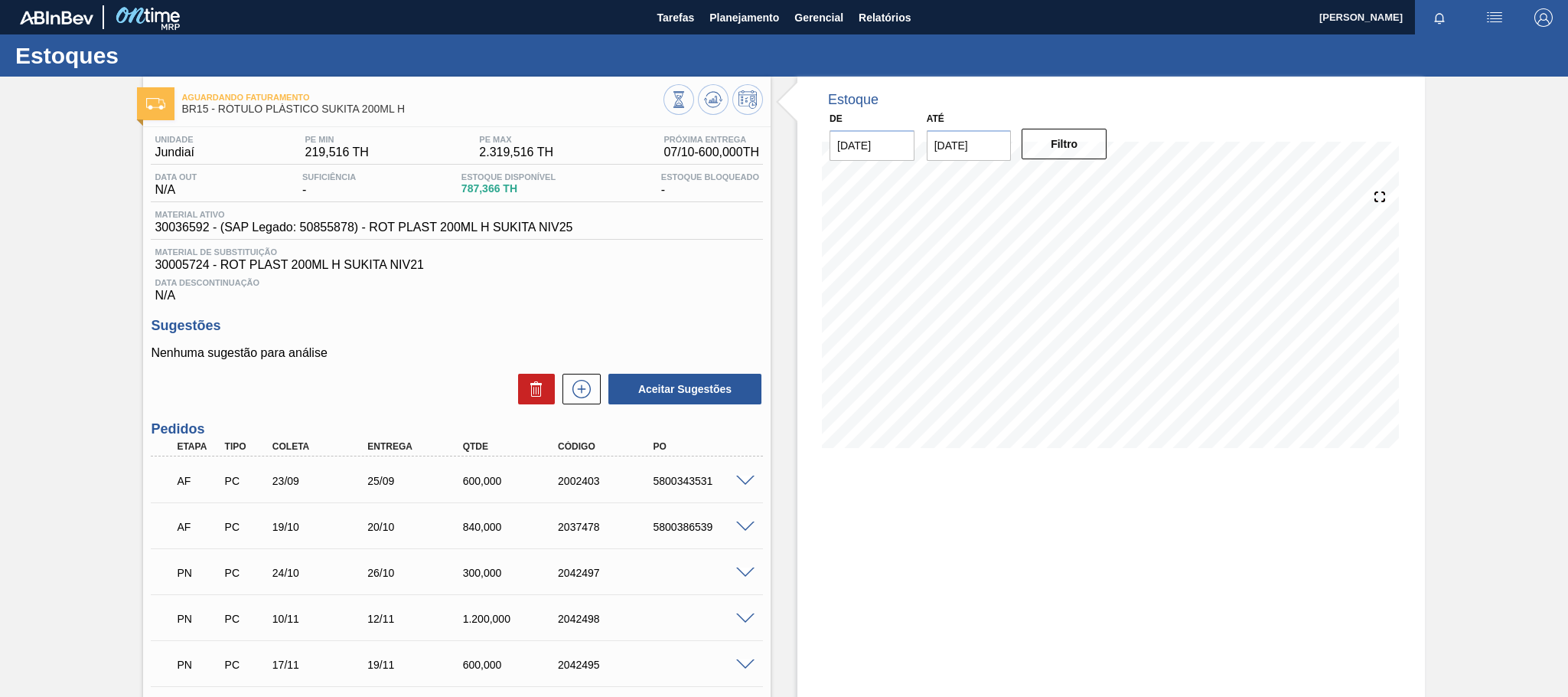
scroll to position [115, 0]
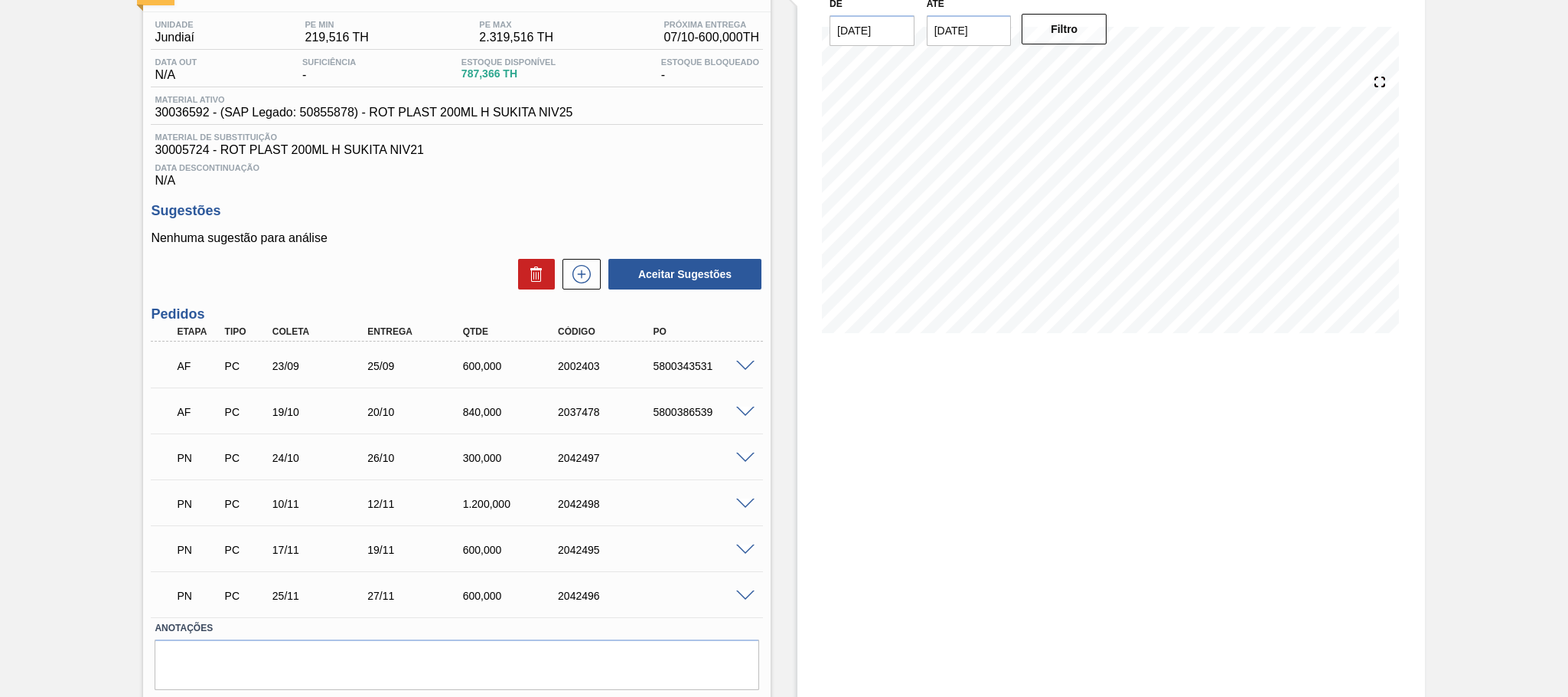
click at [740, 371] on span at bounding box center [745, 366] width 18 height 11
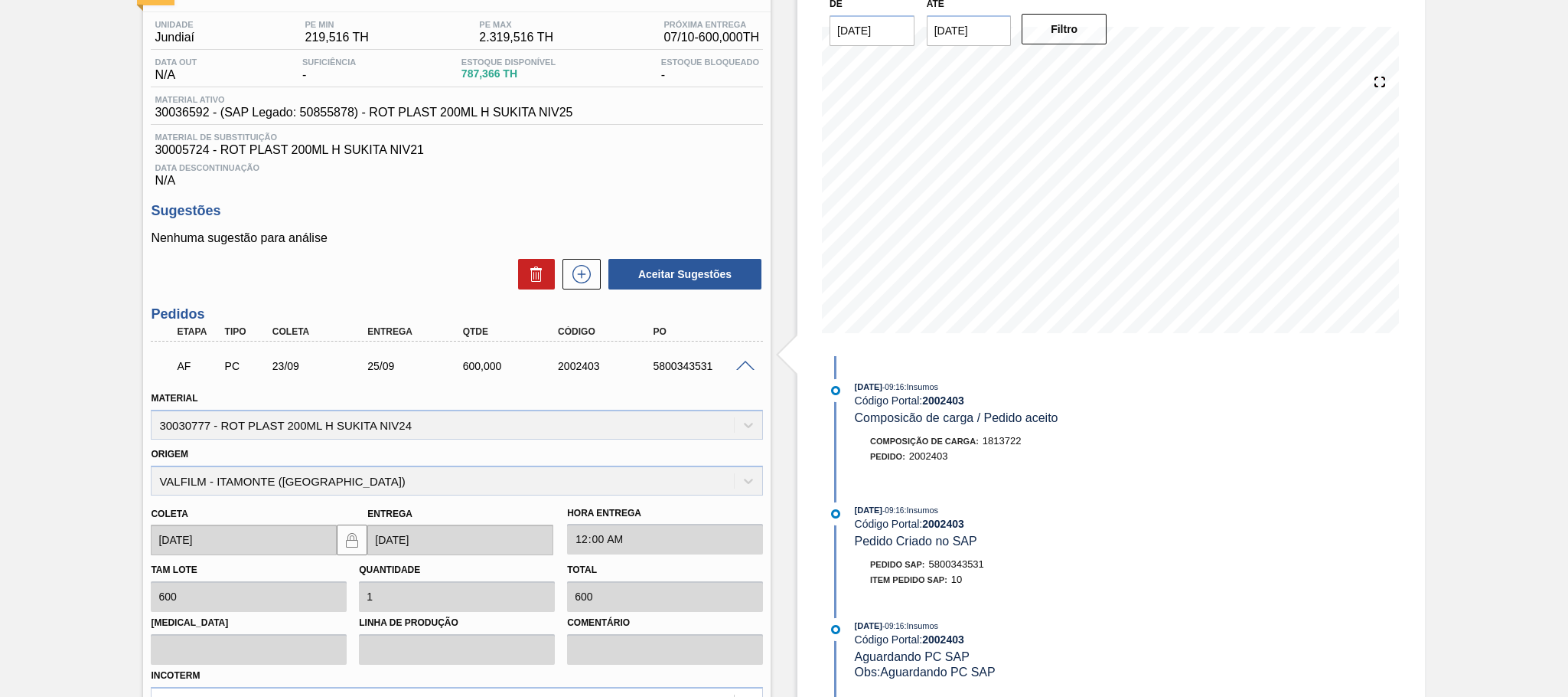
click at [739, 370] on span at bounding box center [745, 366] width 18 height 11
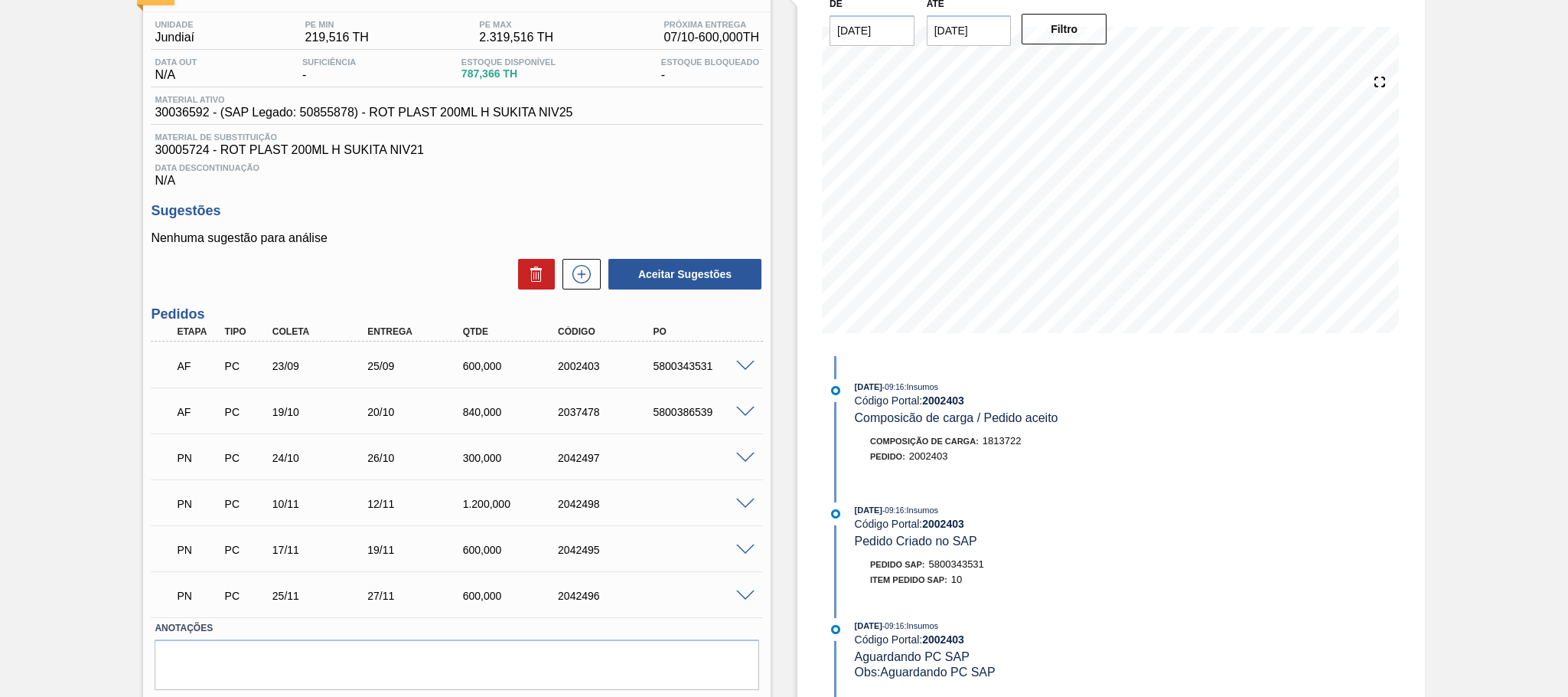
click at [741, 418] on span at bounding box center [745, 412] width 18 height 11
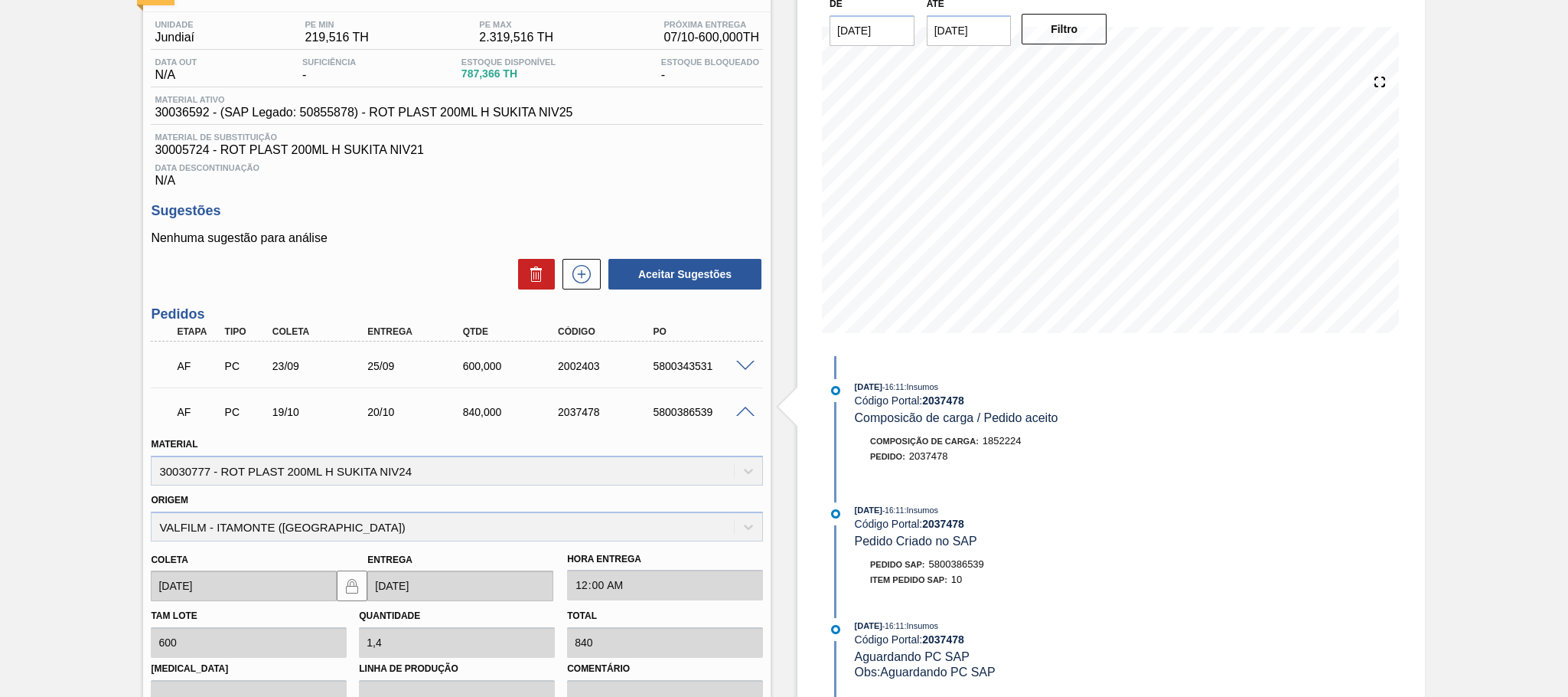
click at [742, 418] on span at bounding box center [745, 412] width 18 height 11
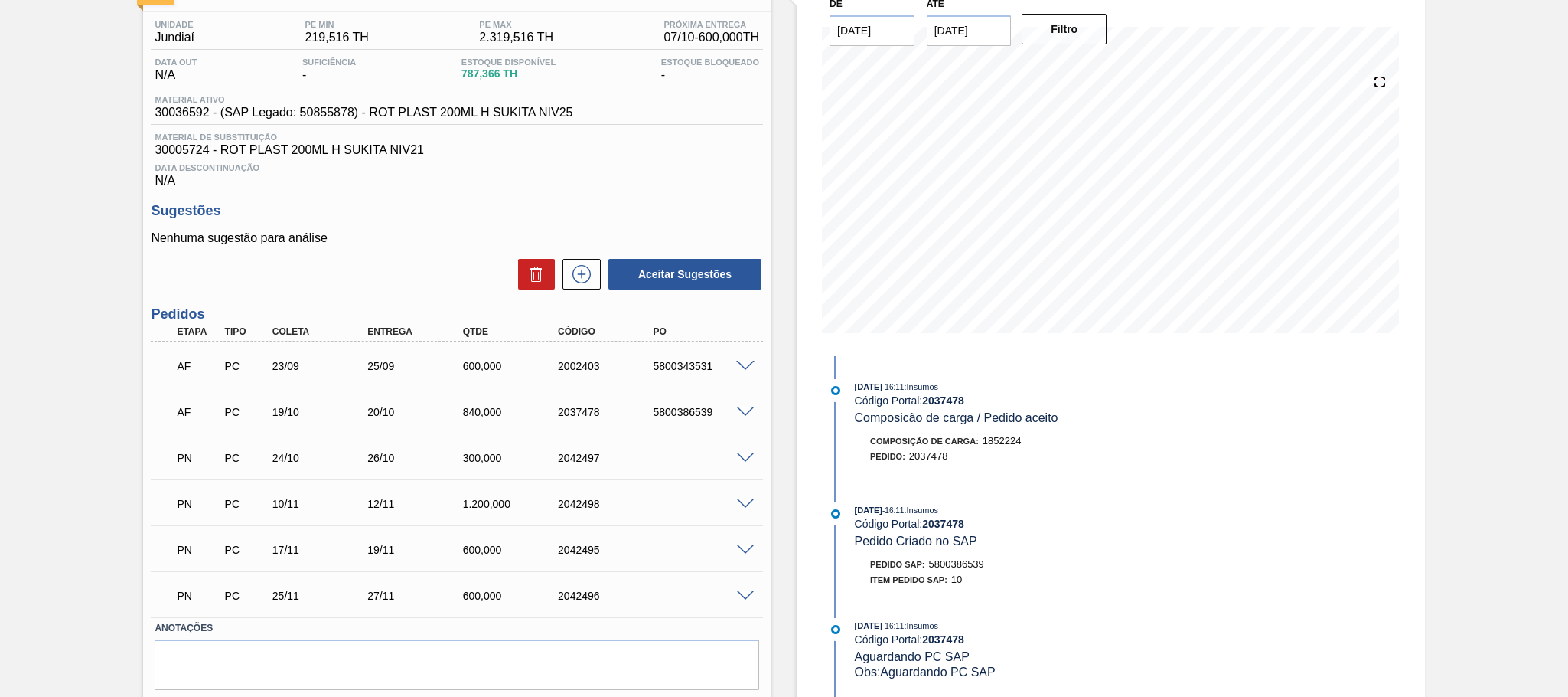
scroll to position [0, 0]
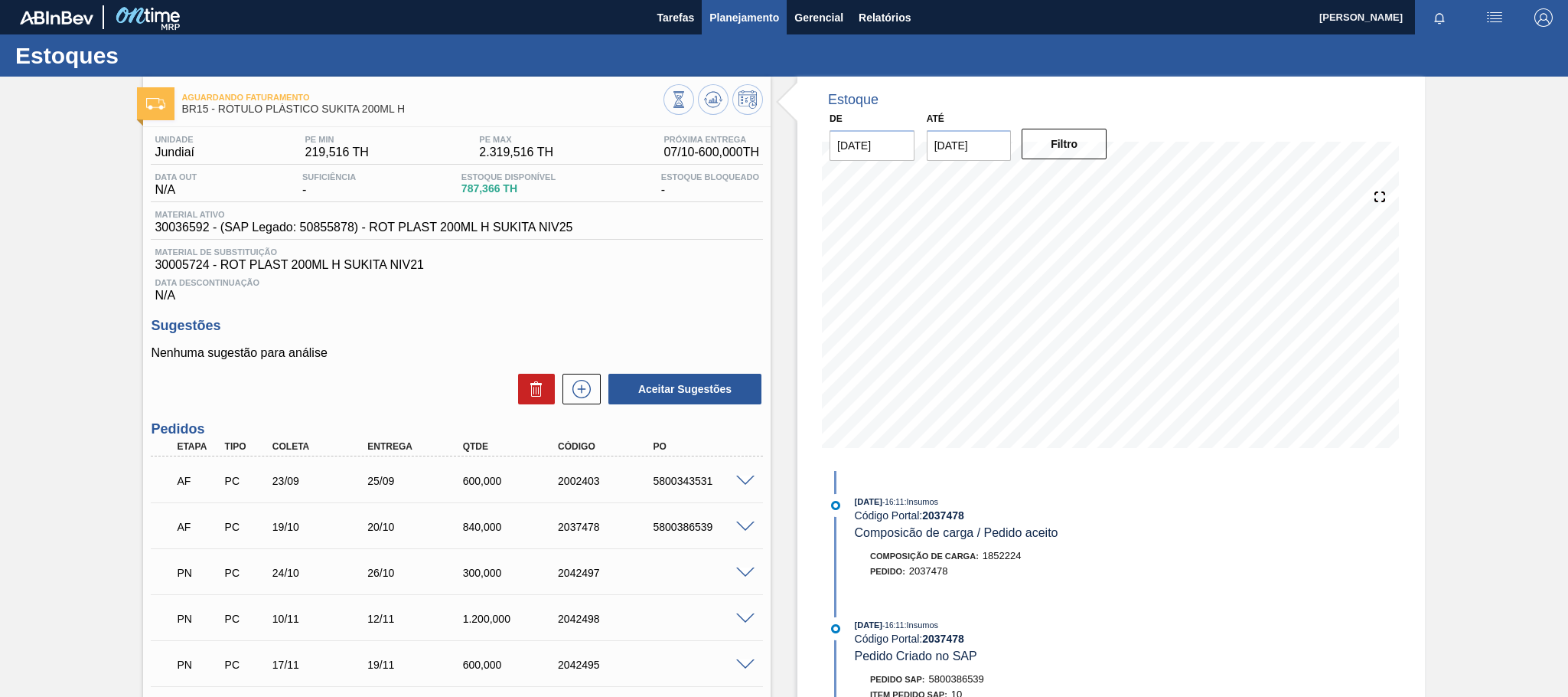
click at [761, 21] on span "Planejamento" at bounding box center [743, 18] width 69 height 18
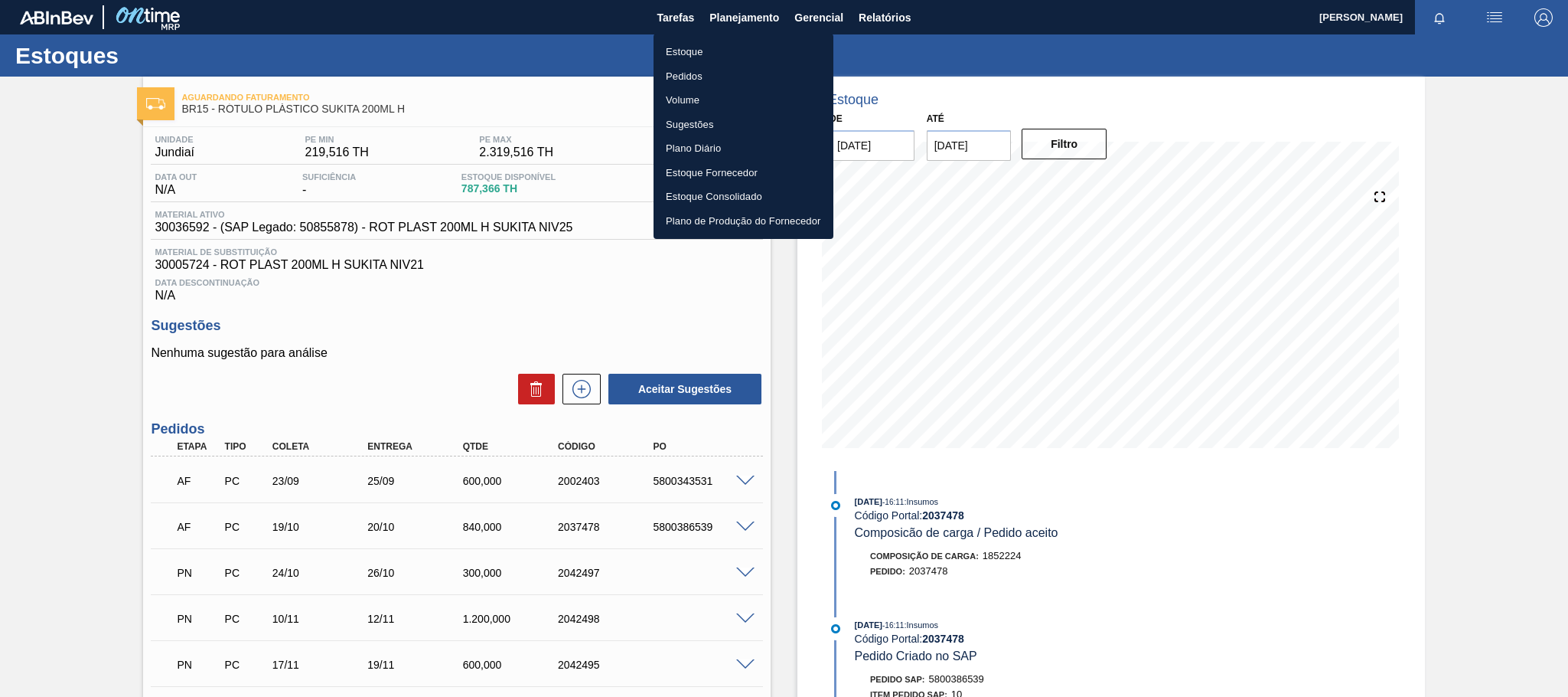
click at [757, 46] on li "Estoque" at bounding box center [743, 52] width 180 height 25
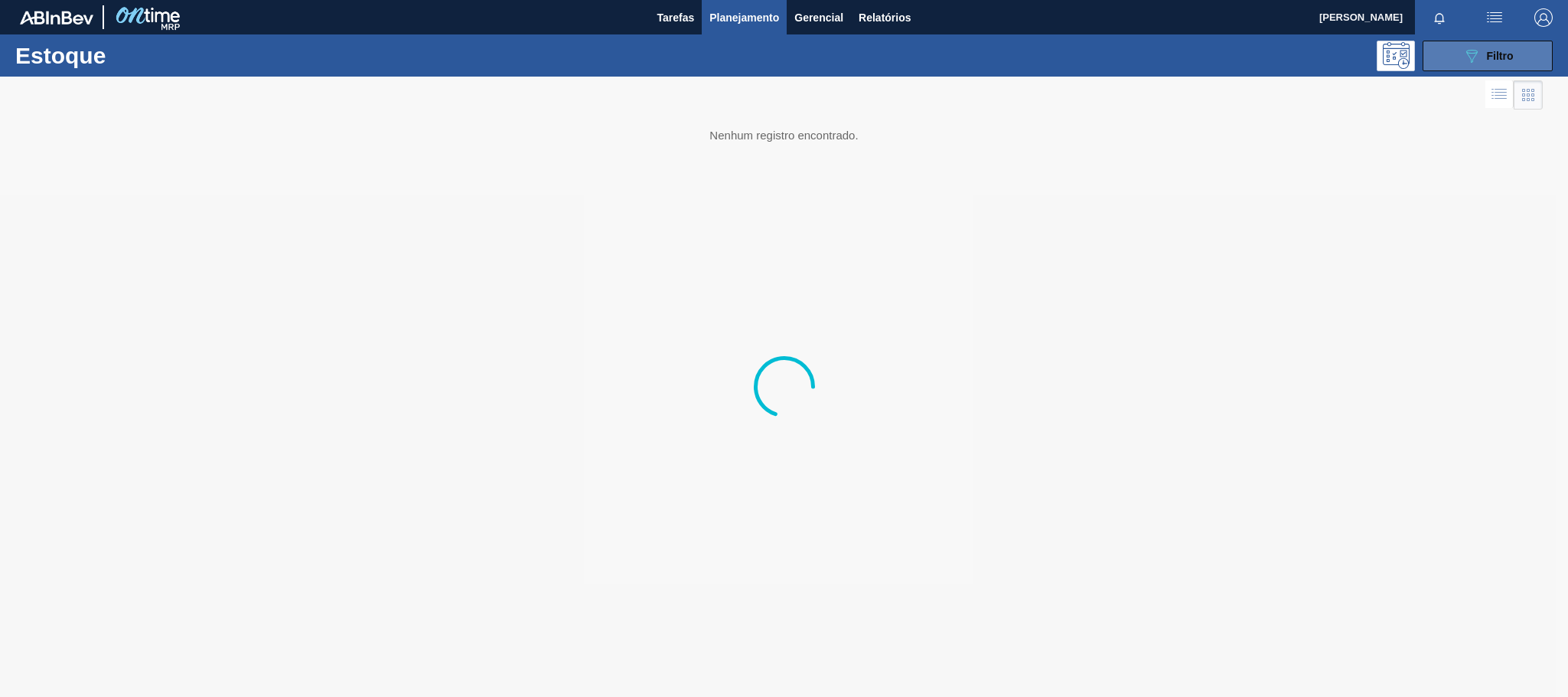
click at [1467, 55] on icon "089F7B8B-B2A5-4AFE-B5C0-19BA573D28AC" at bounding box center [1471, 55] width 18 height 18
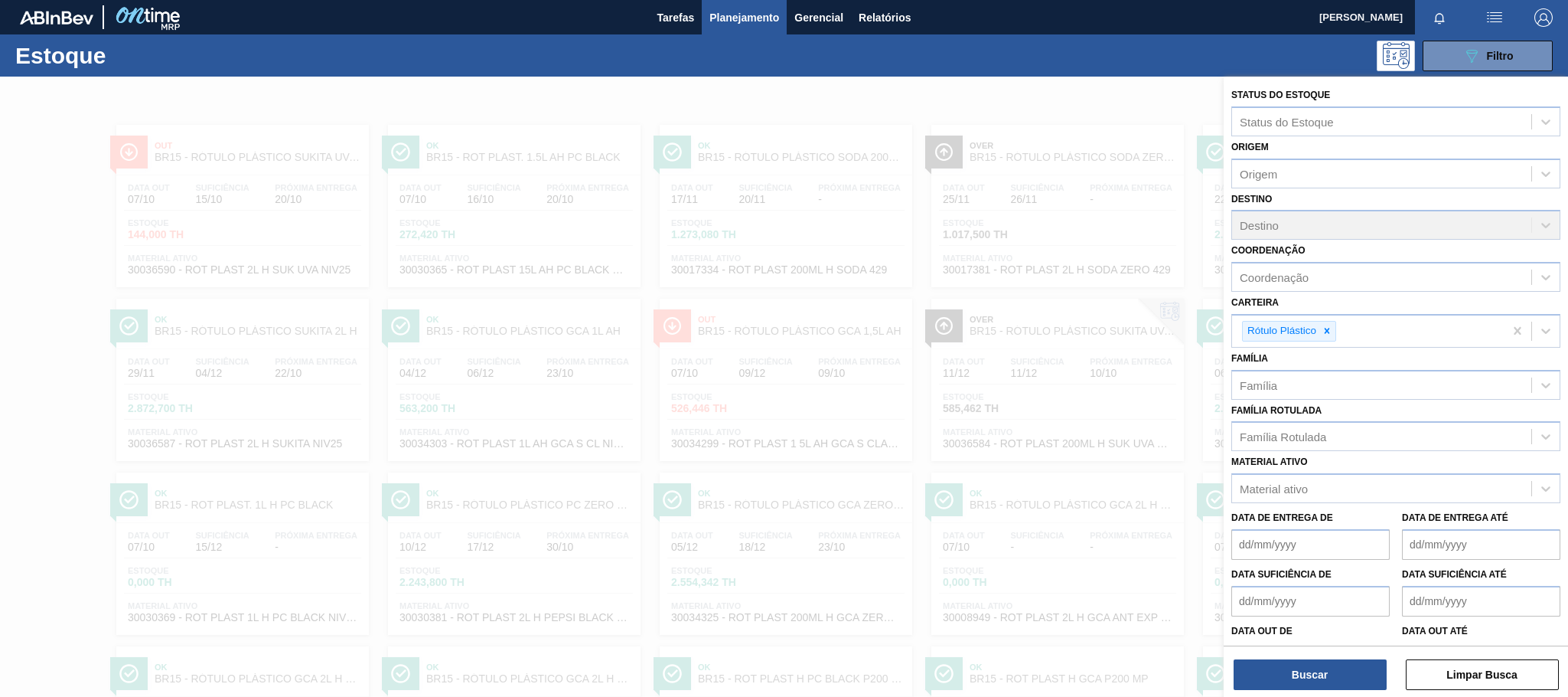
click at [1330, 333] on icon at bounding box center [1327, 331] width 5 height 5
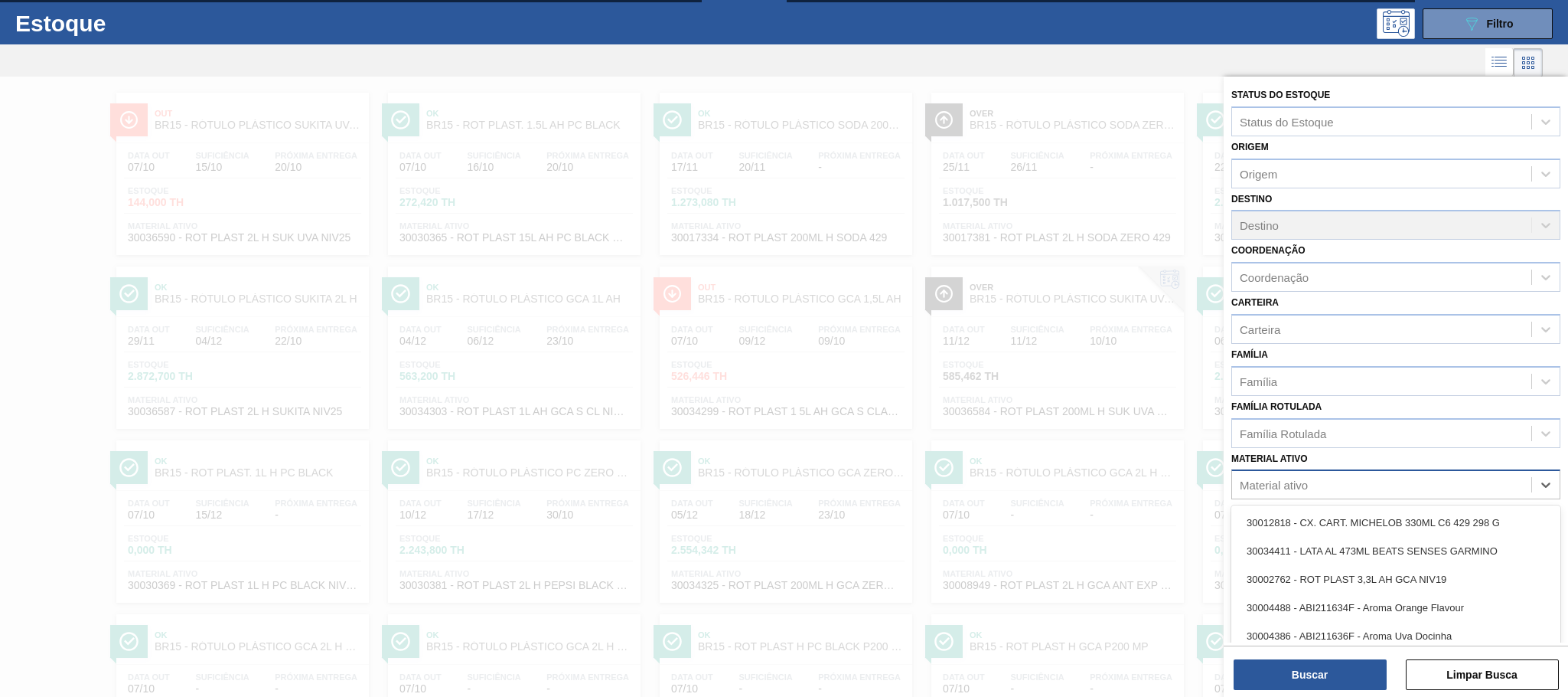
click at [1317, 487] on div "Material ativo" at bounding box center [1381, 484] width 299 height 22
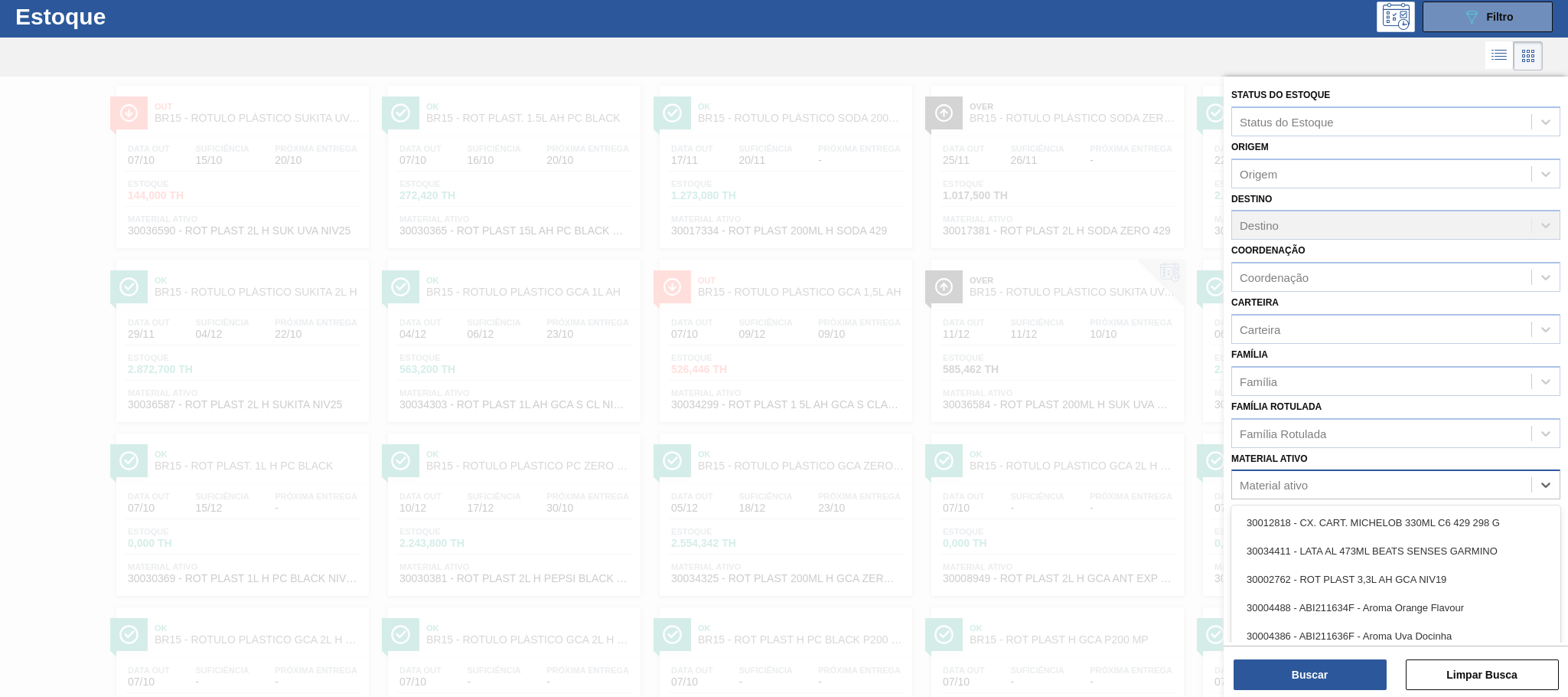
scroll to position [45, 0]
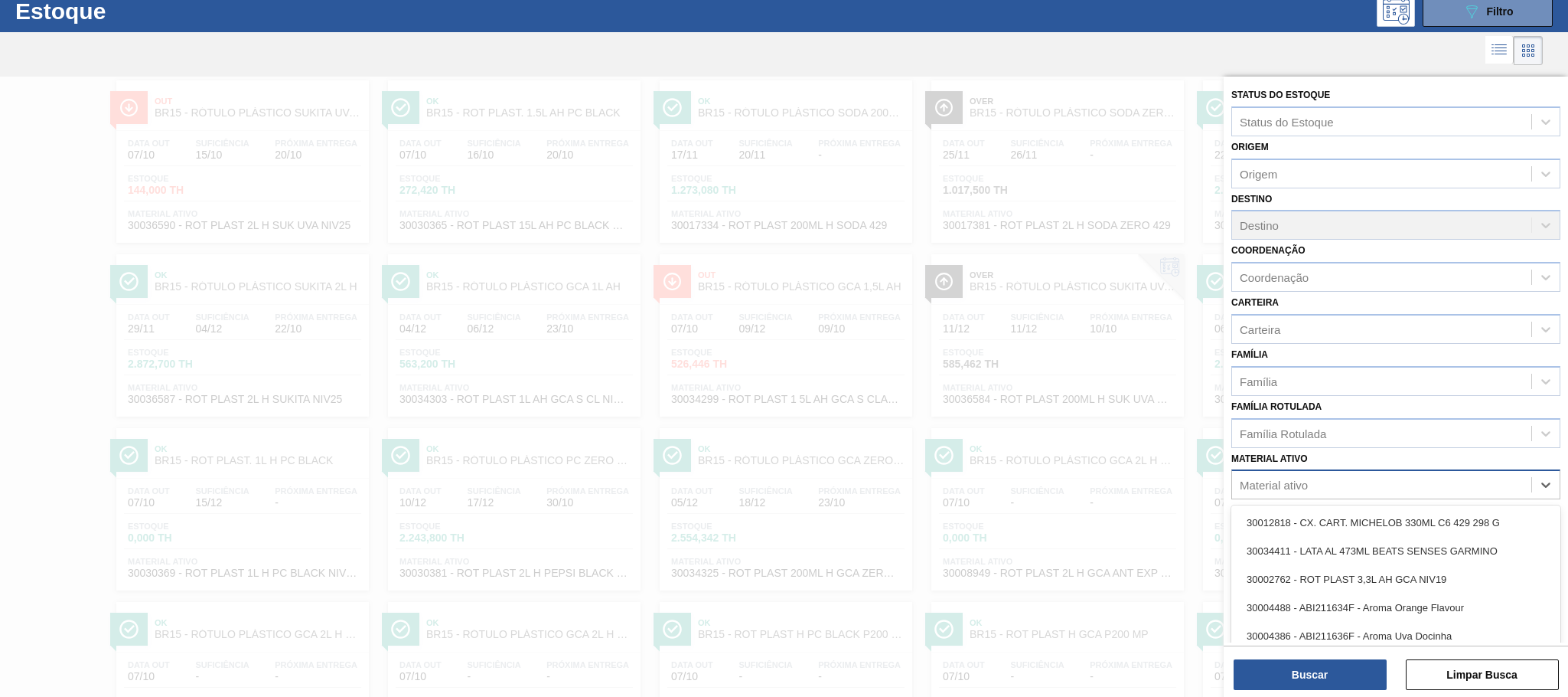
paste ativo "30009782"
type ativo "30009782"
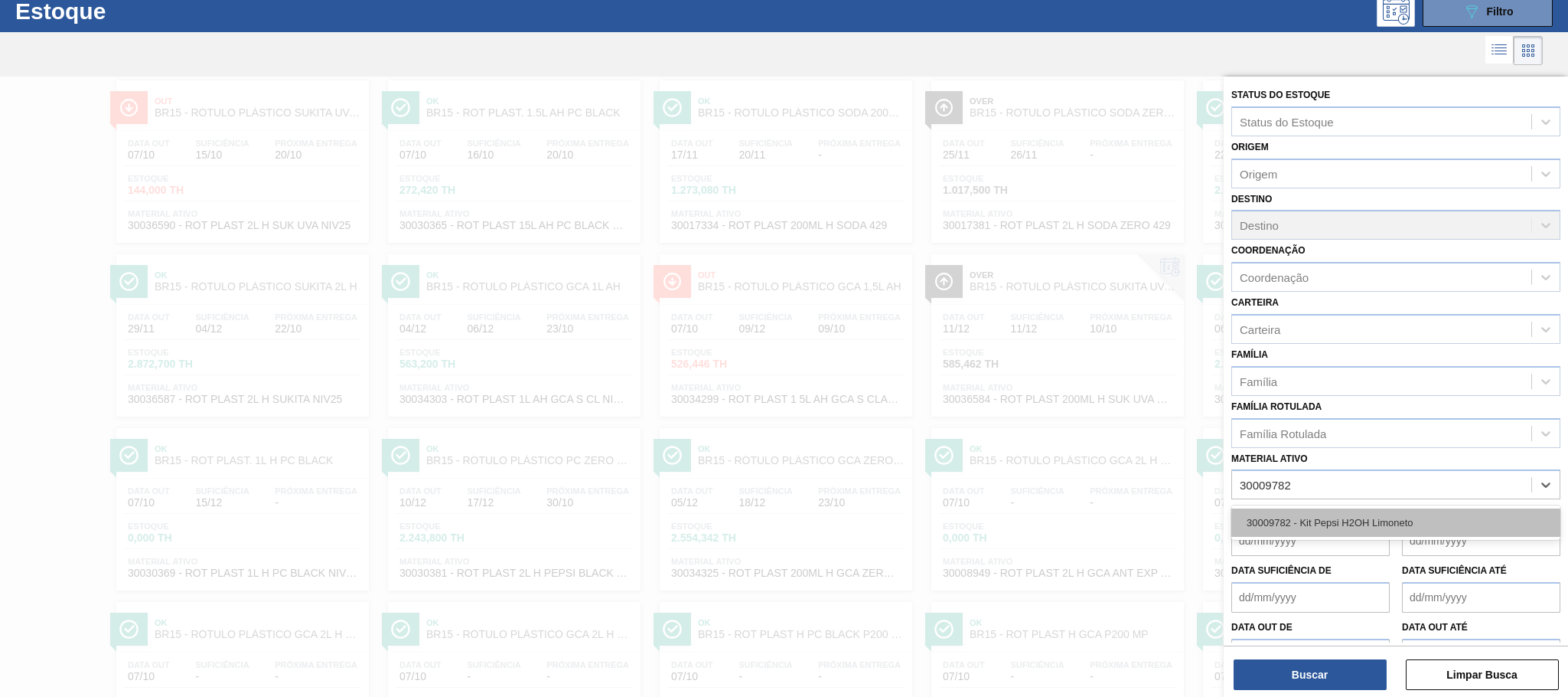
click at [1338, 523] on div "30009782 - Kit Pepsi H2OH Limoneto" at bounding box center [1395, 523] width 329 height 28
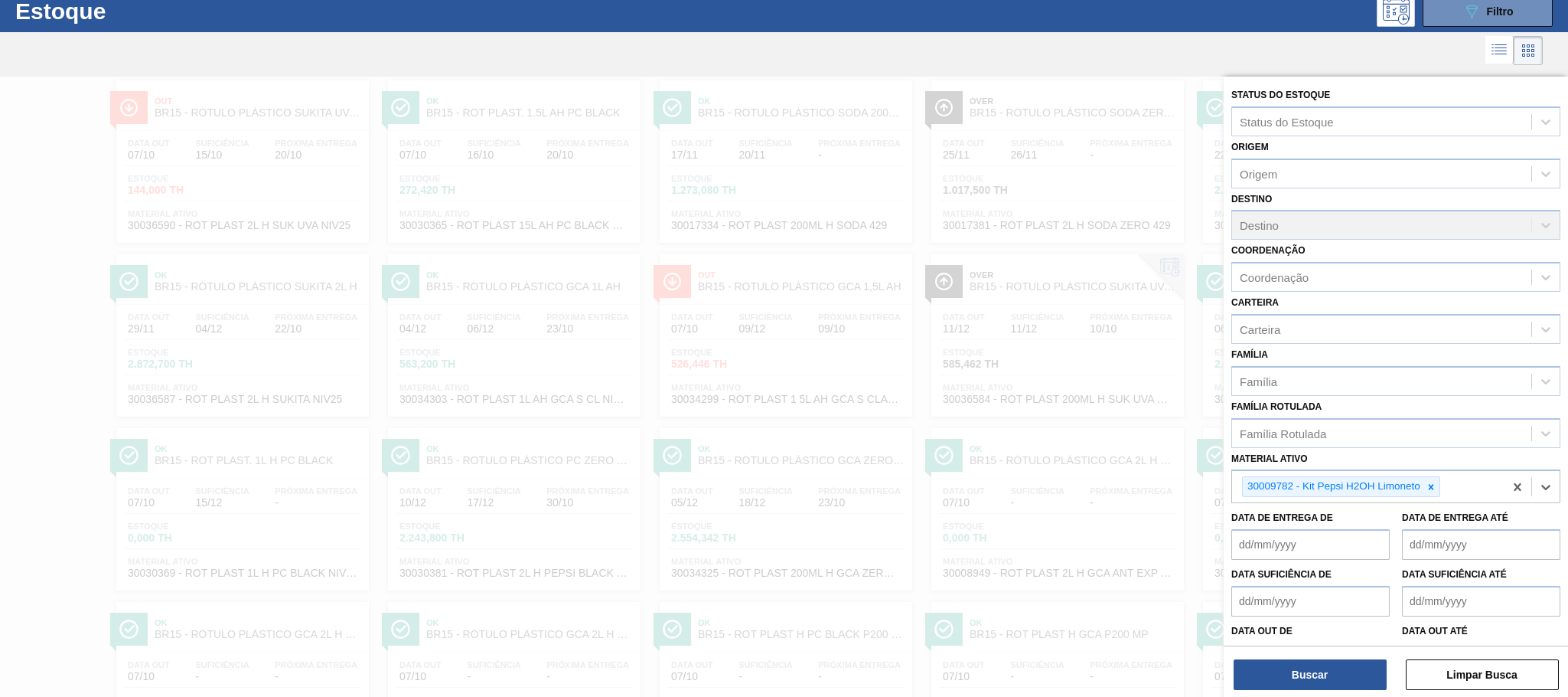
paste ativo "30029013"
type ativo "30029013"
click at [1458, 538] on div "30029013 - KIT PEPSI COLA 99KCAL BIB" at bounding box center [1395, 526] width 329 height 28
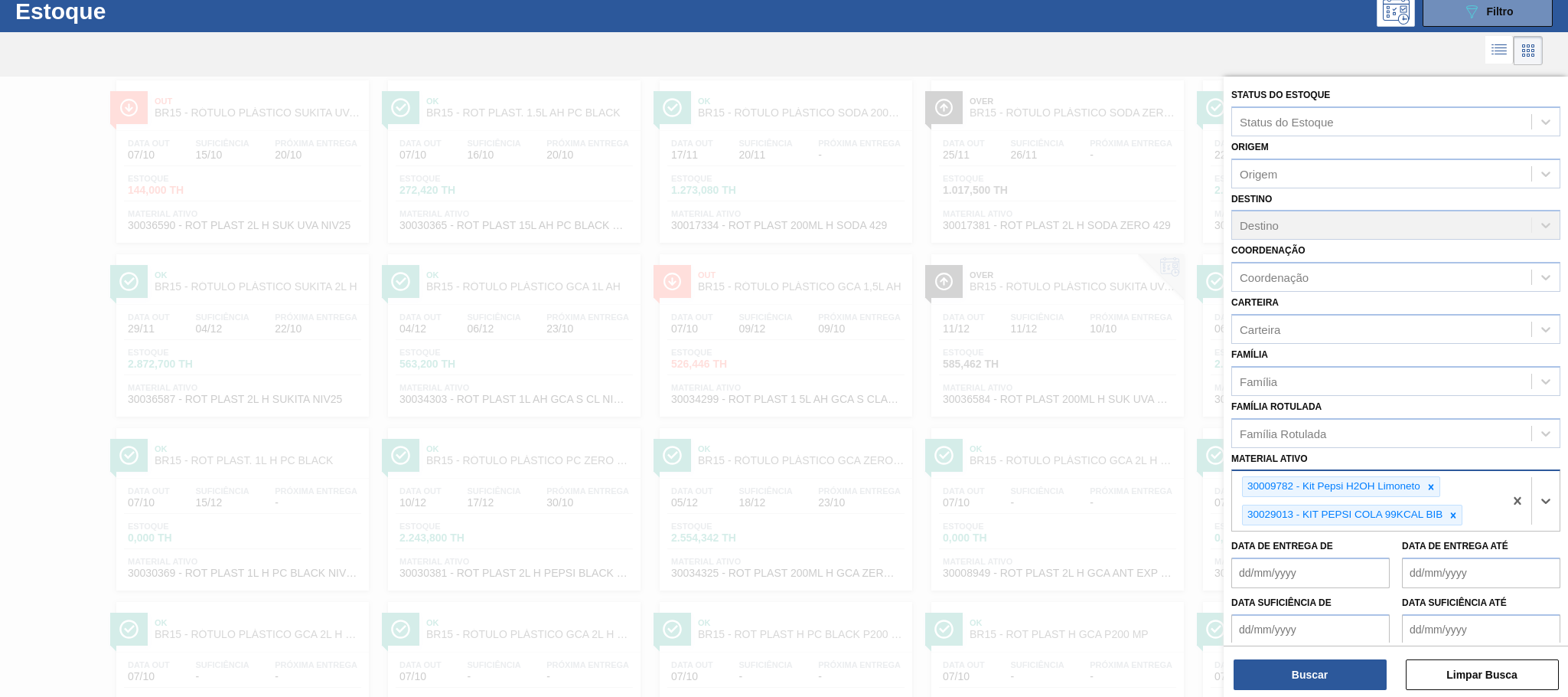
paste ativo "30002876"
type ativo "30002876"
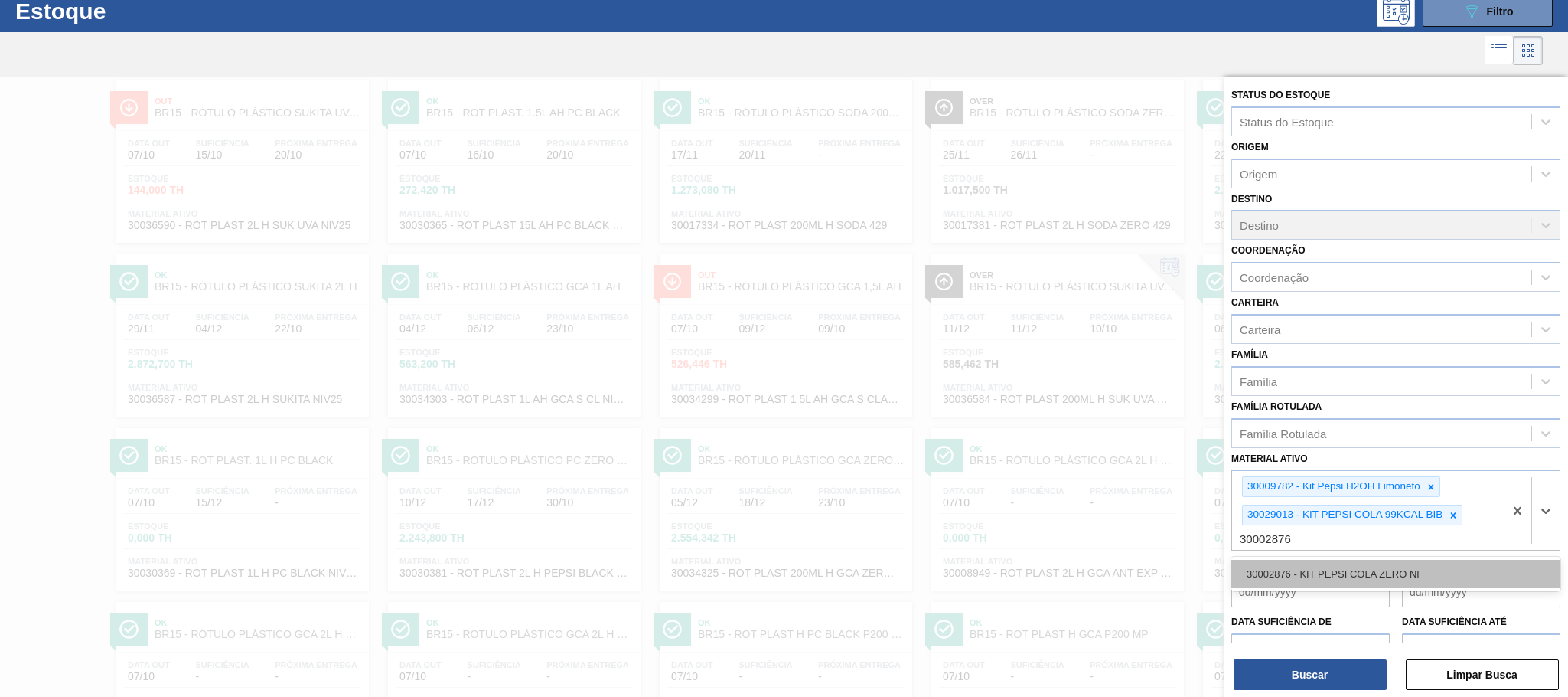
click at [1387, 565] on div "30002876 - KIT PEPSI COLA ZERO NF" at bounding box center [1395, 573] width 329 height 28
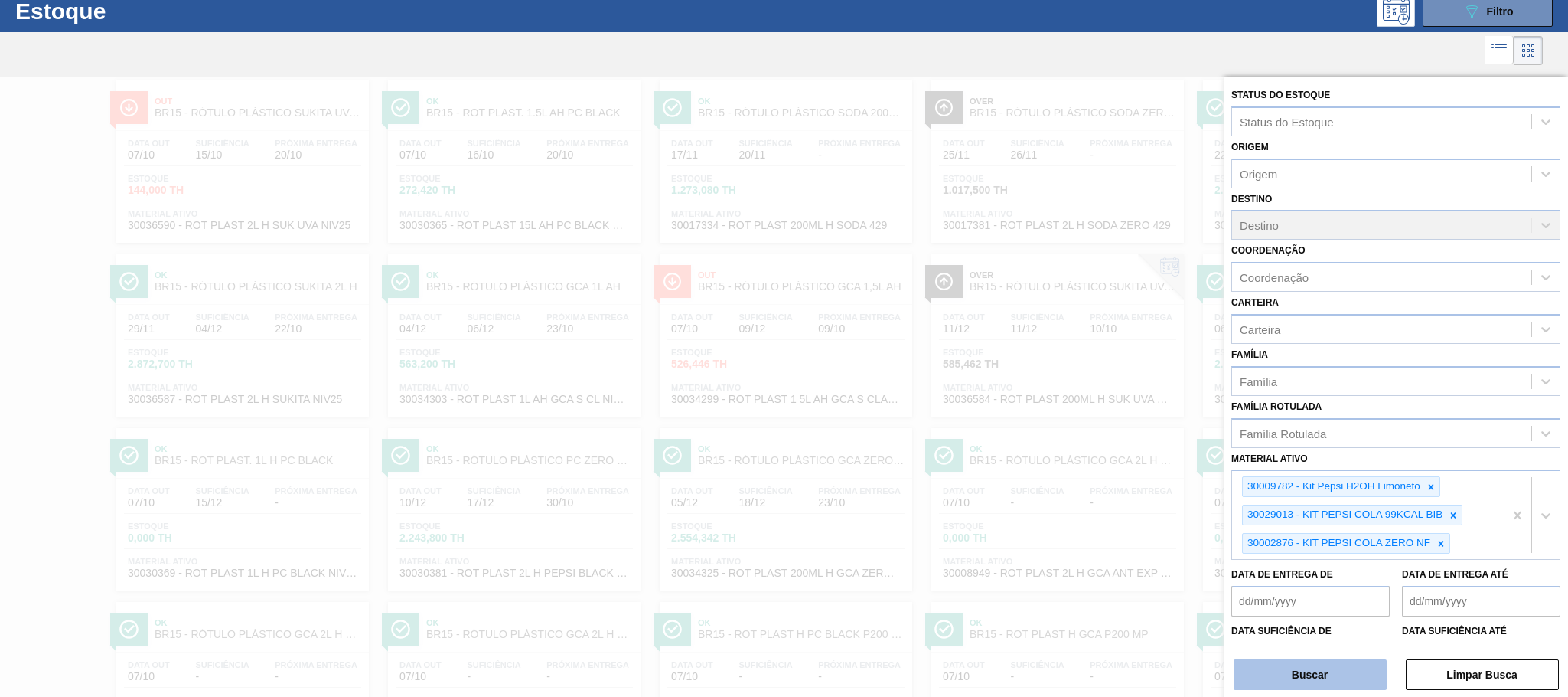
click at [1321, 661] on button "Buscar" at bounding box center [1309, 674] width 153 height 31
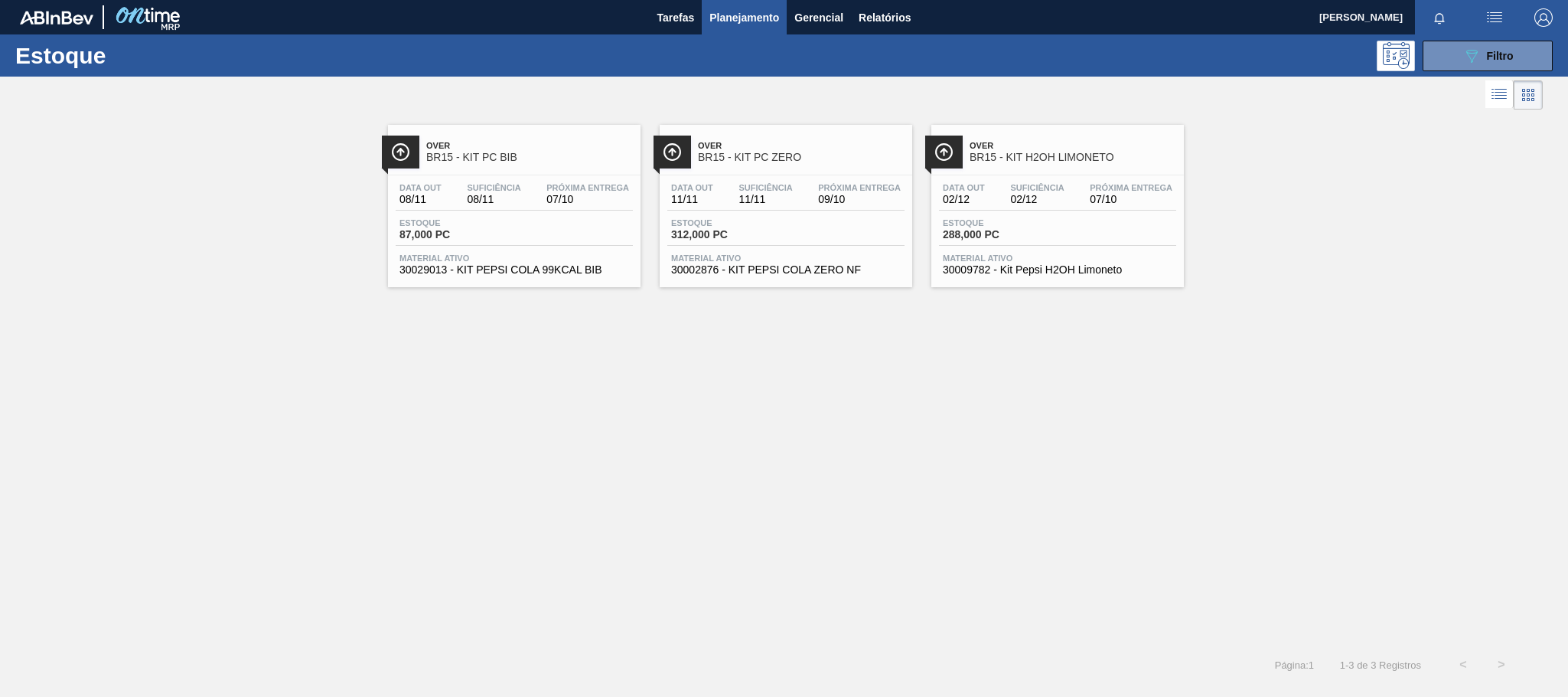
click at [519, 167] on div "Over BR15 - KIT PC BIB" at bounding box center [529, 152] width 207 height 34
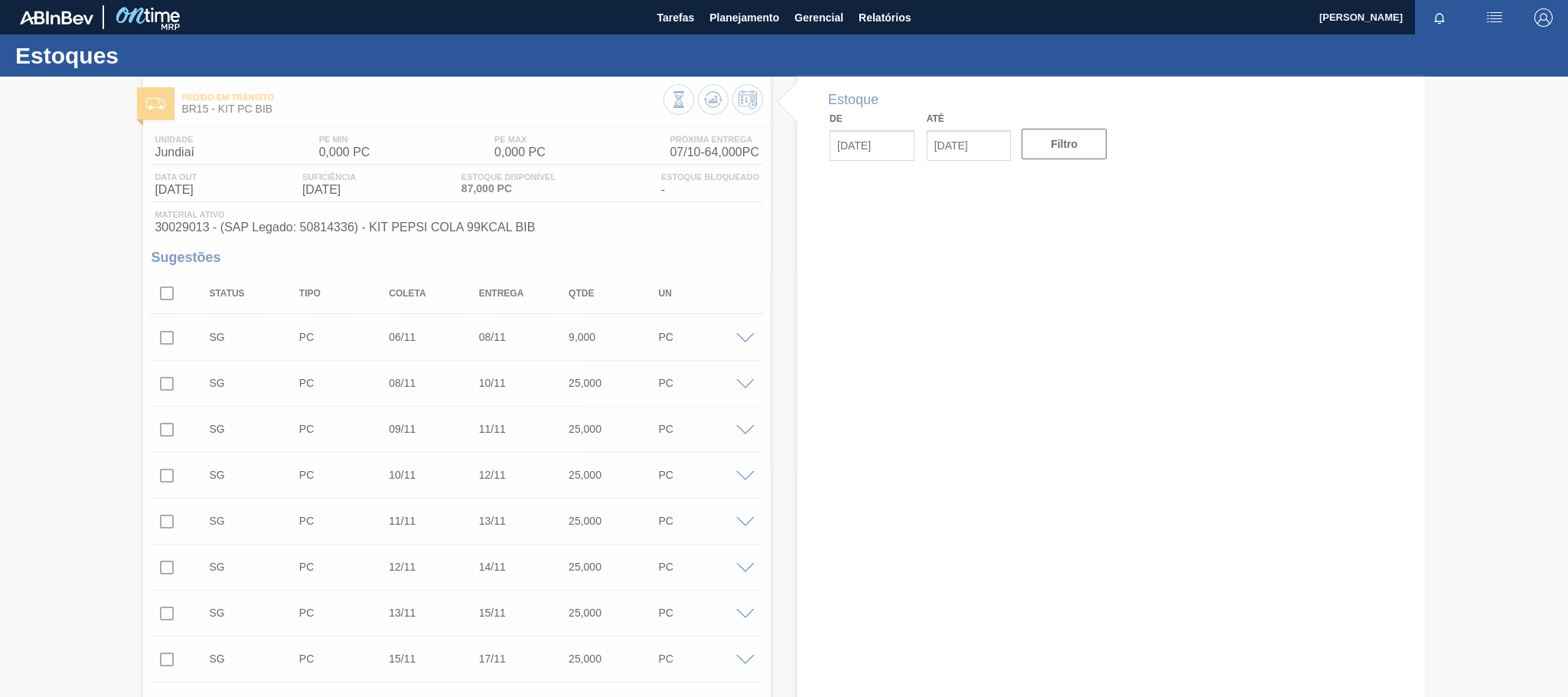
type input "[DATE]"
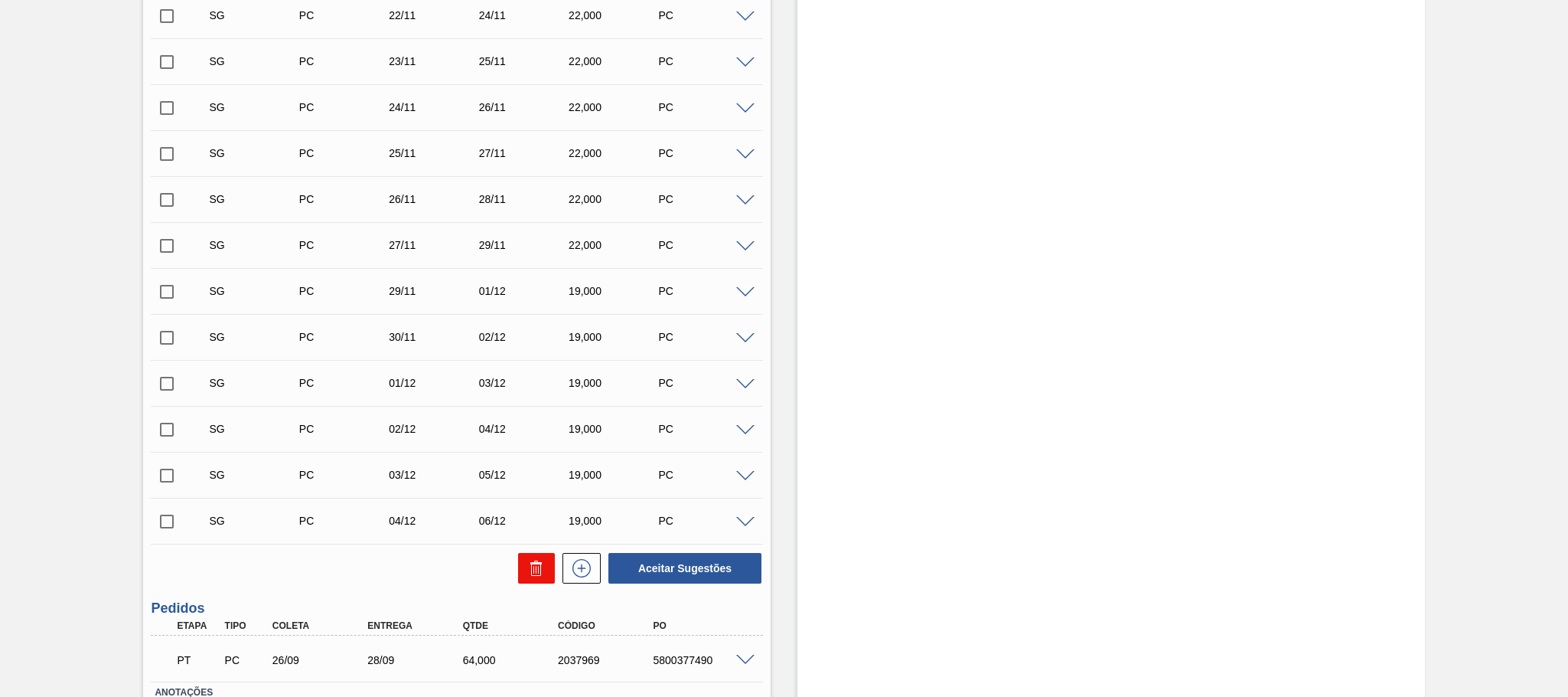
scroll to position [1032, 0]
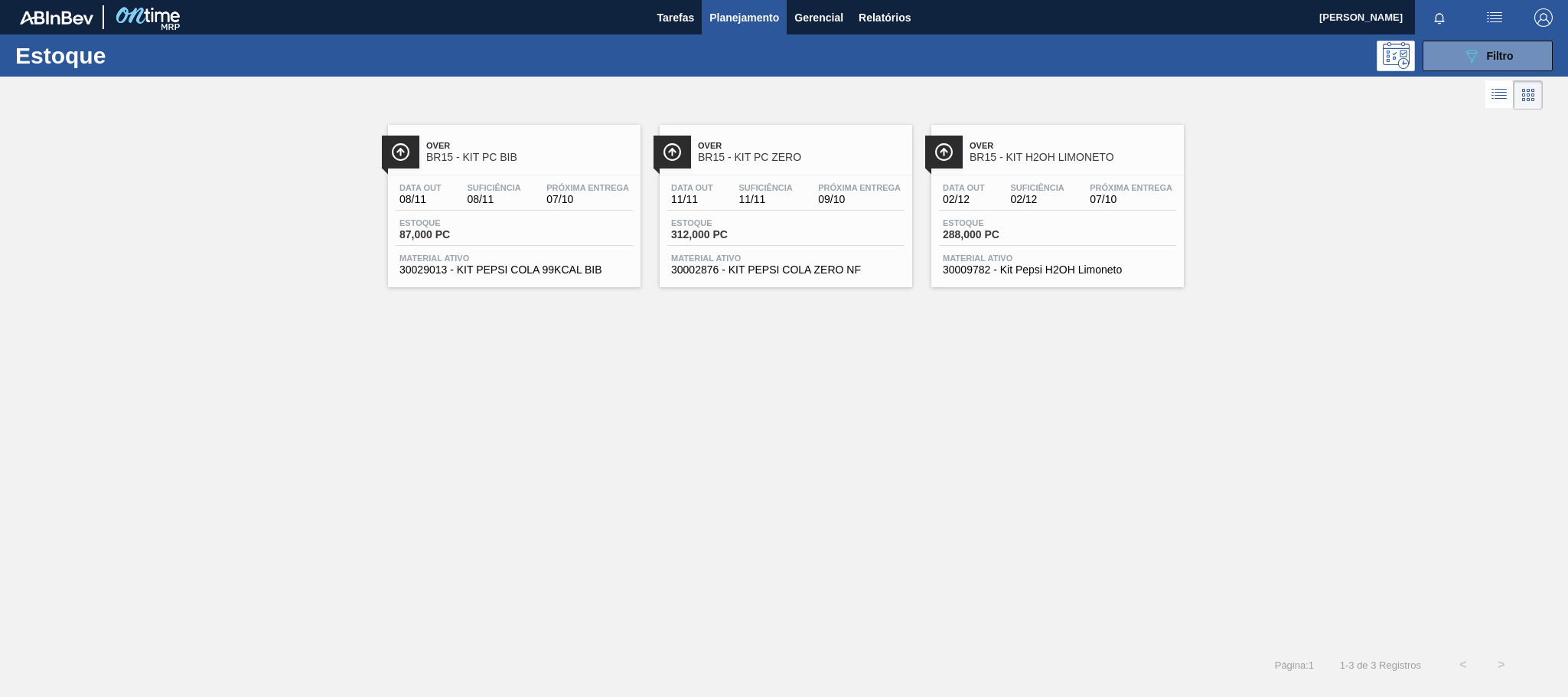
click at [724, 166] on div "Over BR15 - KIT PC ZERO" at bounding box center [801, 152] width 207 height 34
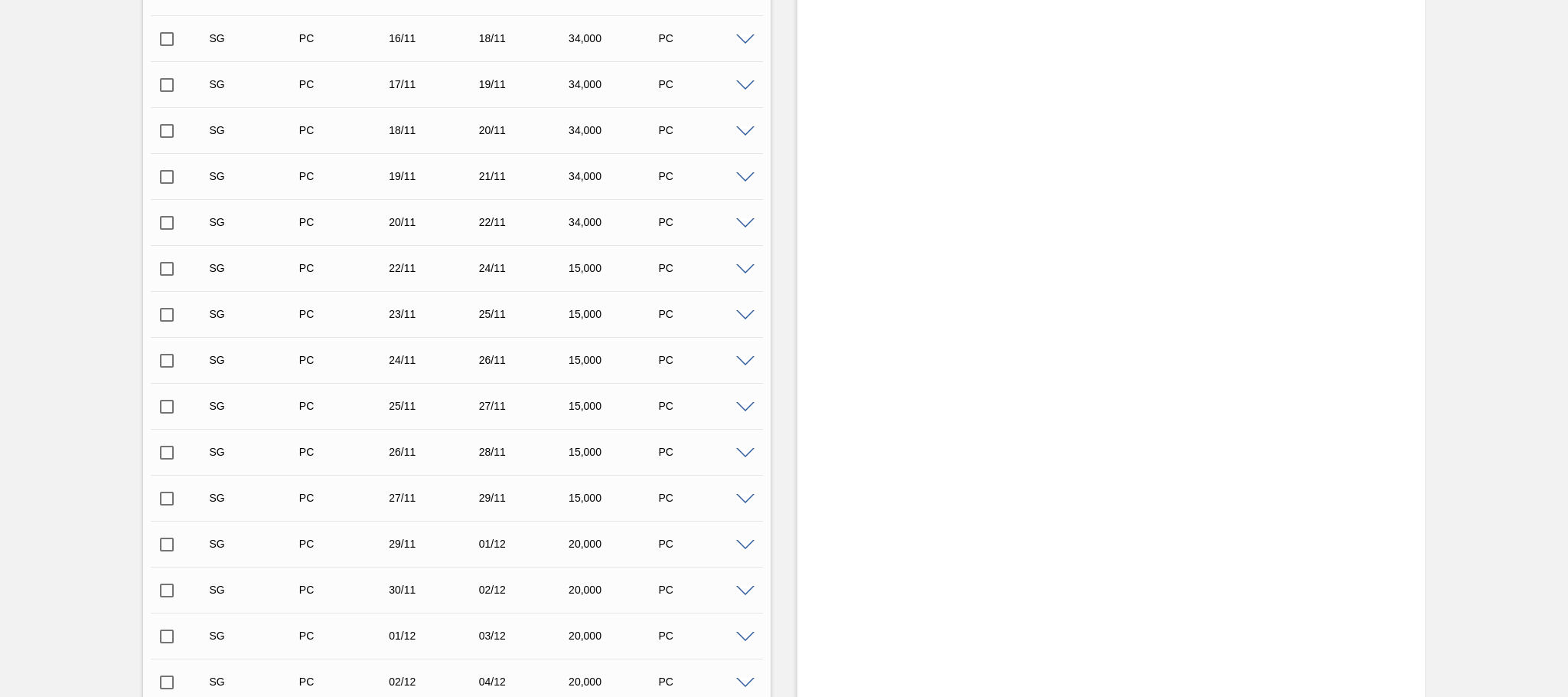
scroll to position [940, 0]
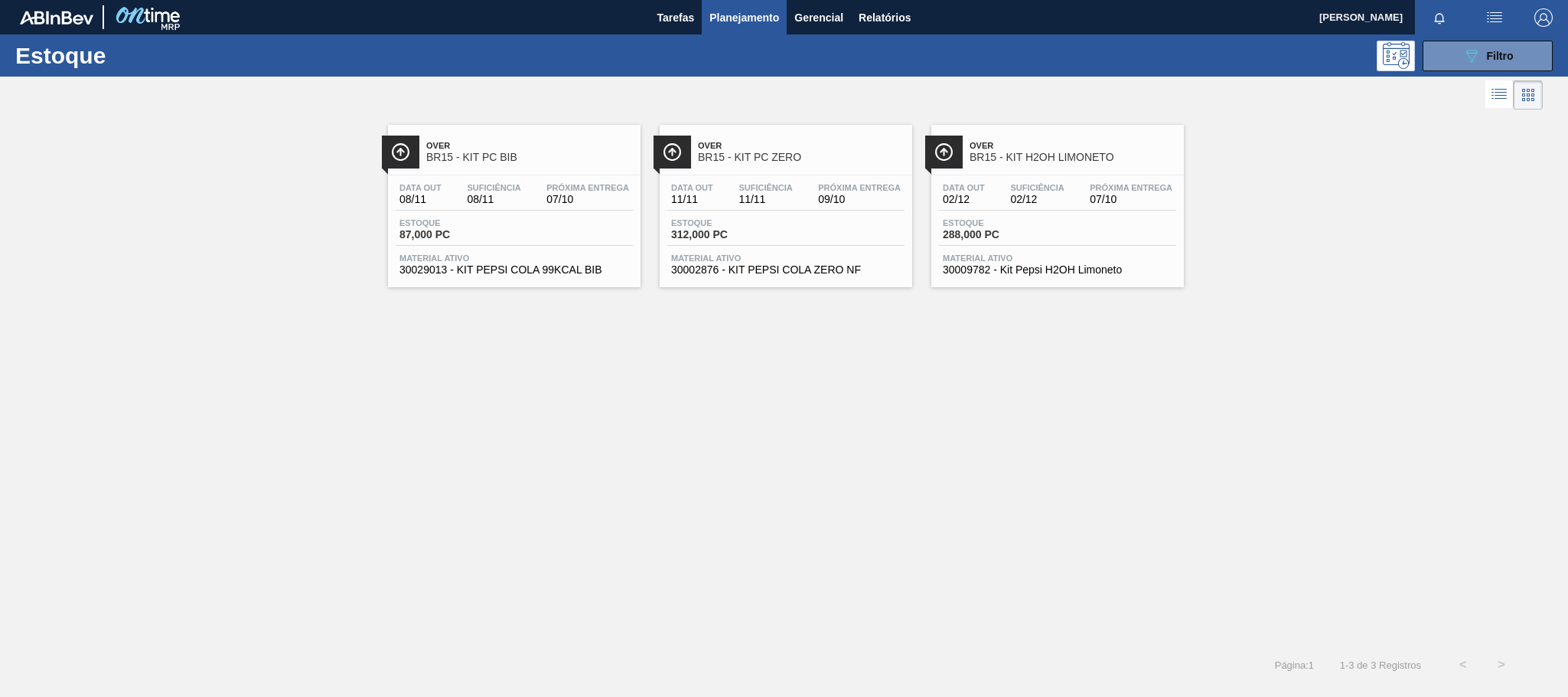
click at [1056, 196] on span "02/12" at bounding box center [1036, 199] width 53 height 11
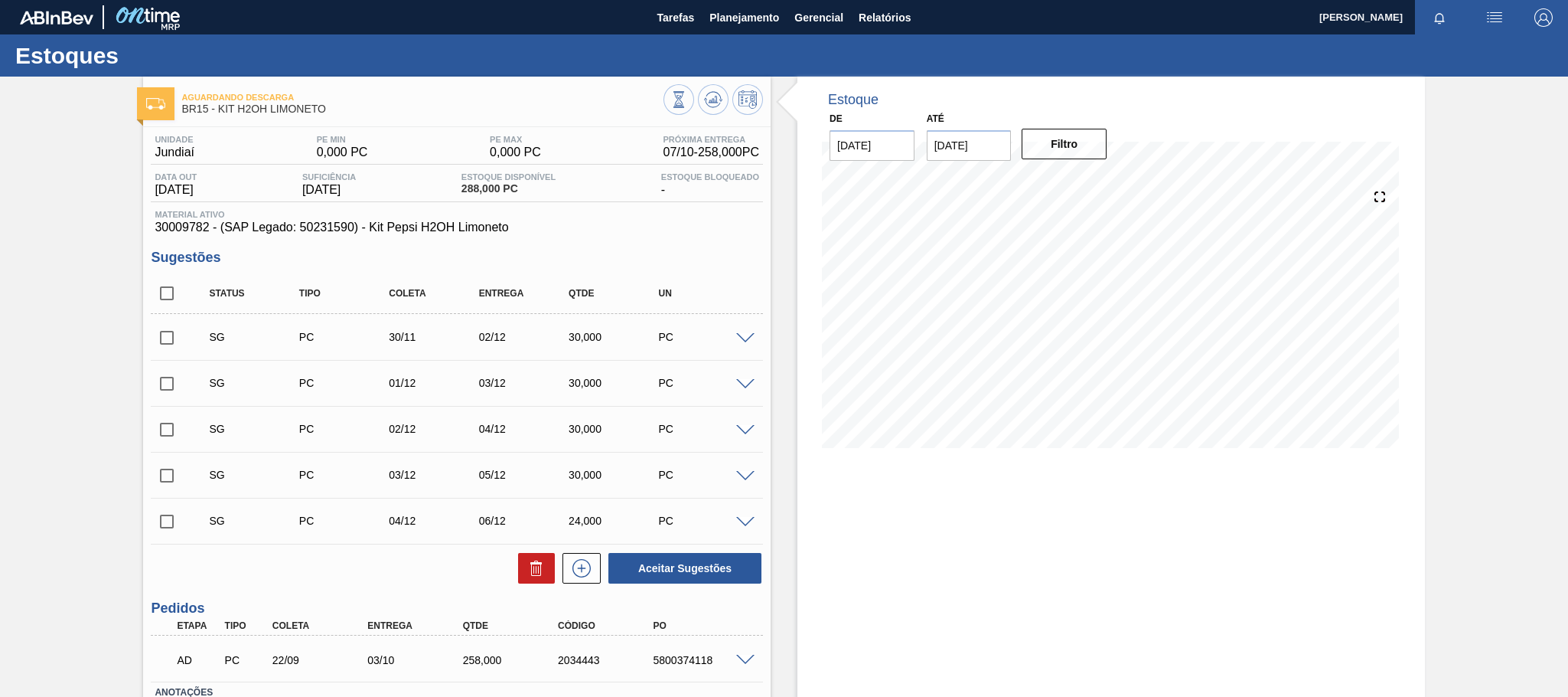
scroll to position [113, 0]
